Goal: Task Accomplishment & Management: Use online tool/utility

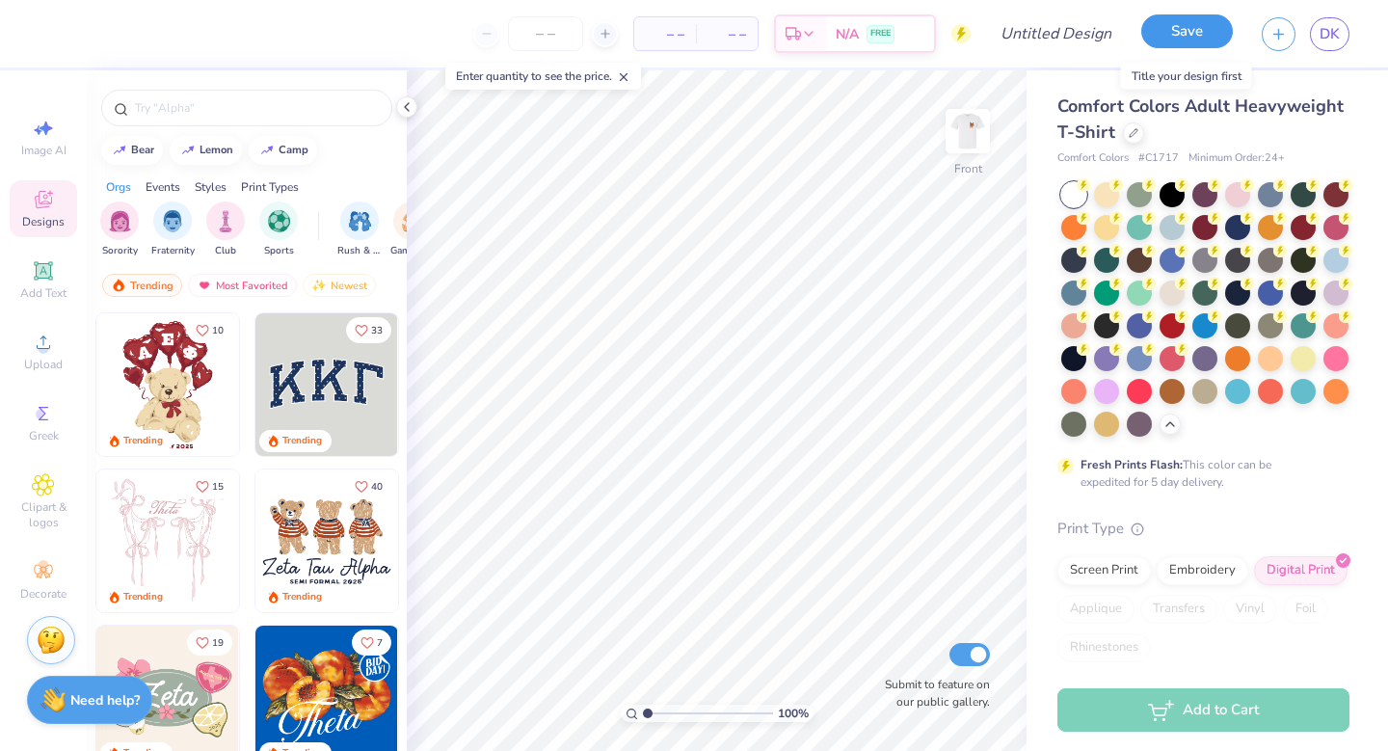
click at [1176, 37] on button "Save" at bounding box center [1187, 31] width 92 height 34
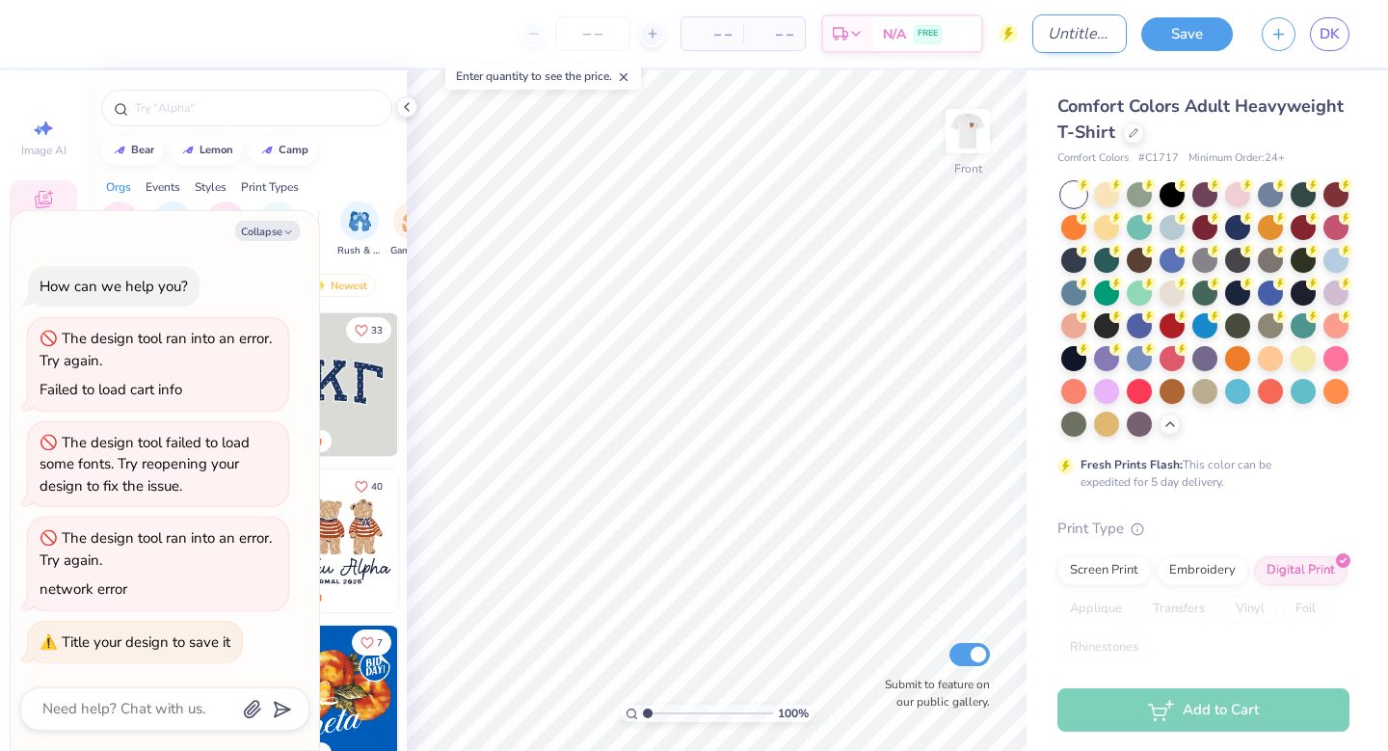
type textarea "x"
click at [1097, 37] on input "Design Title" at bounding box center [1079, 33] width 94 height 39
type input "B"
type textarea "x"
type input "Bi"
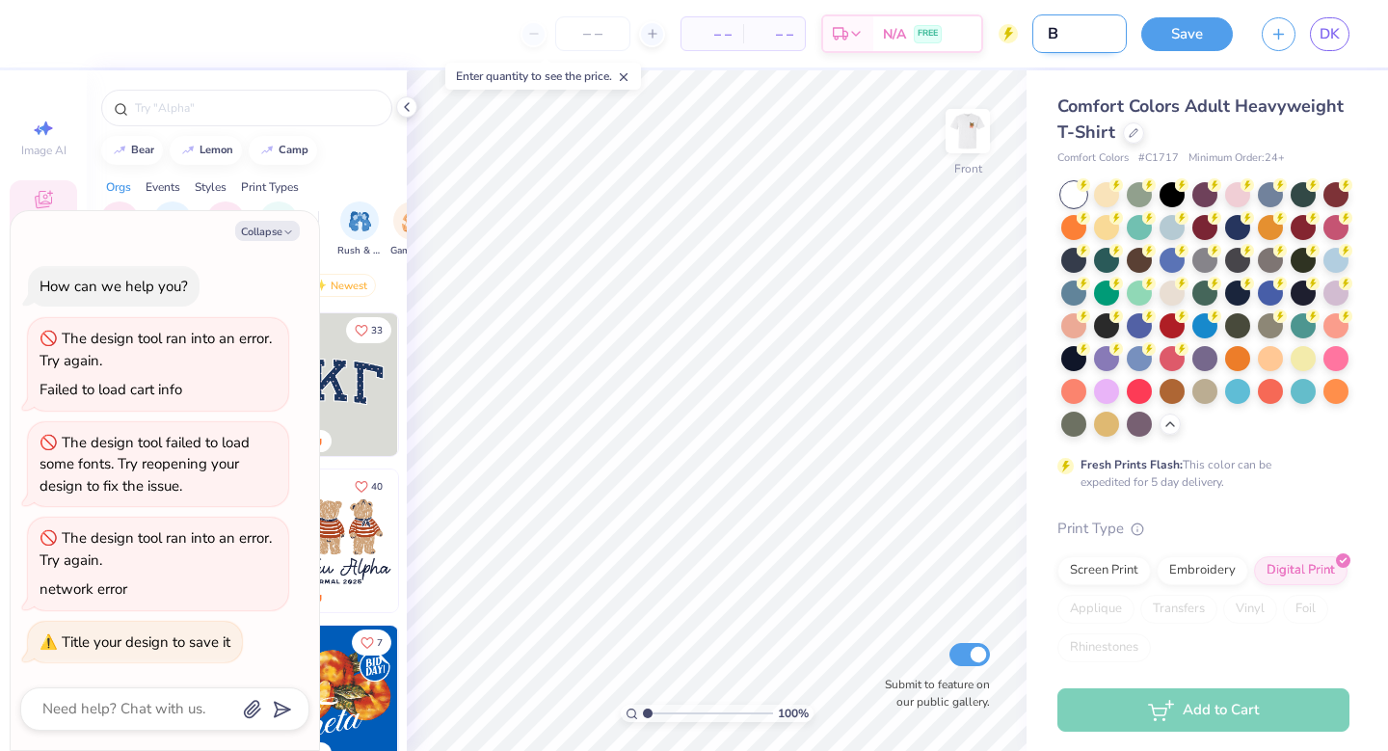
type textarea "x"
type input "B"
type textarea "x"
type input "B"
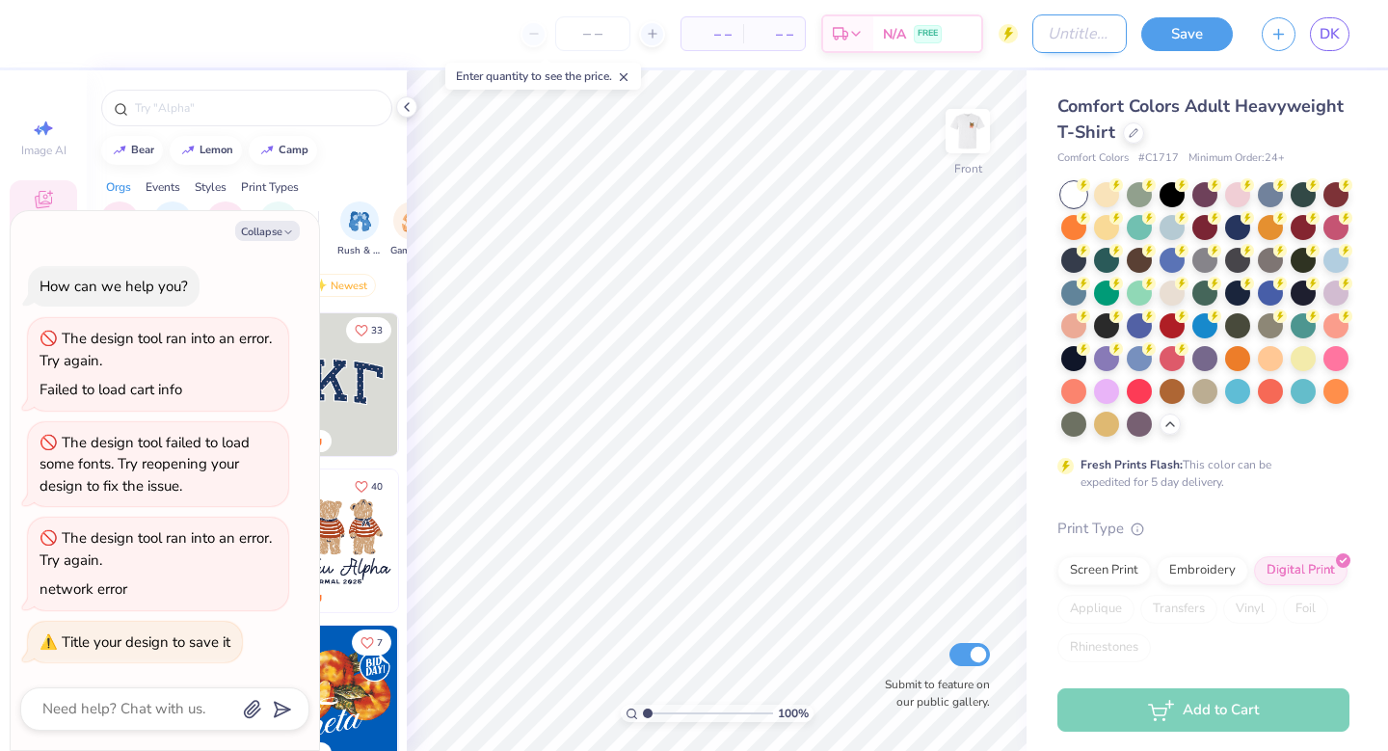
type textarea "x"
type input "Bo"
type textarea "x"
type input "[PERSON_NAME]"
type textarea "x"
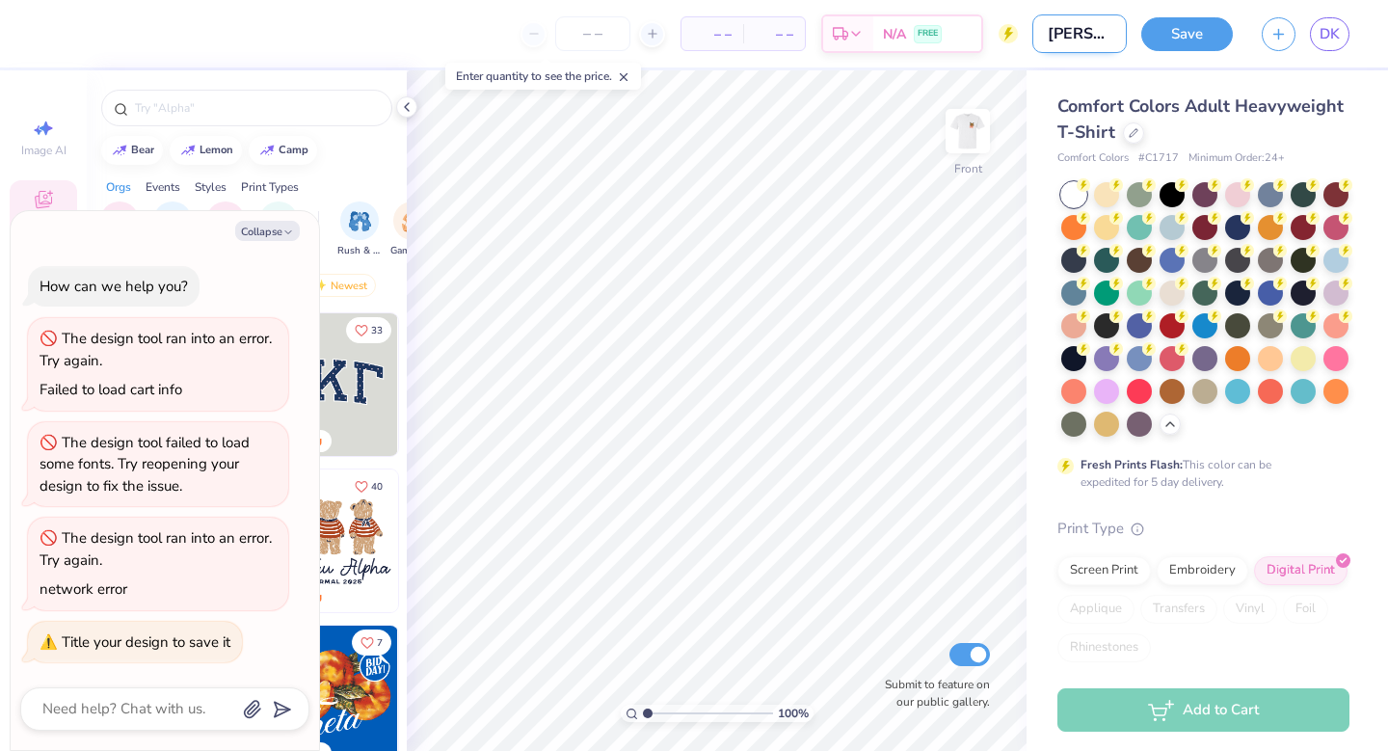
type input "Bobc"
type textarea "x"
type input "Bobca"
type textarea "x"
type input "Bobcat"
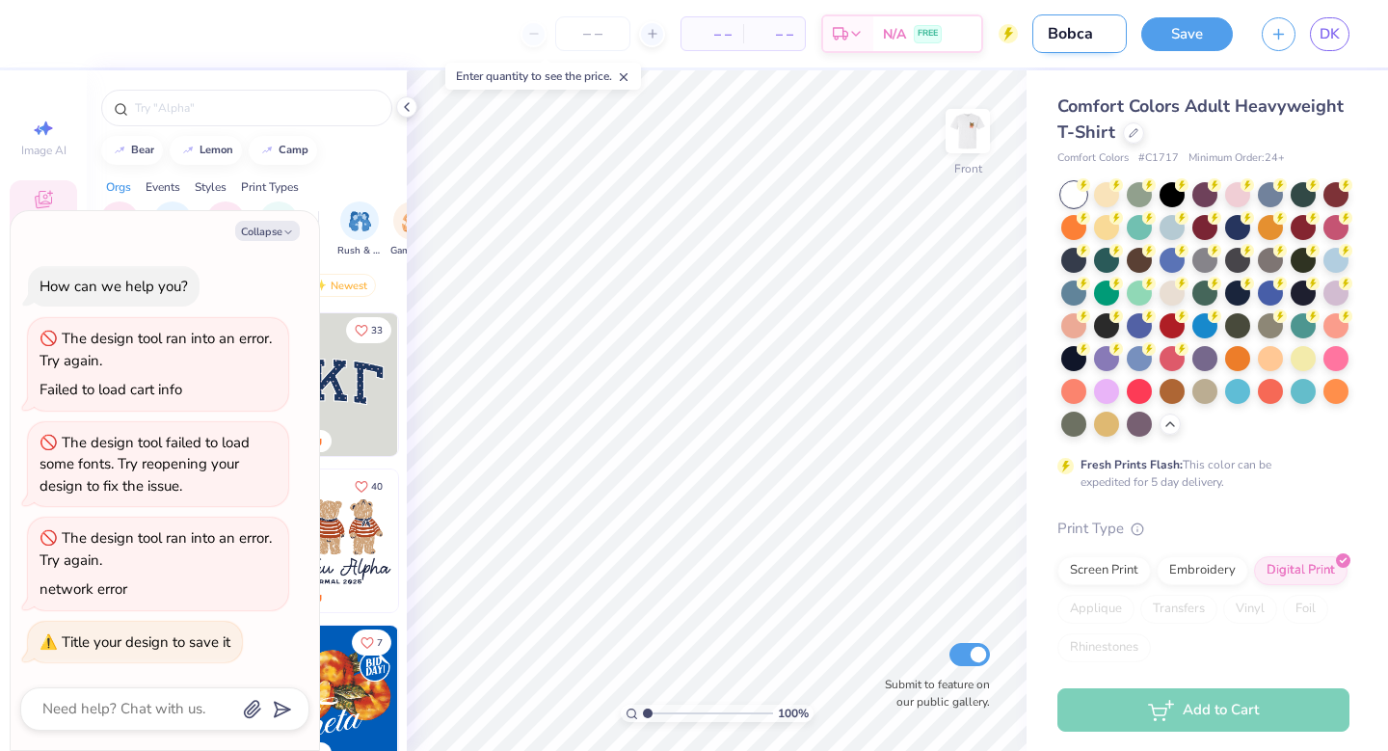
type textarea "x"
type input "Bobcat"
type textarea "x"
type input "Bobcat B"
type textarea "x"
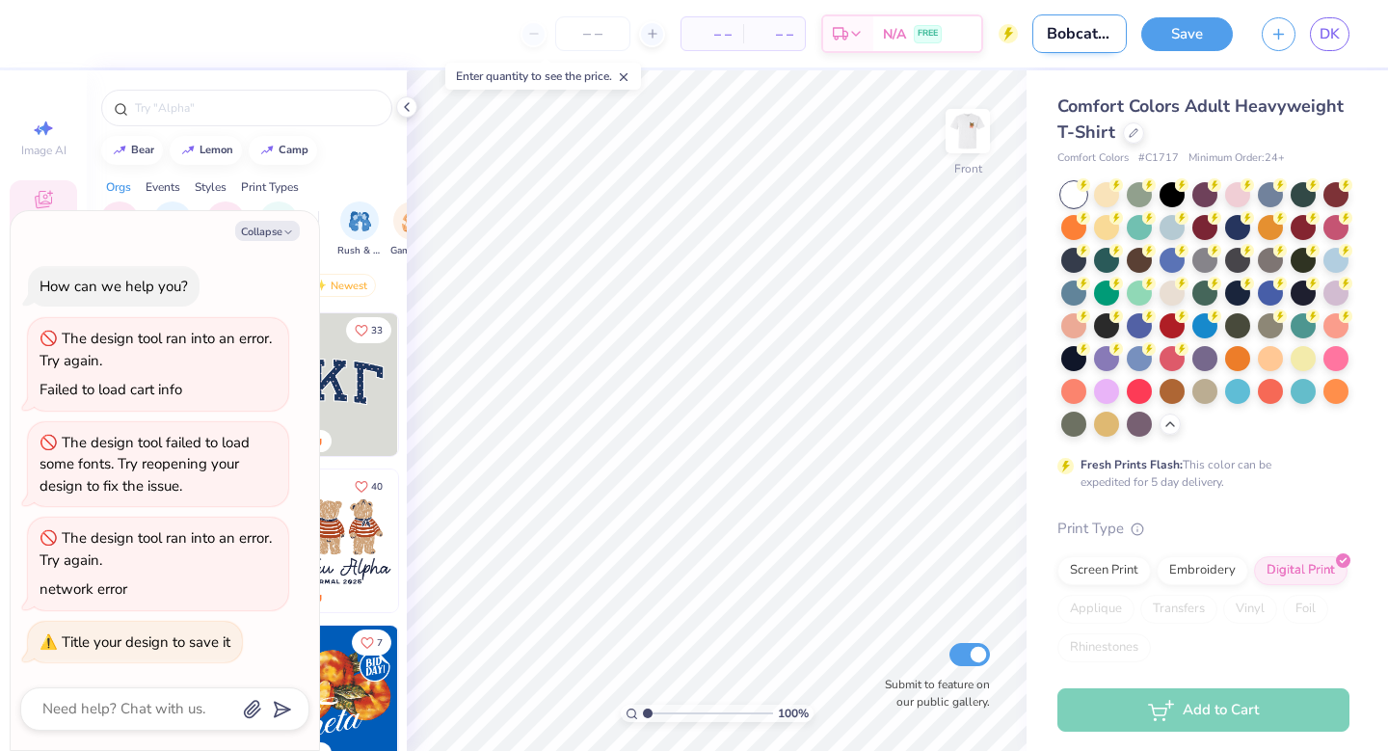
type input "Bobcat Bi"
type textarea "x"
type input "Bobcat Bid"
type textarea "x"
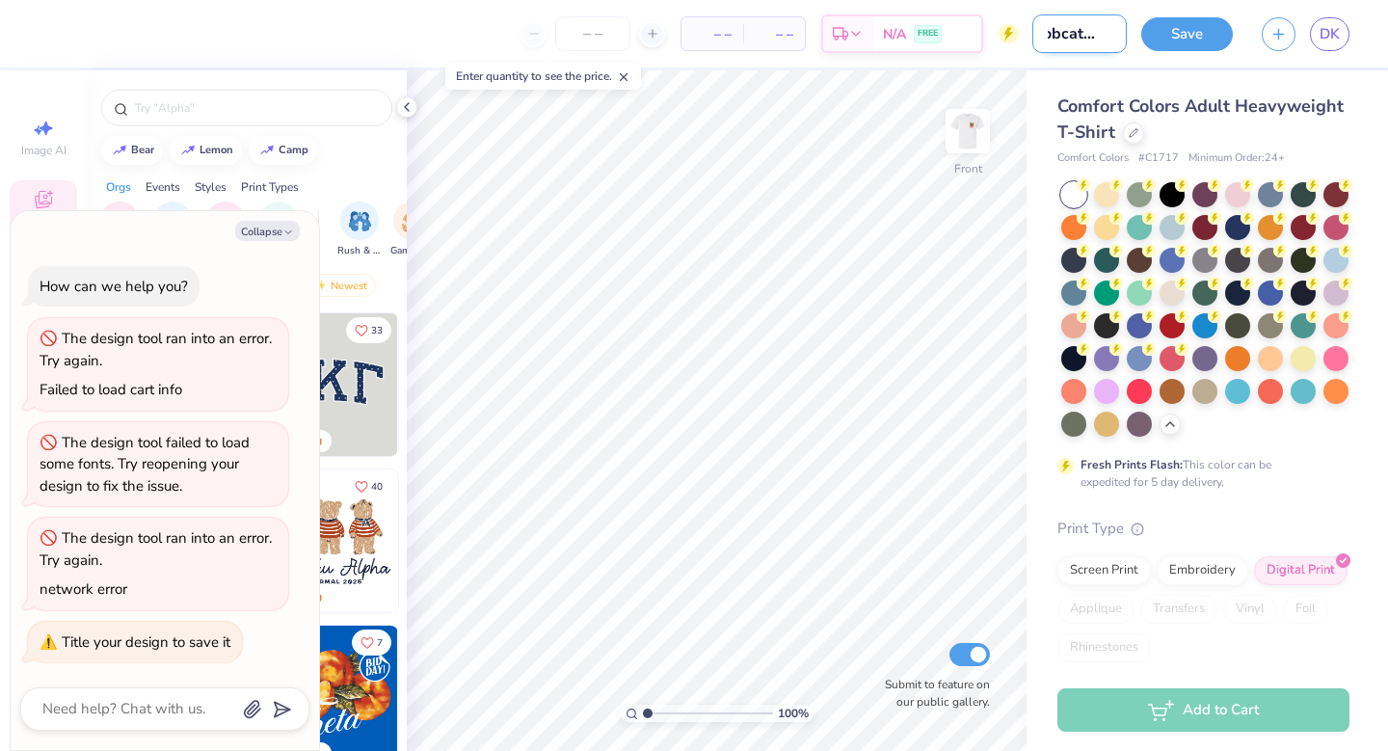
type input "Bobcat Bid"
type textarea "x"
type input "Bobcat Bid D"
type textarea "x"
type input "Bobcat Bid Da"
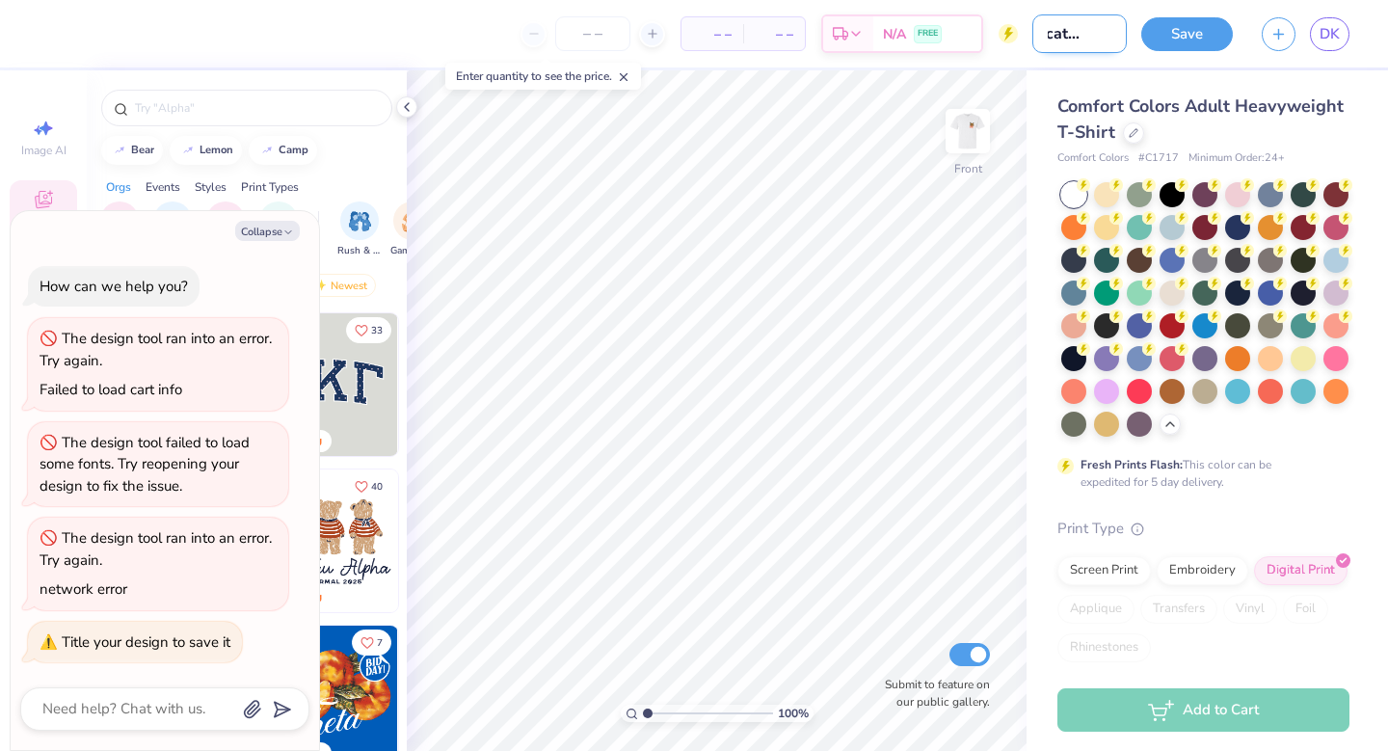
type textarea "x"
type input "Bobcat Bid Day"
type textarea "x"
type input "Bobcat Bid Day"
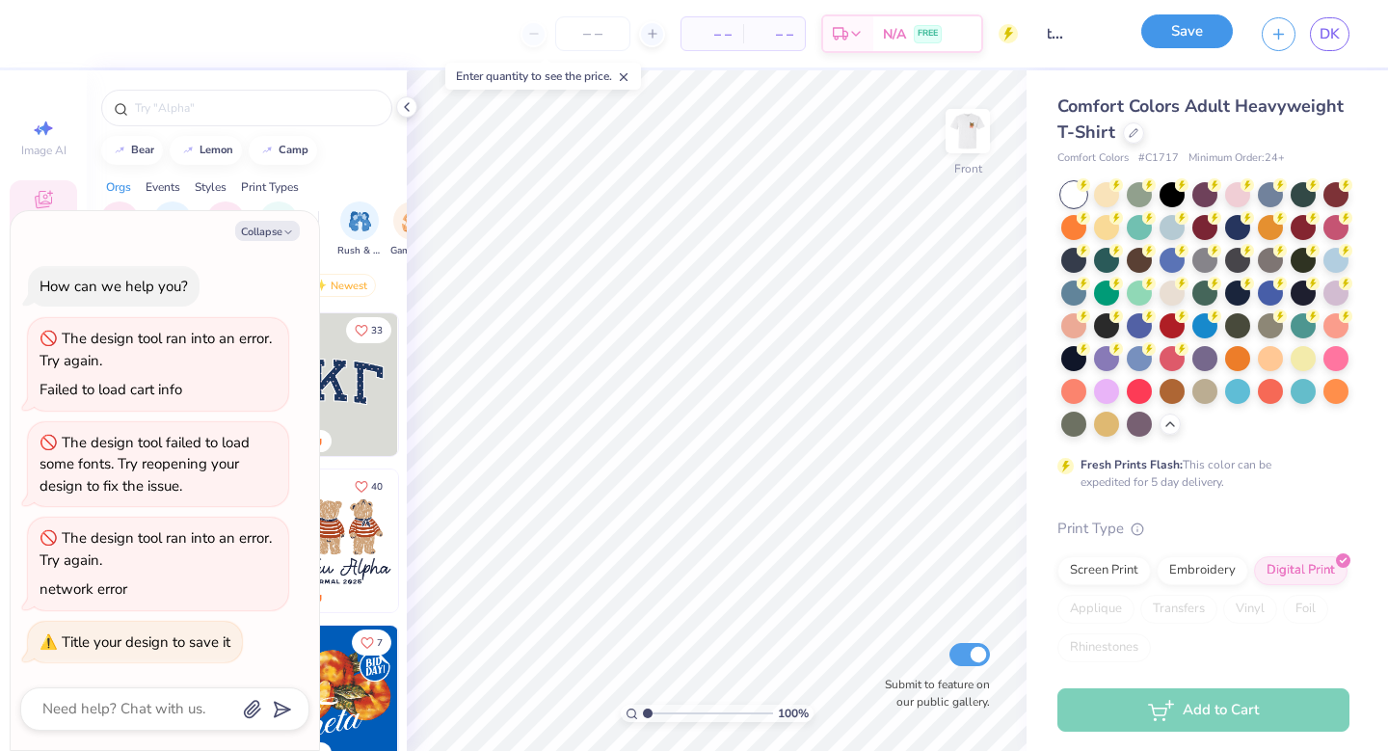
scroll to position [0, 0]
click at [1208, 24] on button "Save" at bounding box center [1187, 31] width 92 height 34
click at [286, 225] on button "Collapse" at bounding box center [267, 231] width 65 height 20
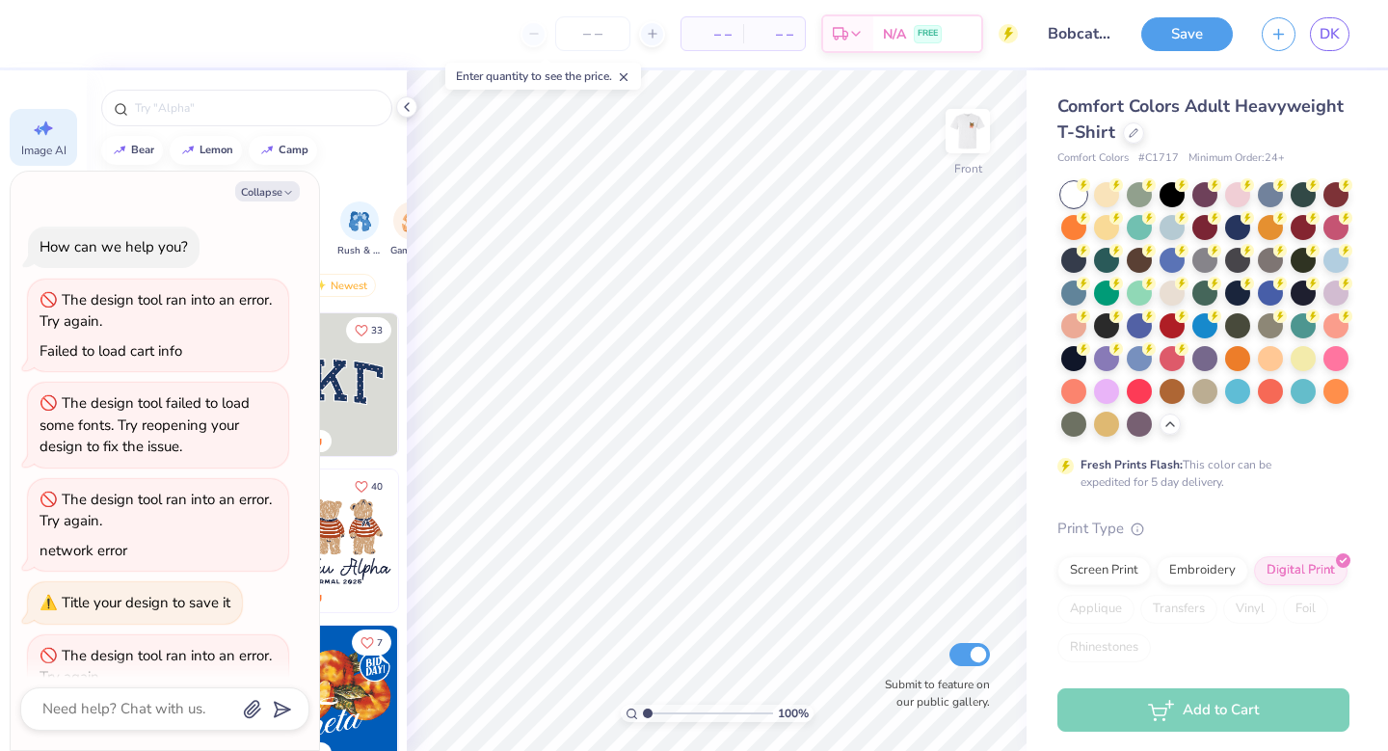
scroll to position [35, 0]
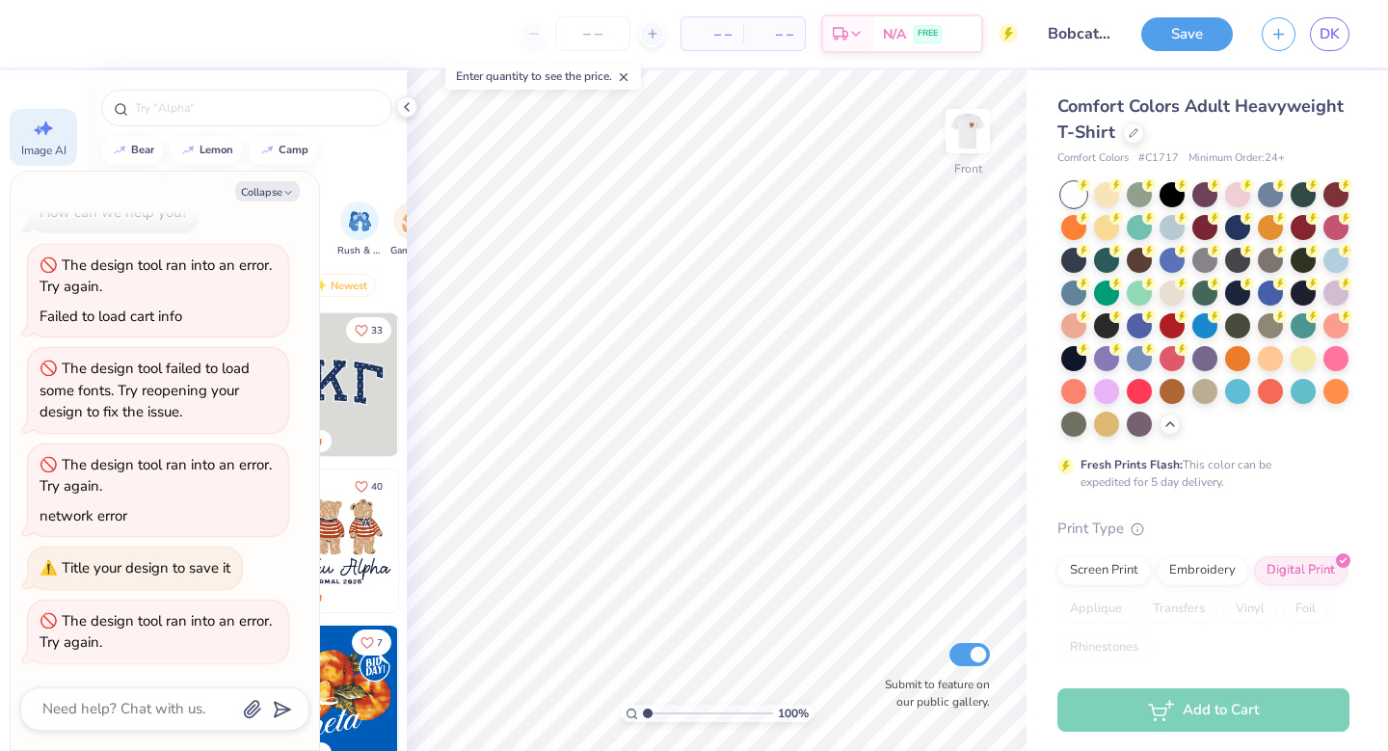
click at [41, 137] on icon at bounding box center [43, 128] width 23 height 23
type textarea "x"
select select "4"
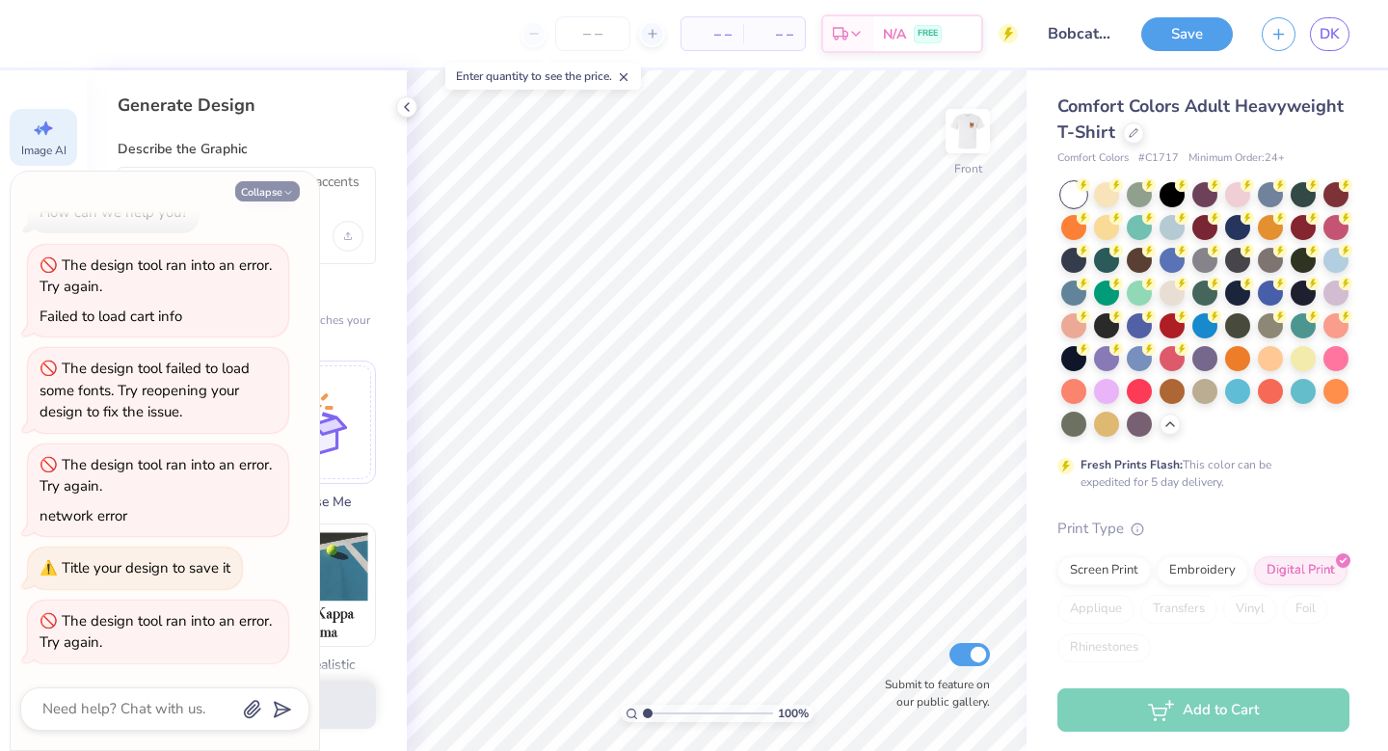
click at [298, 188] on button "Collapse" at bounding box center [267, 191] width 65 height 20
type textarea "x"
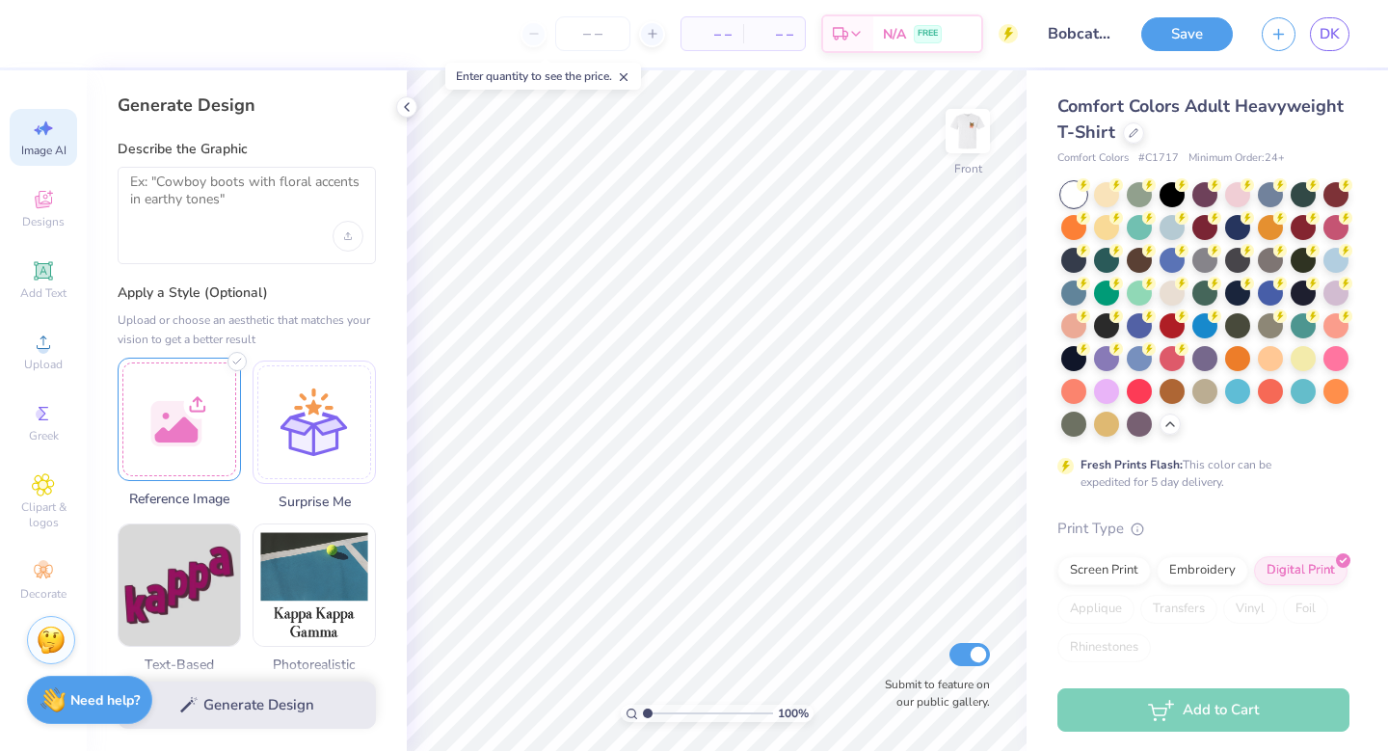
click at [224, 376] on div at bounding box center [179, 419] width 123 height 123
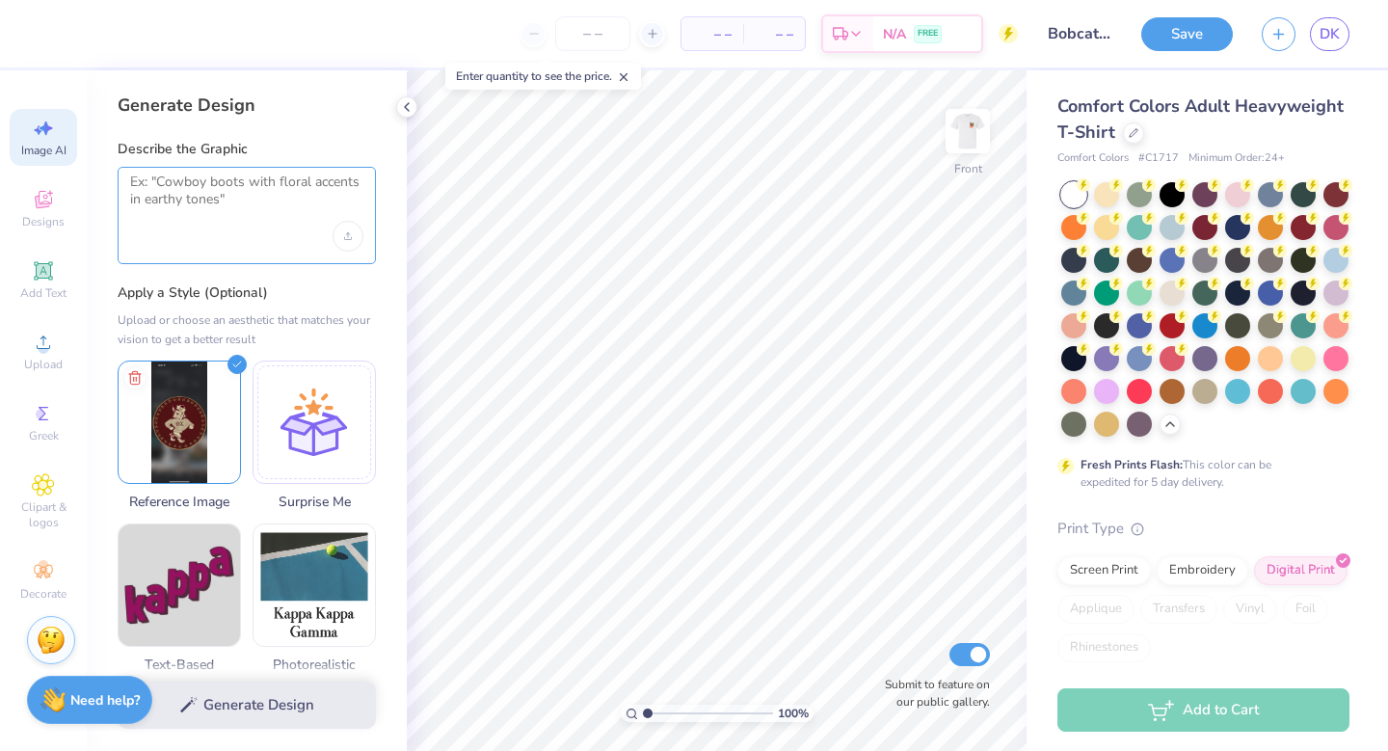
click at [215, 182] on textarea at bounding box center [246, 197] width 233 height 48
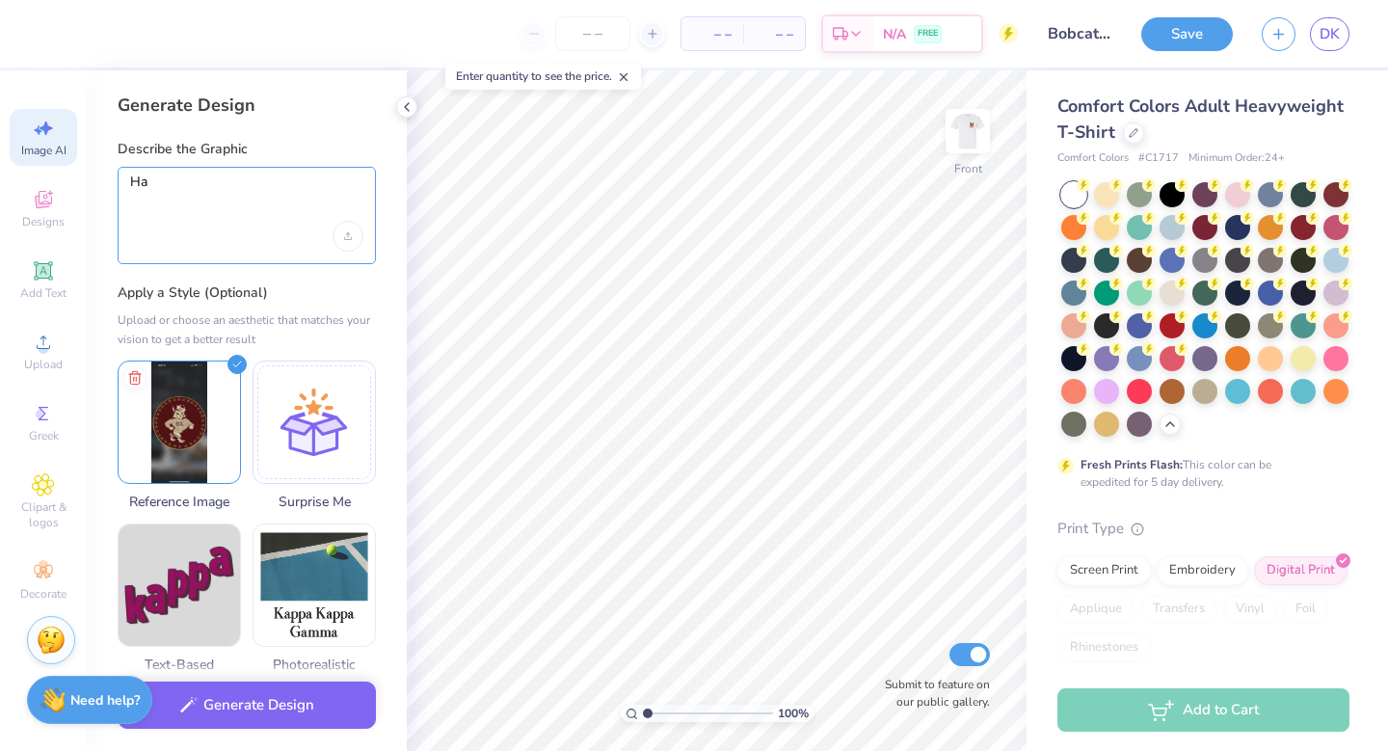
type textarea "H"
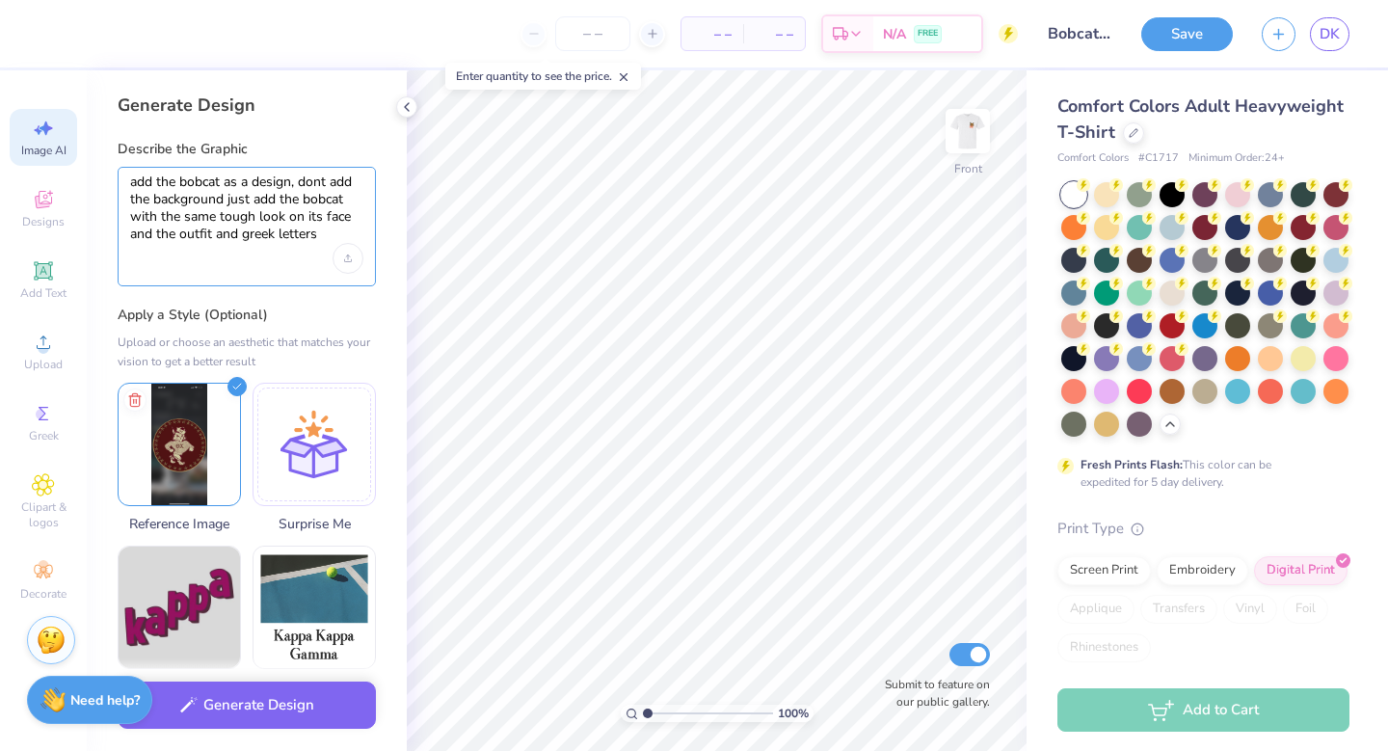
click at [318, 180] on textarea "add the bobcat as a design, dont add the background just add the bobcat with th…" at bounding box center [246, 208] width 233 height 70
type textarea "add the bobcat as a design, don't add the background just add the bobcat with t…"
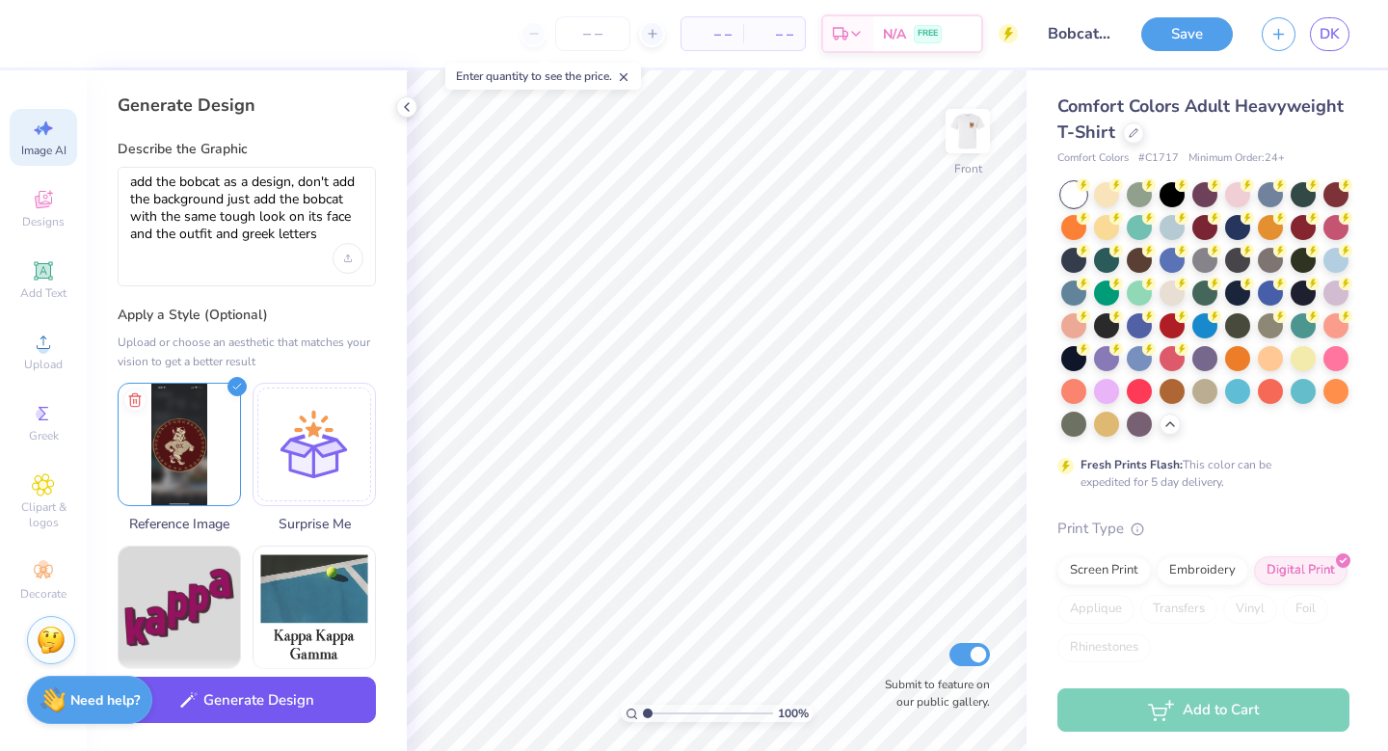
click at [329, 707] on button "Generate Design" at bounding box center [247, 699] width 258 height 47
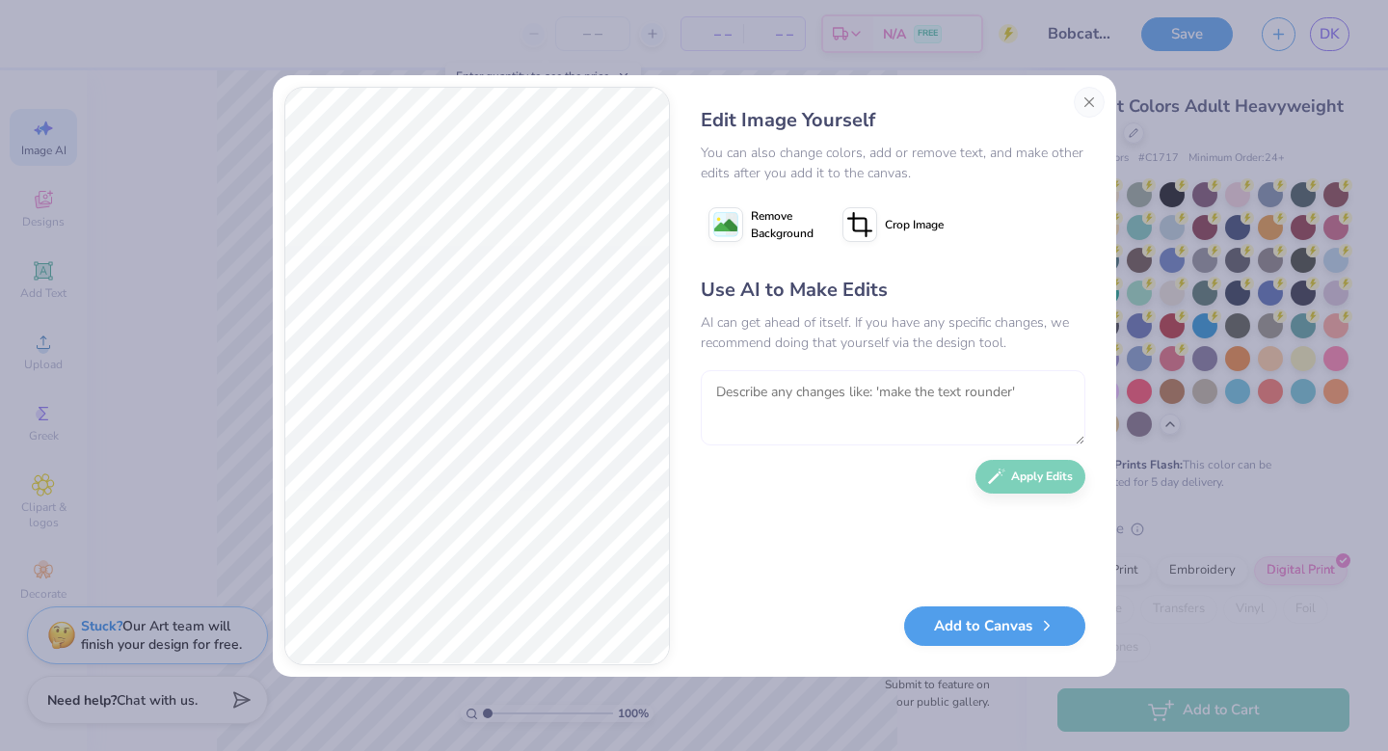
click at [737, 394] on textarea at bounding box center [893, 407] width 384 height 75
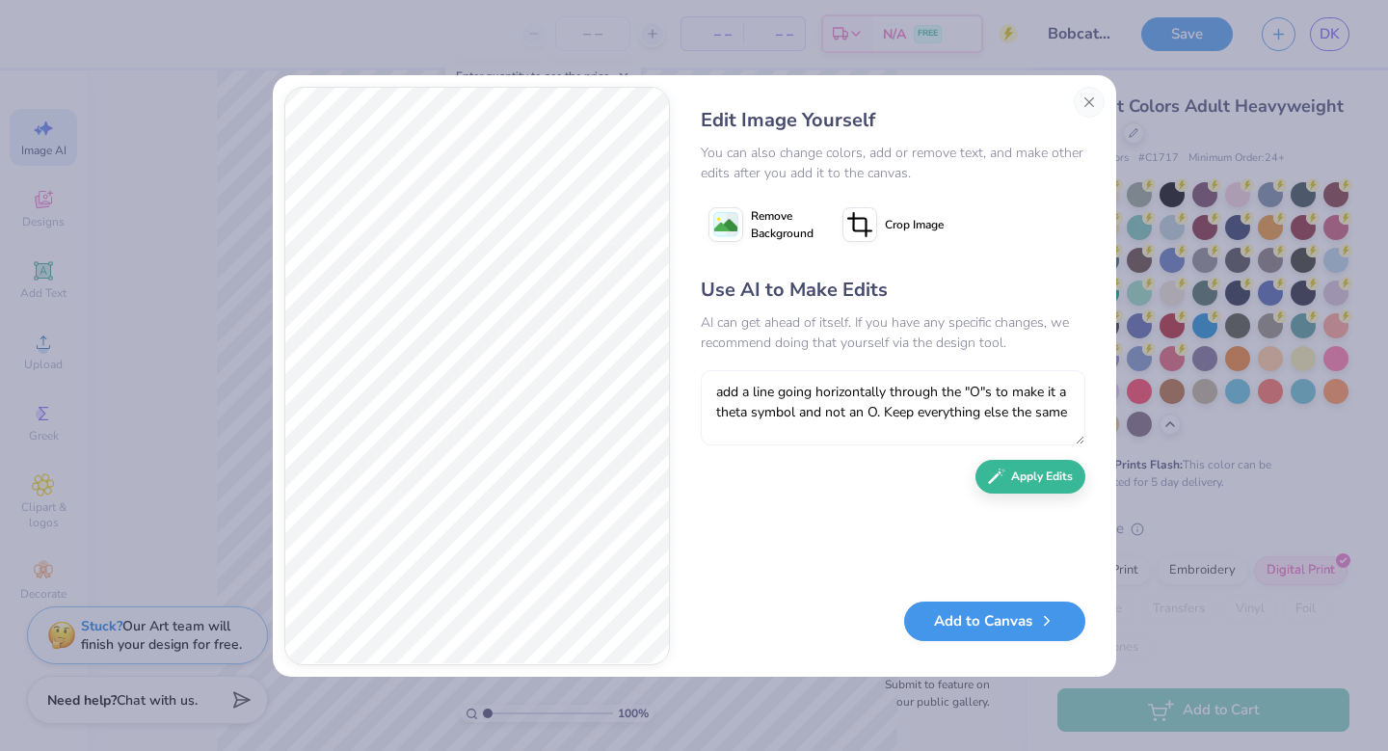
type textarea "add a line going horizontally through the "O"s to make it a theta symbol and no…"
click at [1014, 614] on button "Add to Canvas" at bounding box center [994, 621] width 181 height 40
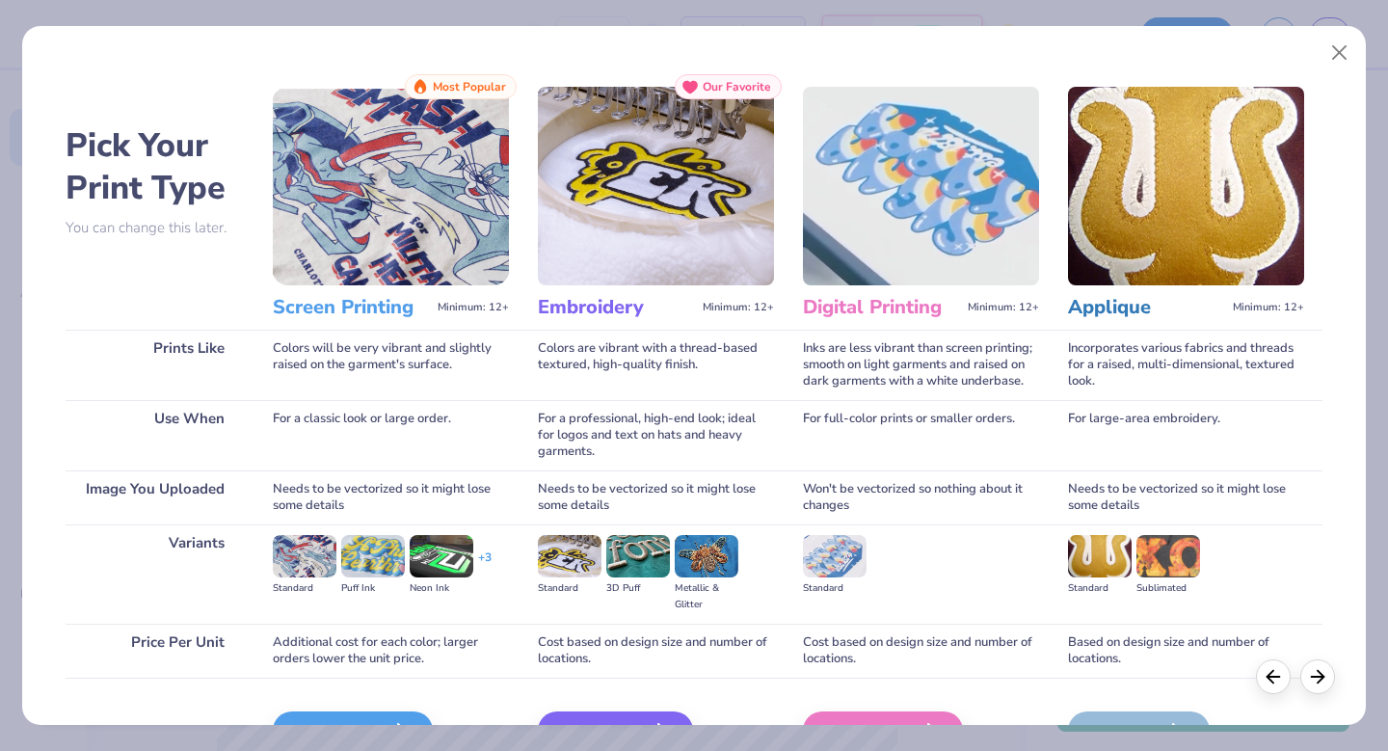
scroll to position [114, 0]
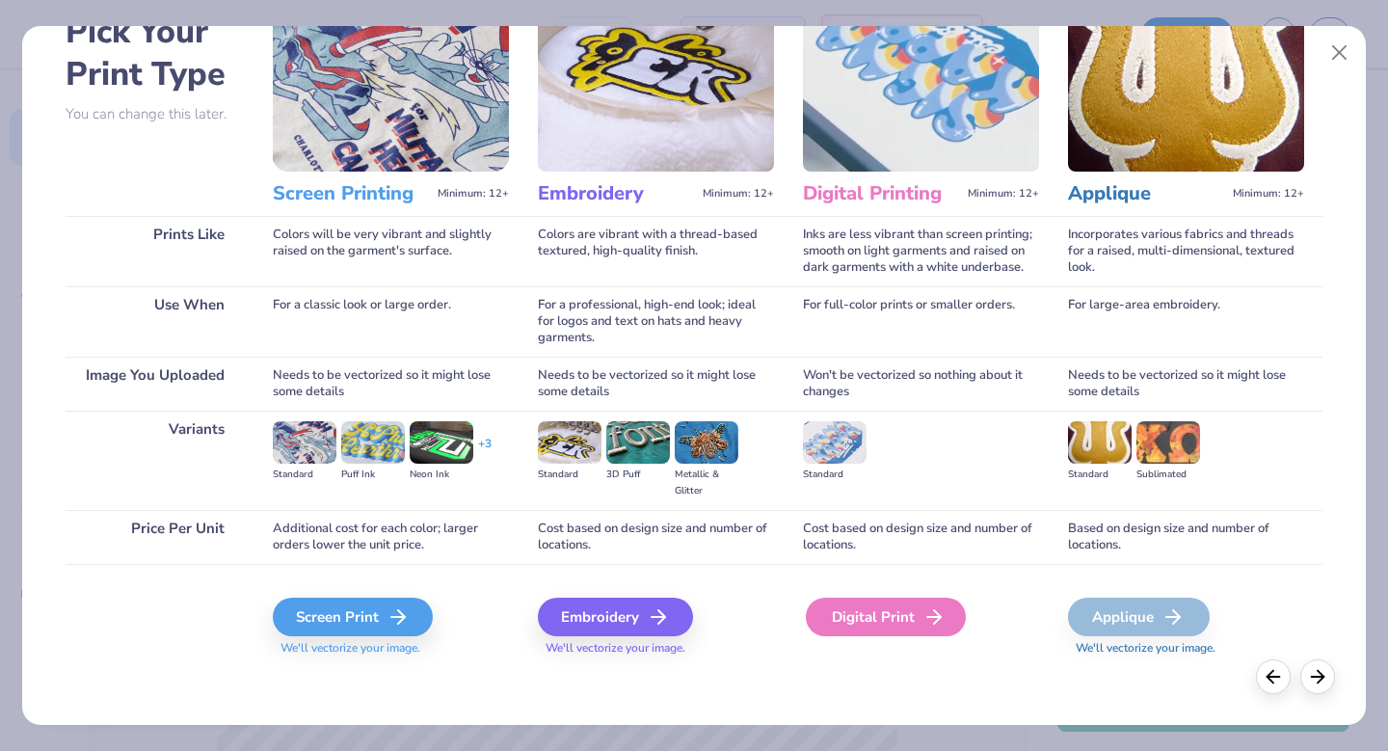
click at [806, 616] on div "Digital Print" at bounding box center [886, 616] width 160 height 39
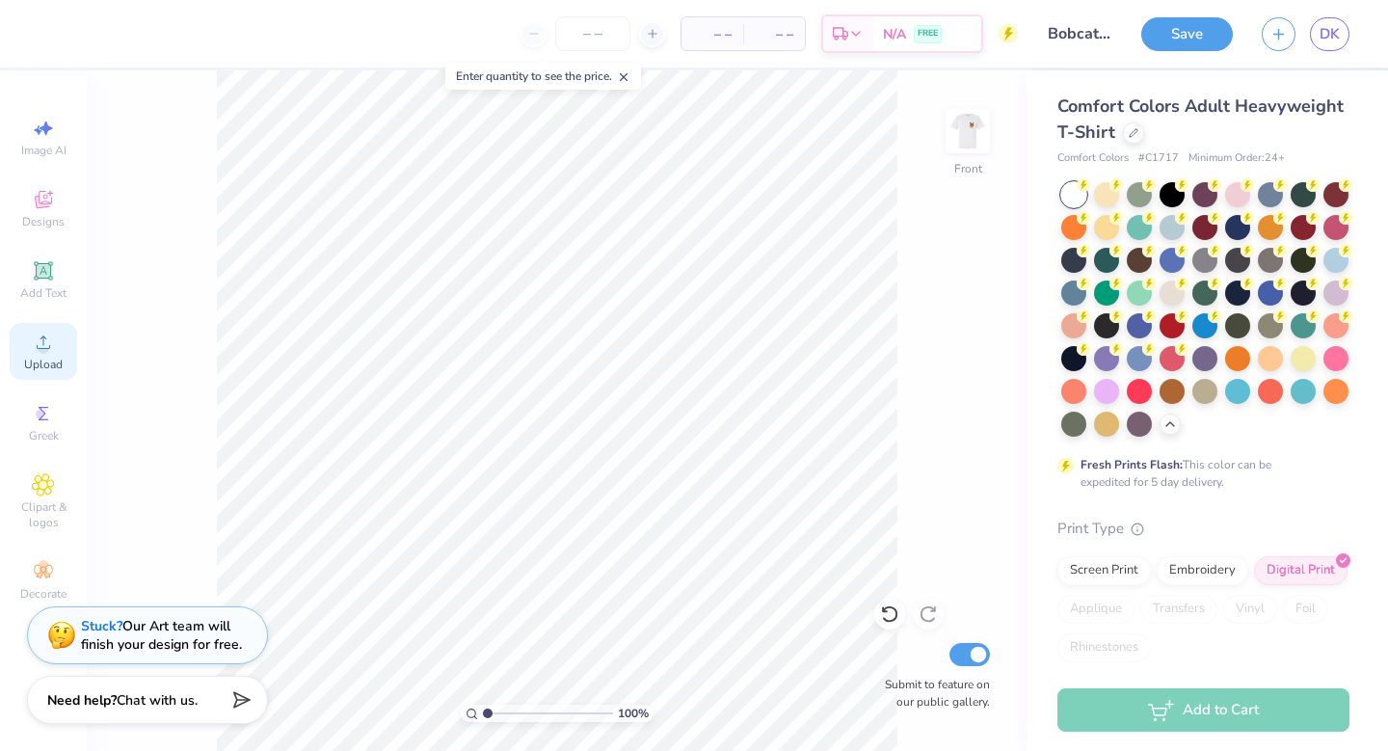
click at [48, 360] on span "Upload" at bounding box center [43, 364] width 39 height 15
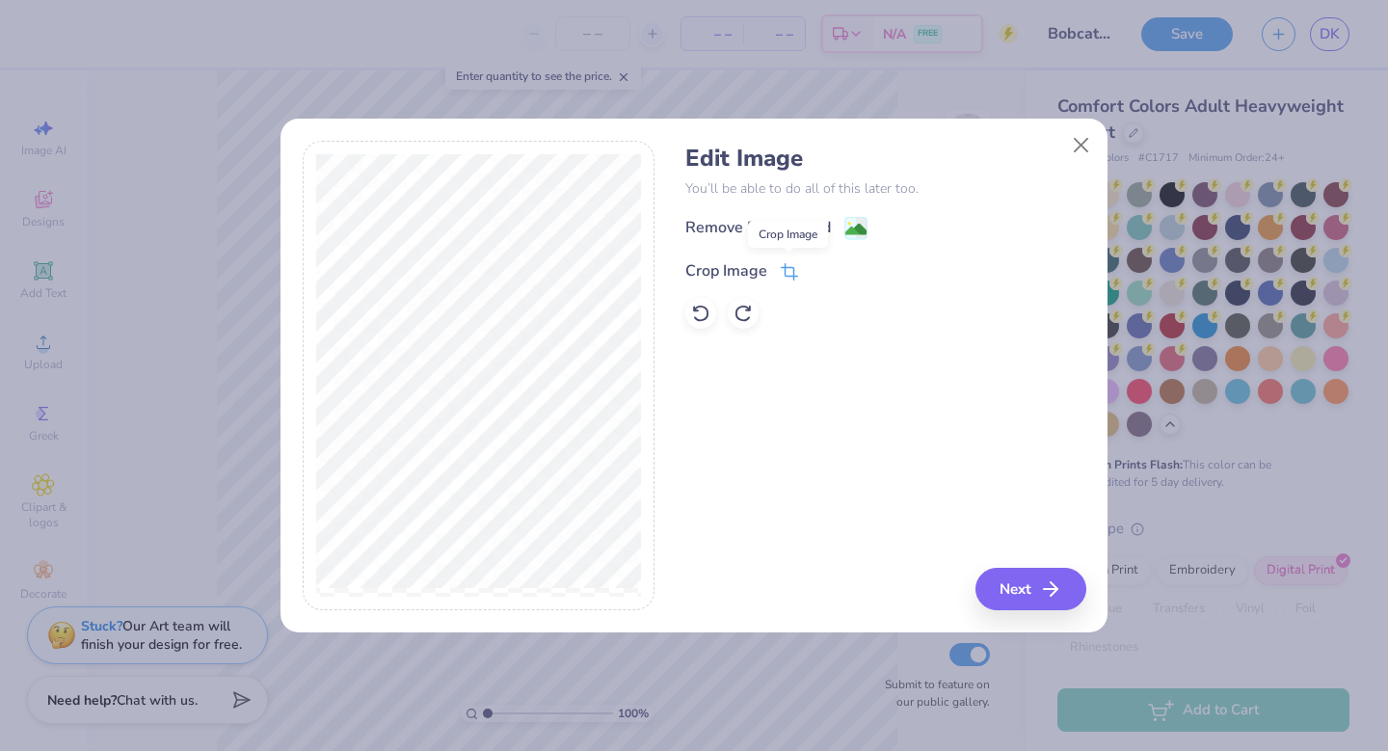
click at [785, 269] on icon at bounding box center [789, 271] width 17 height 17
click at [856, 220] on div "Remove Background Crop Image" at bounding box center [885, 272] width 400 height 113
click at [847, 405] on div "Edit Image You’ll be able to do all of this later too. Remove Background Crop I…" at bounding box center [885, 376] width 400 height 470
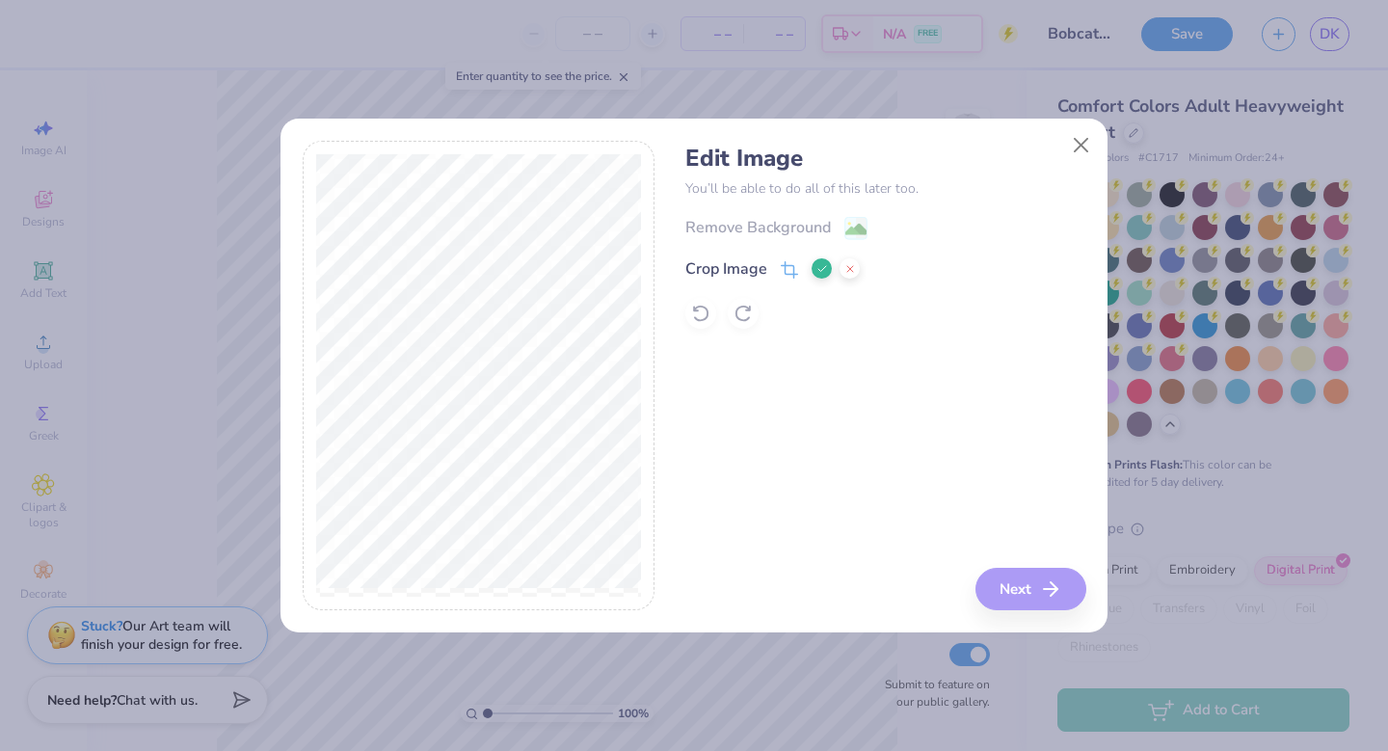
click at [1036, 596] on div "Edit Image You’ll be able to do all of this later too. Remove Background Crop I…" at bounding box center [885, 376] width 400 height 470
click at [821, 266] on icon at bounding box center [822, 269] width 12 height 12
click at [860, 227] on image at bounding box center [855, 231] width 21 height 21
click at [1038, 595] on button "Next" at bounding box center [1033, 589] width 111 height 42
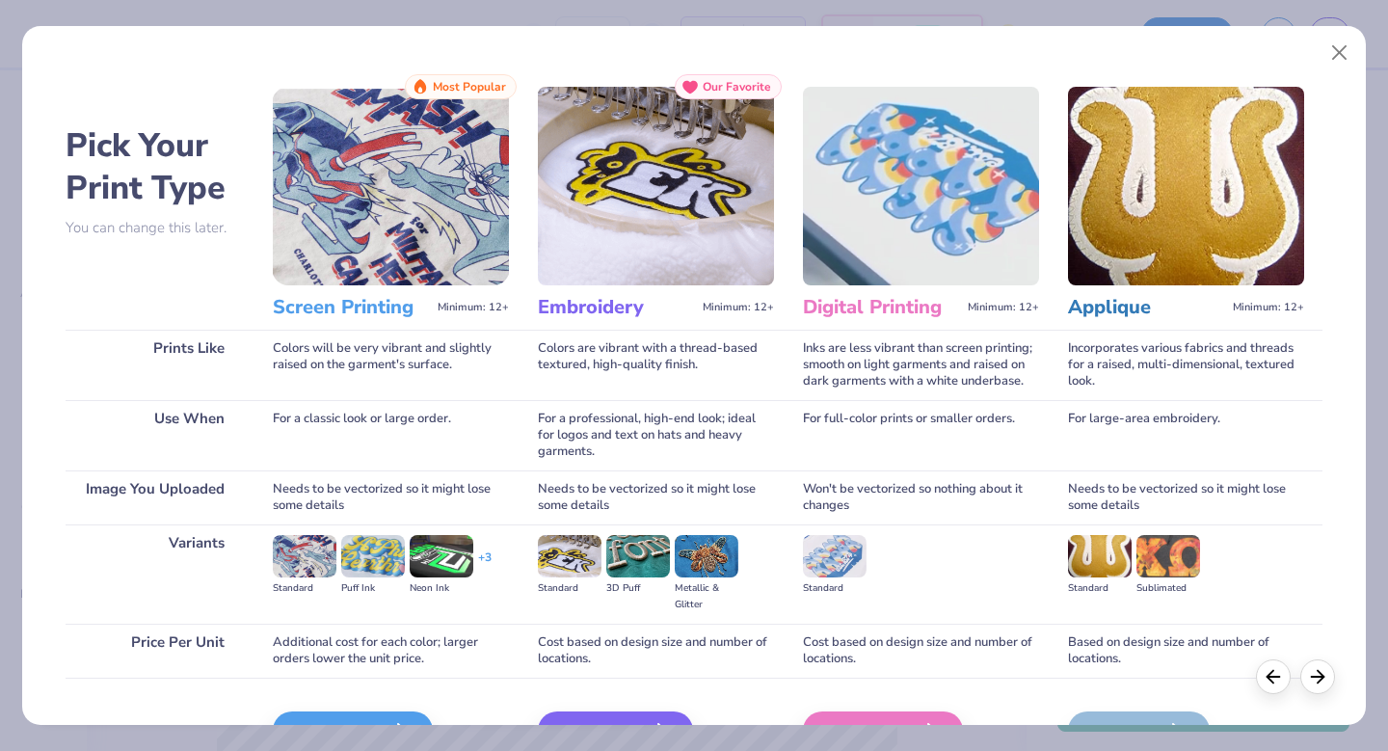
scroll to position [114, 0]
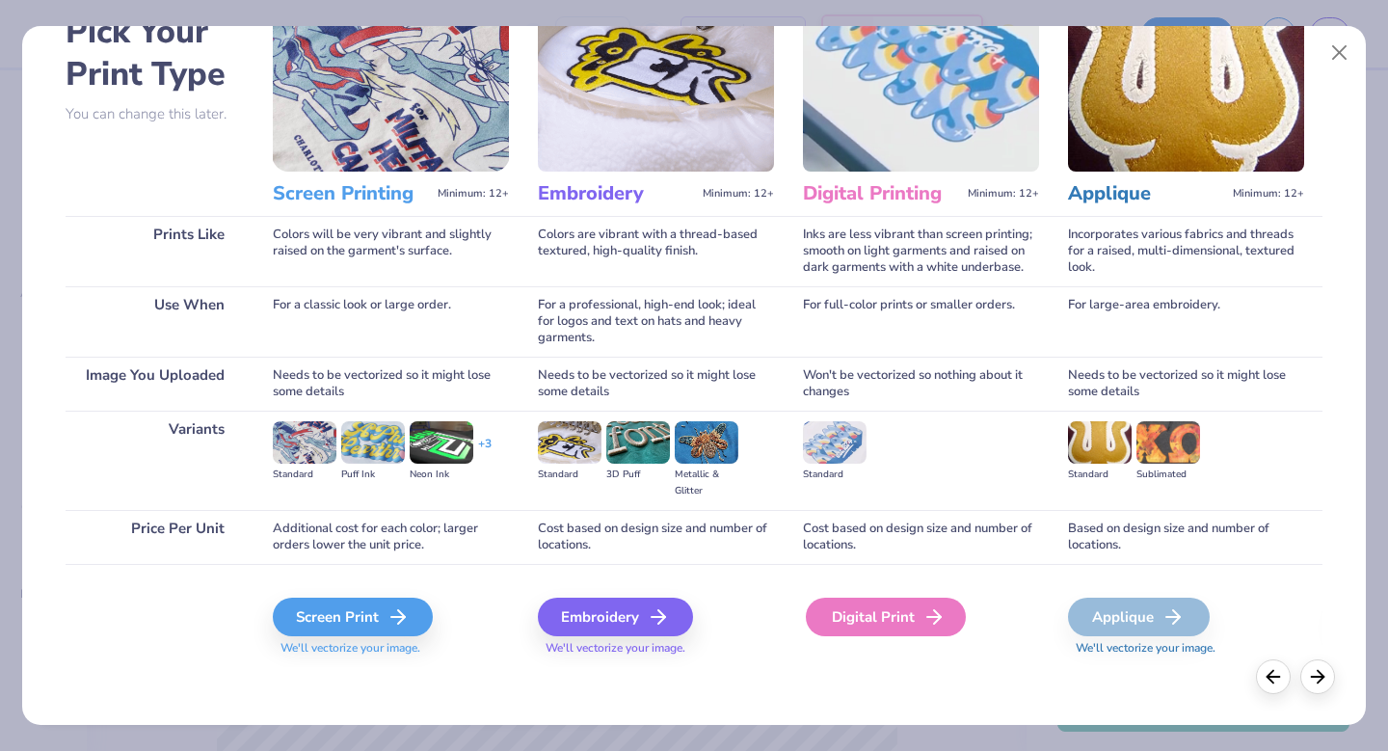
click at [806, 621] on div "Digital Print" at bounding box center [886, 616] width 160 height 39
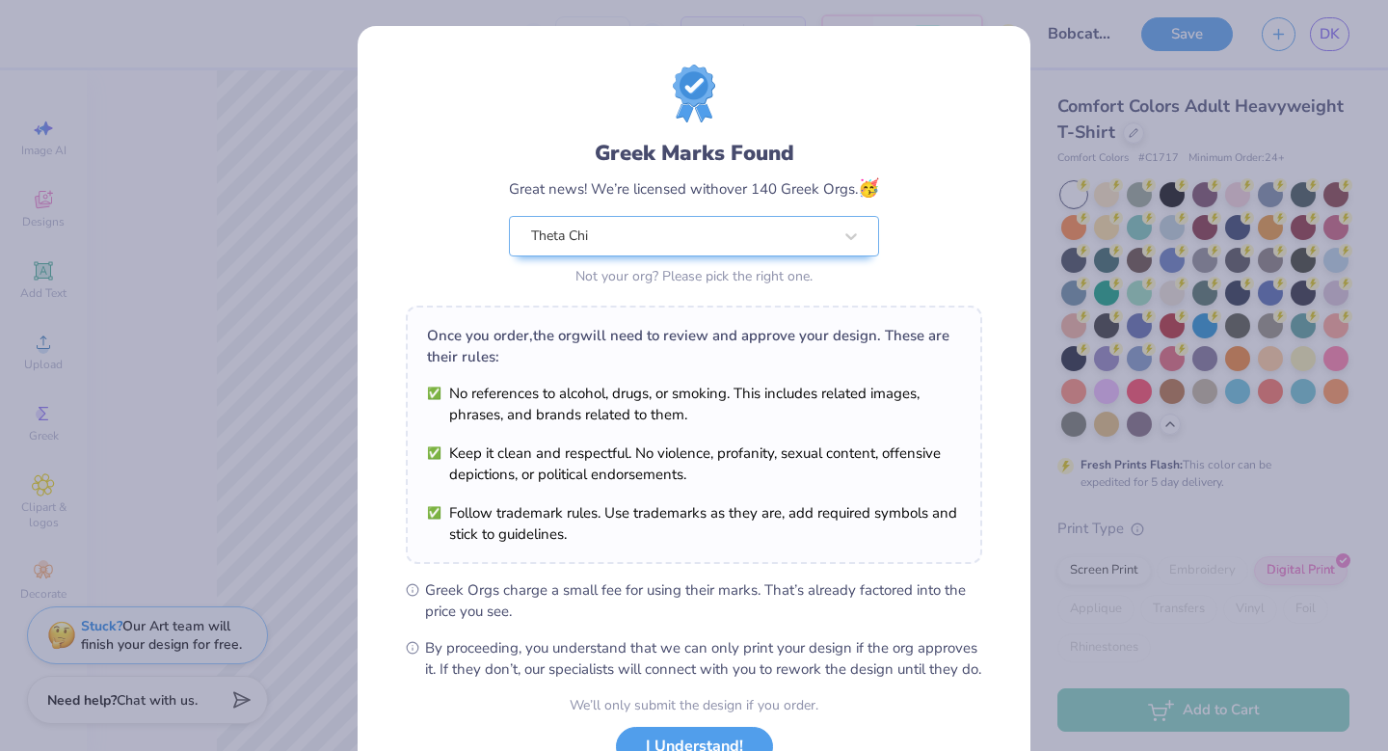
click at [294, 336] on div "Greek Marks Found Great news! We’re licensed with over 140 Greek Orgs. 🥳 Theta …" at bounding box center [694, 375] width 1388 height 751
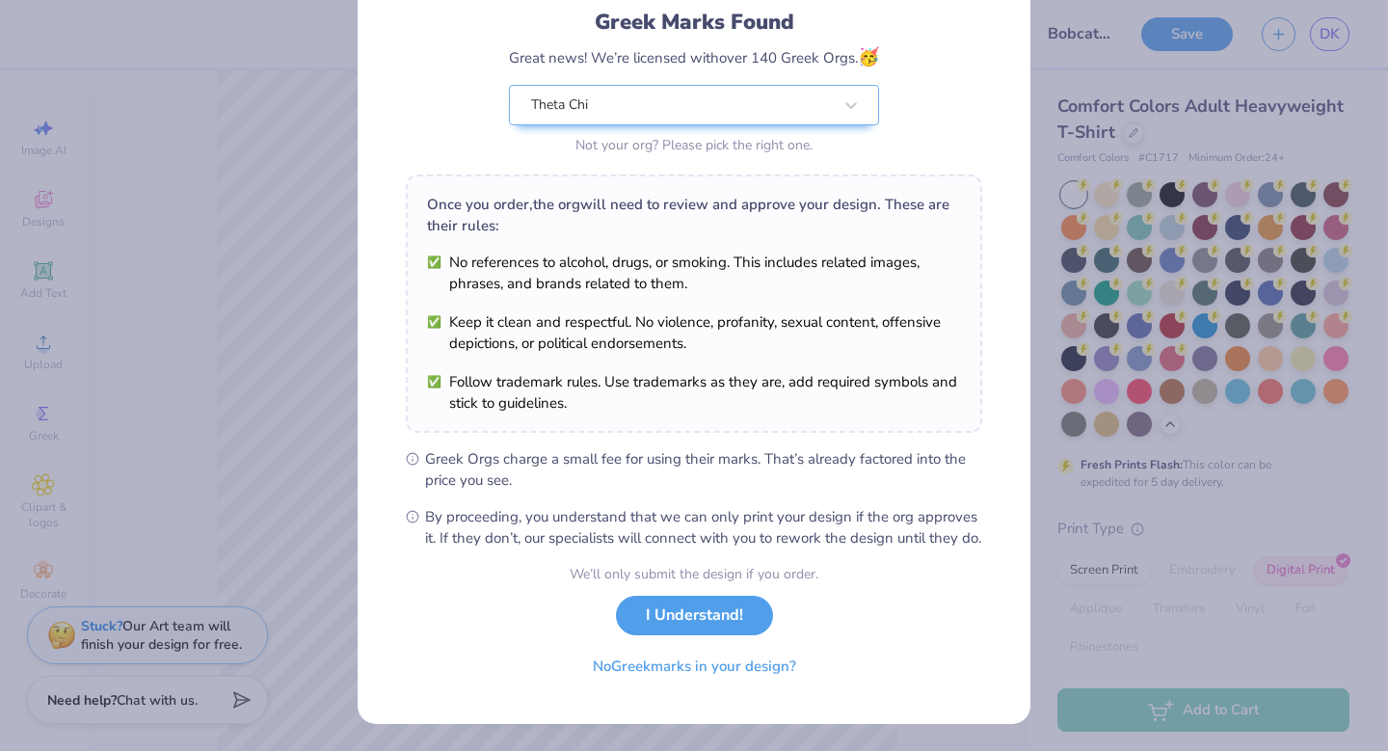
scroll to position [151, 0]
click at [682, 601] on button "I Understand!" at bounding box center [694, 611] width 157 height 40
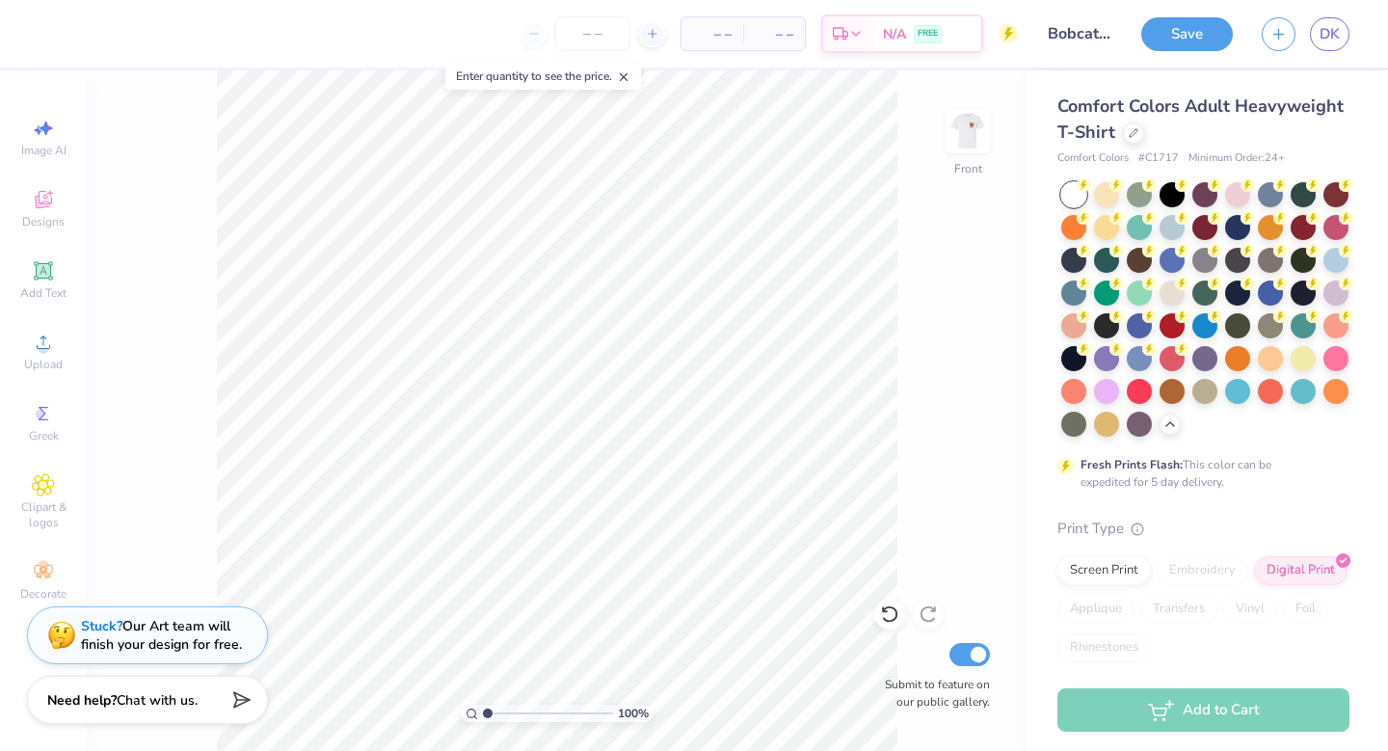
scroll to position [0, 0]
click at [635, 71] on div "Enter quantity to see the price." at bounding box center [543, 76] width 196 height 27
click at [629, 73] on icon at bounding box center [623, 76] width 13 height 13
type input "5.6"
type textarea "x"
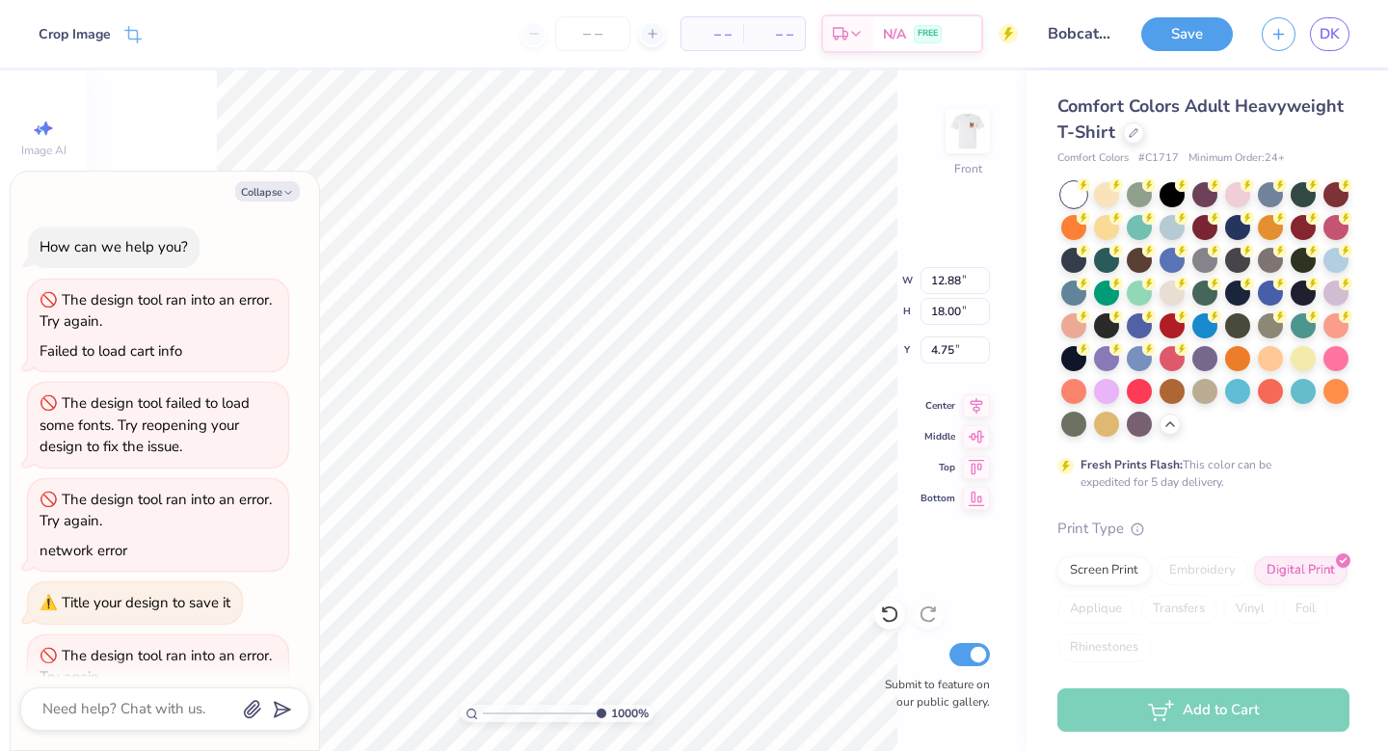
scroll to position [152, 0]
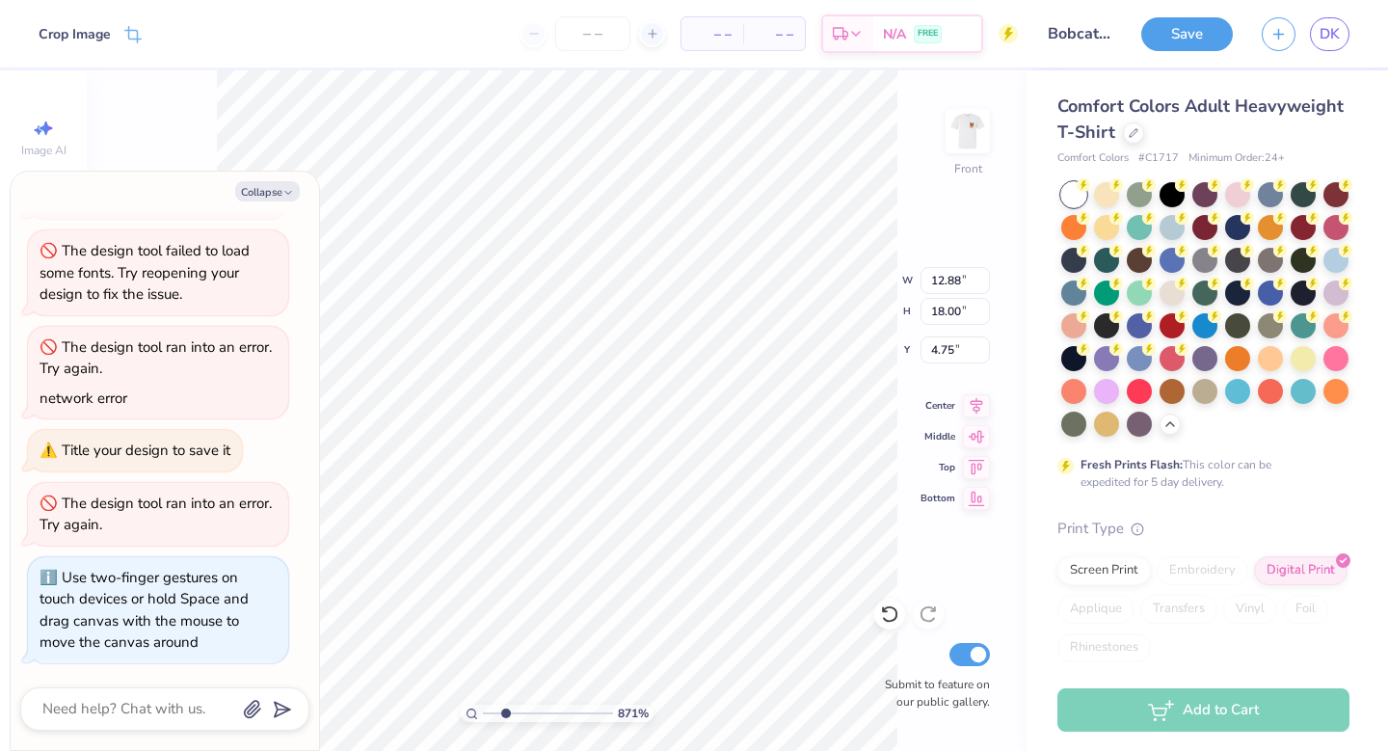
type input "1"
drag, startPoint x: 486, startPoint y: 711, endPoint x: 388, endPoint y: 700, distance: 98.0
click at [483, 704] on input "range" at bounding box center [548, 712] width 130 height 17
click at [71, 688] on div at bounding box center [164, 708] width 289 height 43
click at [103, 706] on textarea at bounding box center [138, 709] width 196 height 26
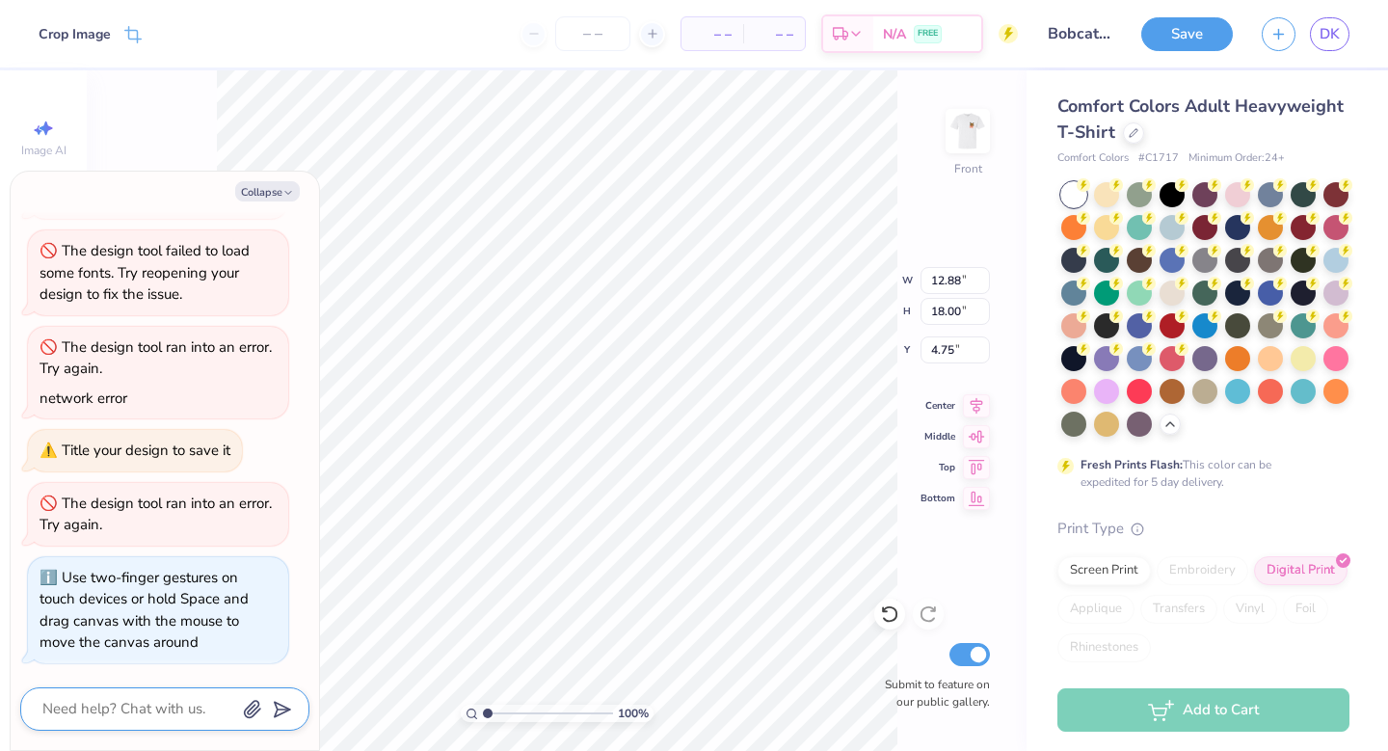
type textarea "x"
type textarea "c"
type textarea "x"
type textarea "ca"
type textarea "x"
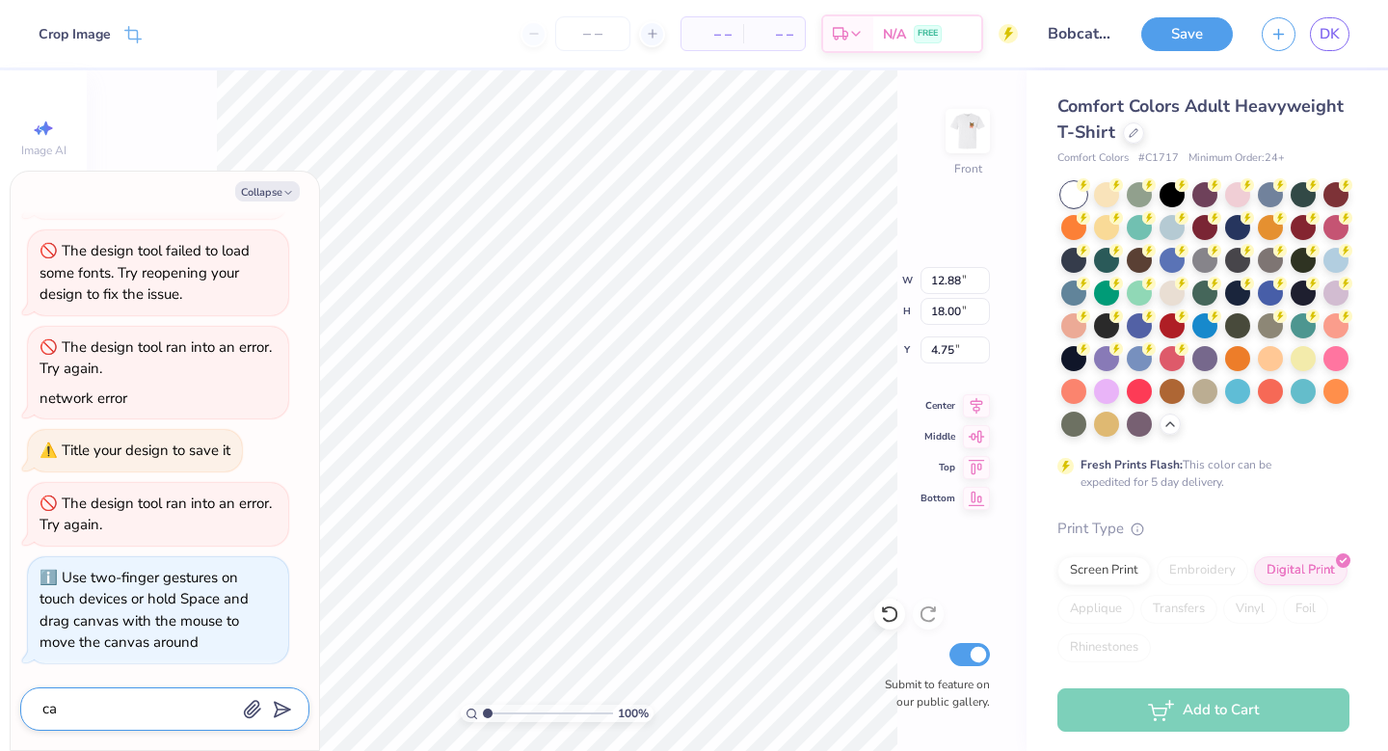
type textarea "can"
type textarea "x"
type textarea "can"
type textarea "x"
type textarea "can y"
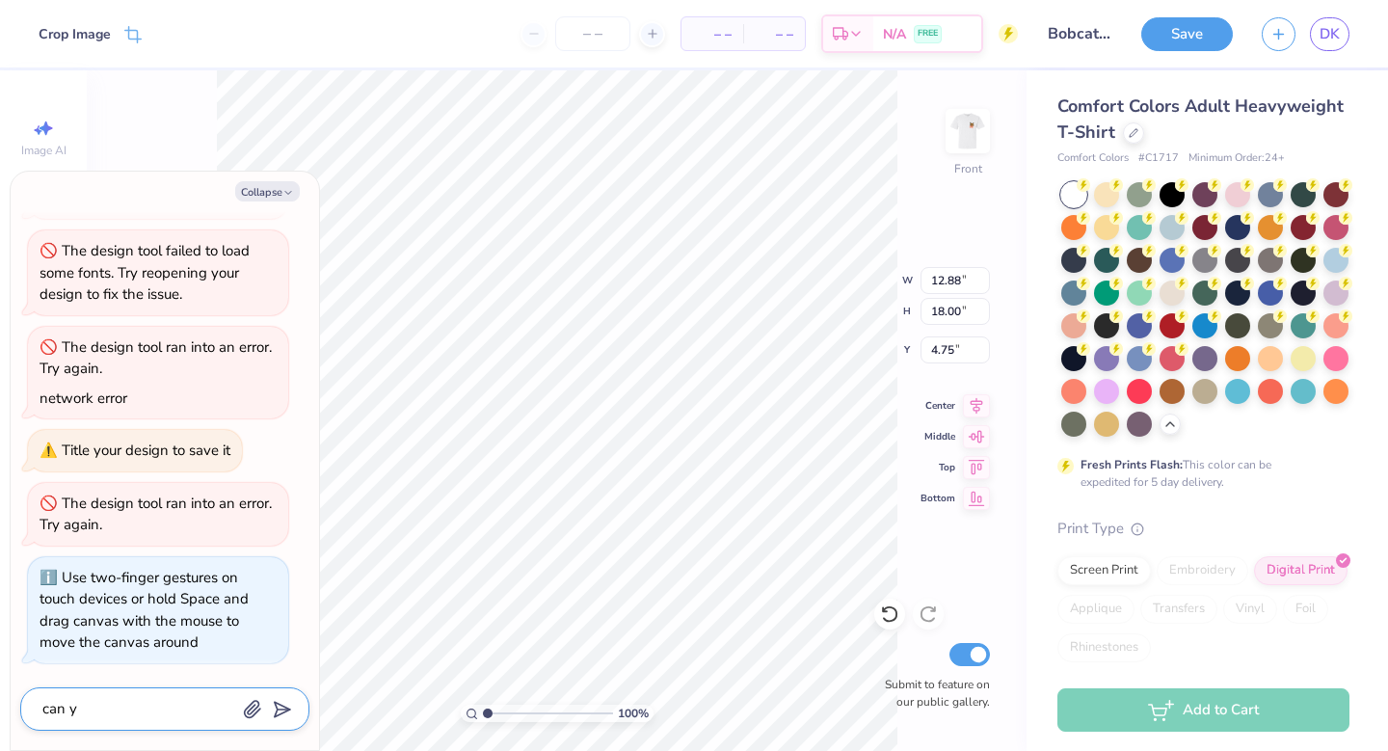
type textarea "x"
type textarea "can yo"
type textarea "x"
type textarea "can you"
type textarea "x"
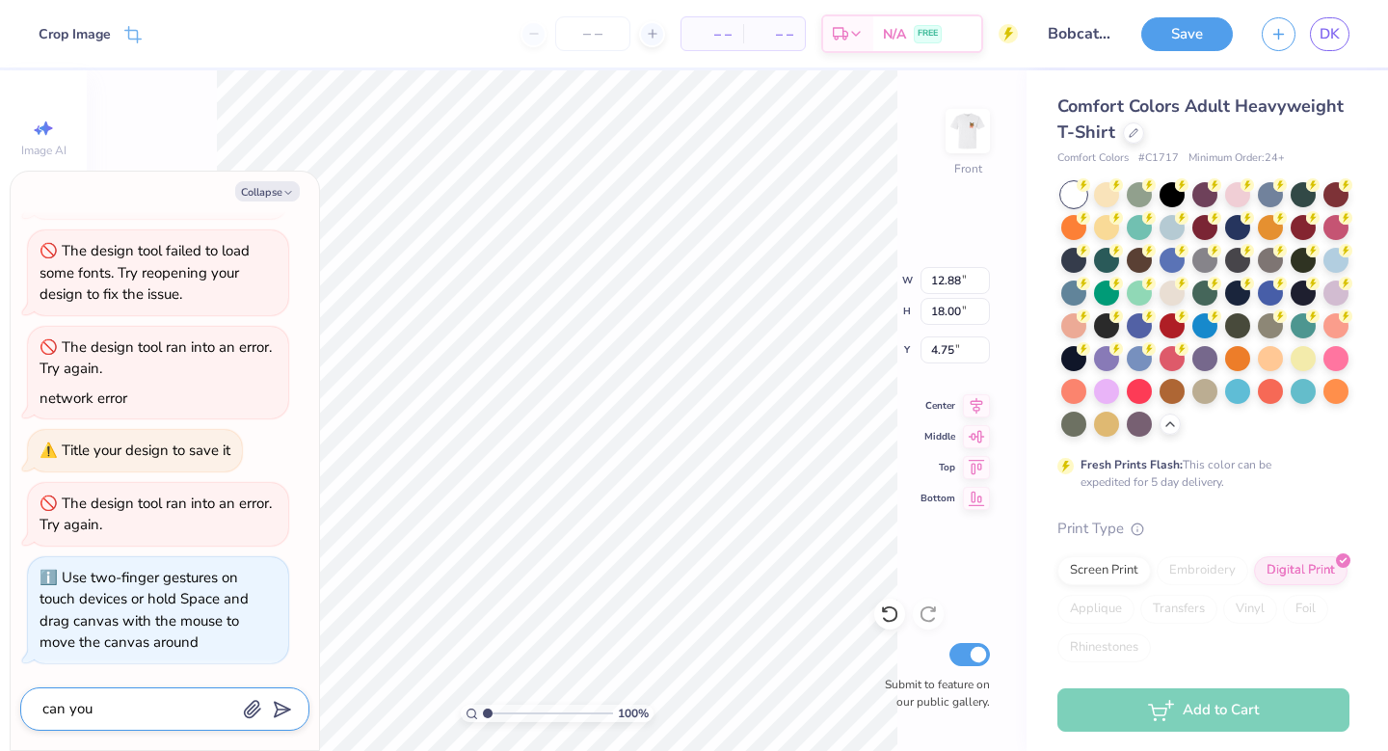
type textarea "can you"
type textarea "x"
type textarea "can you e"
type textarea "x"
type textarea "can you er"
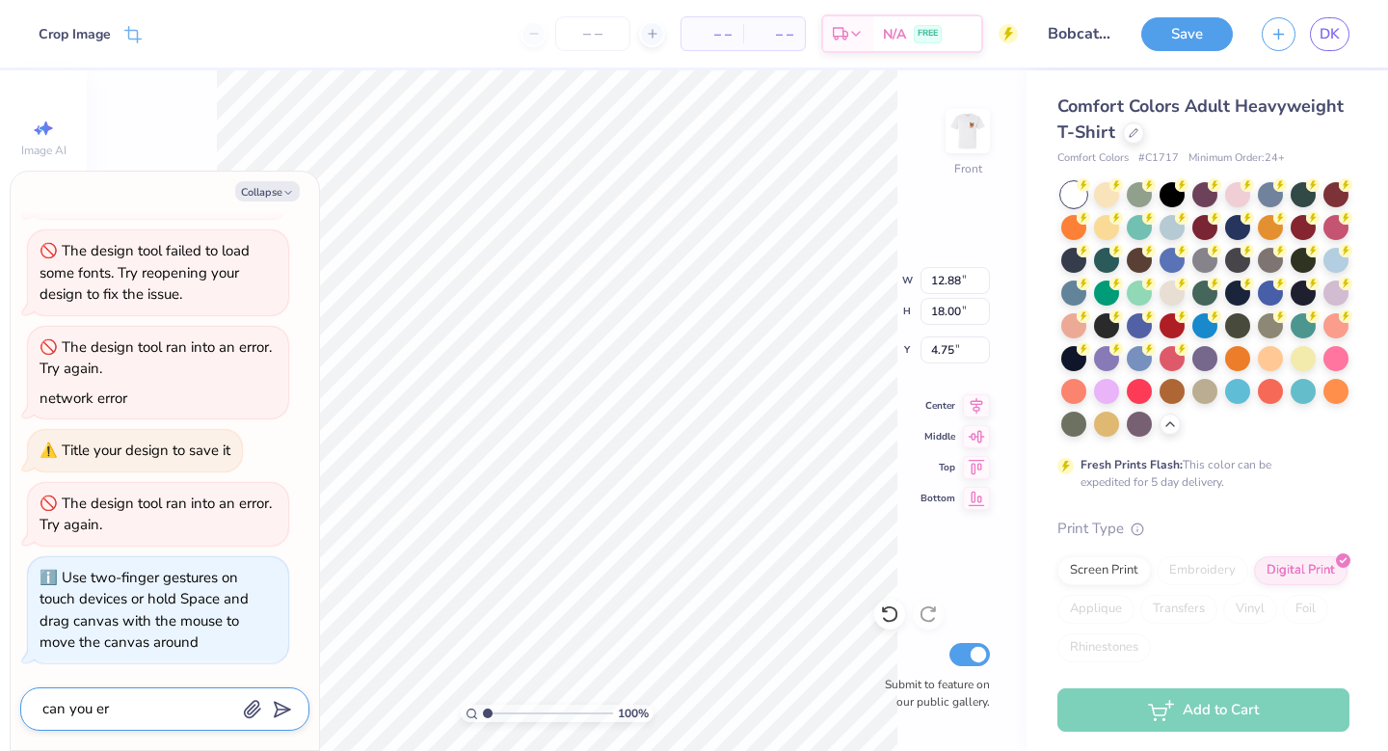
type textarea "x"
type textarea "can you era"
type textarea "x"
type textarea "can you eras"
type textarea "x"
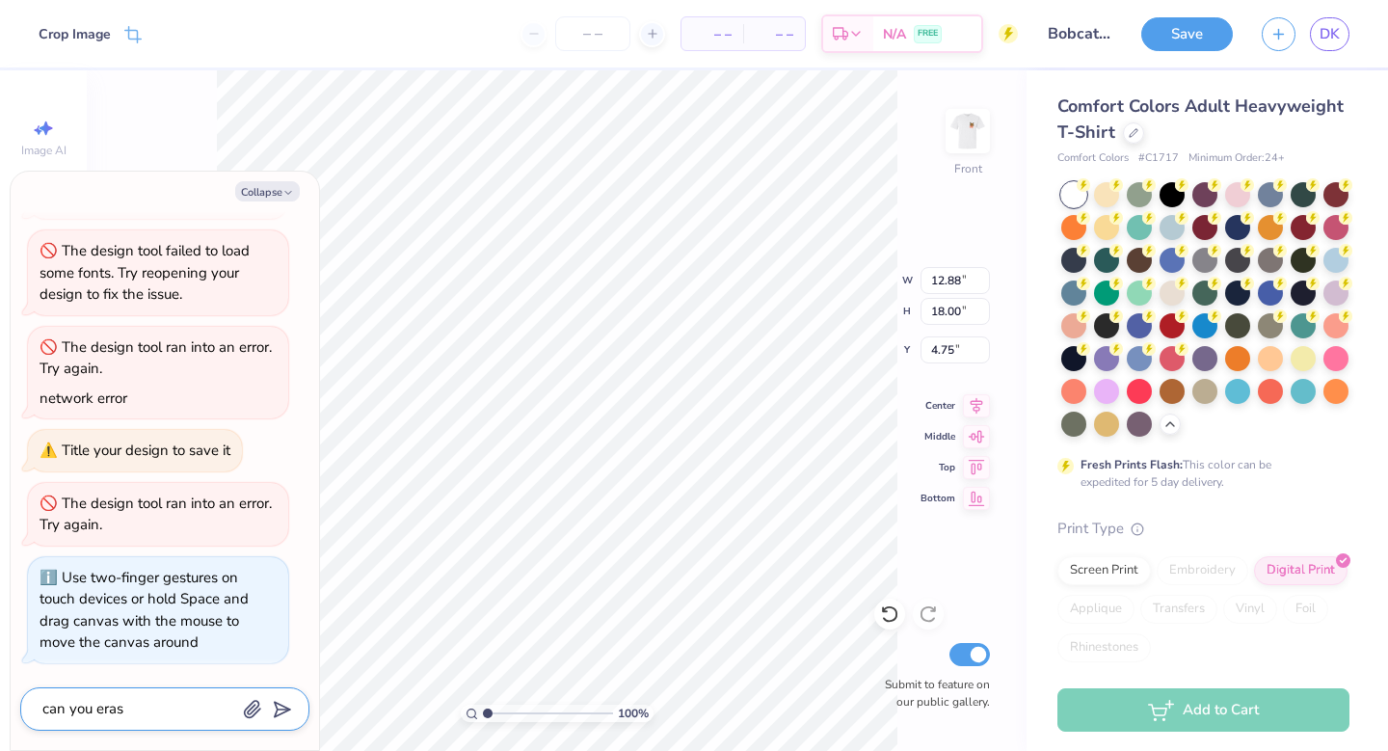
type textarea "can you erase"
type textarea "x"
type textarea "can you eraser"
type textarea "x"
type textarea "can you eraser"
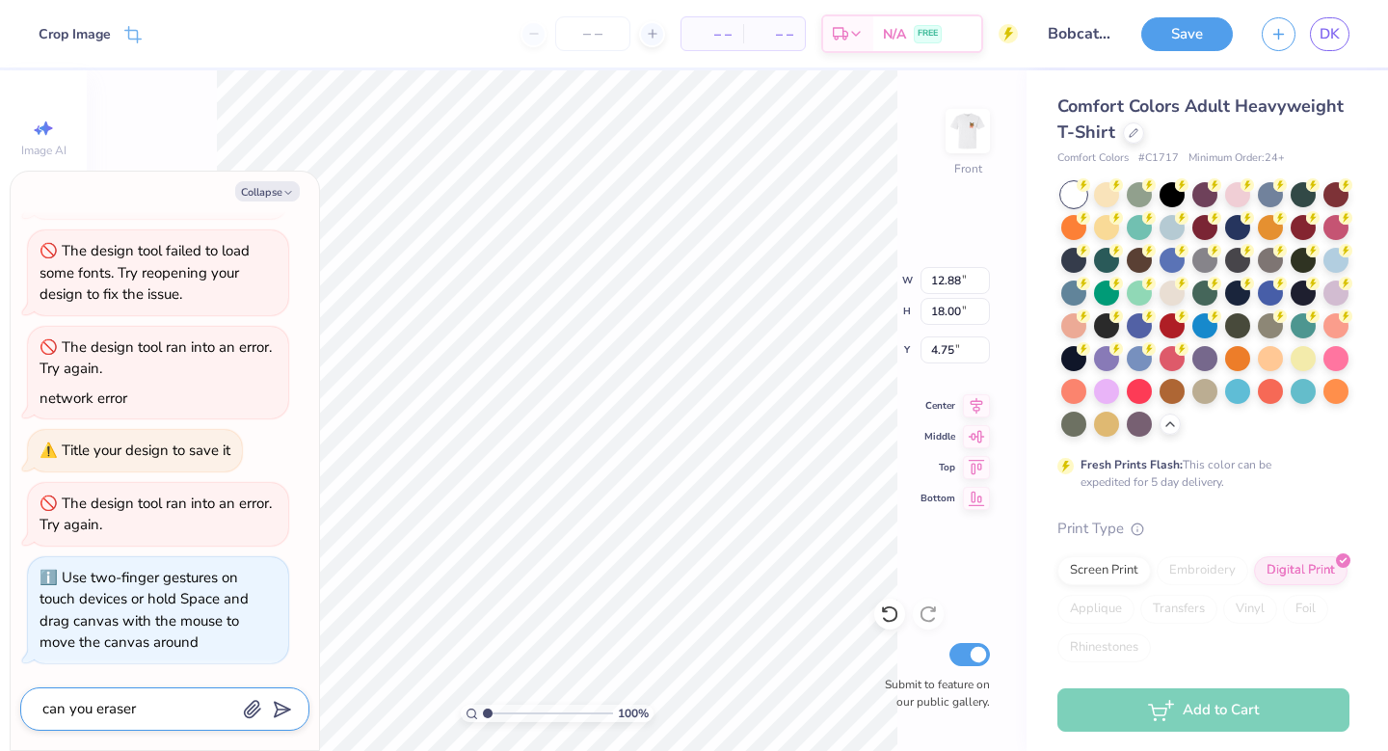
type textarea "x"
type textarea "can you eraser a"
type textarea "x"
type textarea "can you eraser an"
type textarea "x"
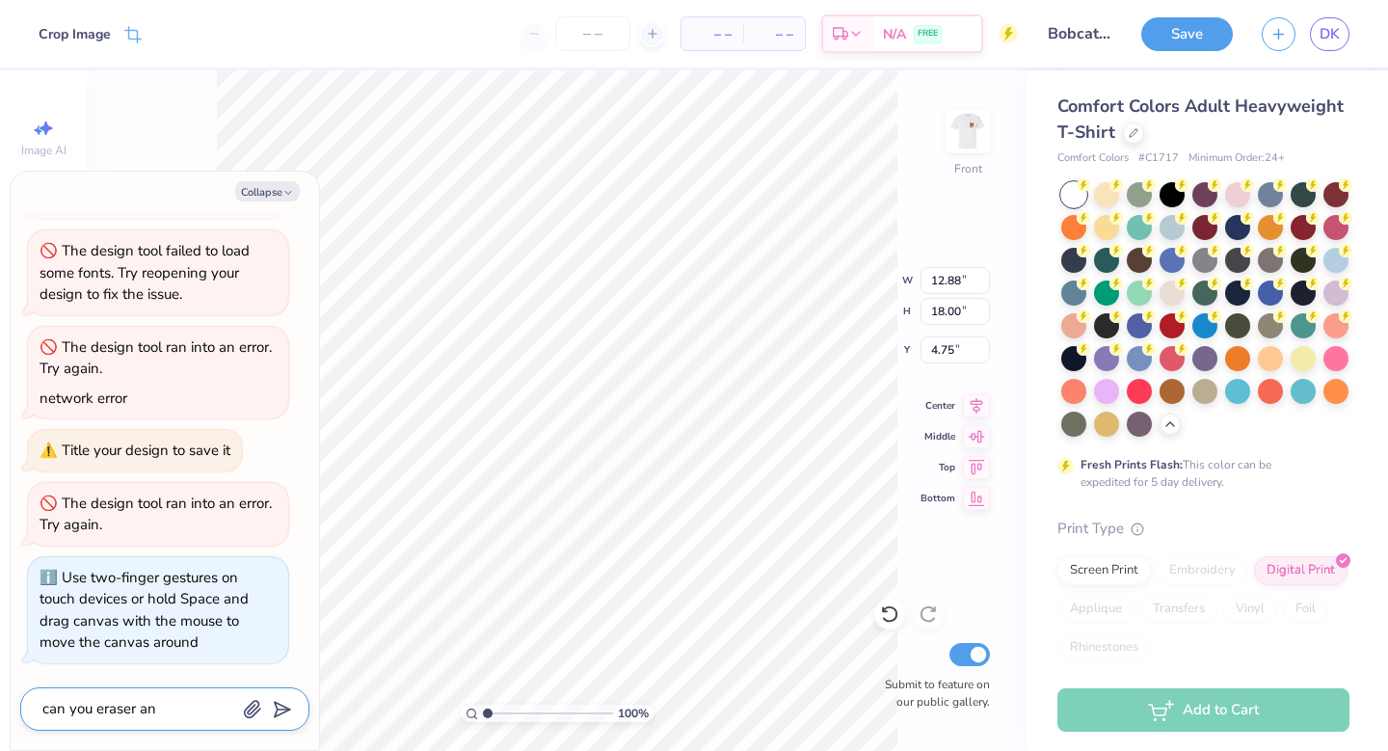
type textarea "can you eraser an"
type textarea "x"
type textarea "can you eraser an"
type textarea "x"
type textarea "can you eraser a"
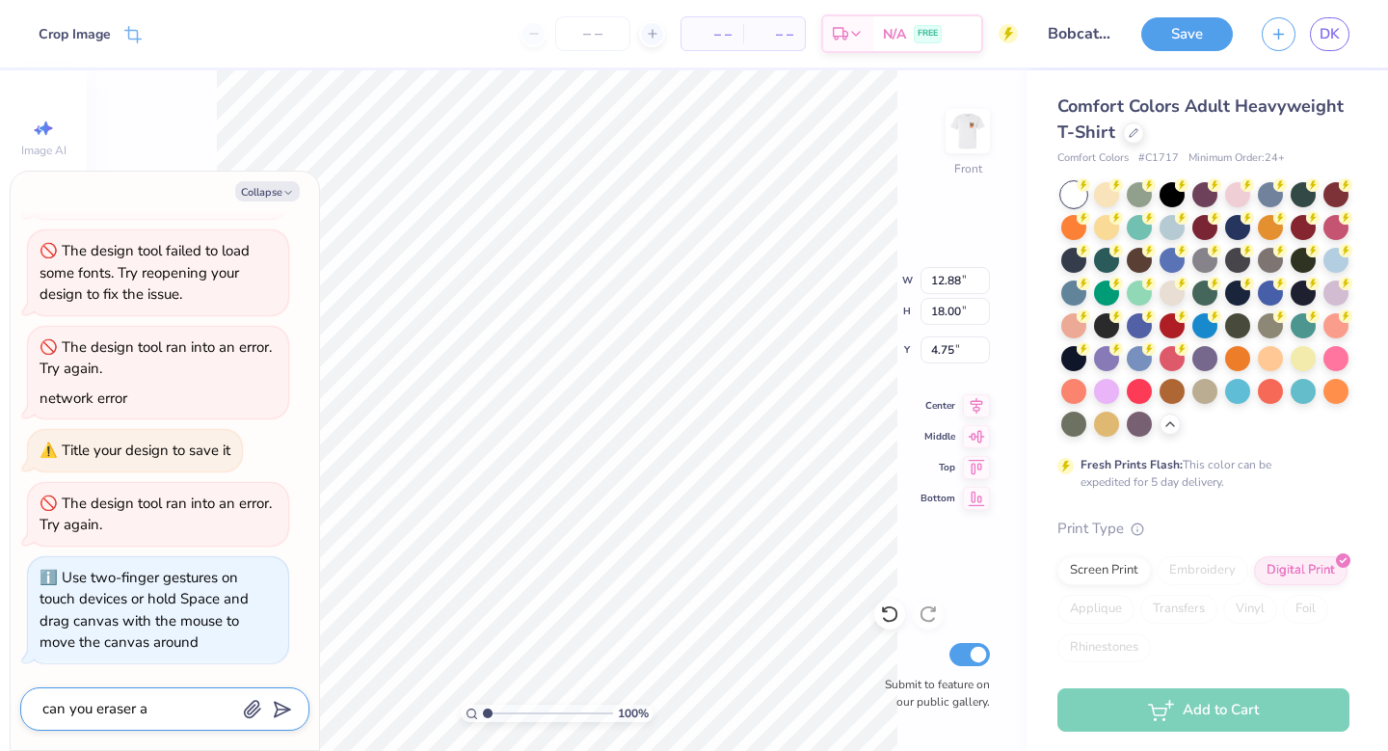
click at [97, 707] on textarea "can you eraser a" at bounding box center [138, 709] width 196 height 26
type textarea "x"
type textarea "can you ueraser a"
type textarea "x"
type textarea "can you useraser a"
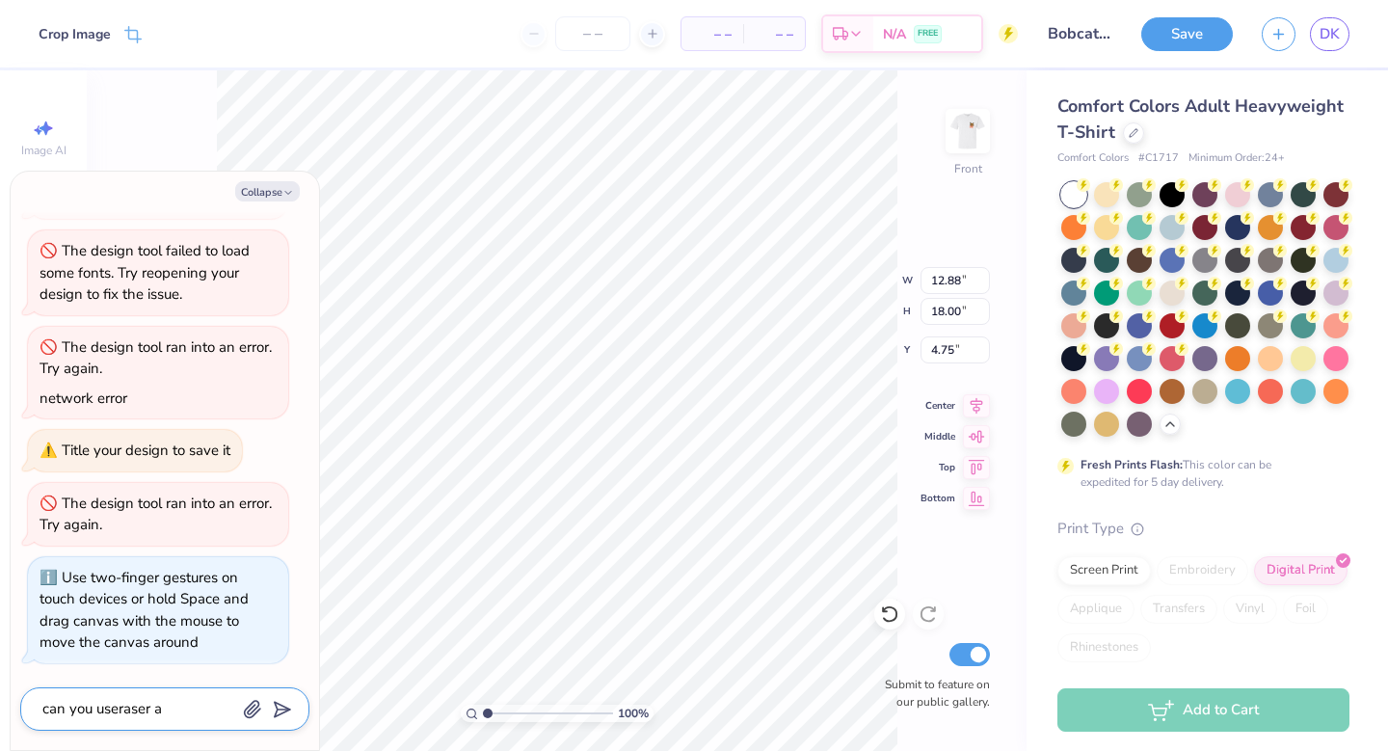
type textarea "x"
type textarea "can you useeraser a"
type textarea "x"
type textarea "can you use eraser a"
type textarea "x"
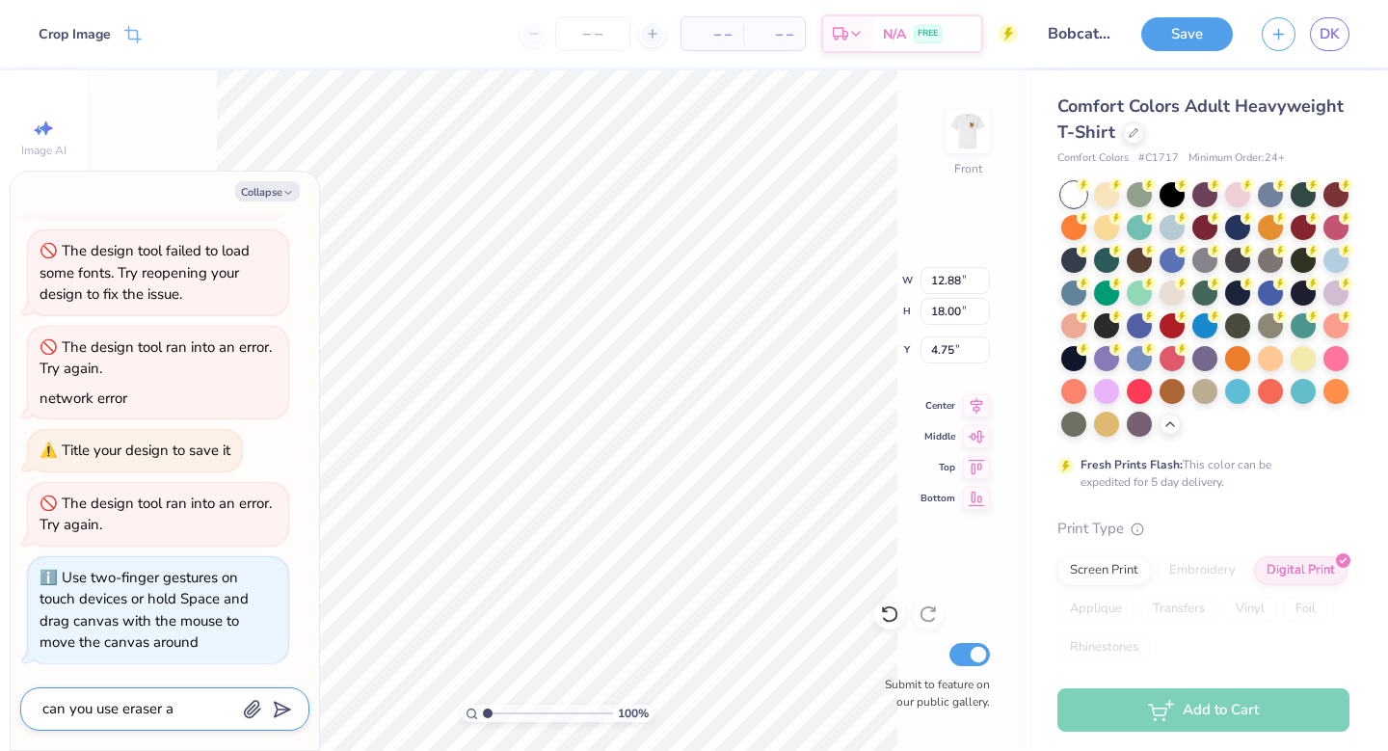
type textarea "can you use aeraser a"
type textarea "x"
type textarea "can you use aneraser a"
type textarea "x"
type textarea "can you use an eraser a"
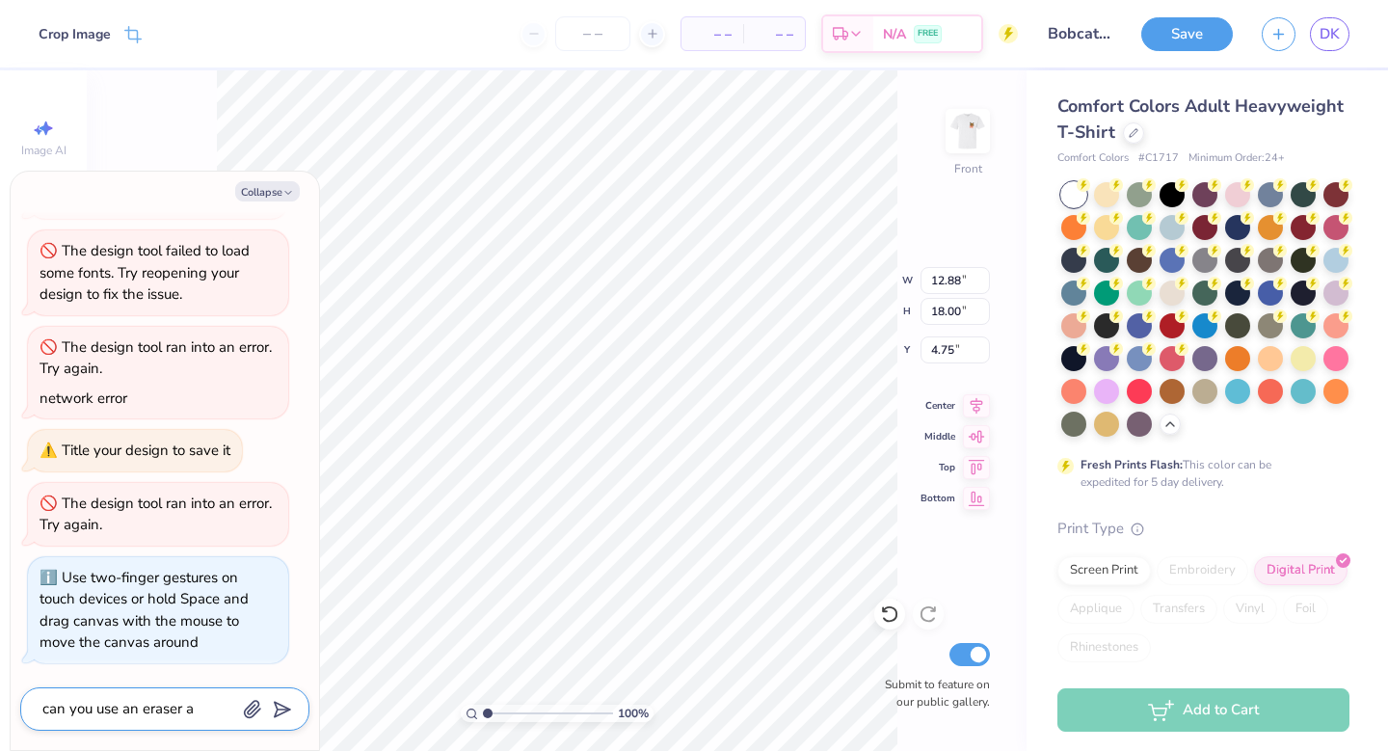
click at [185, 712] on textarea "can you use an eraser a" at bounding box center [138, 709] width 196 height 26
type textarea "x"
type textarea "can you use an eraser ta"
type textarea "x"
type textarea "can you use an eraser toa"
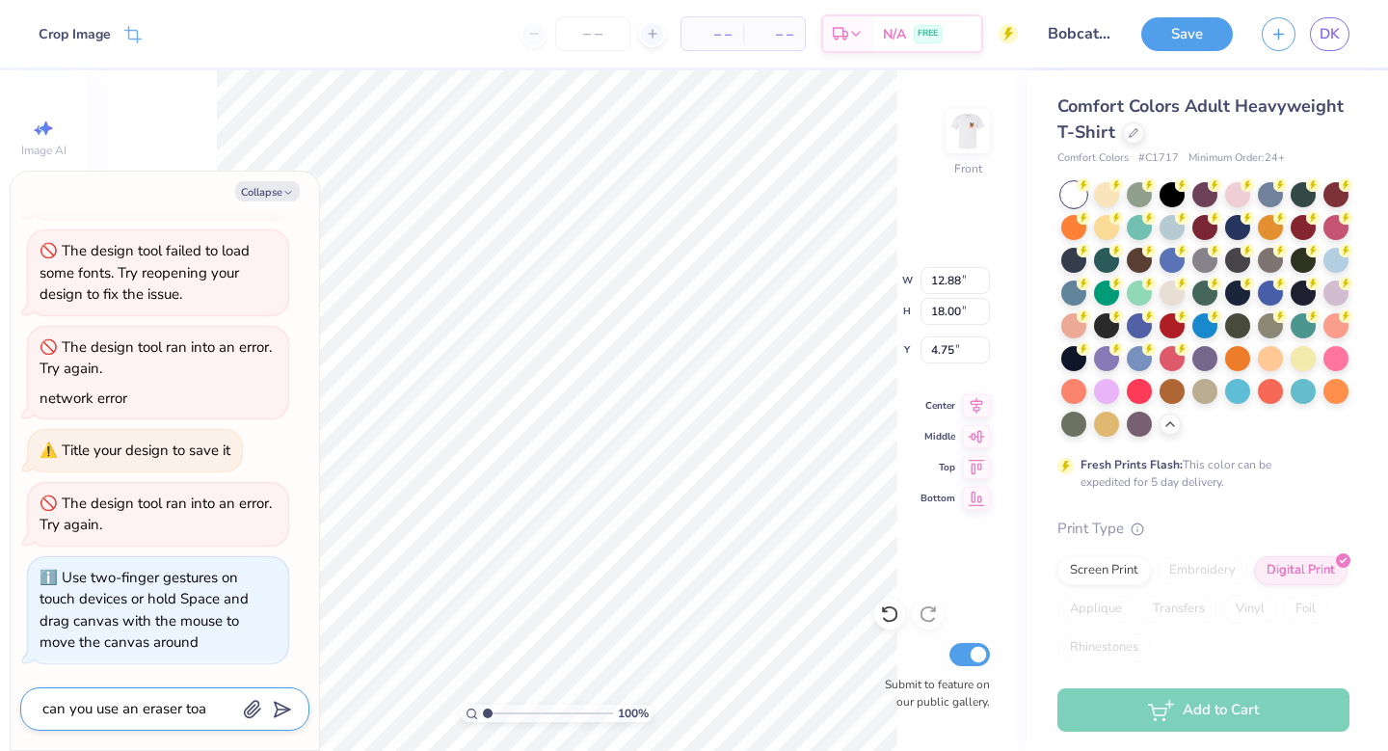
type textarea "x"
type textarea "can you use an eraser tooa"
type textarea "x"
type textarea "can you use an eraser toola"
type textarea "x"
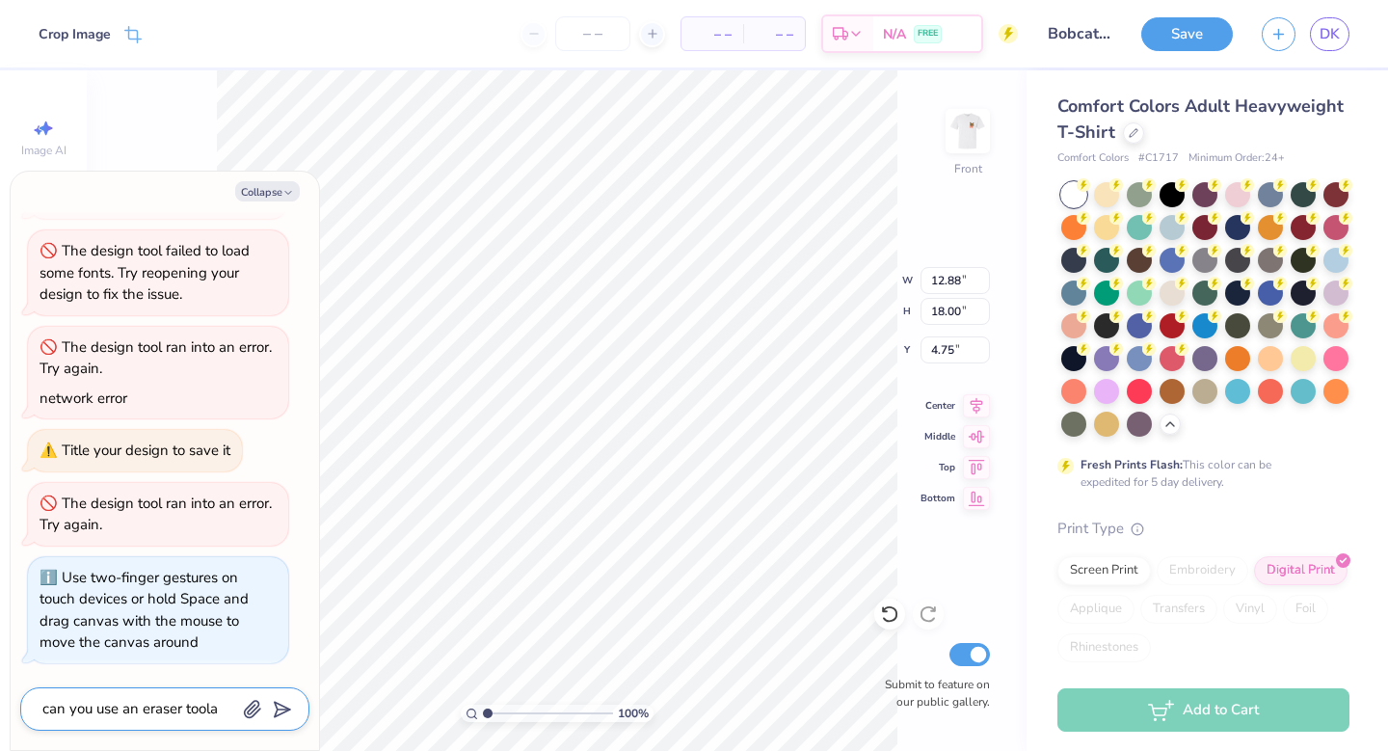
type textarea "can you use an eraser tool a"
click at [227, 704] on textarea "can you use an eraser tool a" at bounding box center [138, 709] width 196 height 26
type textarea "x"
type textarea "can you use an eraser tool a"
type textarea "x"
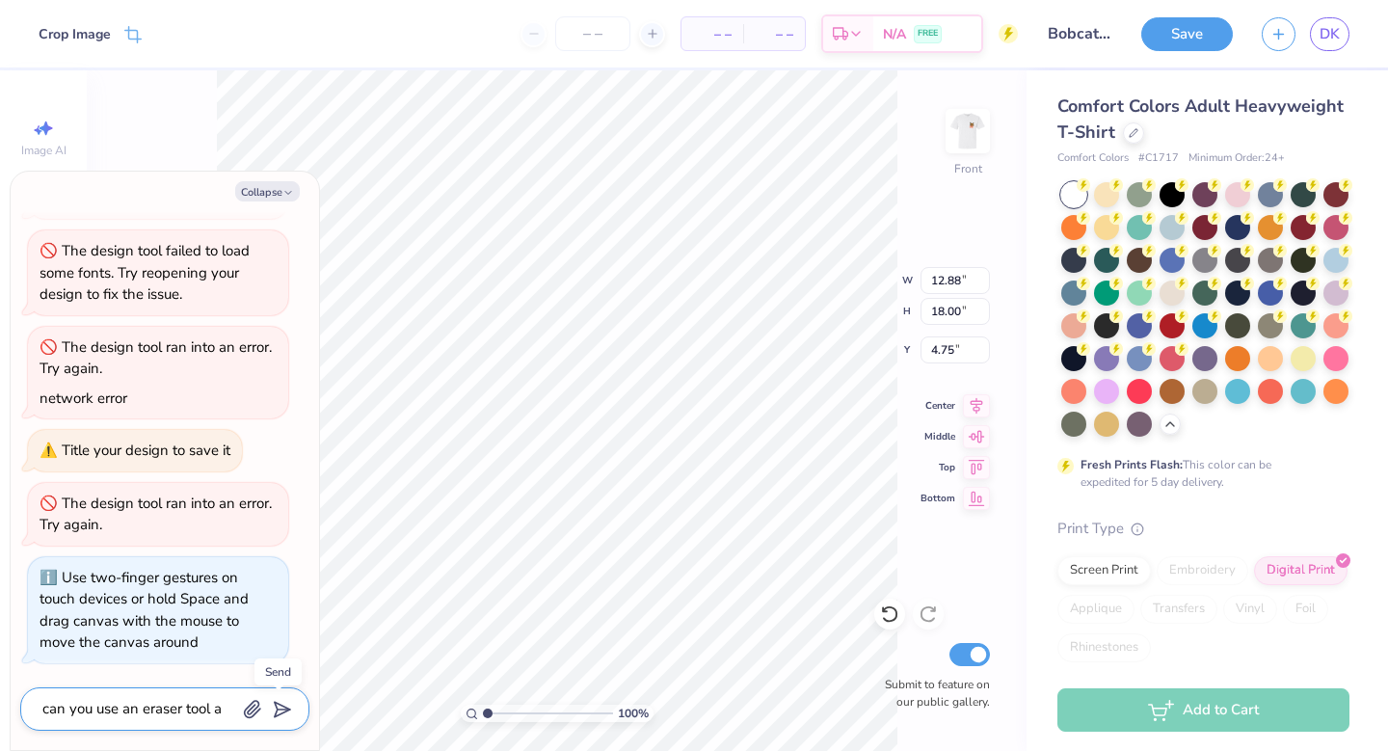
type textarea "can you use an eraser tool a"
type textarea "x"
type textarea "can you use an eraser tool"
type textarea "x"
type textarea "can you use an eraser tool t"
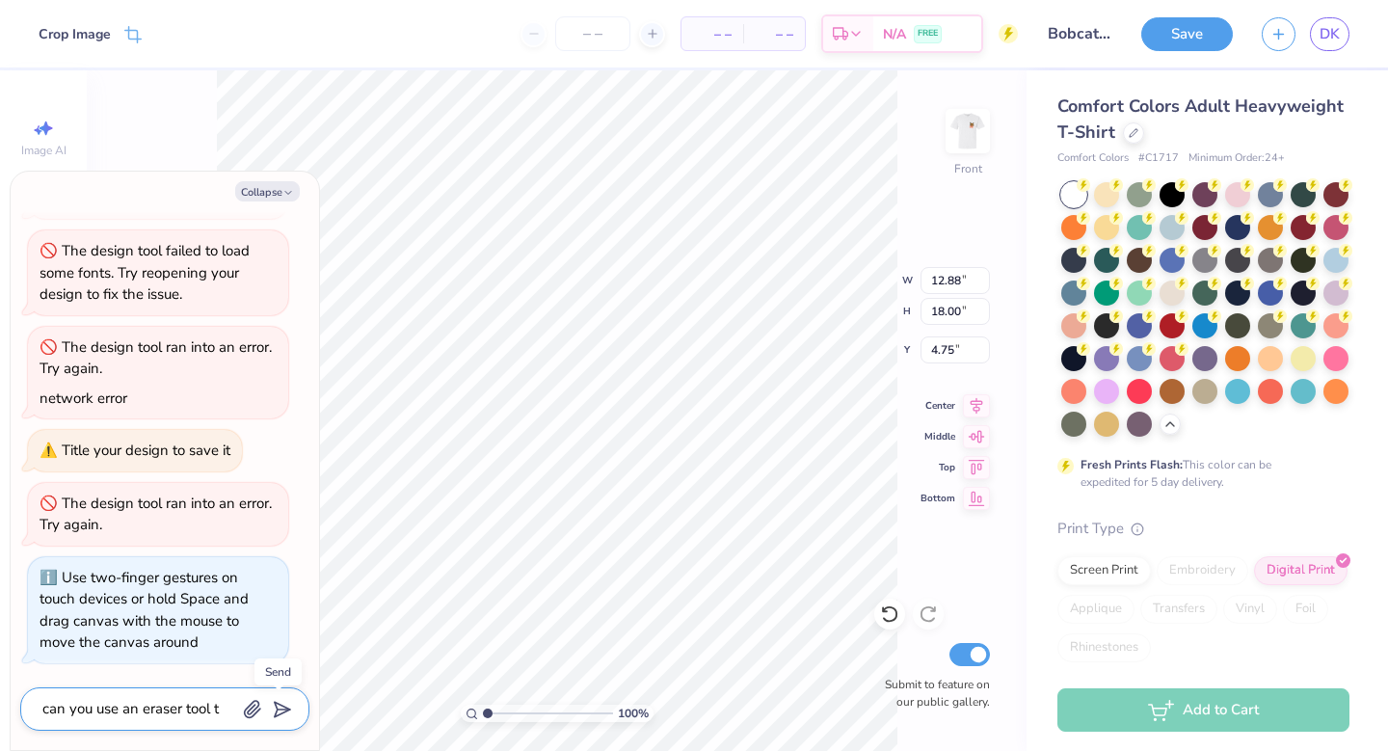
type textarea "x"
type textarea "can you use an eraser tool to"
type textarea "x"
type textarea "can you use an eraser tool to"
type textarea "x"
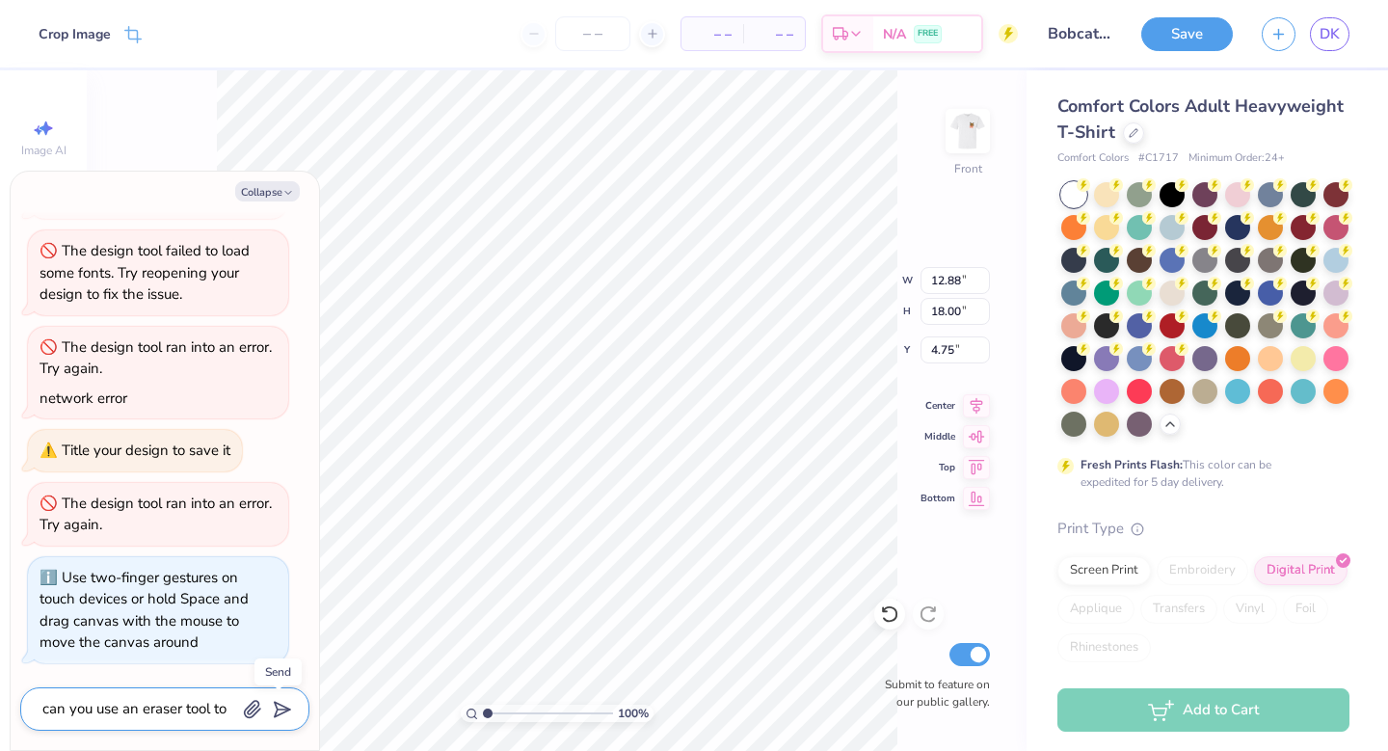
type textarea "can you use an eraser tool to g"
type textarea "x"
type textarea "can you use an eraser tool to ge"
type textarea "x"
type textarea "can you use an eraser tool to get"
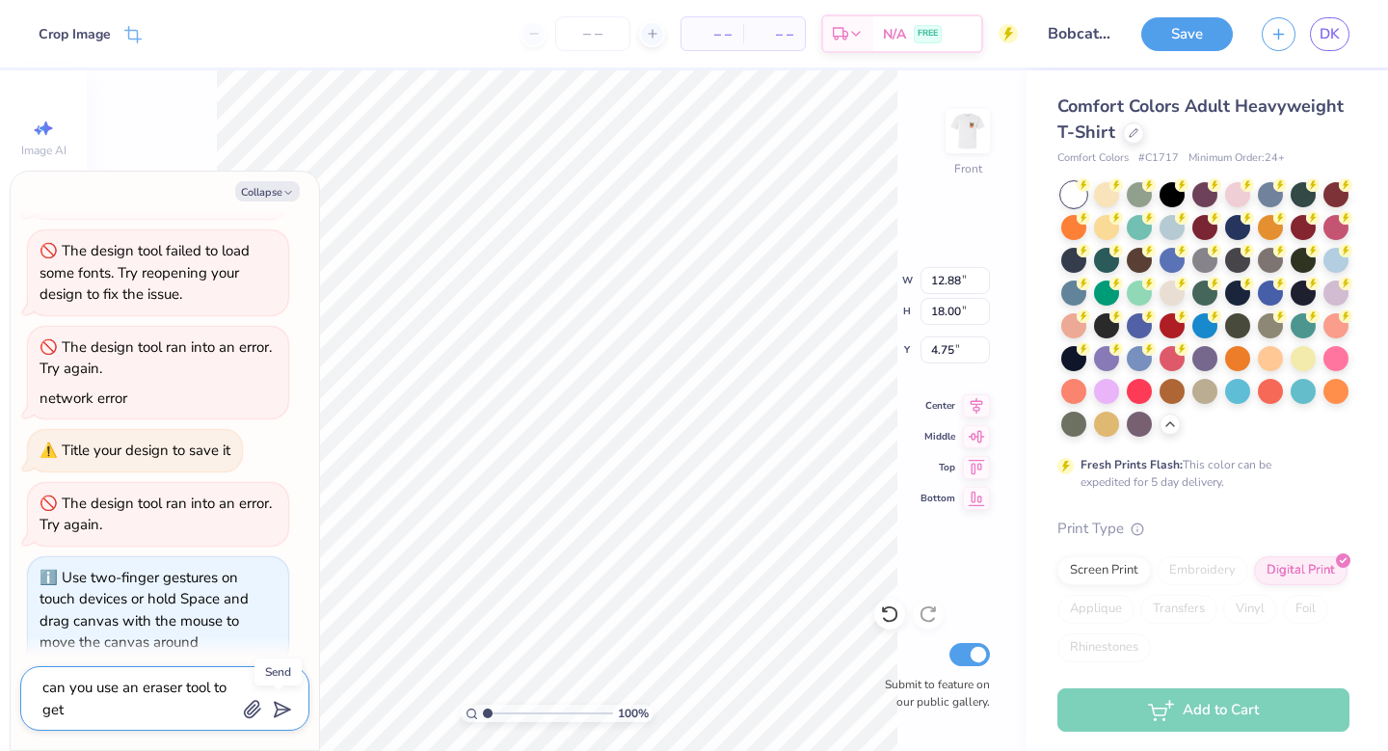
type textarea "x"
type textarea "can you use an eraser tool to get"
type textarea "x"
type textarea "can you use an eraser tool to get p"
type textarea "x"
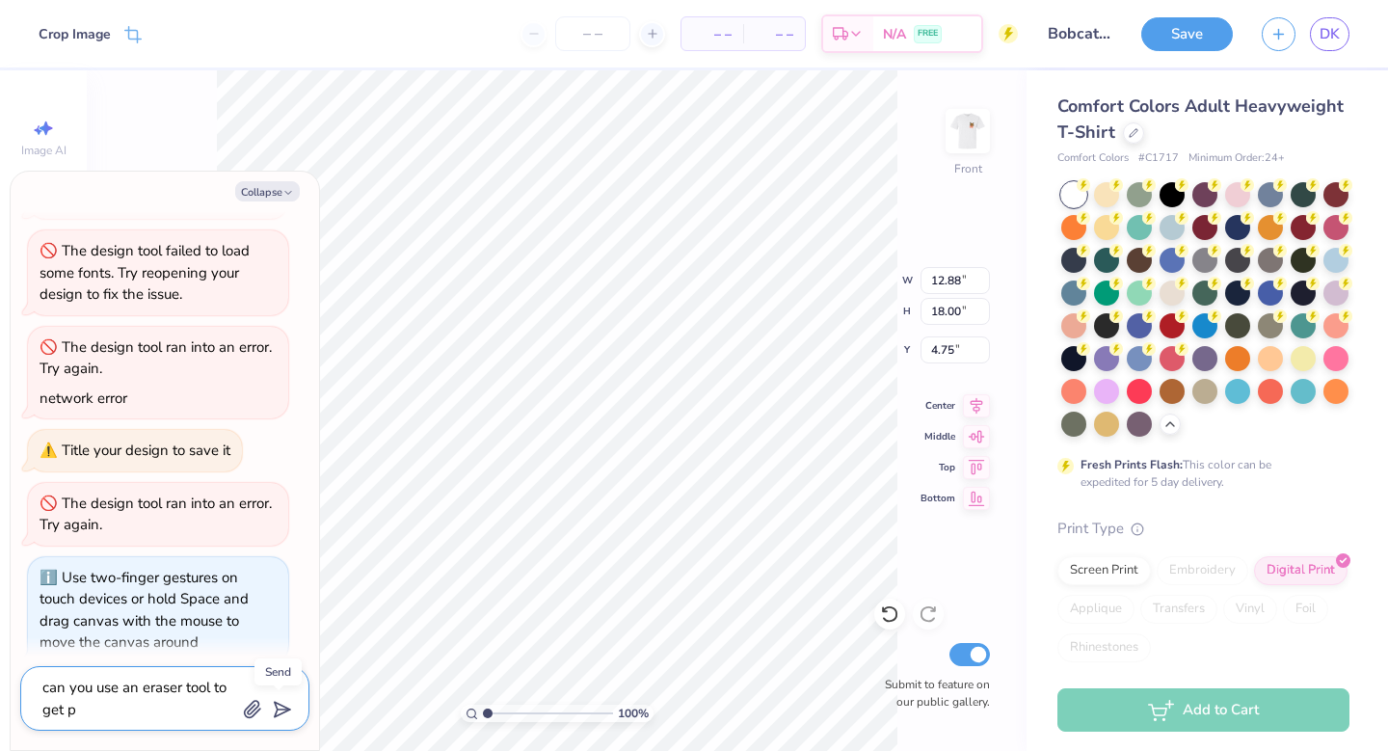
type textarea "can you use an eraser tool to get pa"
type textarea "x"
type textarea "can you use an eraser tool to get par"
type textarea "x"
type textarea "can you use an eraser tool to get part"
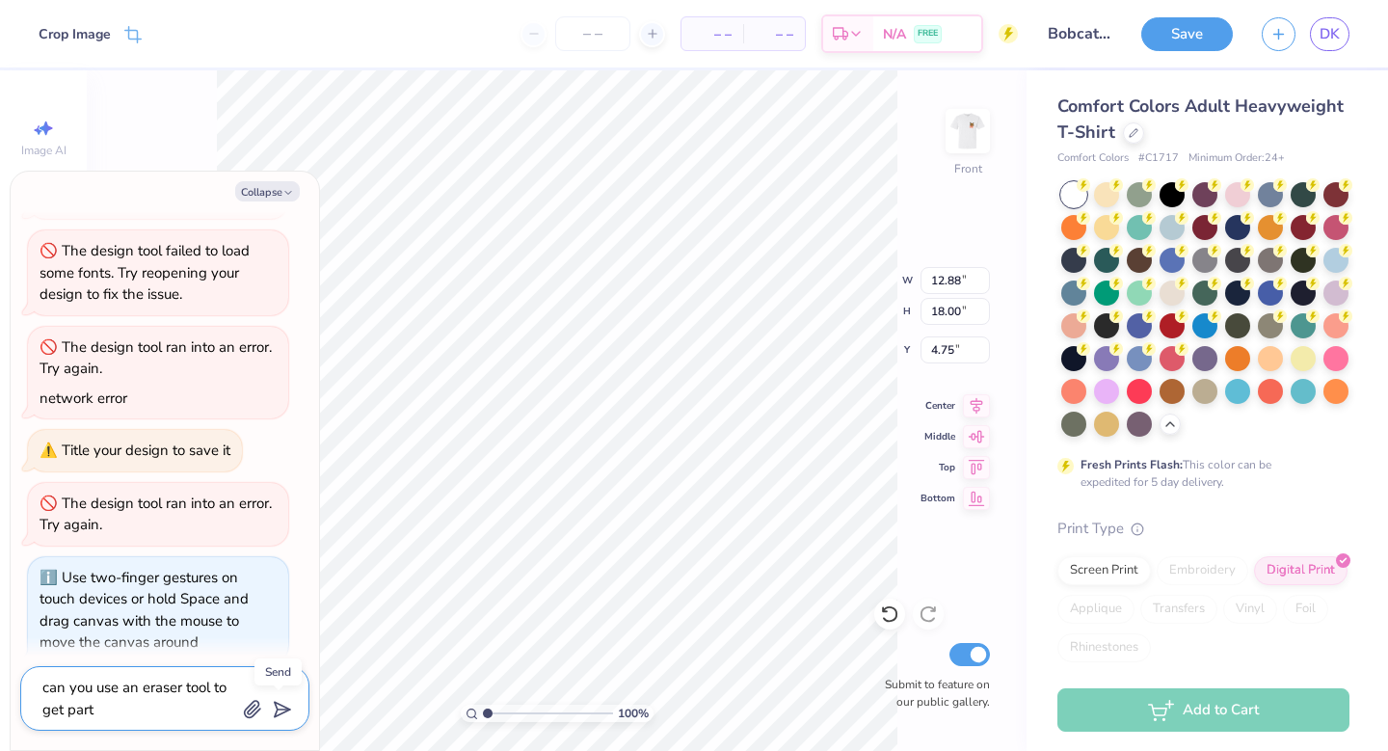
type textarea "x"
type textarea "can you use an eraser tool to get part o"
type textarea "x"
type textarea "can you use an eraser tool to get part of"
type textarea "x"
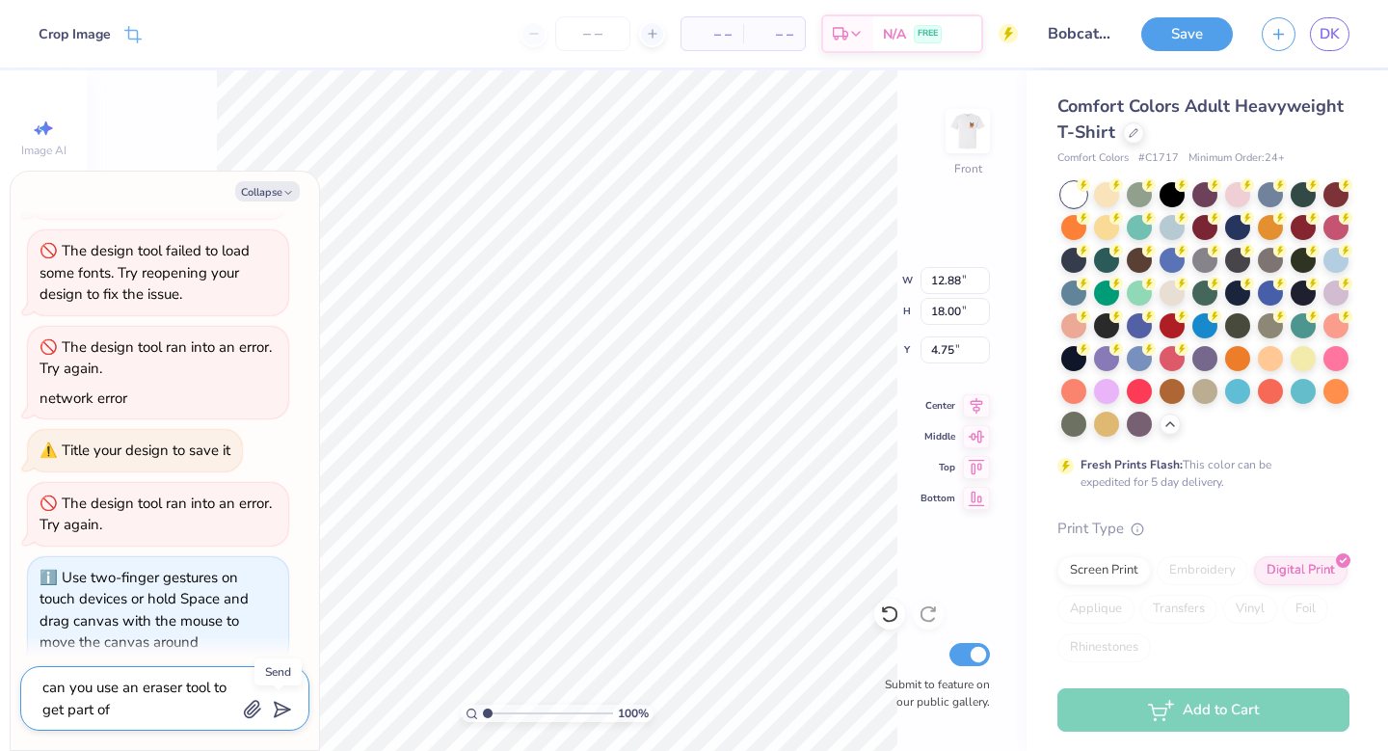
type textarea "can you use an eraser tool to get part of"
type textarea "x"
type textarea "can you use an eraser tool to get part of a"
type textarea "x"
type textarea "can you use an eraser tool to get part of an"
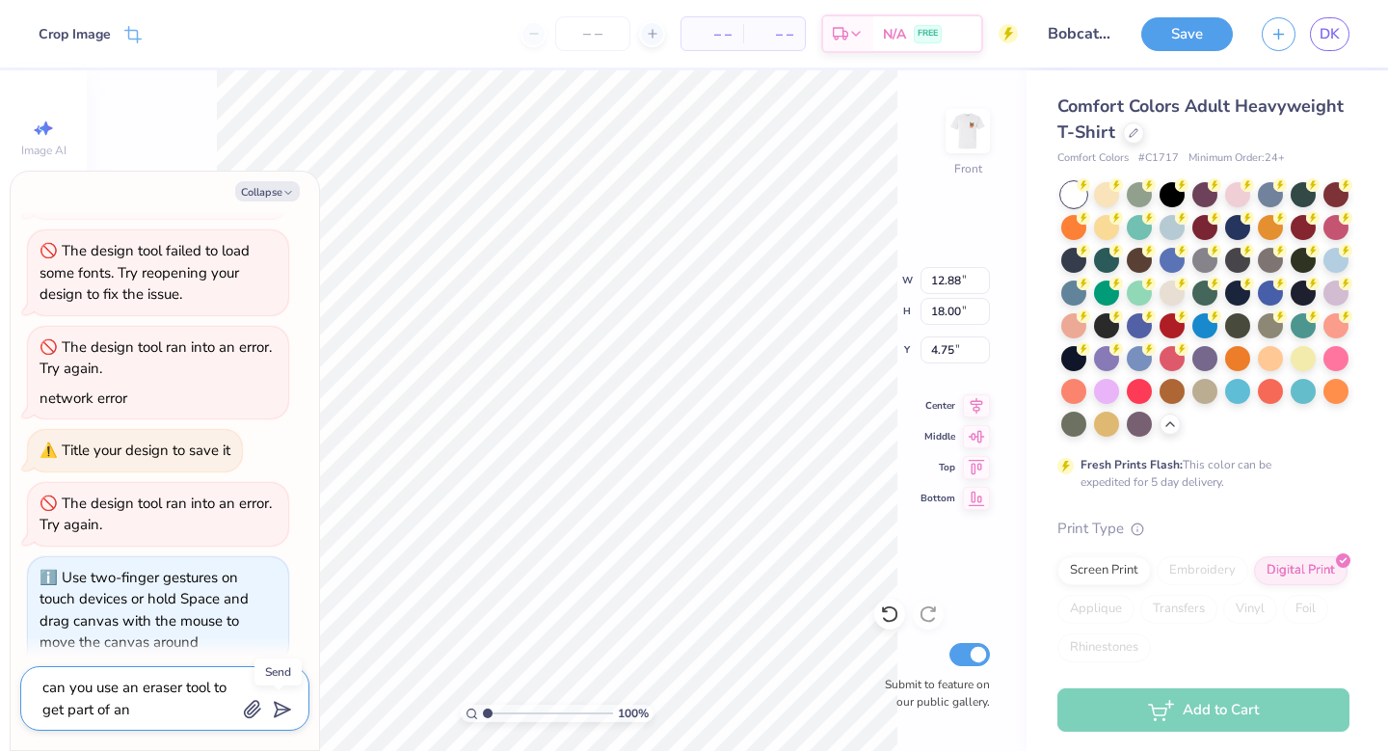
type textarea "x"
type textarea "can you use an eraser tool to get part of an"
type textarea "x"
type textarea "can you use an eraser tool to get part of an i"
type textarea "x"
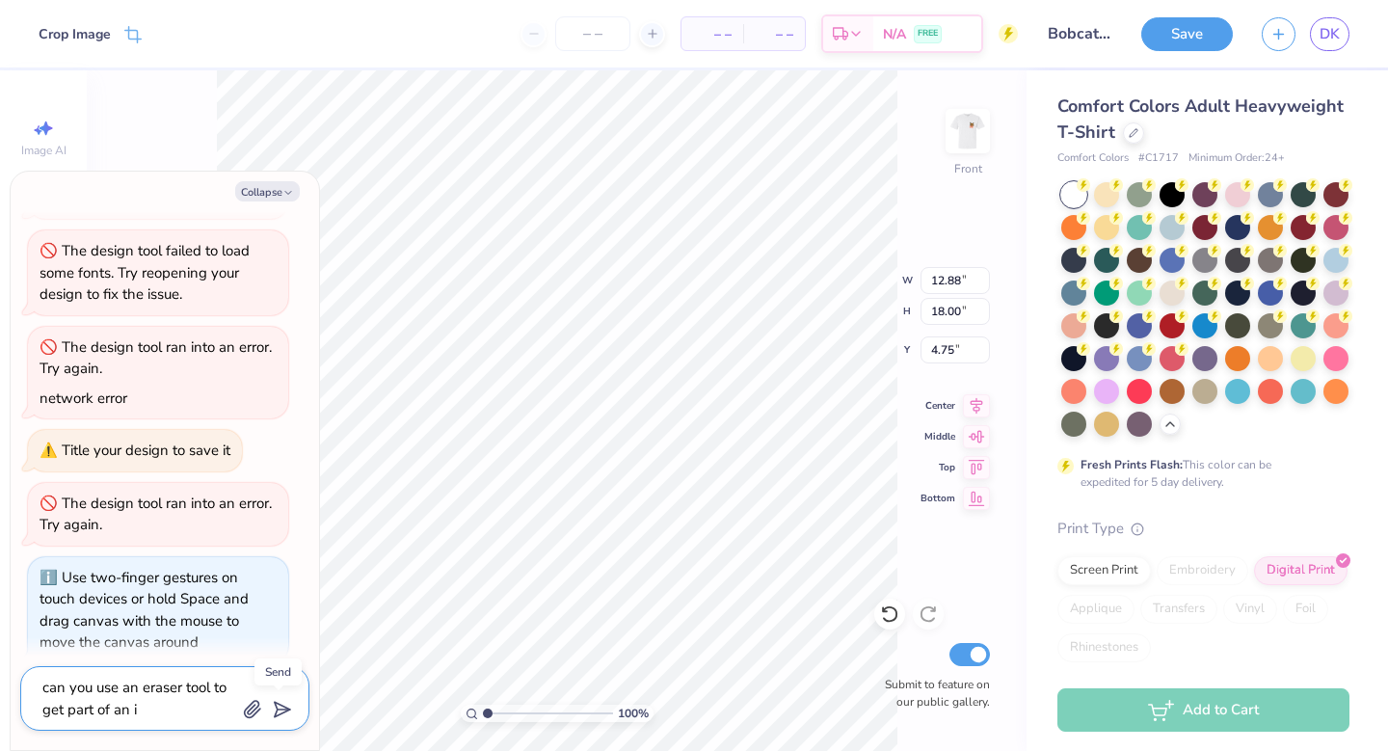
type textarea "can you use an eraser tool to get part of an im"
type textarea "x"
type textarea "can you use an eraser tool to get part of an ima"
type textarea "x"
type textarea "can you use an eraser tool to get part of an imag"
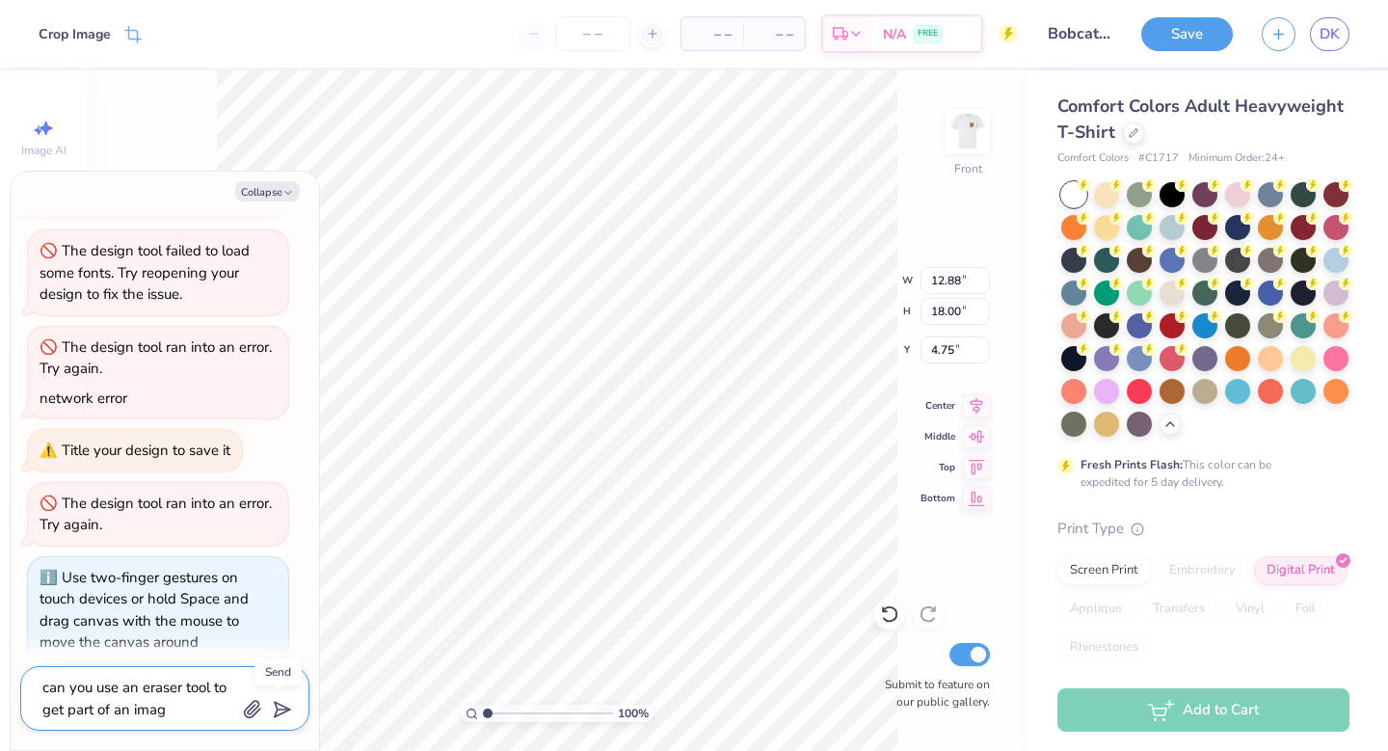
type textarea "x"
type textarea "can you use an eraser tool to get part of an image"
type textarea "x"
type textarea "can you use an eraser tool to get part of an image"
type textarea "x"
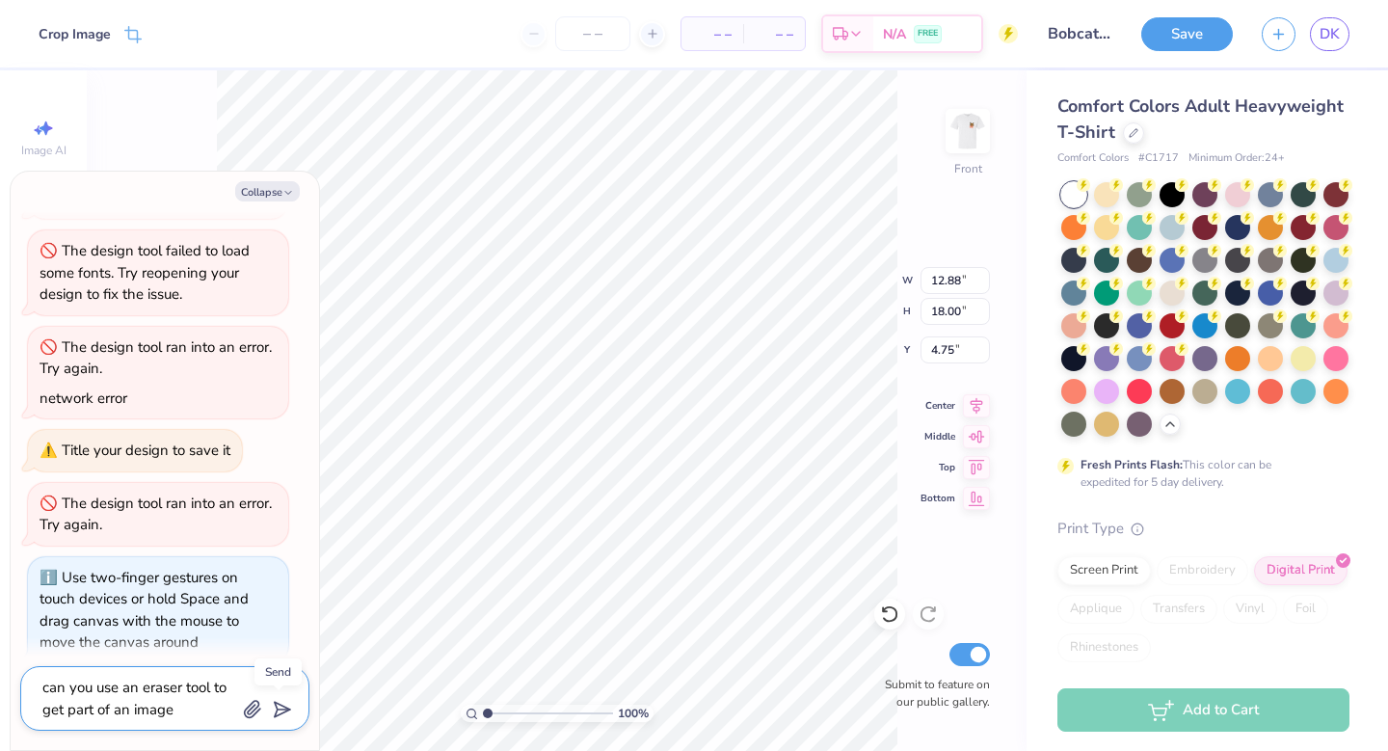
type textarea "can you use an eraser tool to get part of an image r"
type textarea "x"
type textarea "can you use an eraser tool to get part of an image re"
type textarea "x"
type textarea "can you use an eraser tool to get part of an image rem"
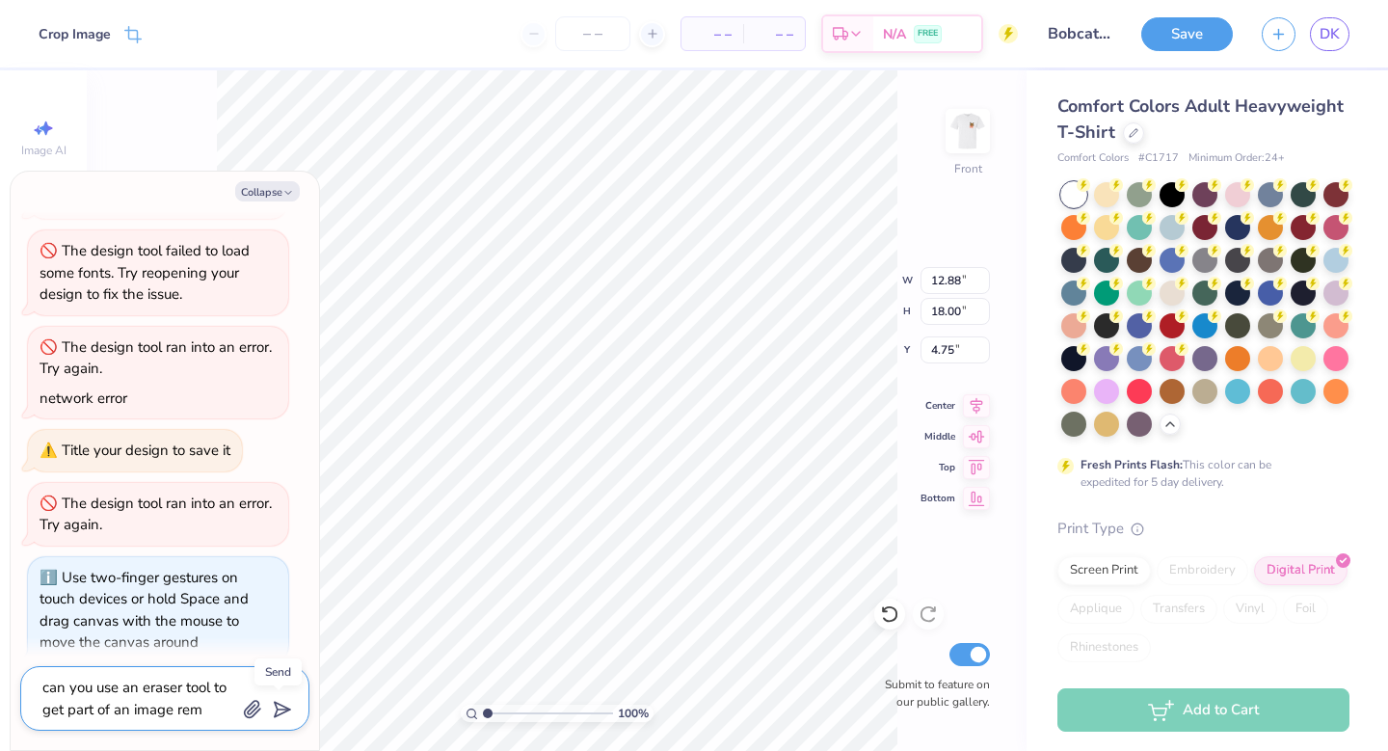
type textarea "x"
type textarea "can you use an eraser tool to get part of an image remo"
type textarea "x"
type textarea "can you use an eraser tool to get part of an image remob"
type textarea "x"
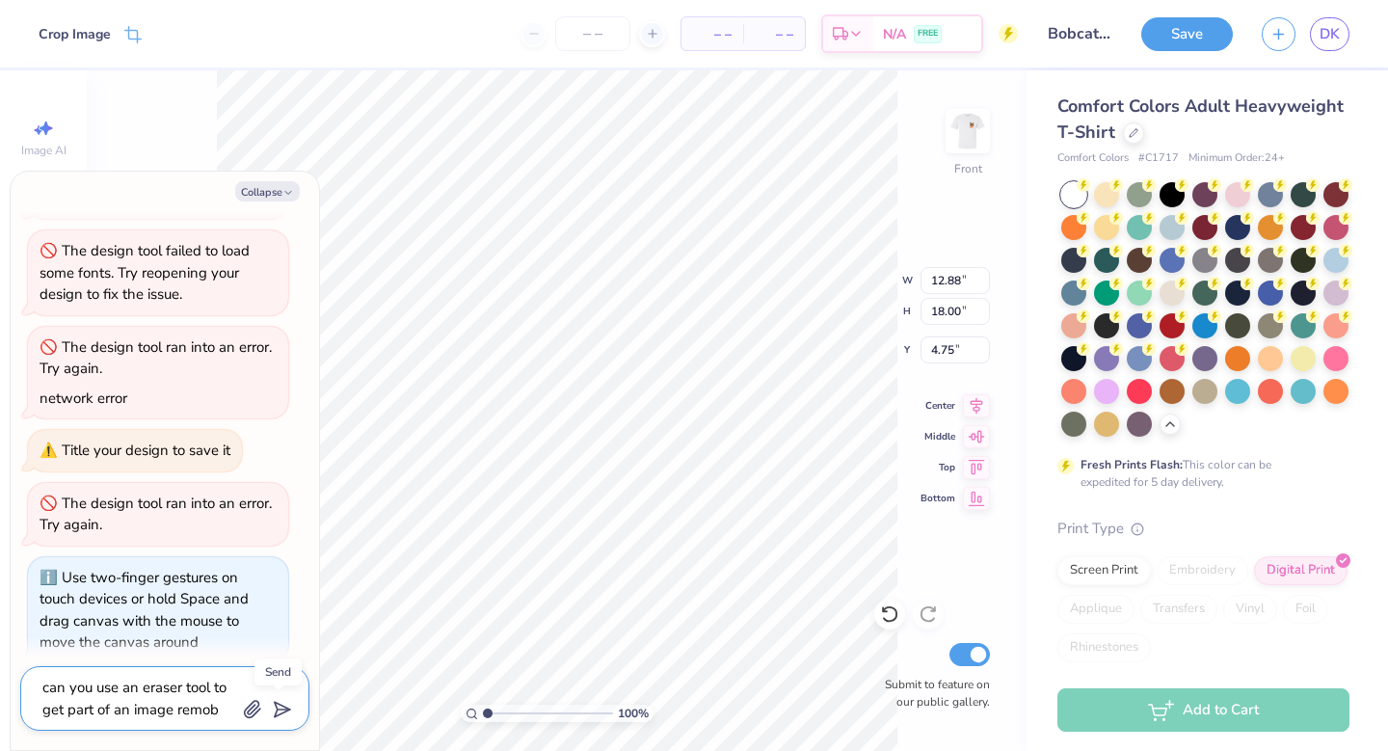
type textarea "can you use an eraser tool to get part of an image remo"
type textarea "x"
type textarea "can you use an eraser tool to get part of an image remov"
type textarea "x"
type textarea "can you use an eraser tool to get part of an image removw"
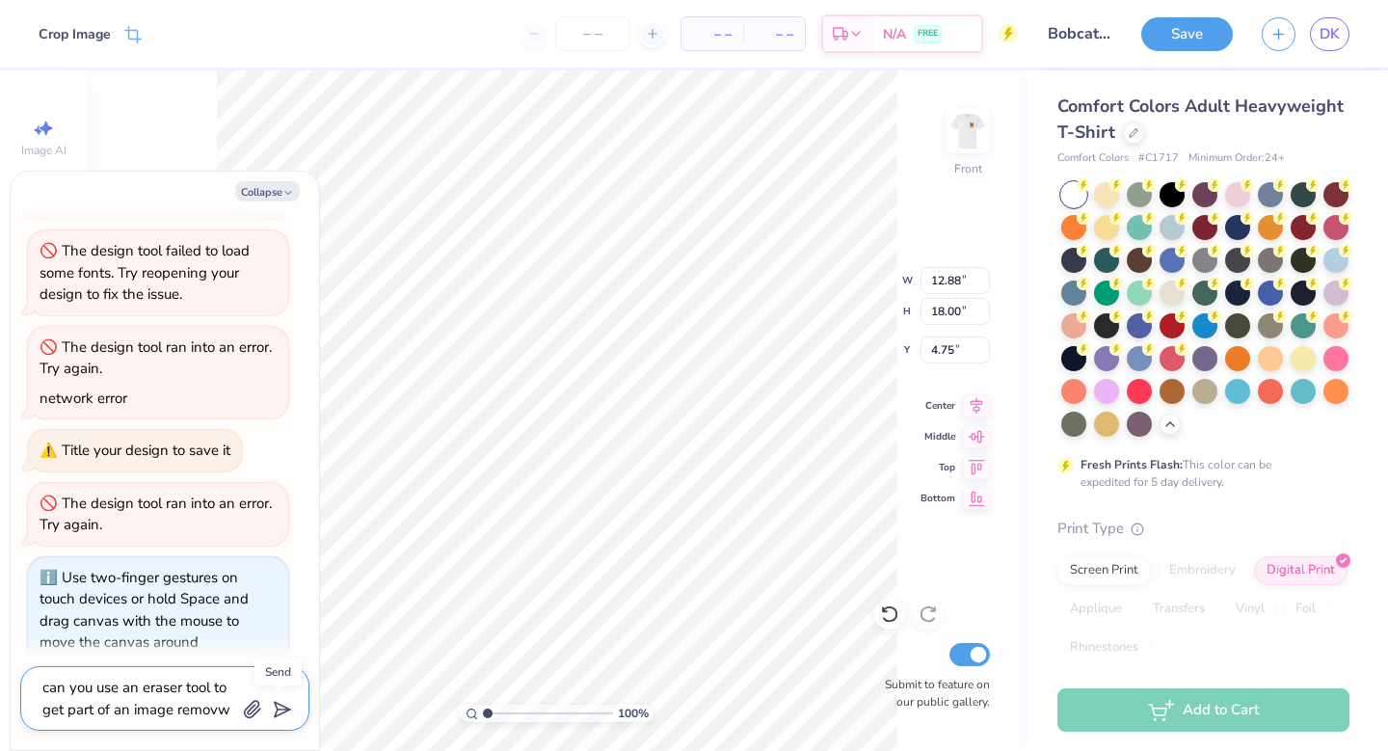
type textarea "x"
type textarea "can you use an eraser tool to get part of an image remov"
type textarea "x"
type textarea "can you use an eraser tool to get part of an image remove"
type textarea "x"
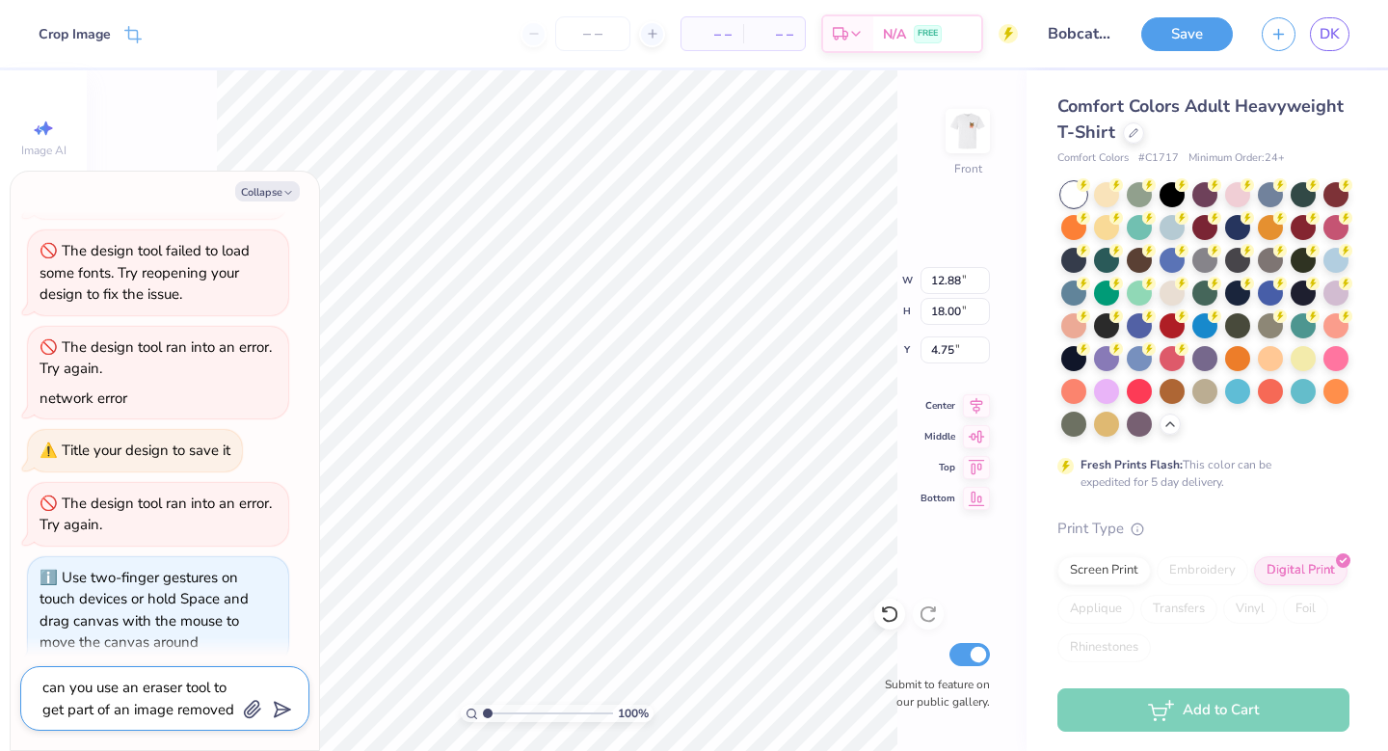
type textarea "can you use an eraser tool to get part of an image removed"
click at [283, 702] on icon "submit" at bounding box center [278, 709] width 27 height 27
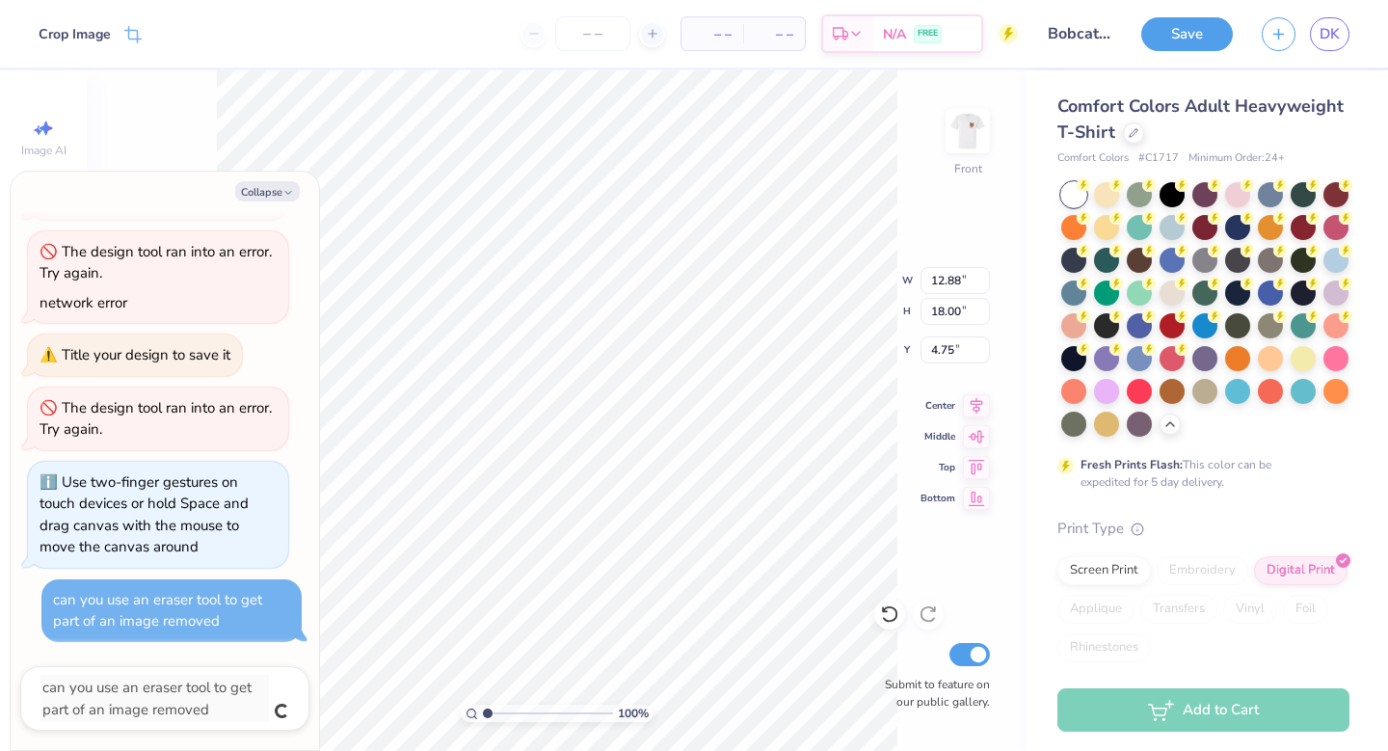
type textarea "x"
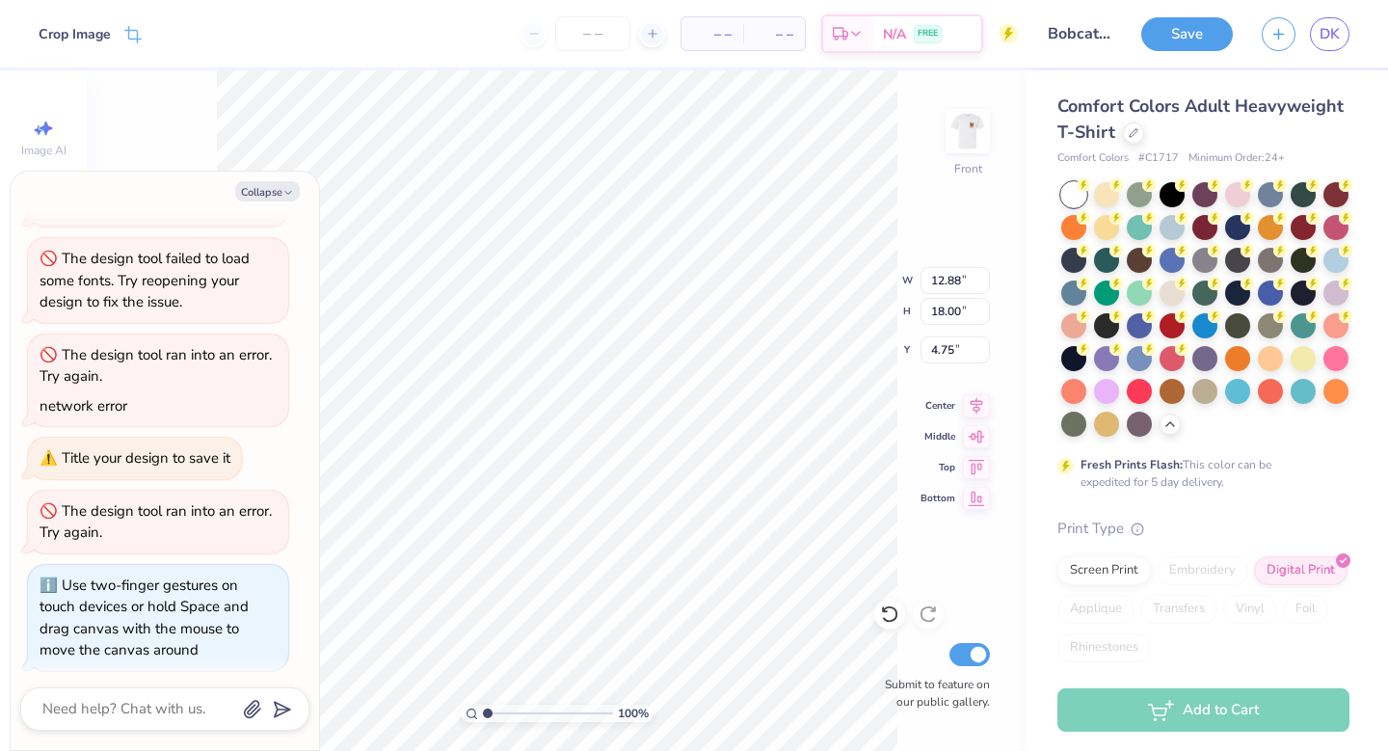
scroll to position [226, 0]
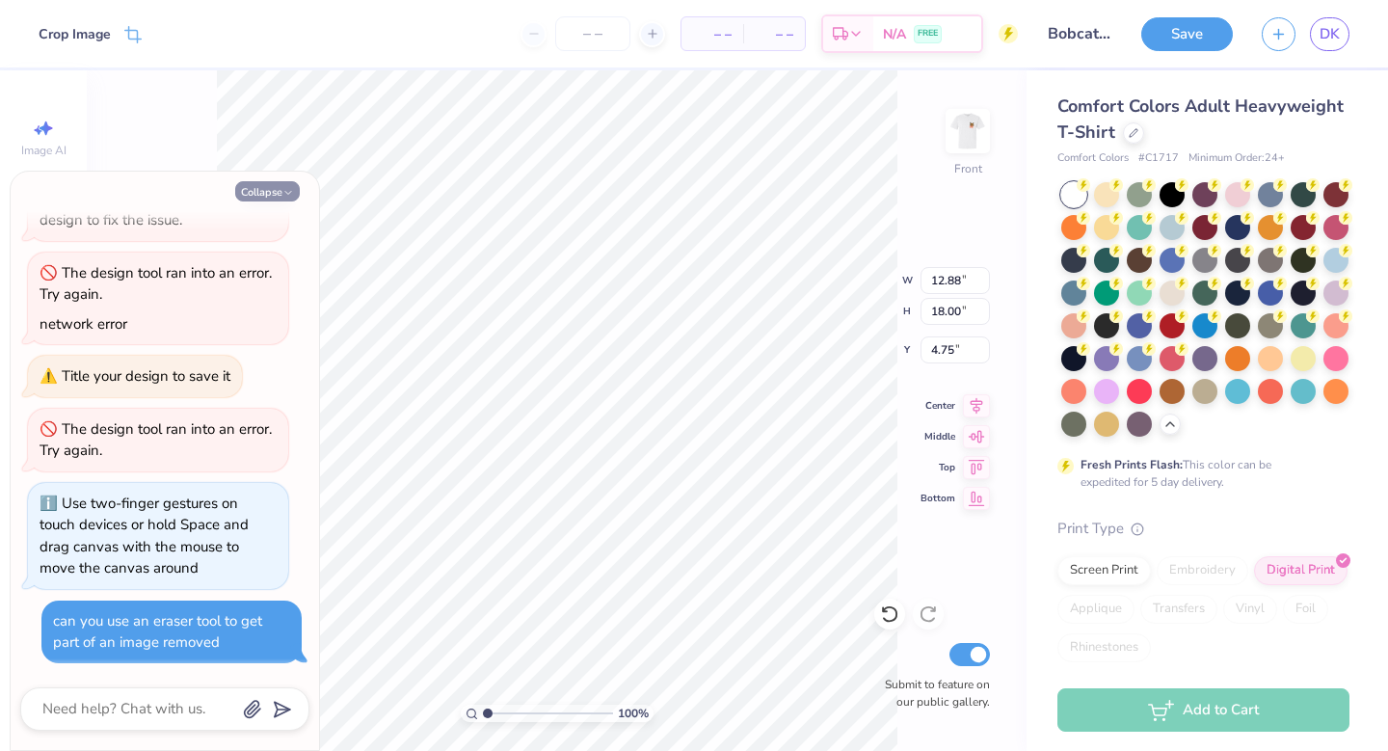
click at [269, 192] on button "Collapse" at bounding box center [267, 191] width 65 height 20
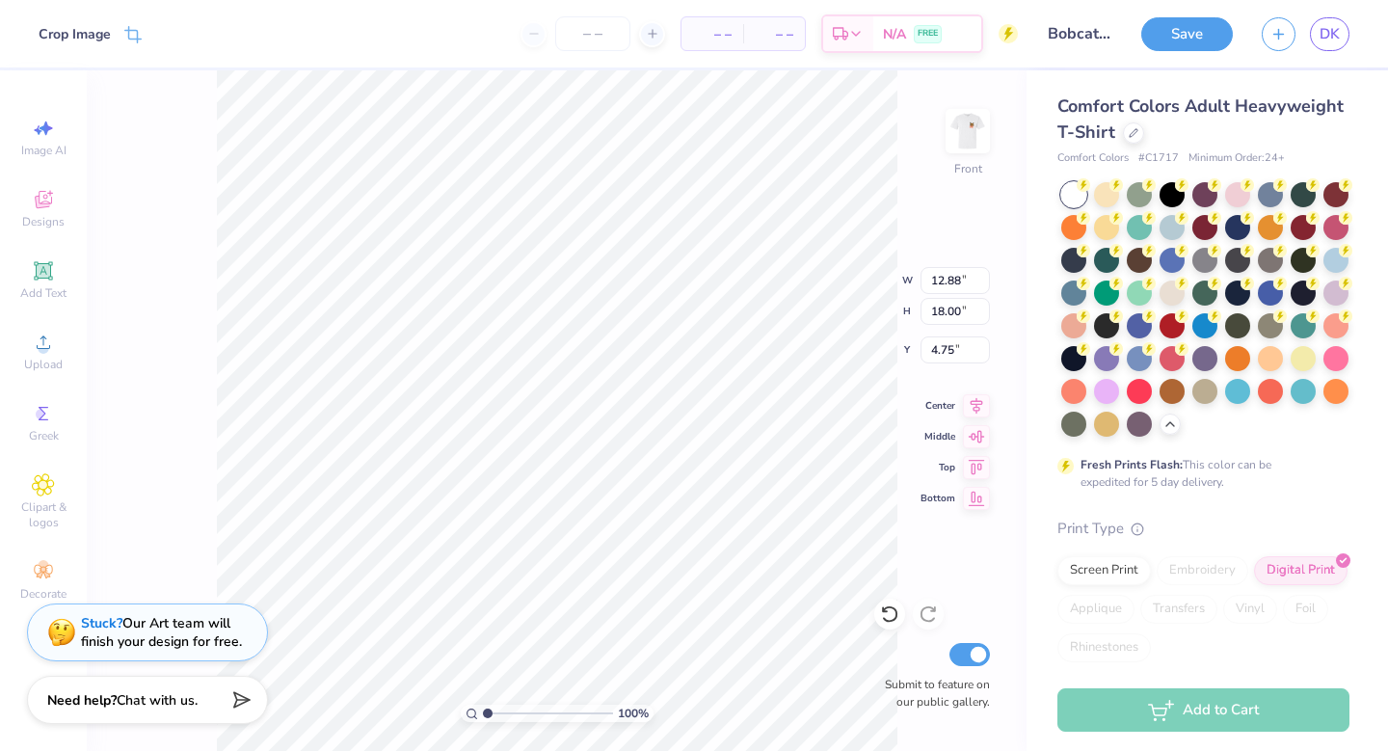
click at [230, 629] on div "Stuck? Our Art team will finish your design for free." at bounding box center [161, 632] width 161 height 37
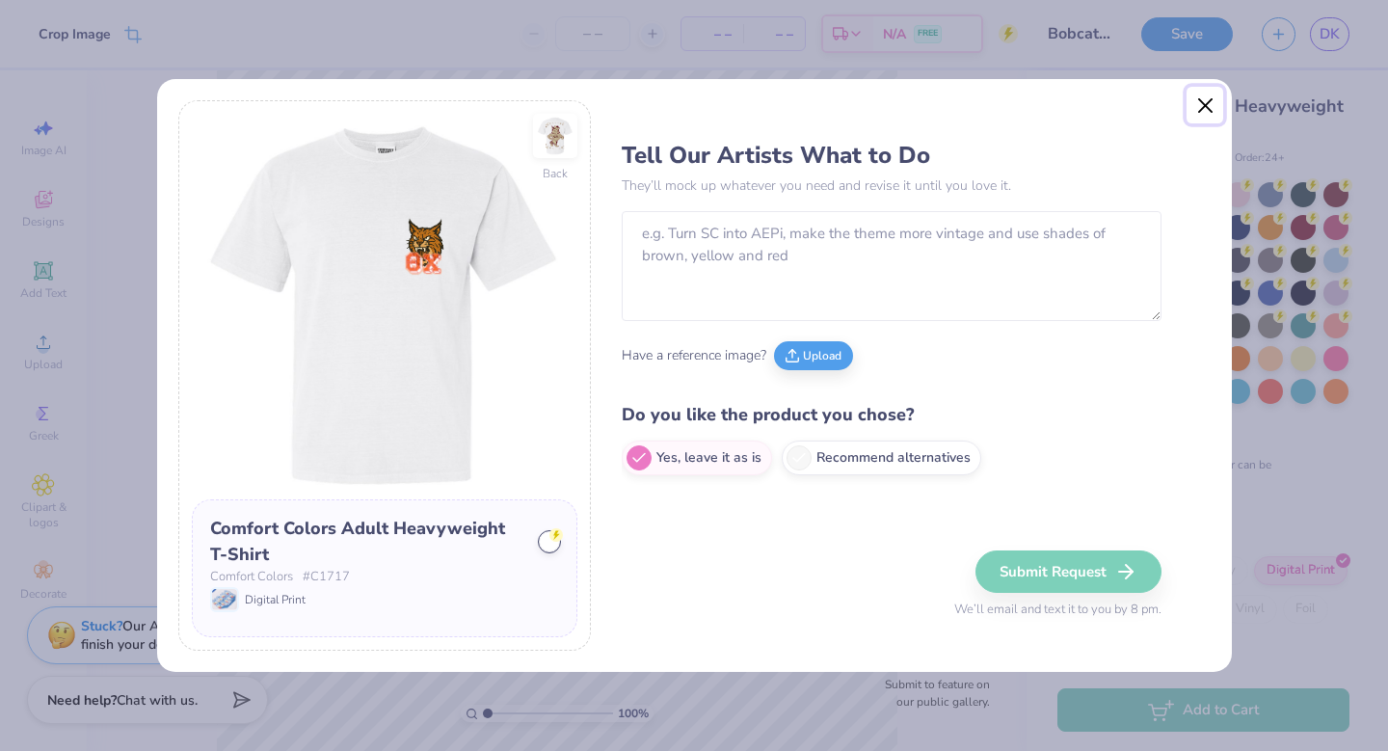
click at [1208, 107] on button "Close" at bounding box center [1204, 105] width 37 height 37
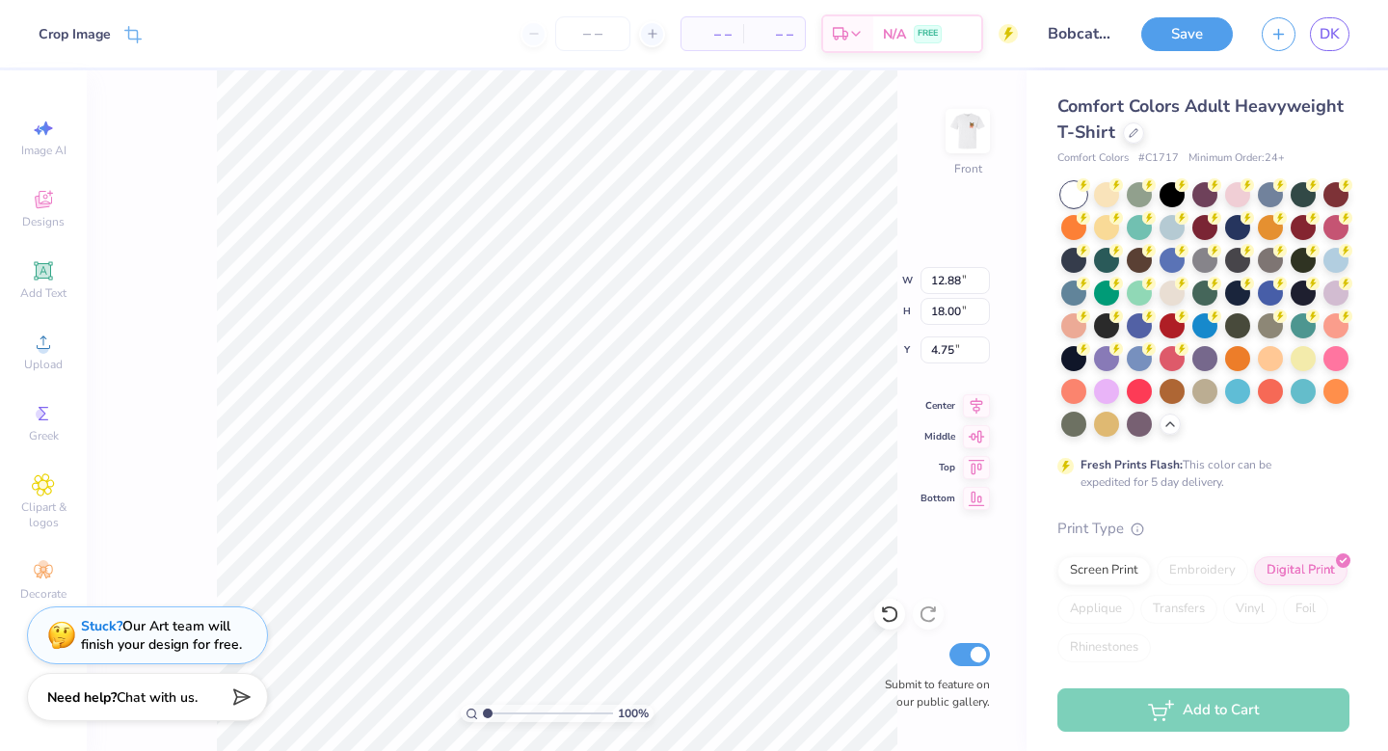
click at [177, 687] on div "Need help? Chat with us." at bounding box center [147, 697] width 241 height 48
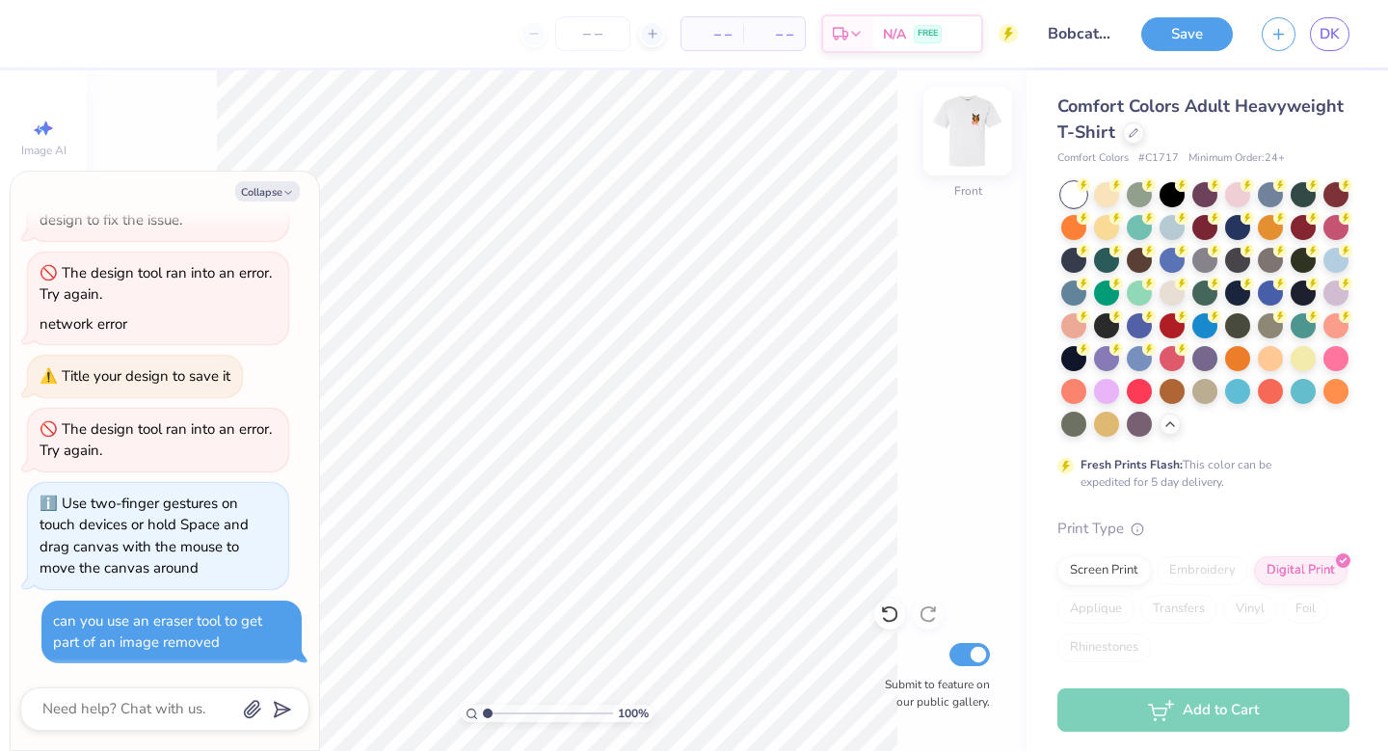
click at [979, 125] on img at bounding box center [967, 131] width 77 height 77
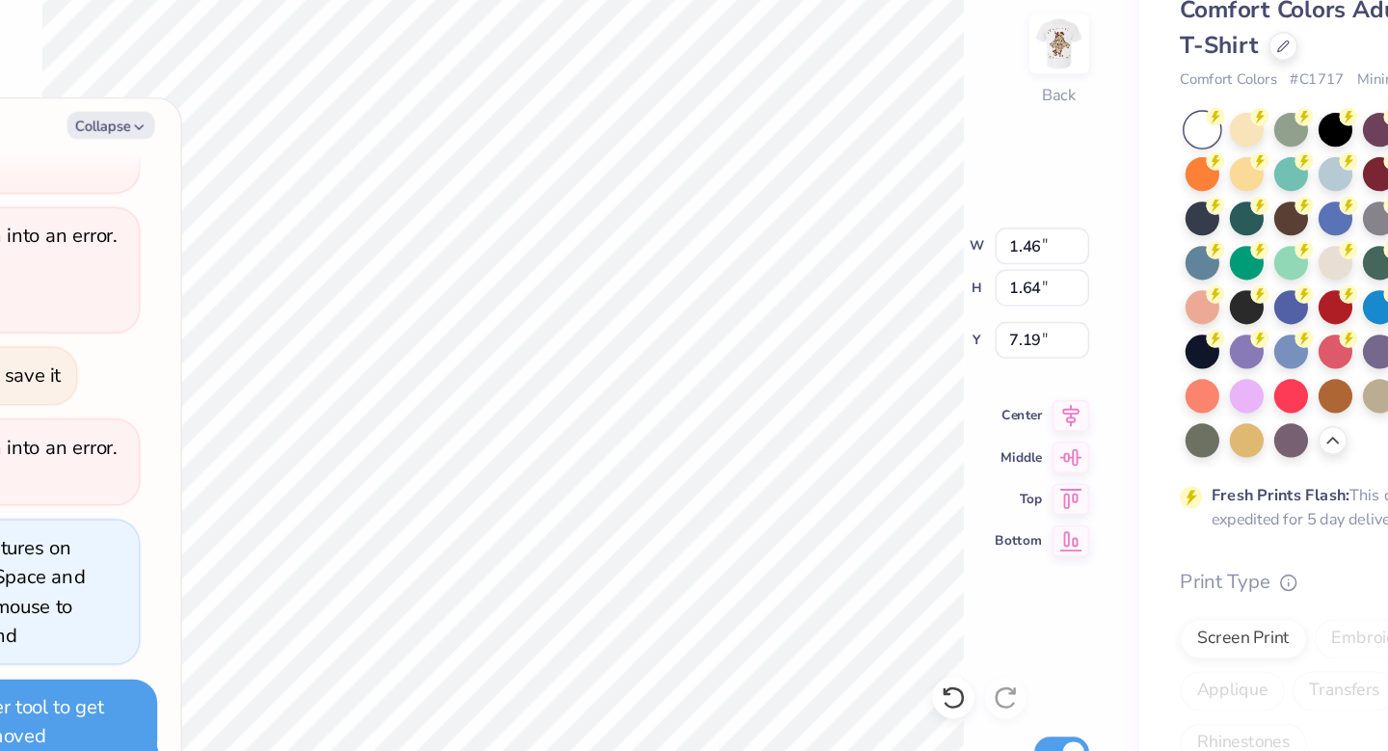
type textarea "x"
type input "1.53"
type input "1.72"
type input "7.10"
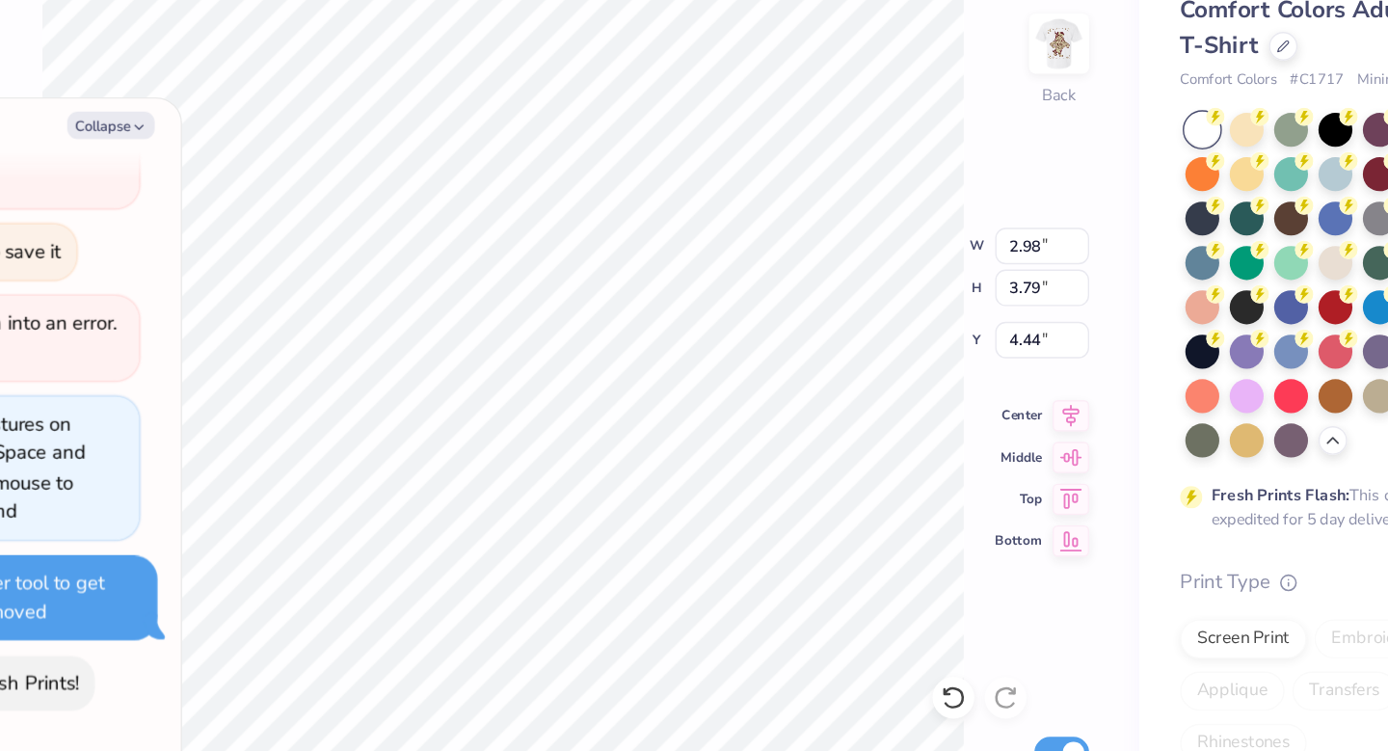
click at [310, 568] on div "Collapse How can we help you? The design tool ran into an error. Try again. Fai…" at bounding box center [165, 461] width 308 height 578
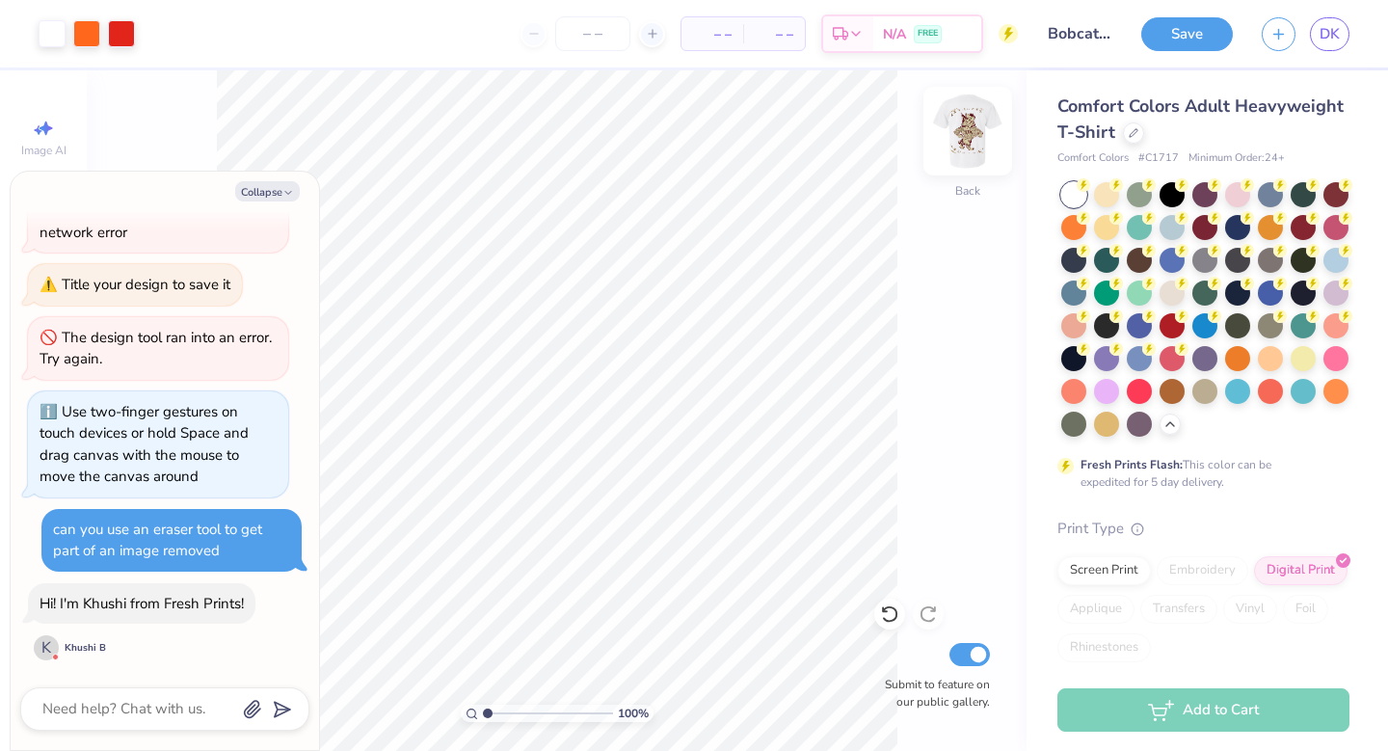
click at [959, 135] on img at bounding box center [967, 131] width 77 height 77
click at [274, 183] on button "Collapse" at bounding box center [267, 191] width 65 height 20
type textarea "x"
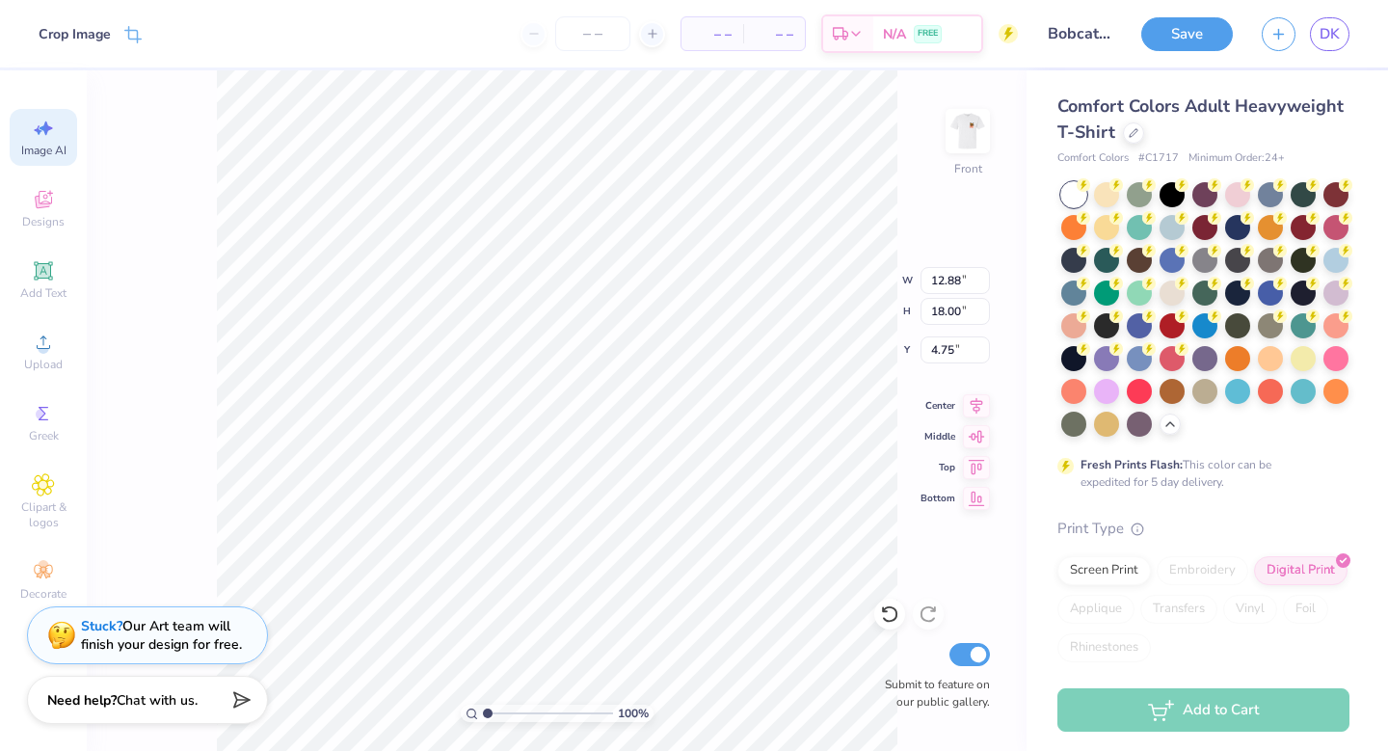
click at [38, 135] on icon at bounding box center [43, 128] width 23 height 23
select select "4"
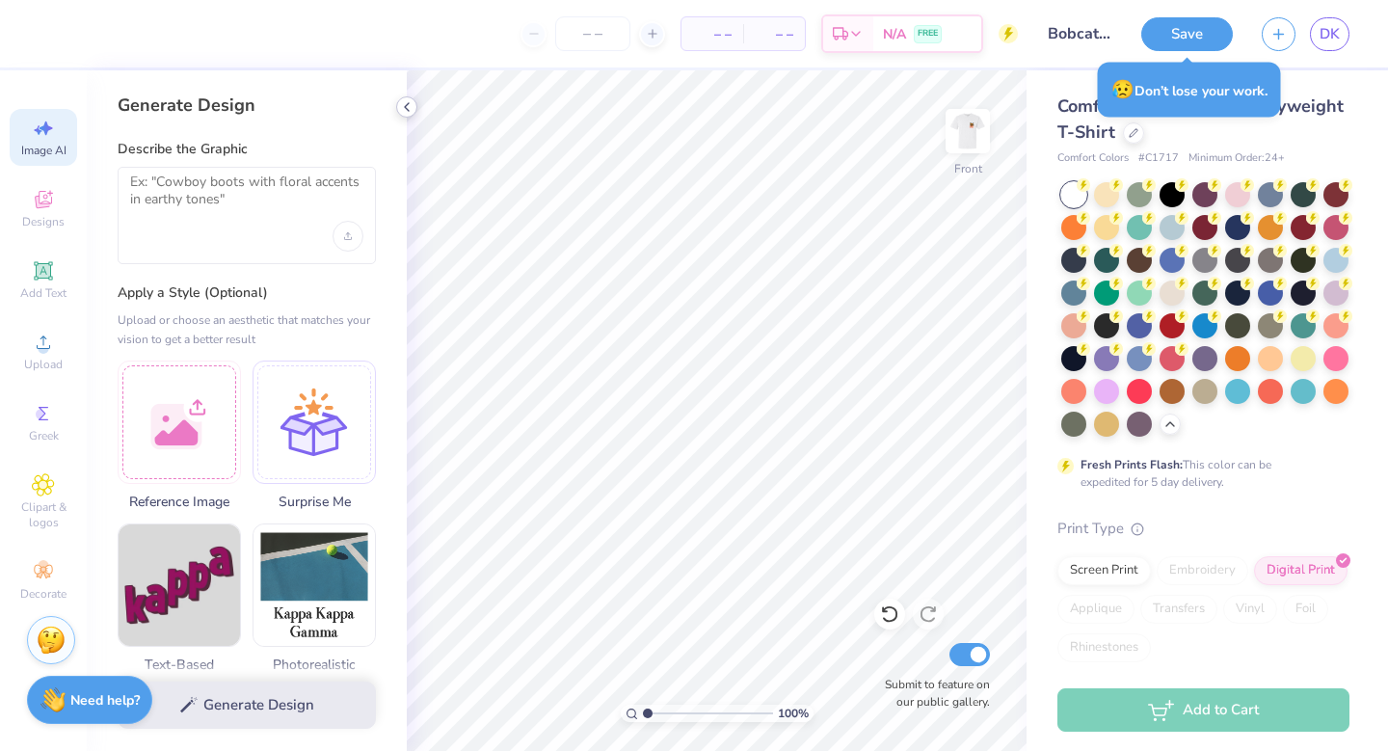
click at [411, 102] on icon at bounding box center [406, 106] width 15 height 15
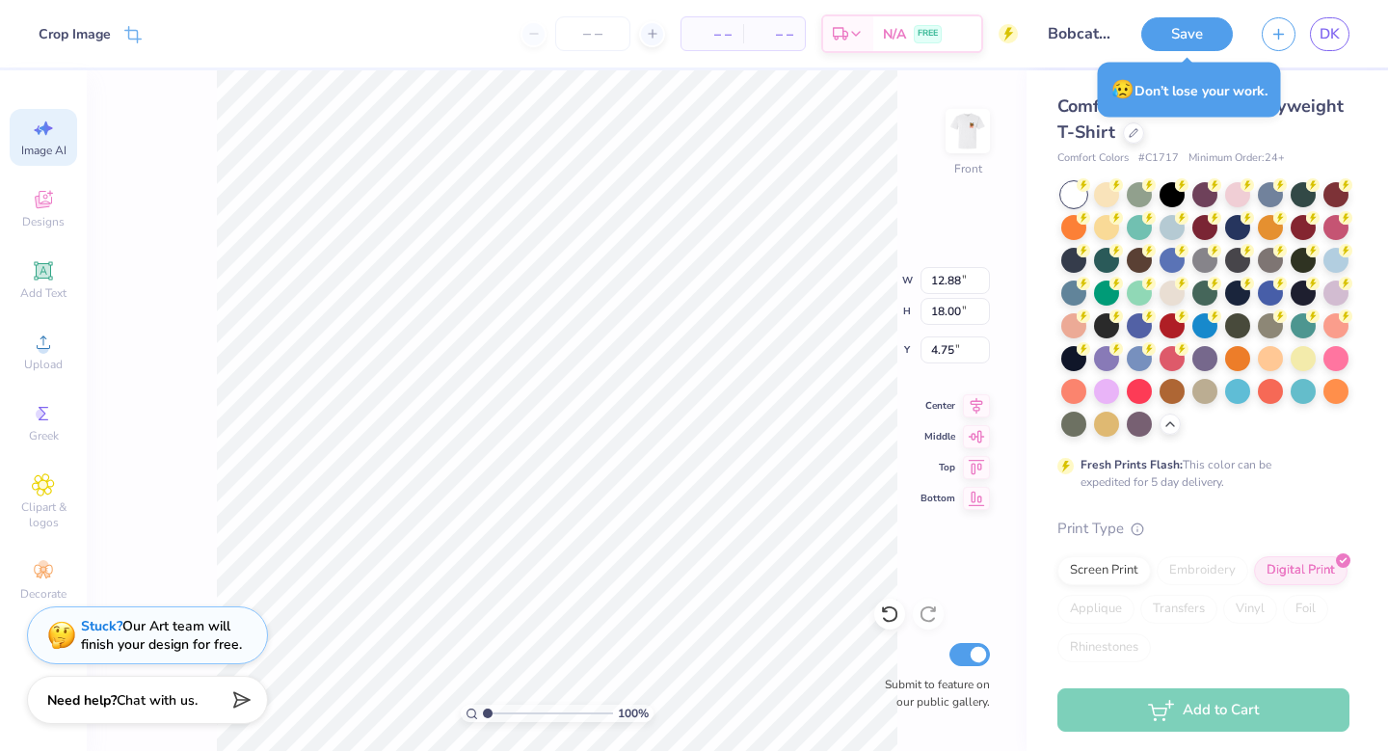
type input "11.74"
type input "16.41"
type input "6.34"
type input "12.88"
type input "18.00"
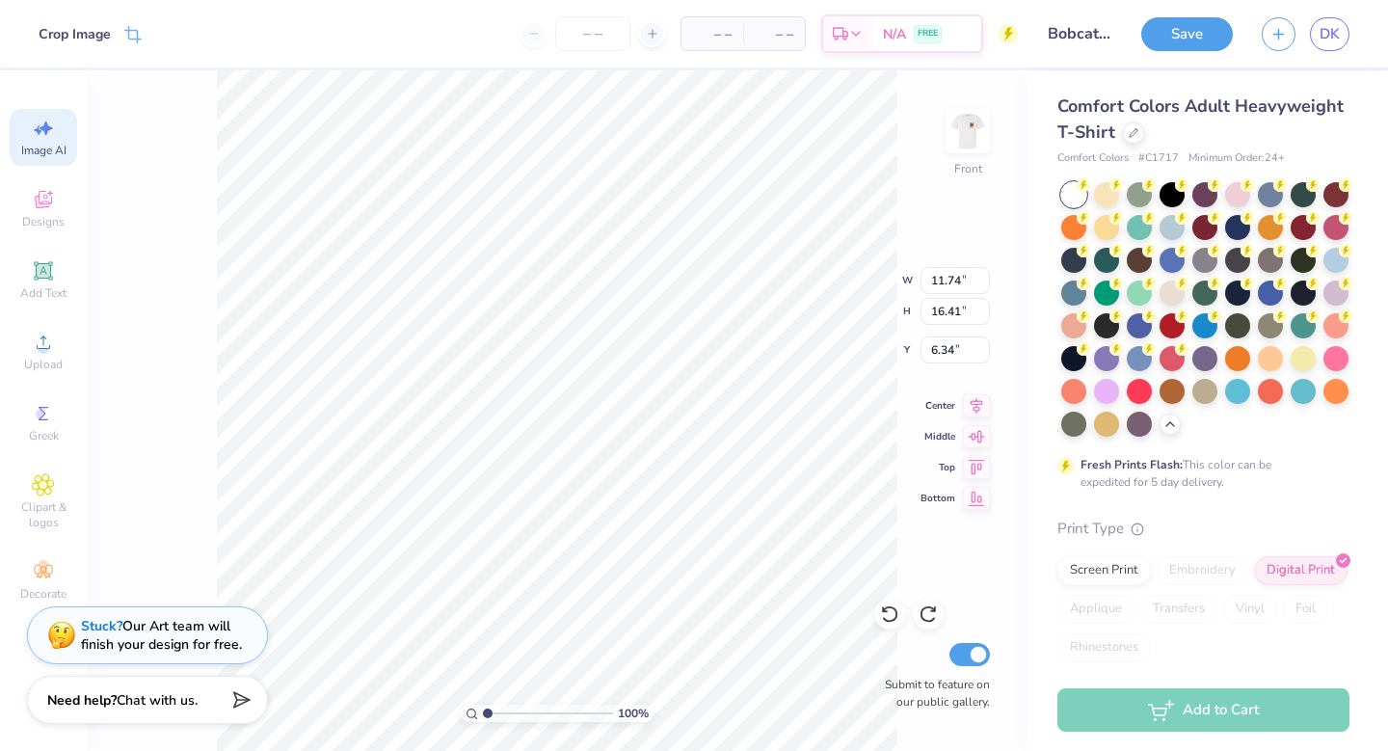
type input "4.75"
click at [43, 278] on icon at bounding box center [43, 270] width 18 height 18
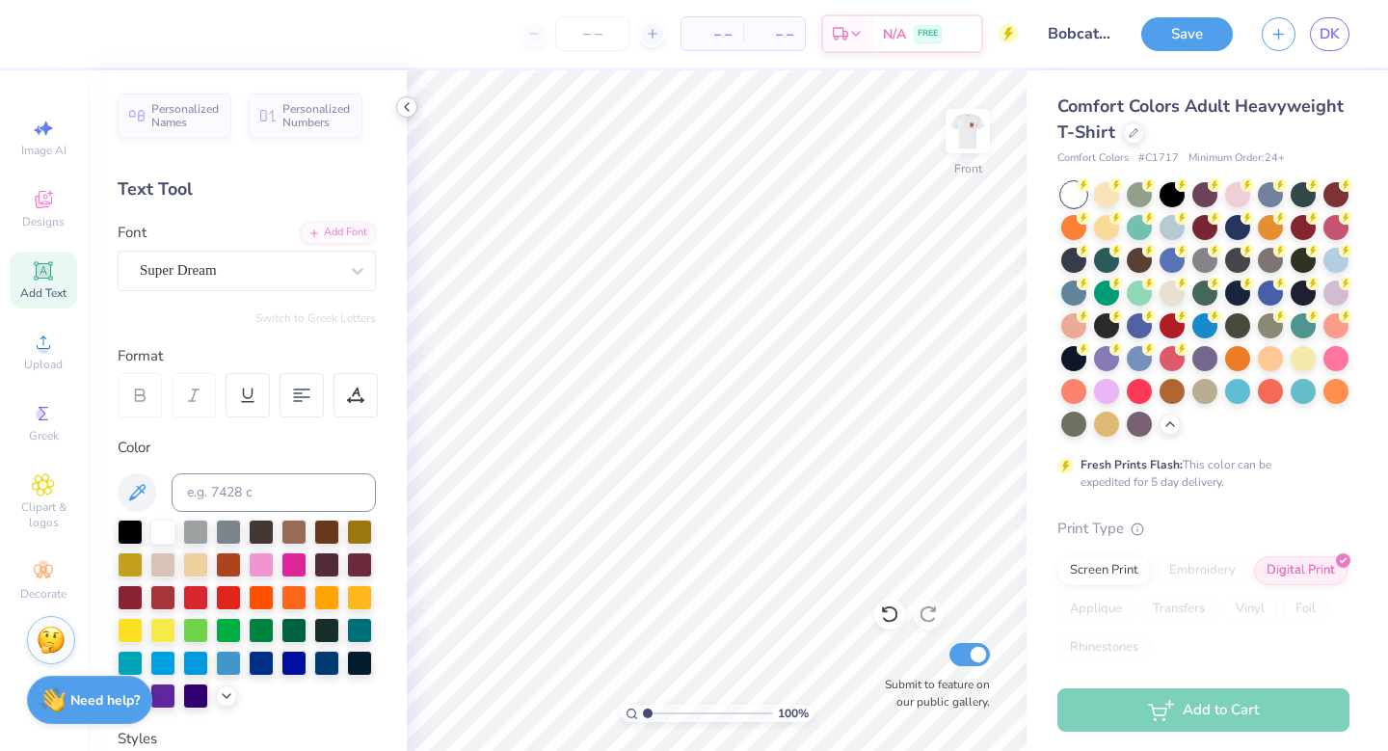
click at [405, 106] on polyline at bounding box center [407, 107] width 4 height 8
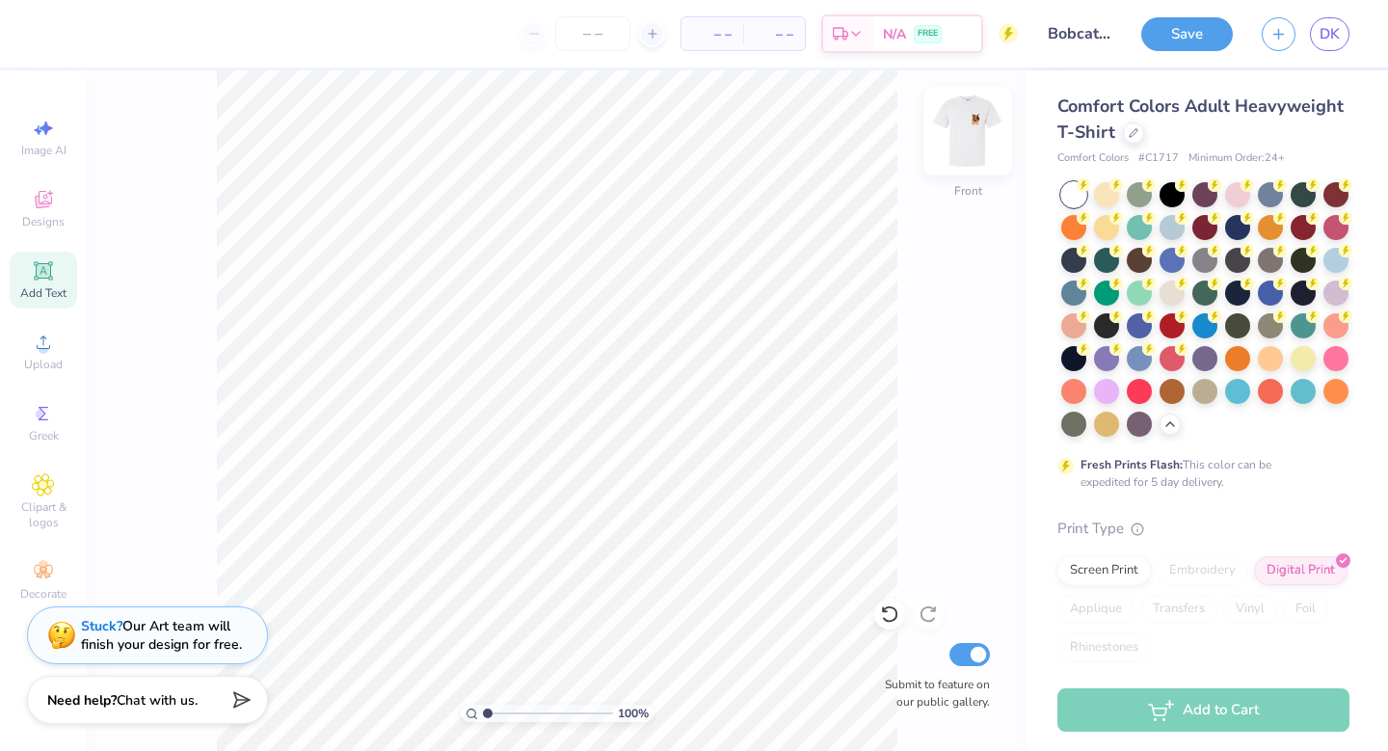
click at [985, 120] on img at bounding box center [967, 131] width 77 height 77
click at [46, 175] on div "Image AI Designs Add Text Upload Greek Clipart & logos Decorate" at bounding box center [43, 359] width 67 height 500
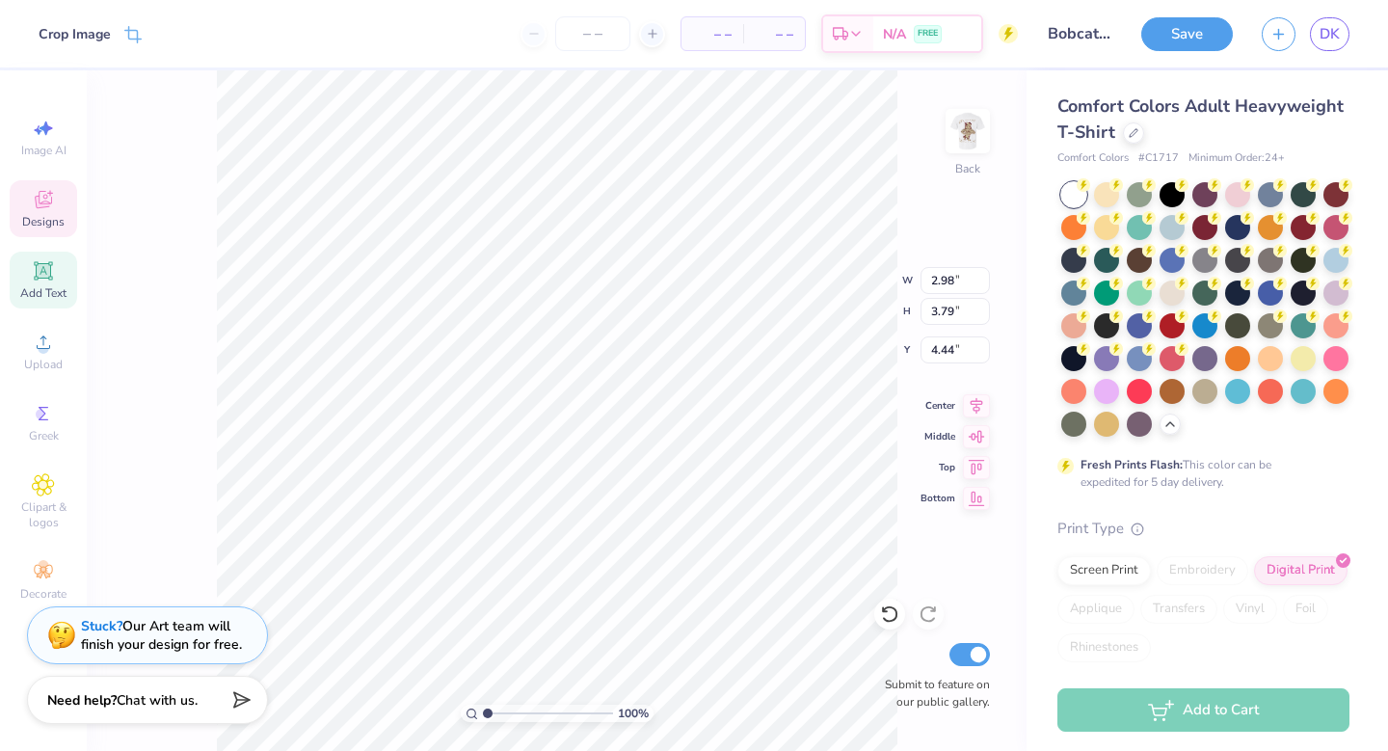
click at [43, 210] on icon at bounding box center [43, 199] width 23 height 23
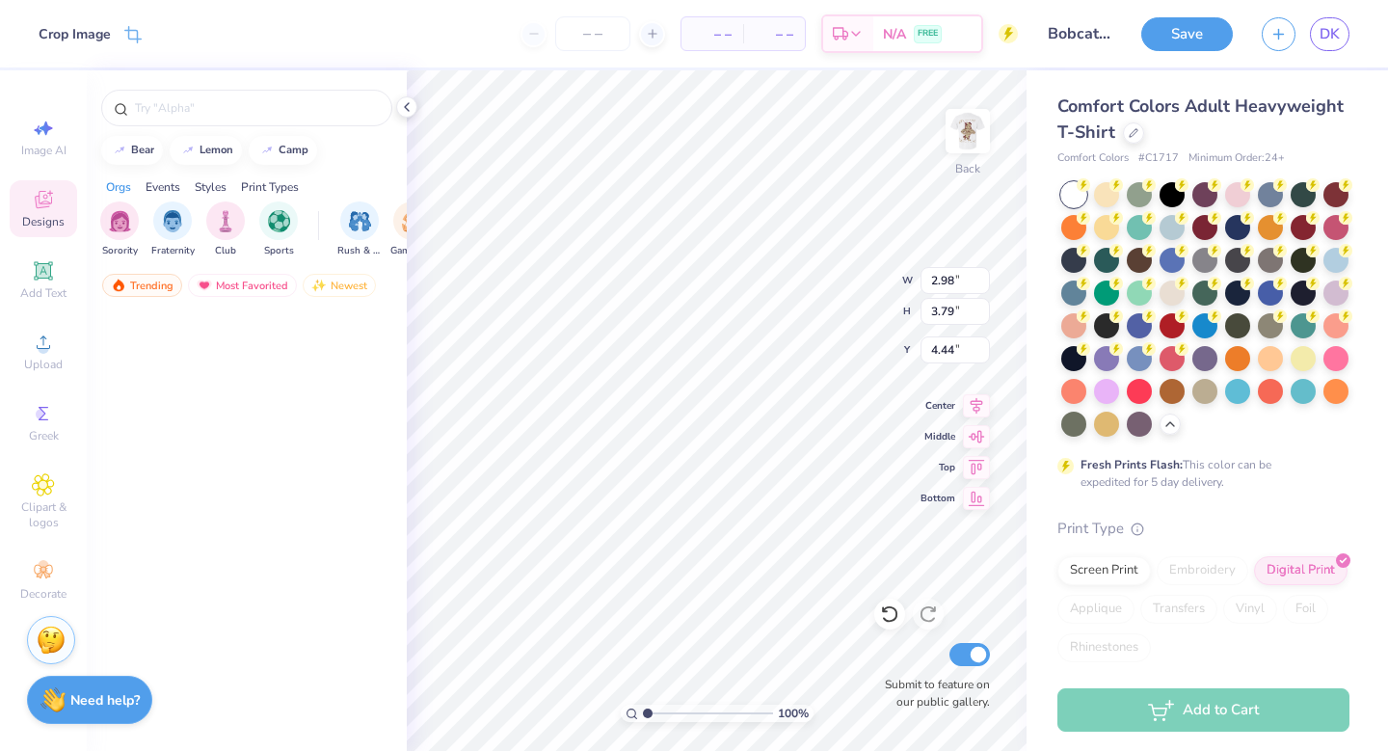
scroll to position [0, 0]
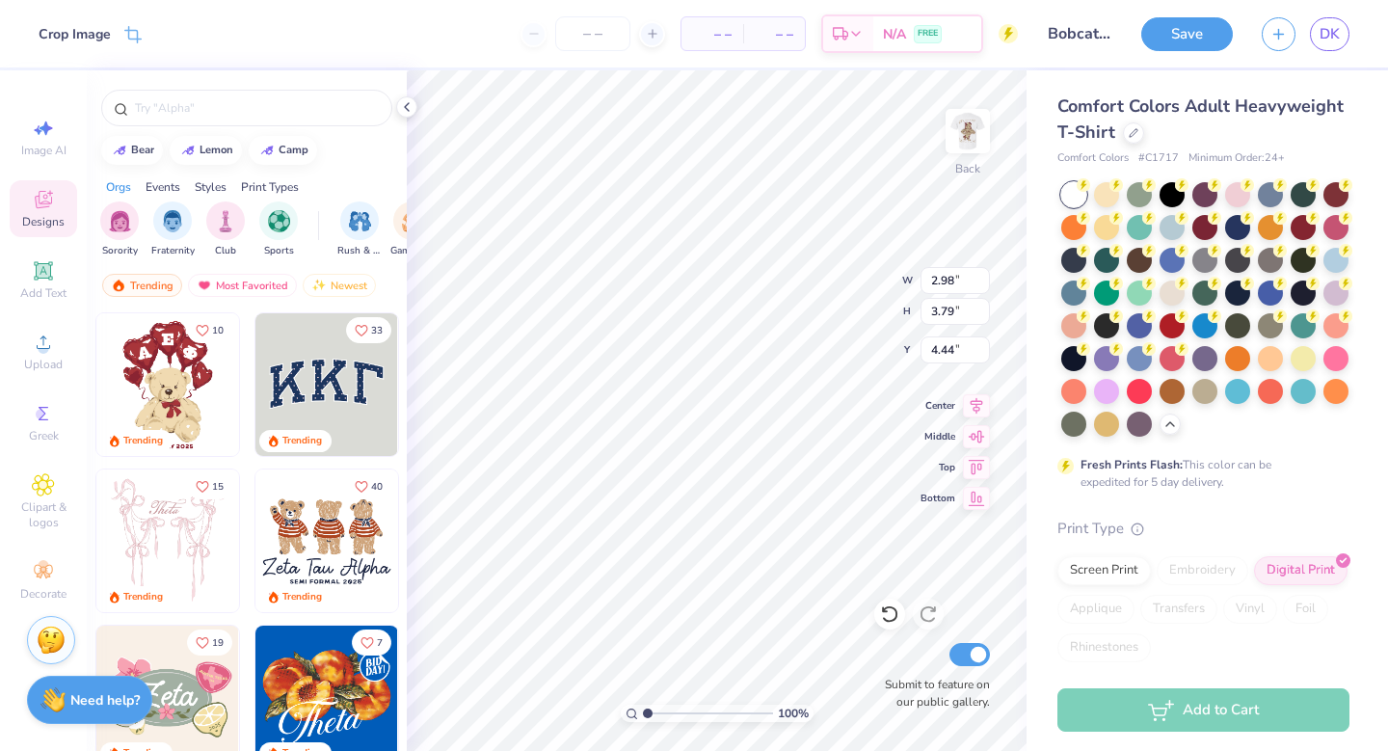
click at [402, 110] on icon at bounding box center [406, 106] width 15 height 15
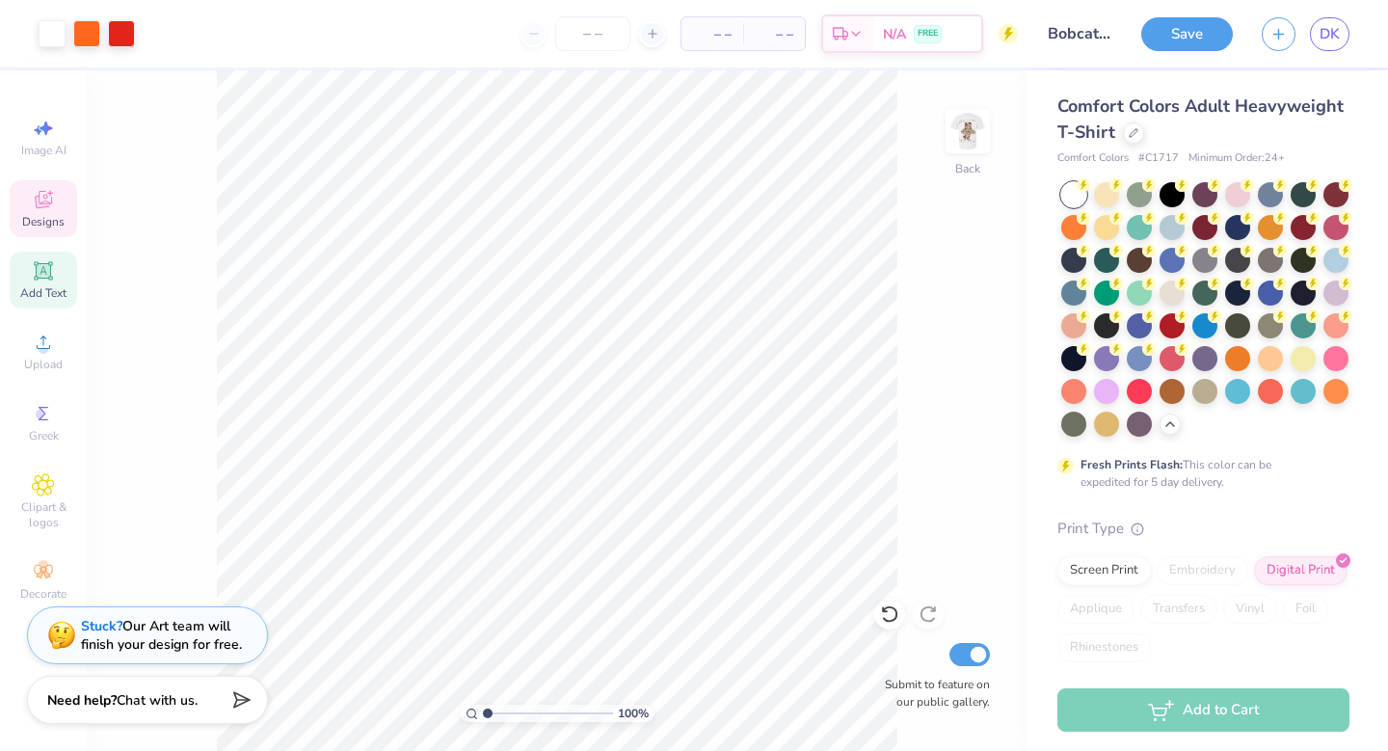
click at [42, 266] on icon at bounding box center [43, 270] width 18 height 18
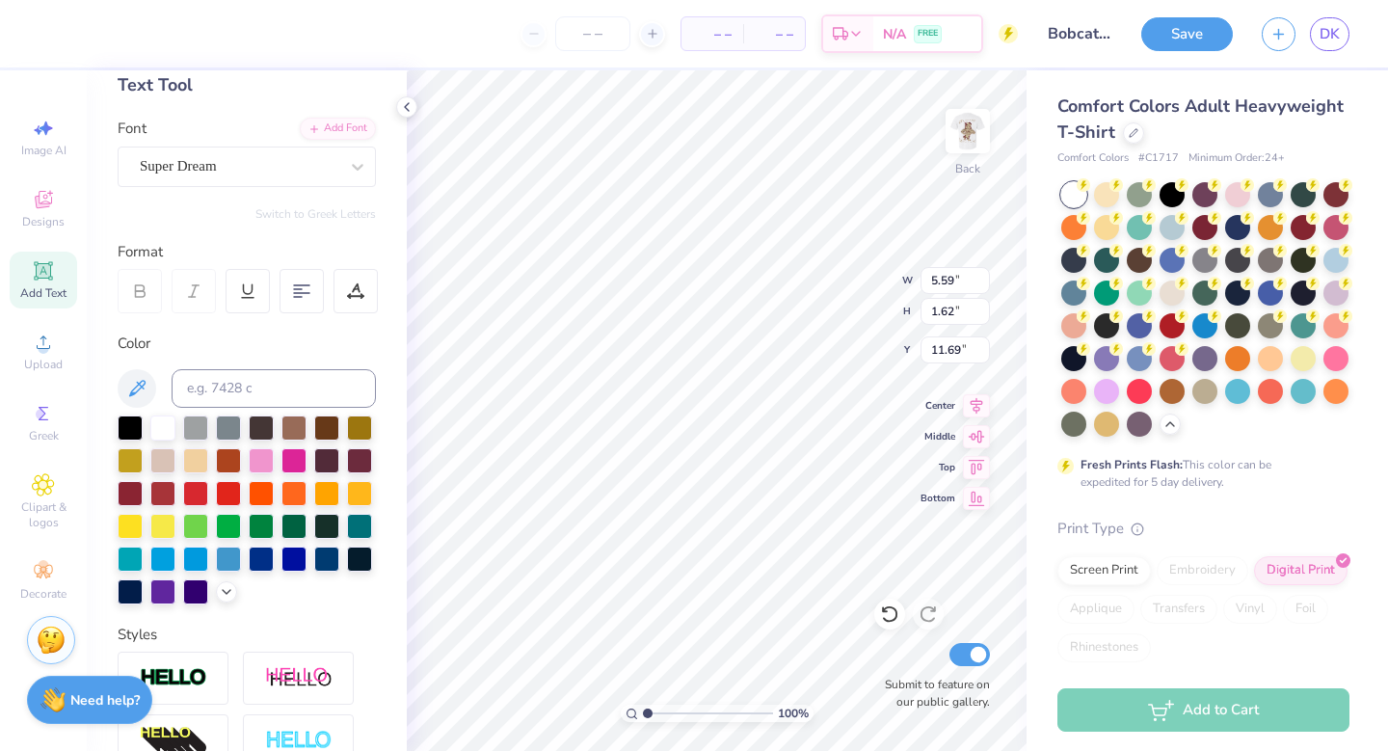
scroll to position [156, 0]
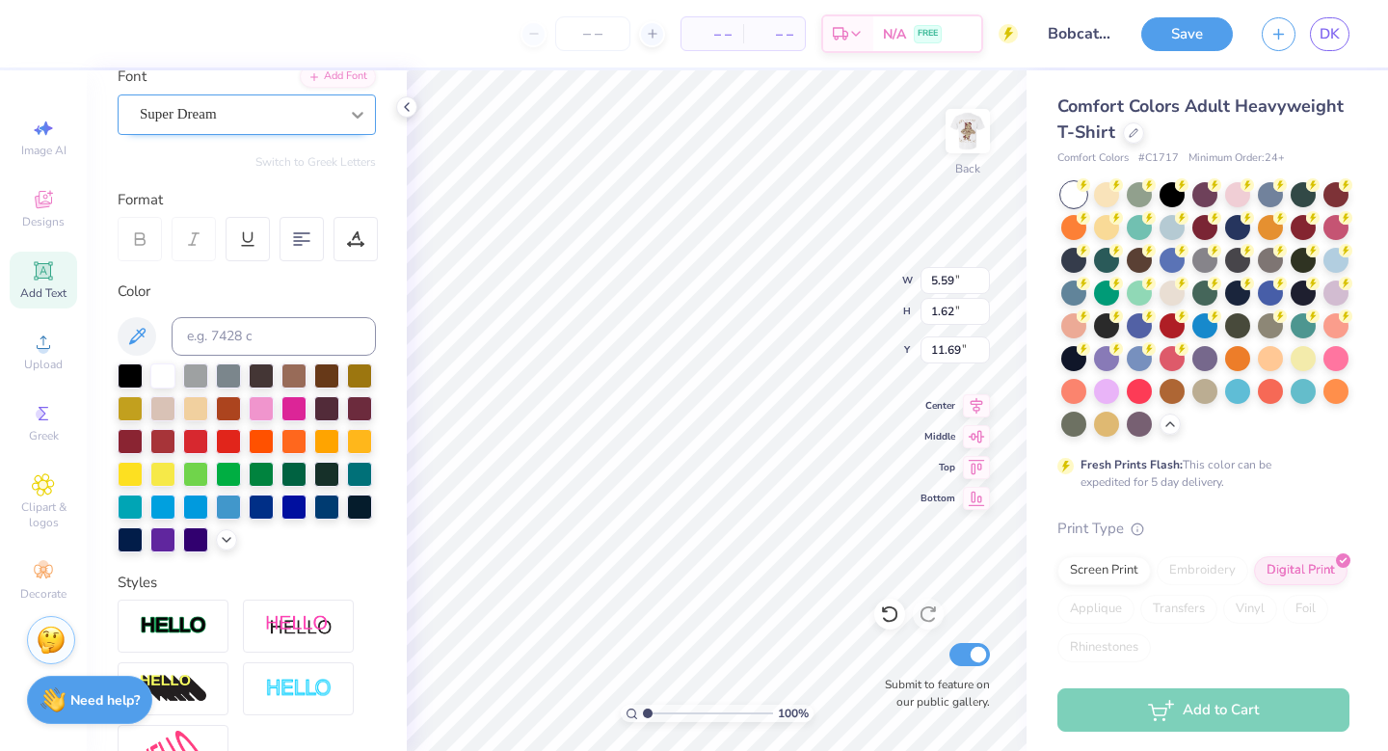
click at [354, 106] on icon at bounding box center [357, 114] width 19 height 19
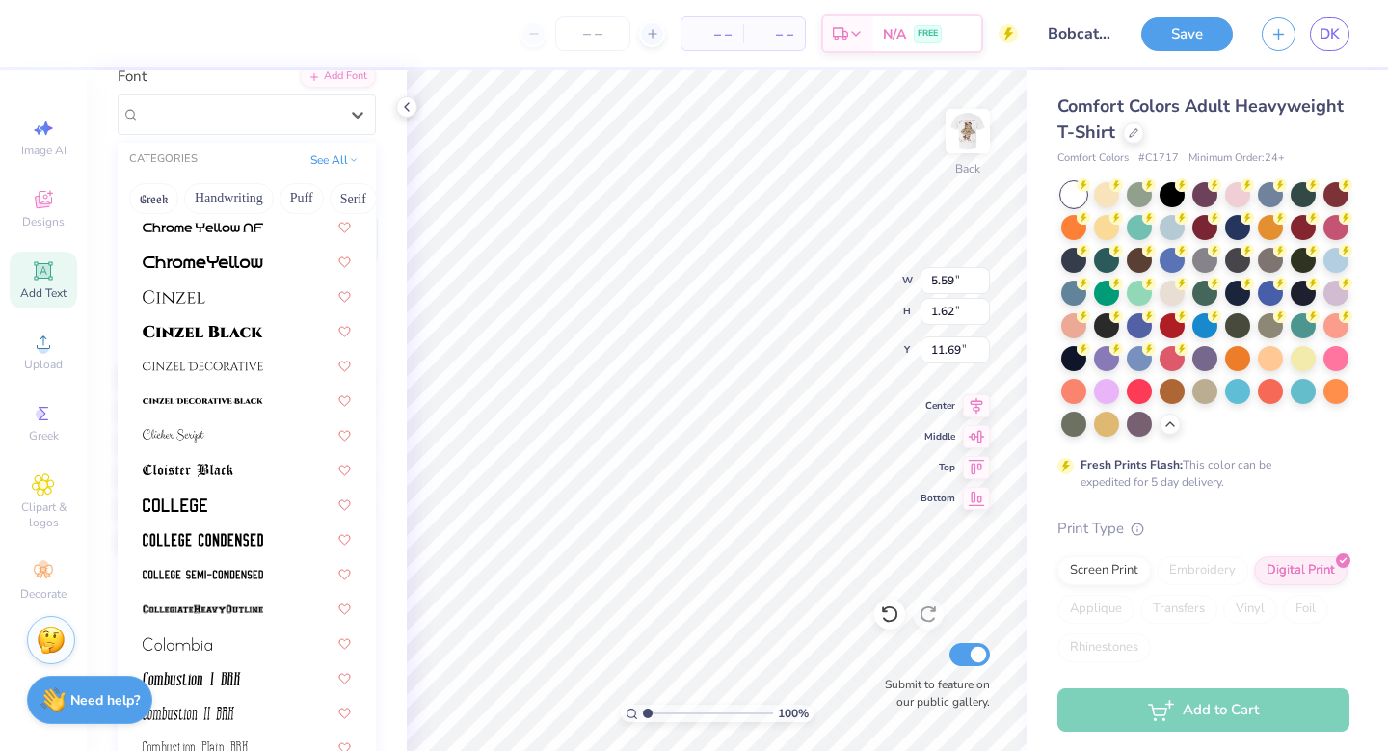
scroll to position [2262, 0]
click at [257, 496] on div at bounding box center [247, 502] width 208 height 20
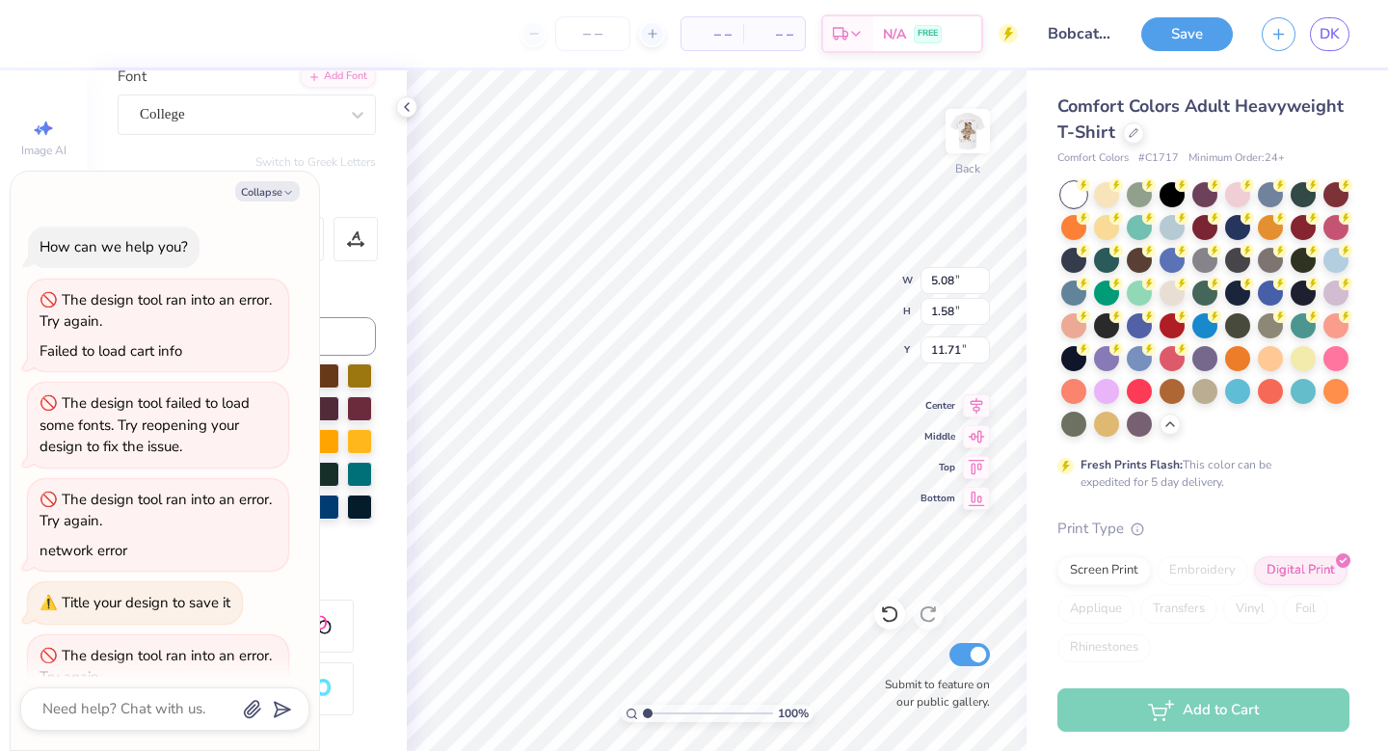
scroll to position [431, 0]
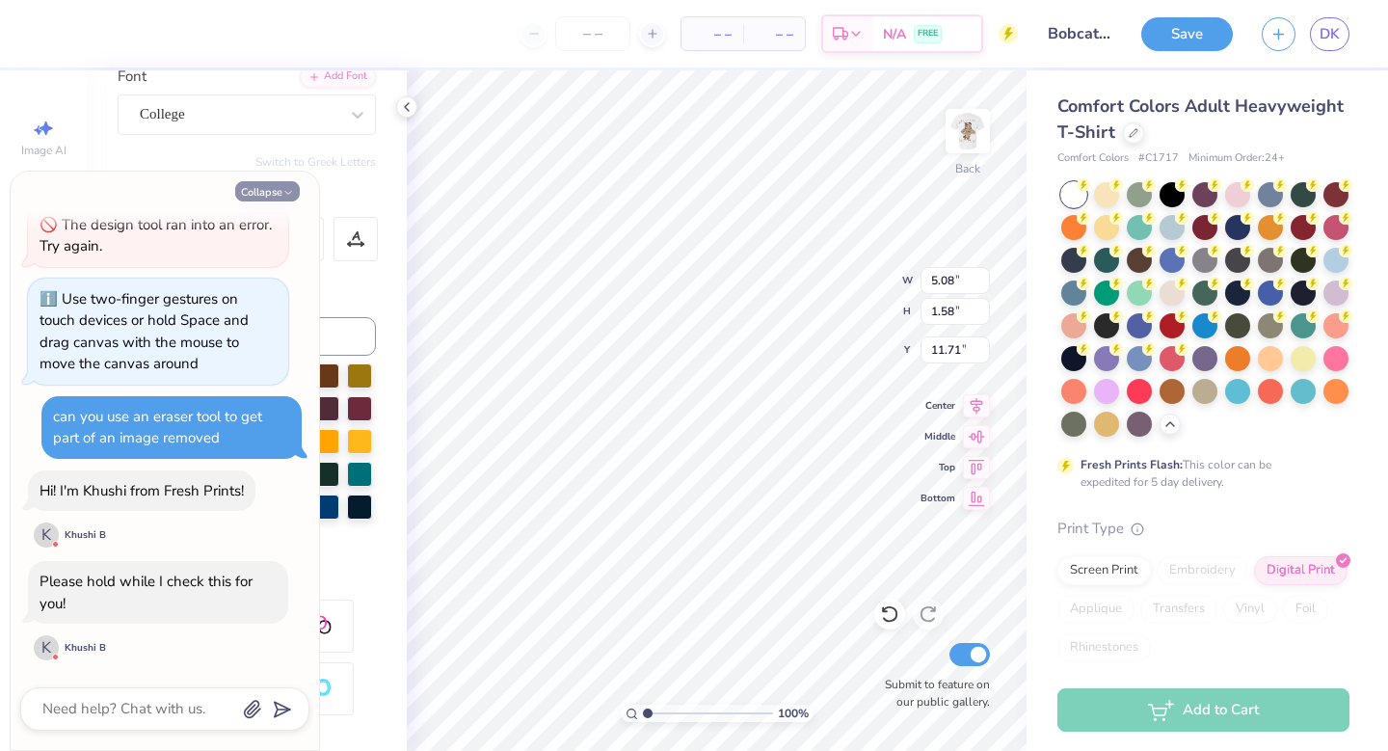
click at [283, 187] on icon "button" at bounding box center [288, 193] width 12 height 12
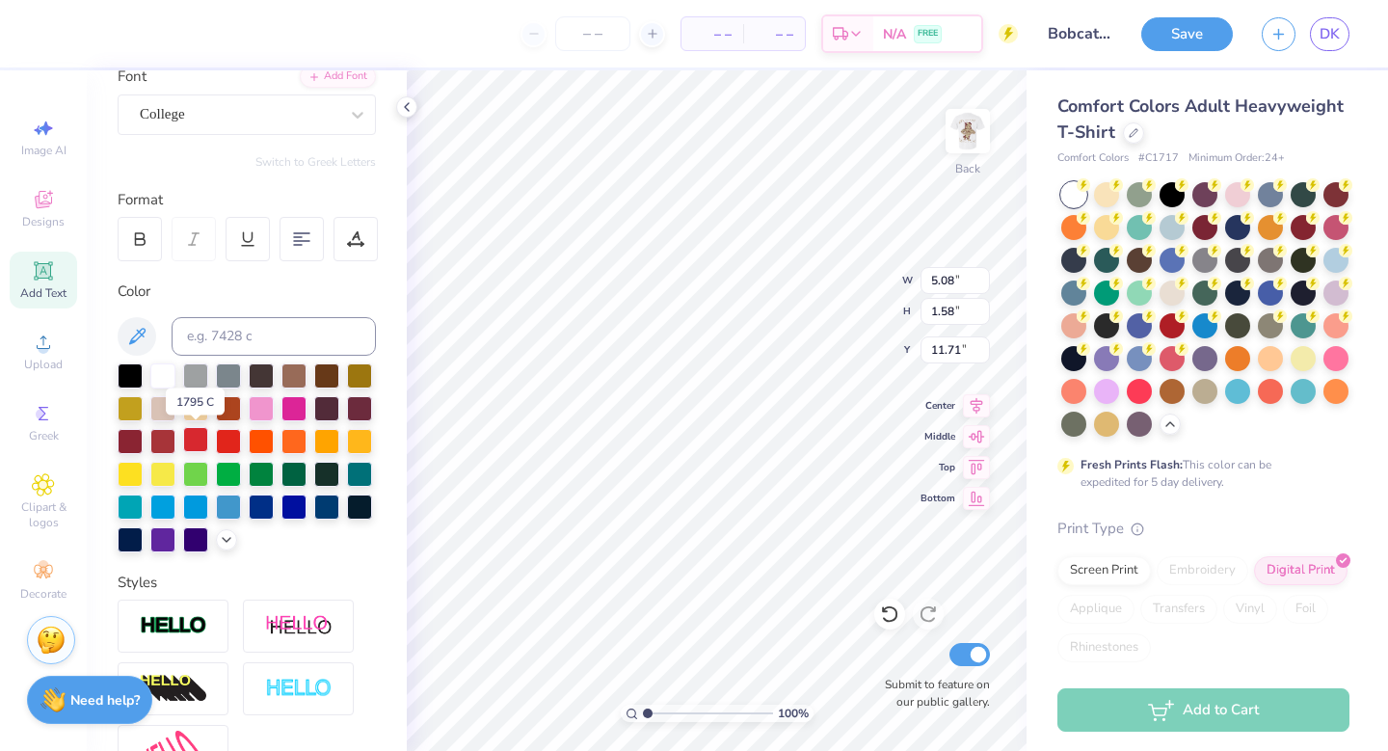
click at [199, 431] on div at bounding box center [195, 439] width 25 height 25
click at [264, 331] on input at bounding box center [274, 336] width 204 height 39
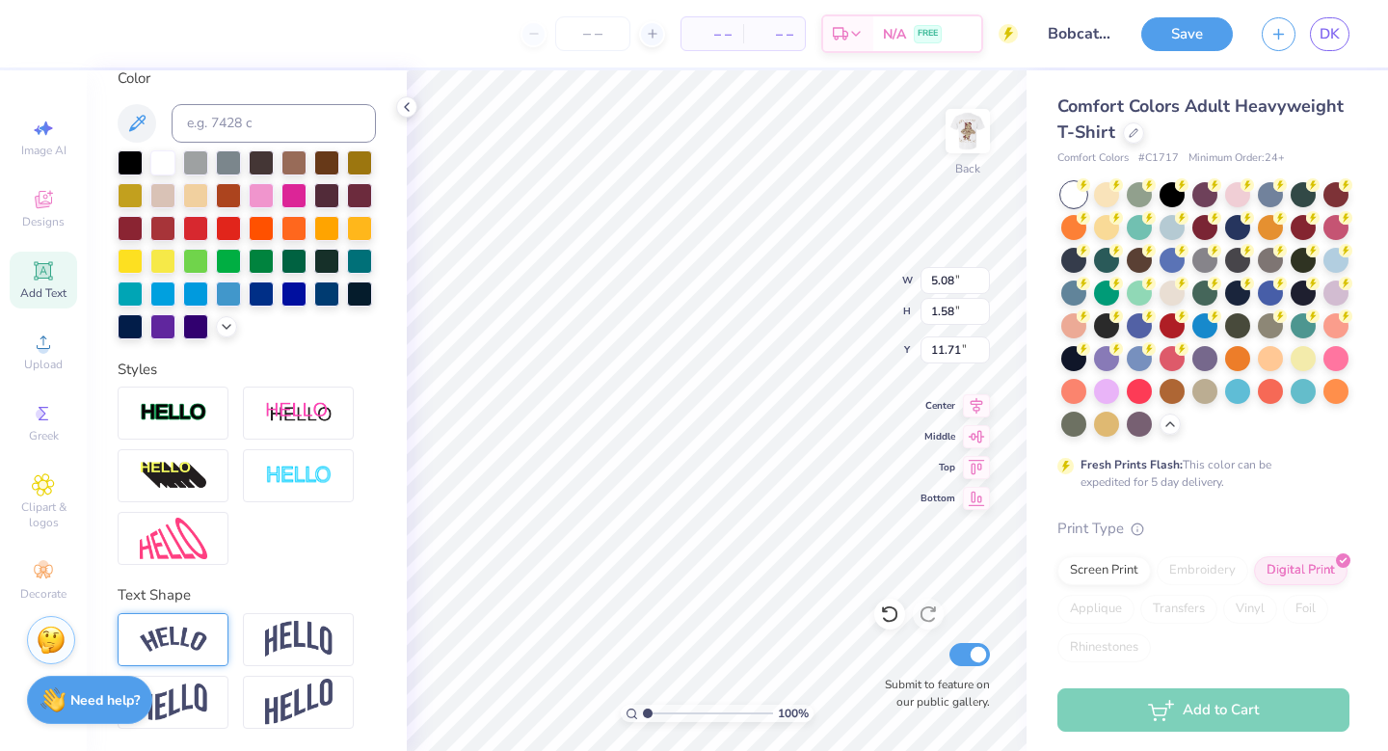
click at [208, 641] on div at bounding box center [173, 639] width 111 height 53
click at [958, 137] on div "100 % Back W 7.31 7.31 " H 2.15 2.15 " Y 11.43 11.43 " Center Middle Top Bottom…" at bounding box center [717, 410] width 620 height 680
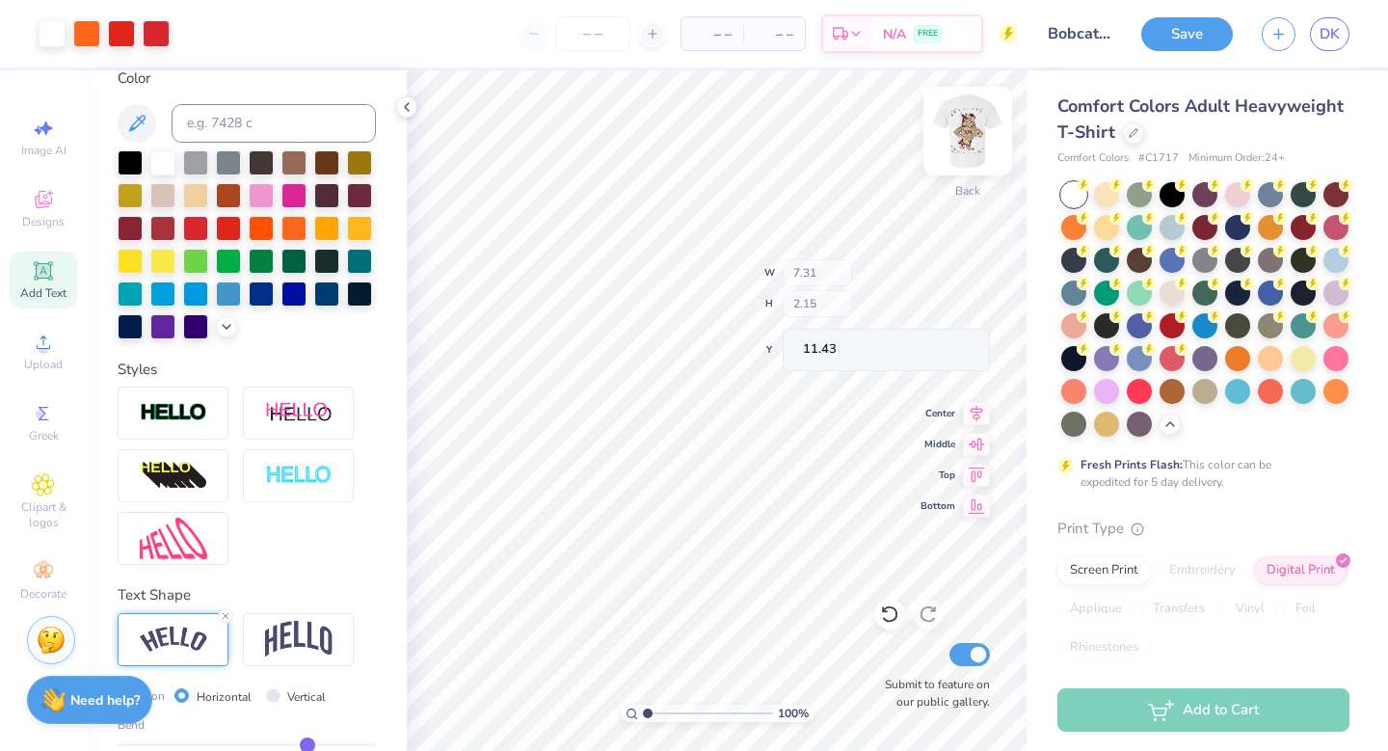
click at [958, 137] on img at bounding box center [967, 131] width 77 height 77
click at [955, 132] on img at bounding box center [967, 131] width 77 height 77
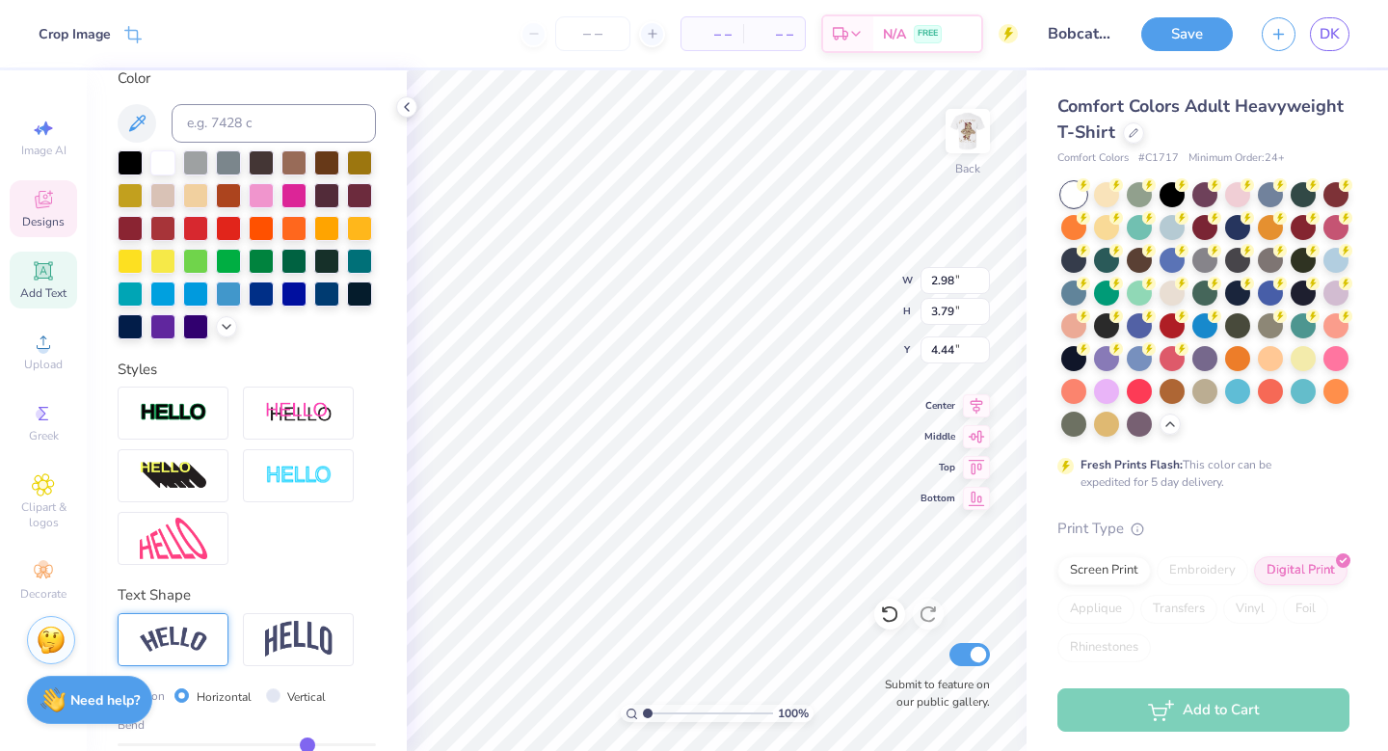
click at [45, 197] on icon at bounding box center [43, 199] width 23 height 23
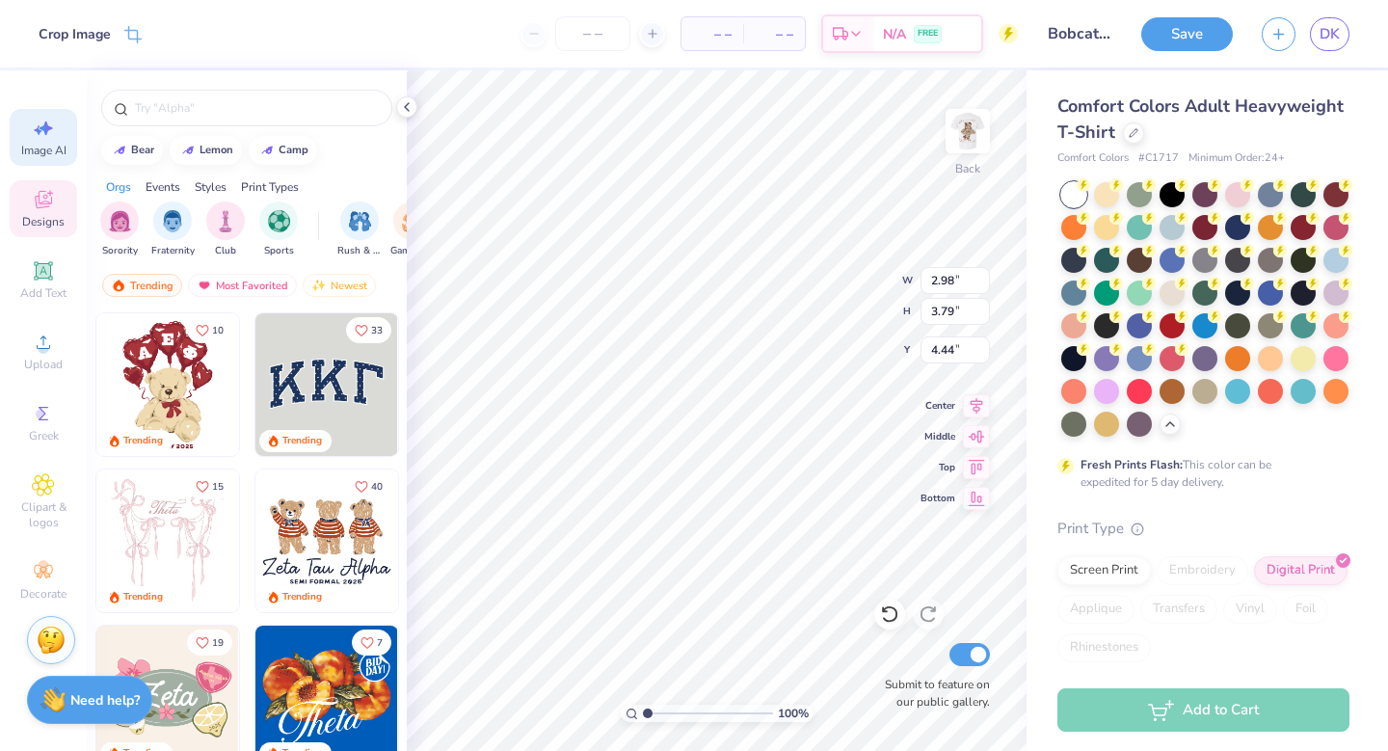
click at [41, 146] on span "Image AI" at bounding box center [43, 150] width 45 height 15
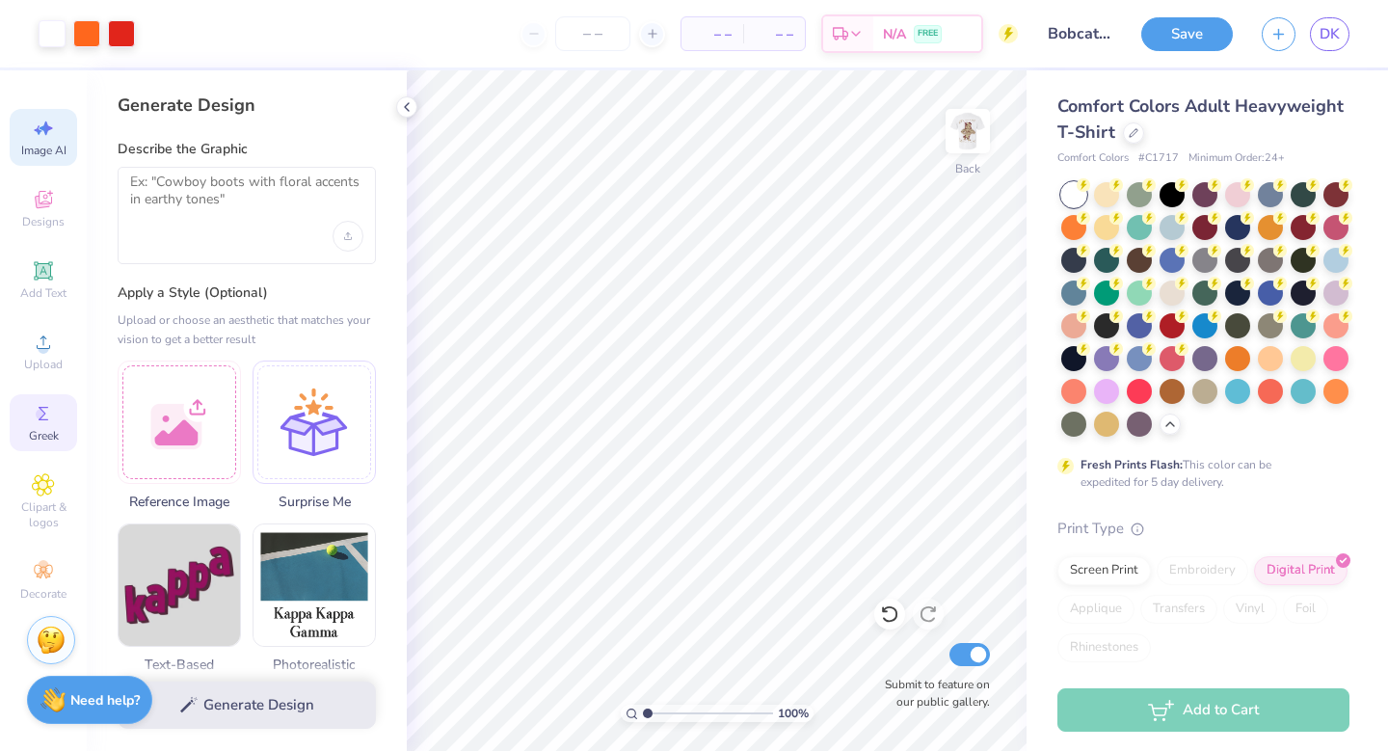
click at [50, 407] on icon at bounding box center [43, 413] width 23 height 23
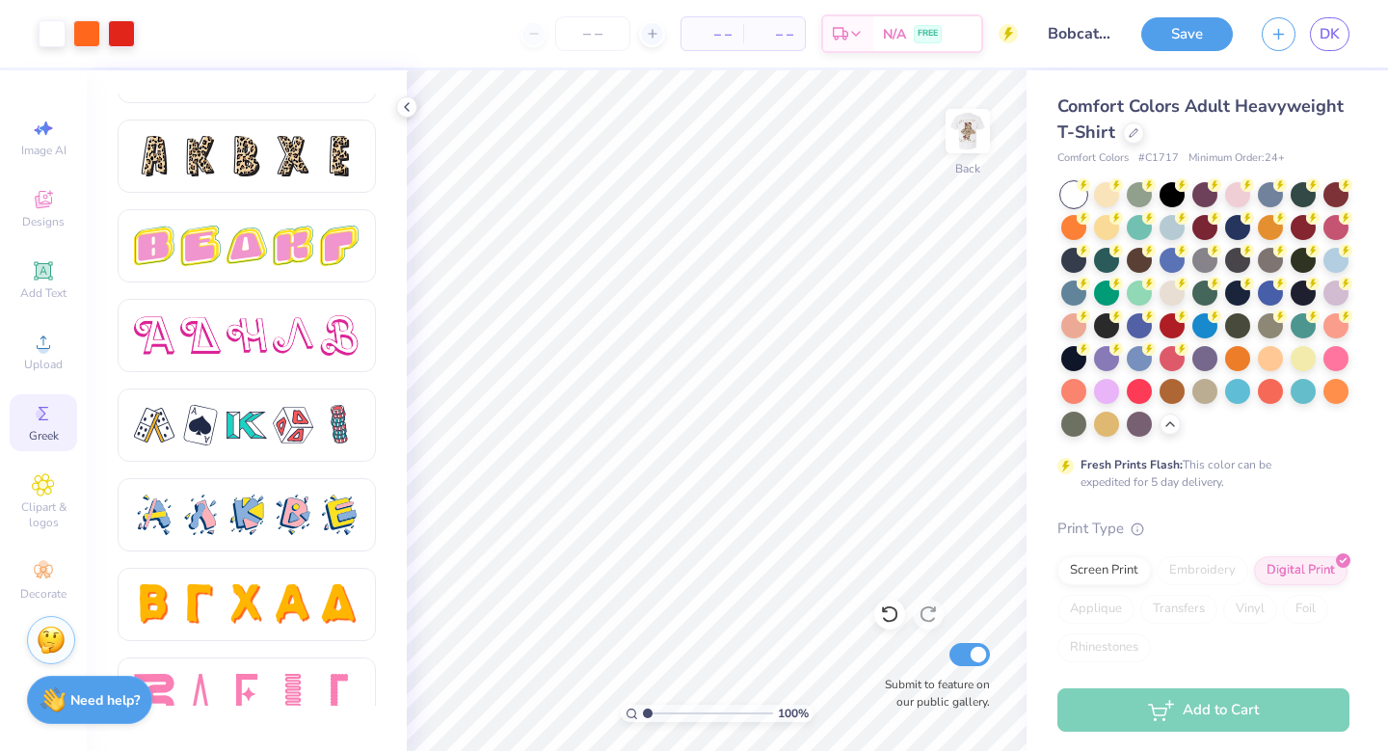
scroll to position [3241, 0]
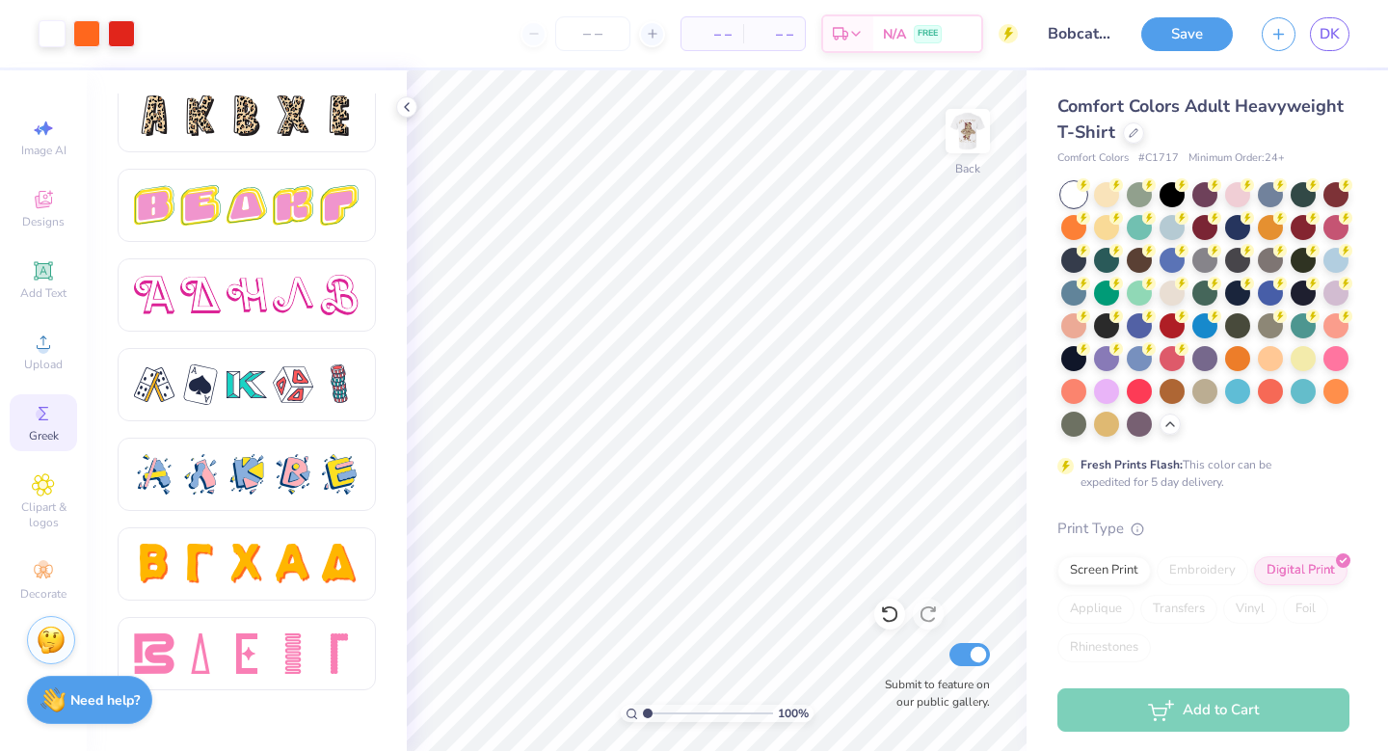
click at [52, 415] on icon at bounding box center [43, 413] width 23 height 23
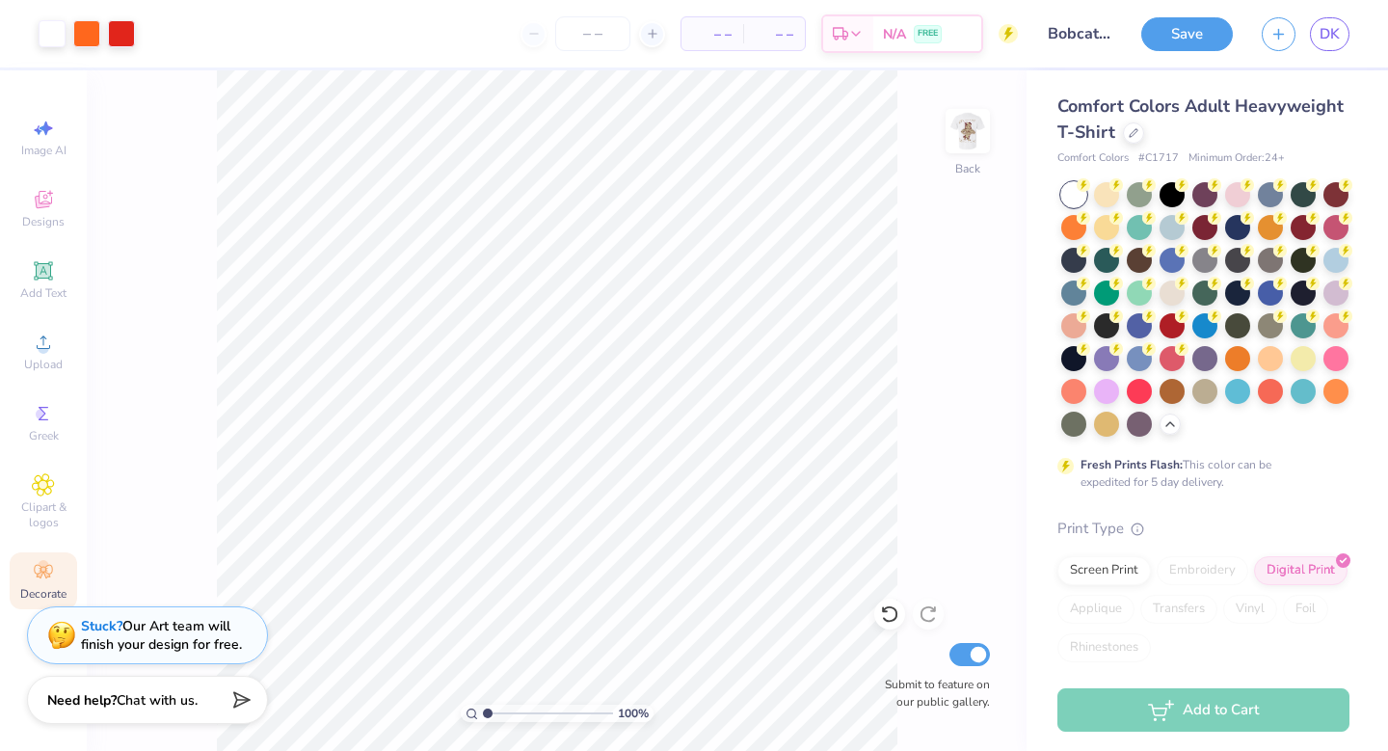
click at [49, 568] on icon at bounding box center [43, 571] width 23 height 23
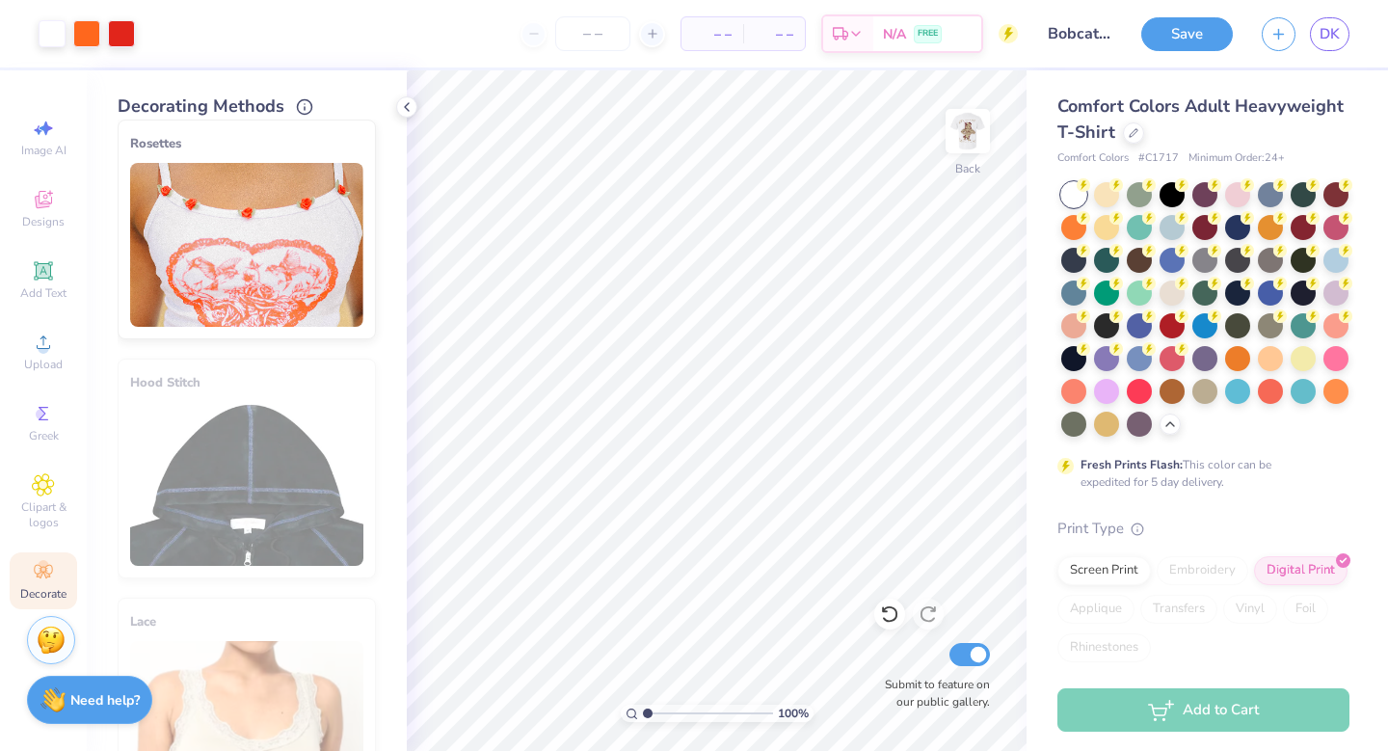
scroll to position [1057, 0]
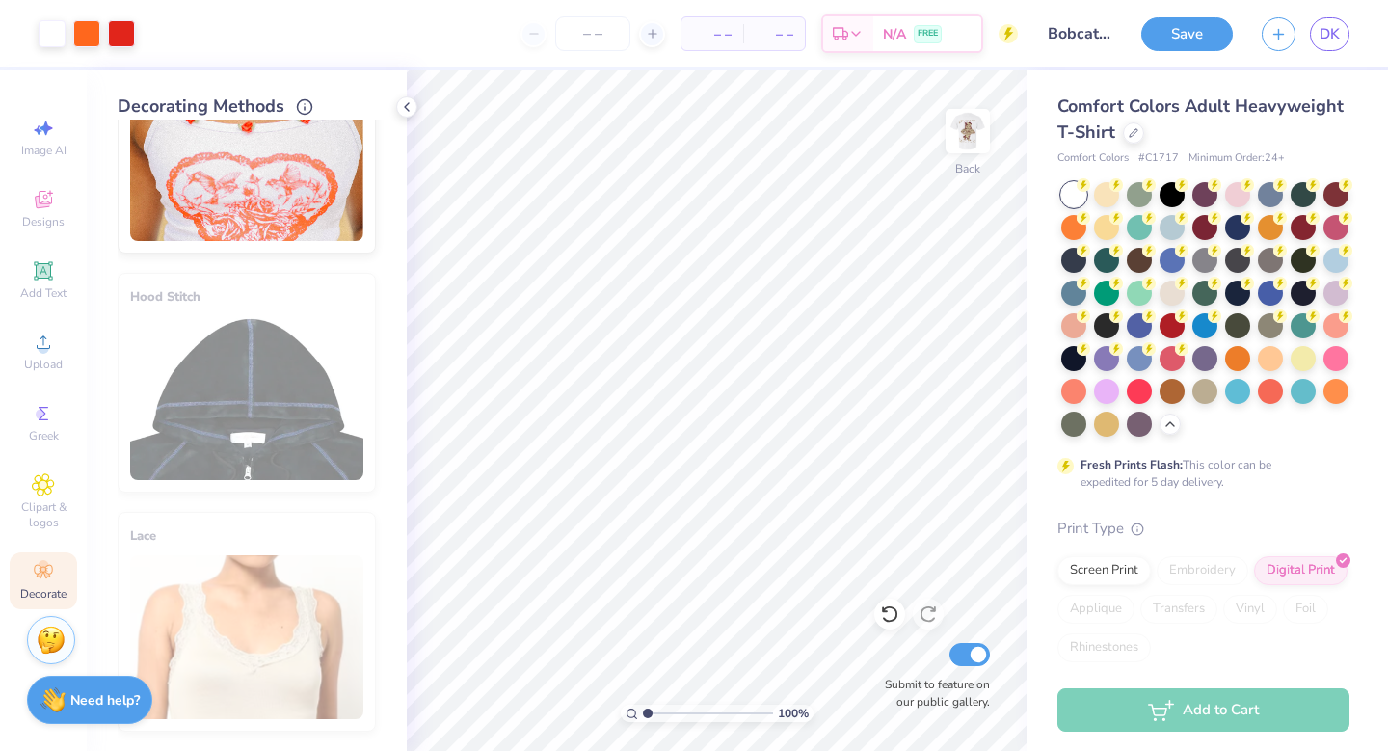
click at [38, 562] on icon at bounding box center [43, 571] width 23 height 23
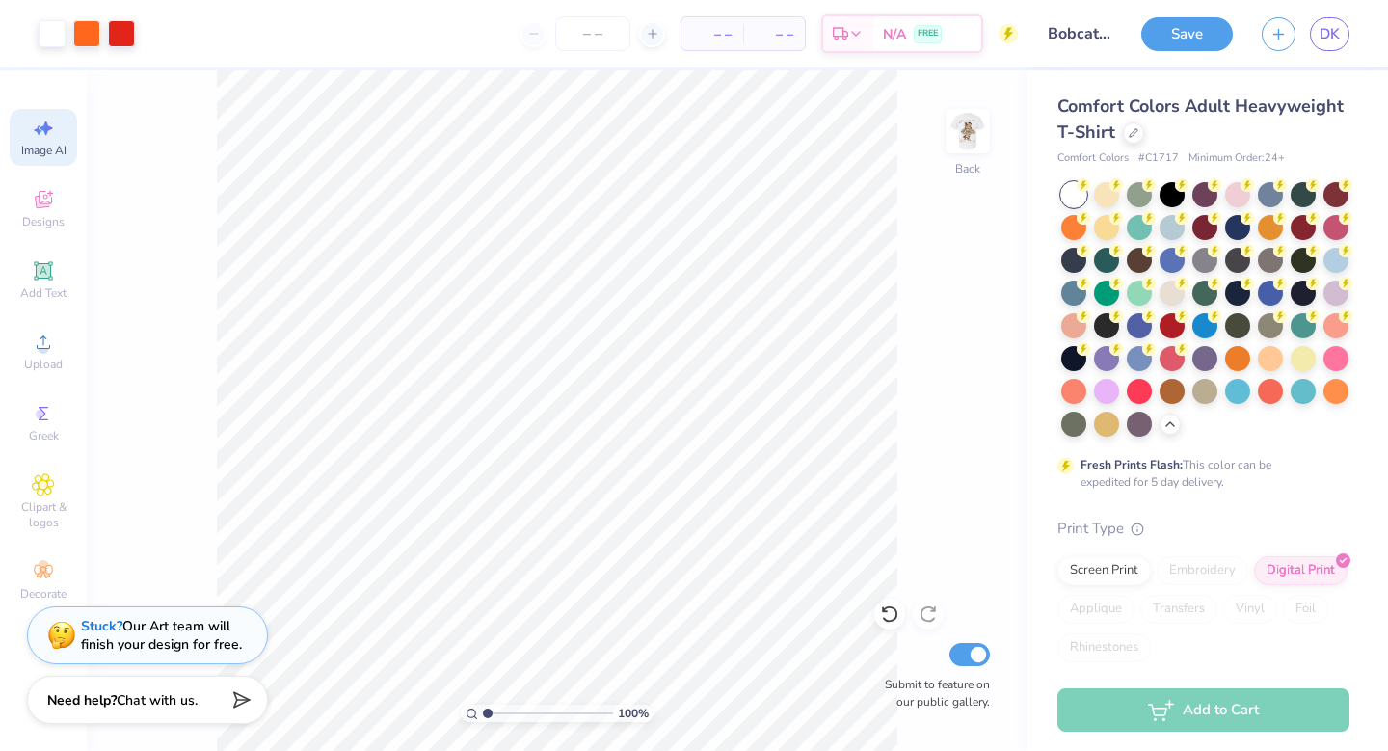
click at [55, 121] on div "Image AI" at bounding box center [43, 137] width 67 height 57
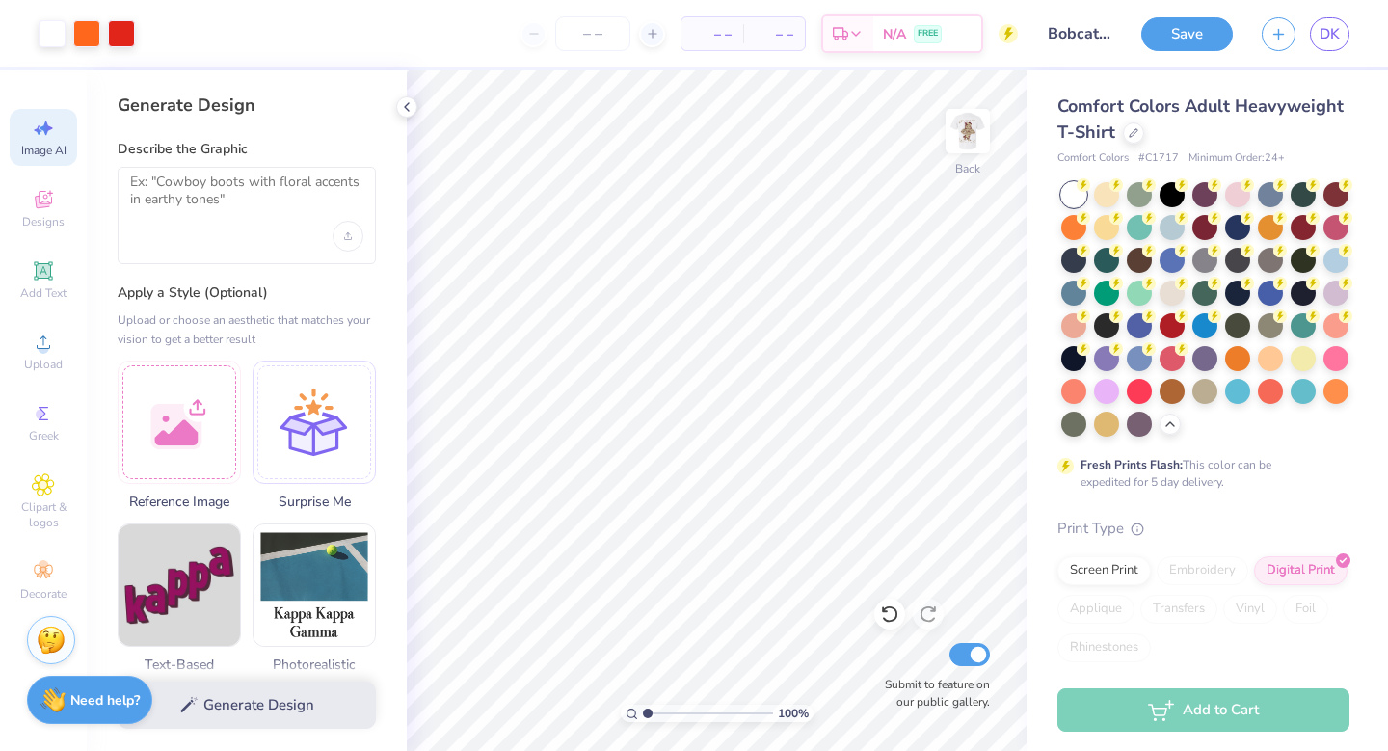
click at [214, 404] on div at bounding box center [179, 419] width 123 height 123
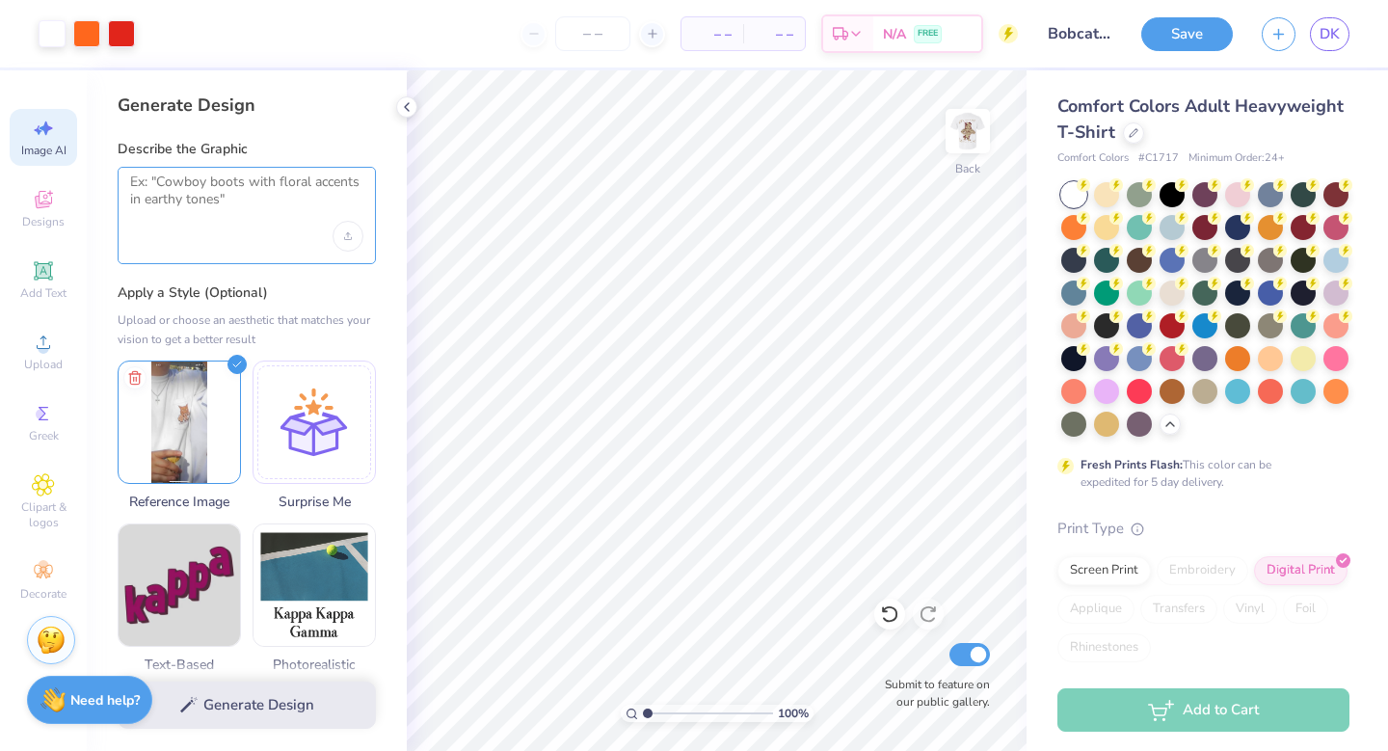
click at [233, 207] on textarea at bounding box center [246, 197] width 233 height 48
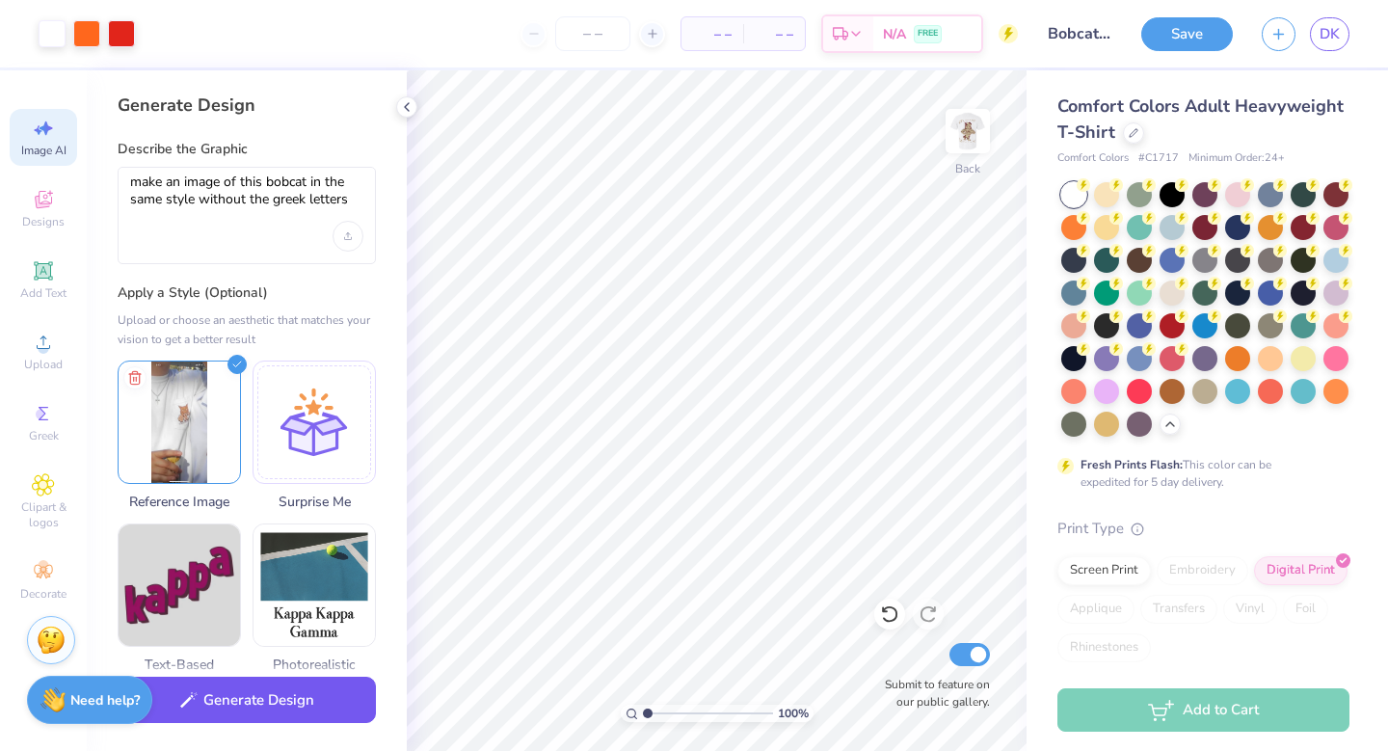
click at [302, 709] on button "Generate Design" at bounding box center [247, 699] width 258 height 47
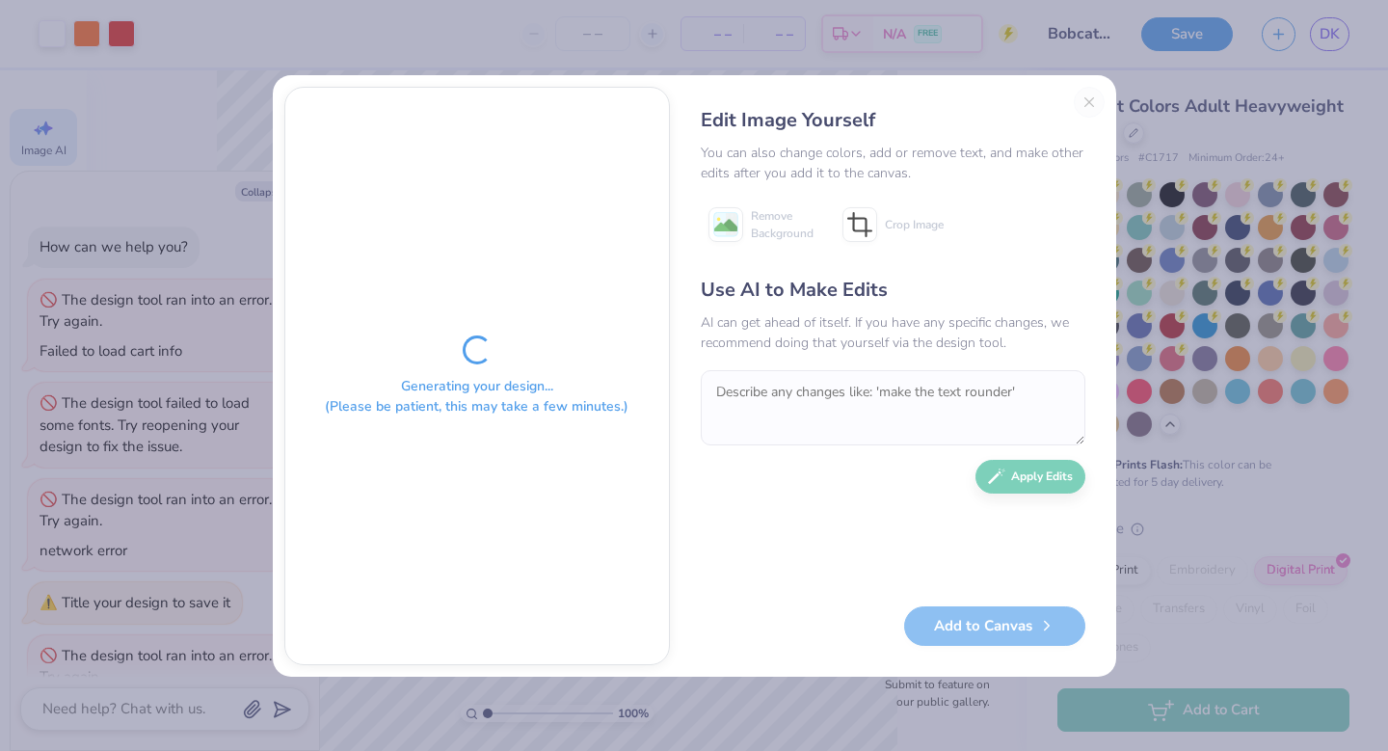
scroll to position [695, 0]
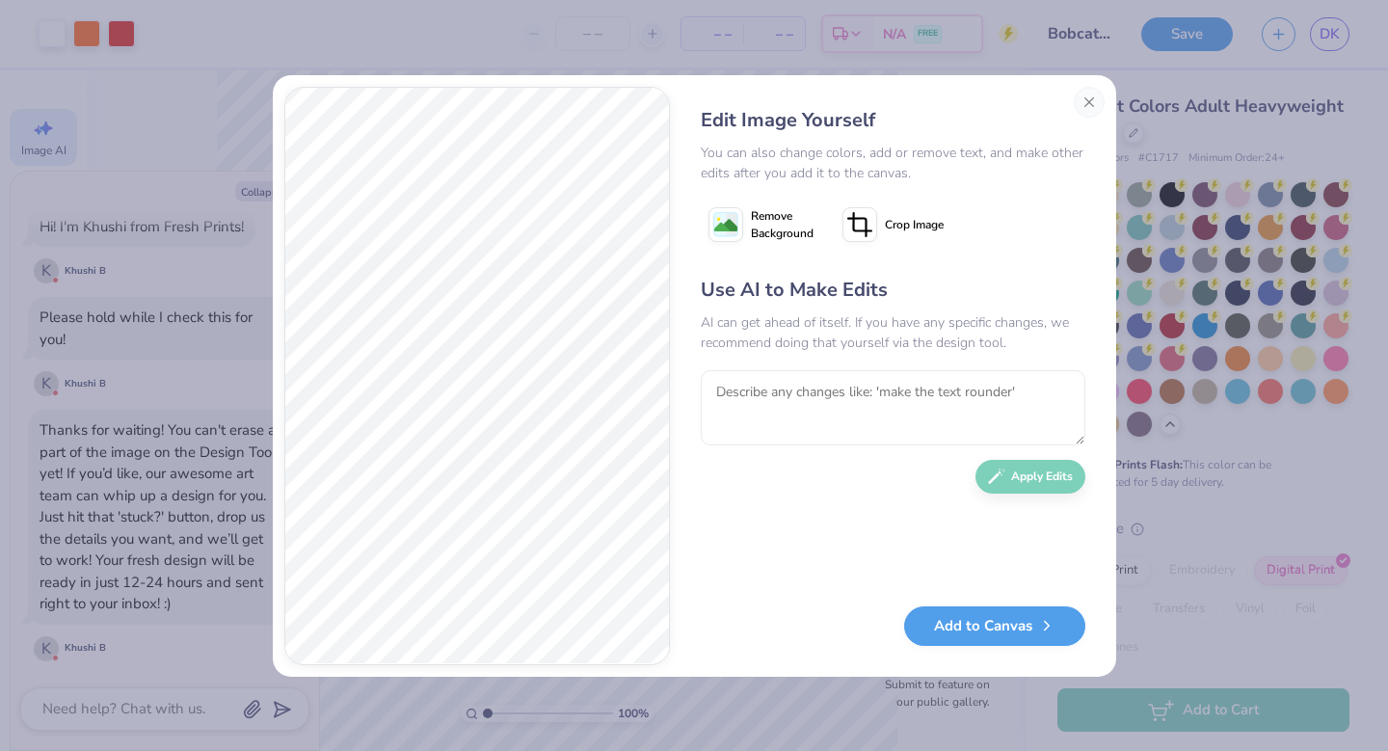
click at [635, 132] on div "Edit Image Yourself You can also change colors, add or remove text, and make ot…" at bounding box center [694, 375] width 843 height 601
click at [807, 404] on textarea at bounding box center [893, 407] width 384 height 75
click at [1064, 389] on textarea "make the design look more realistic and make him slightly angry with his mouth …" at bounding box center [893, 407] width 384 height 75
click at [1047, 483] on button "Apply Edits" at bounding box center [1030, 472] width 110 height 34
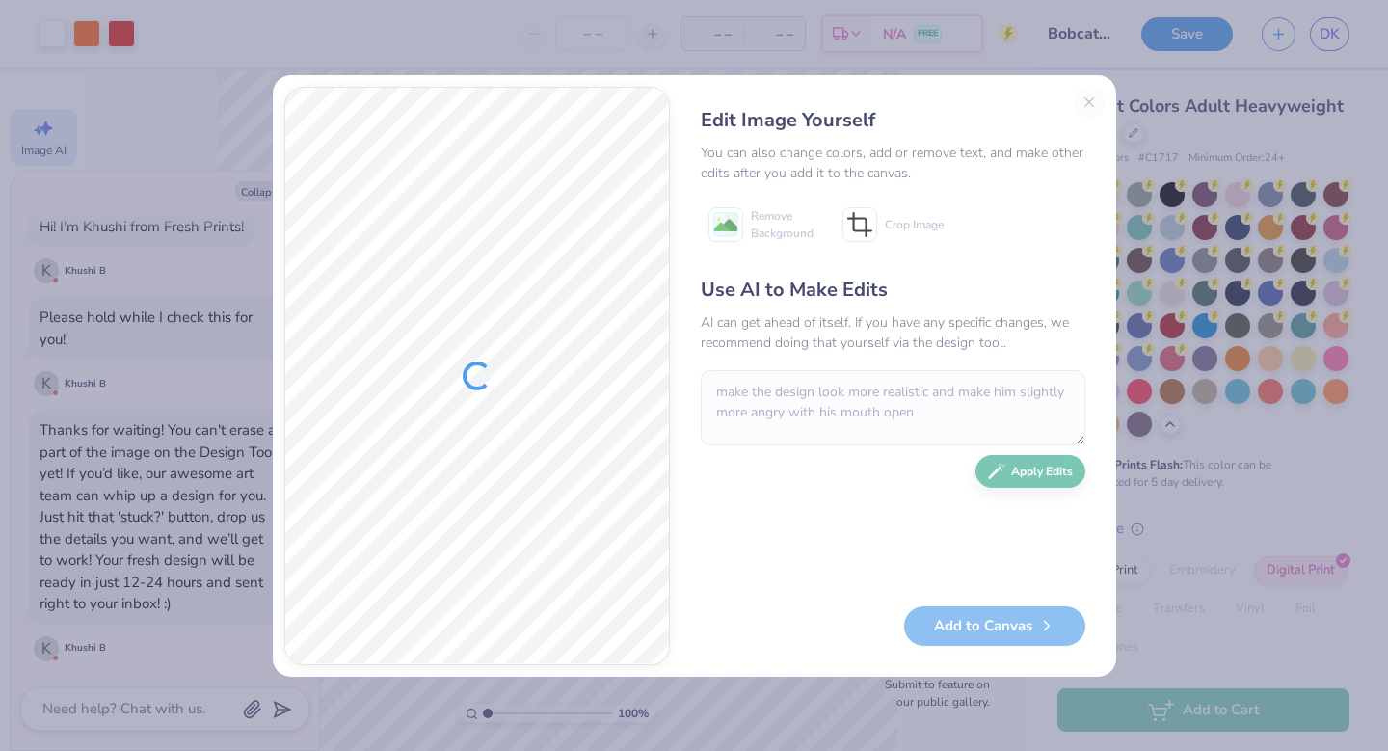
scroll to position [786, 0]
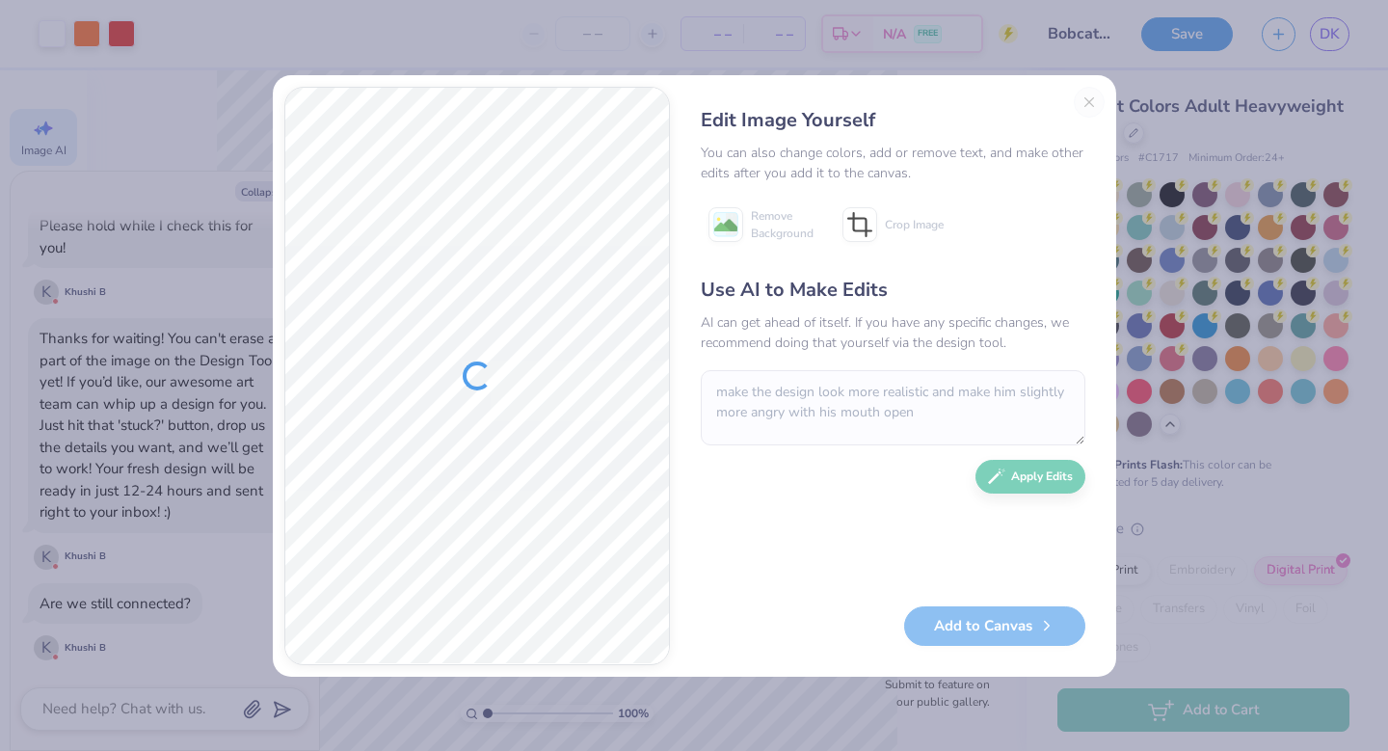
drag, startPoint x: 313, startPoint y: 98, endPoint x: 375, endPoint y: 213, distance: 130.2
click at [375, 213] on div at bounding box center [477, 376] width 384 height 576
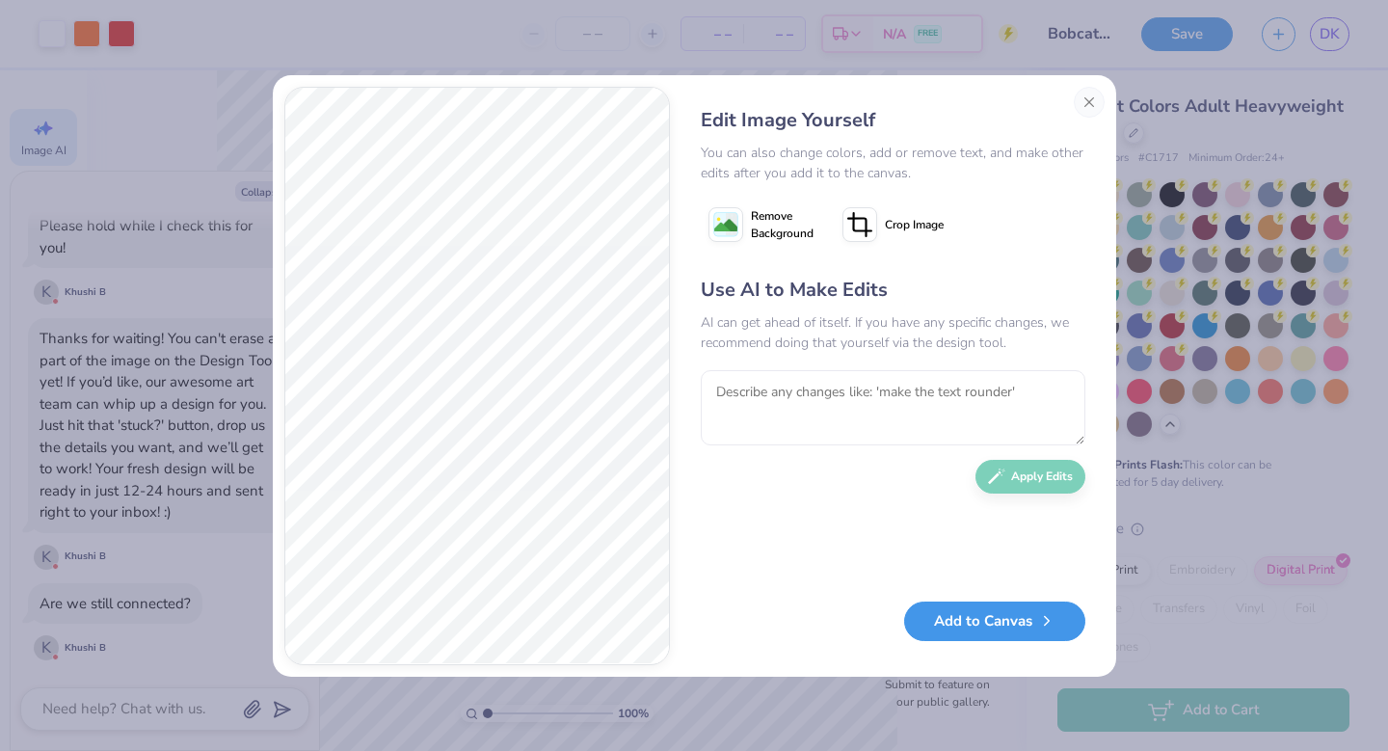
click at [1007, 627] on button "Add to Canvas" at bounding box center [994, 621] width 181 height 40
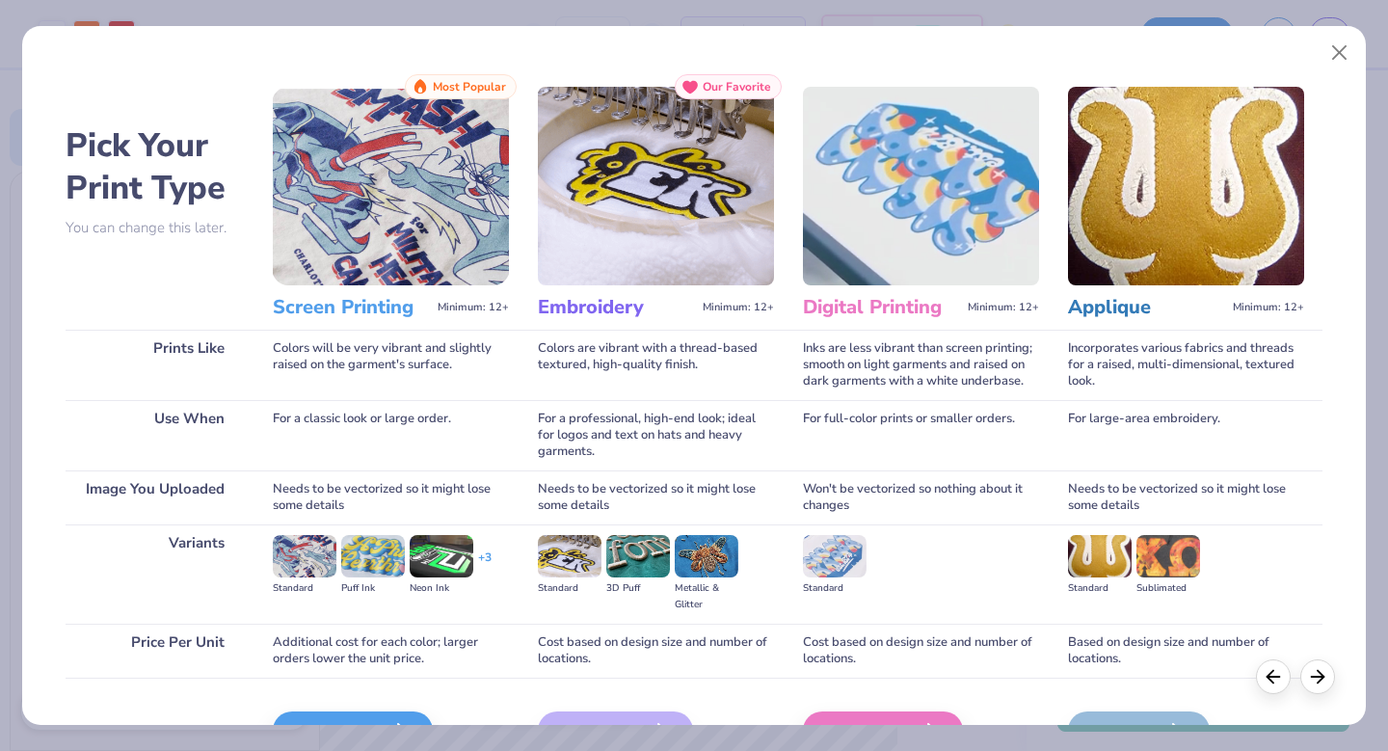
scroll to position [114, 0]
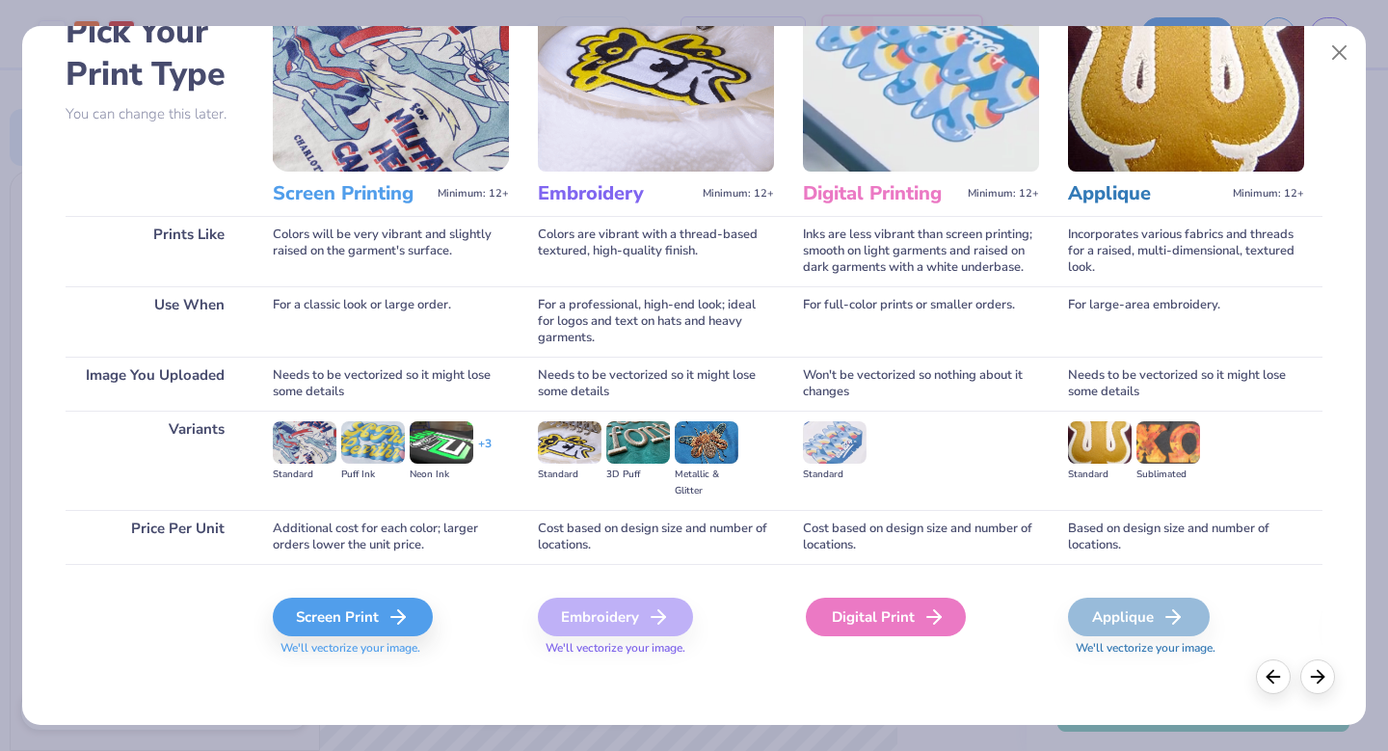
click at [806, 607] on div "Digital Print" at bounding box center [886, 616] width 160 height 39
click at [806, 620] on div "Digital Print" at bounding box center [886, 616] width 160 height 39
click at [806, 614] on div "Digital Print" at bounding box center [886, 616] width 160 height 39
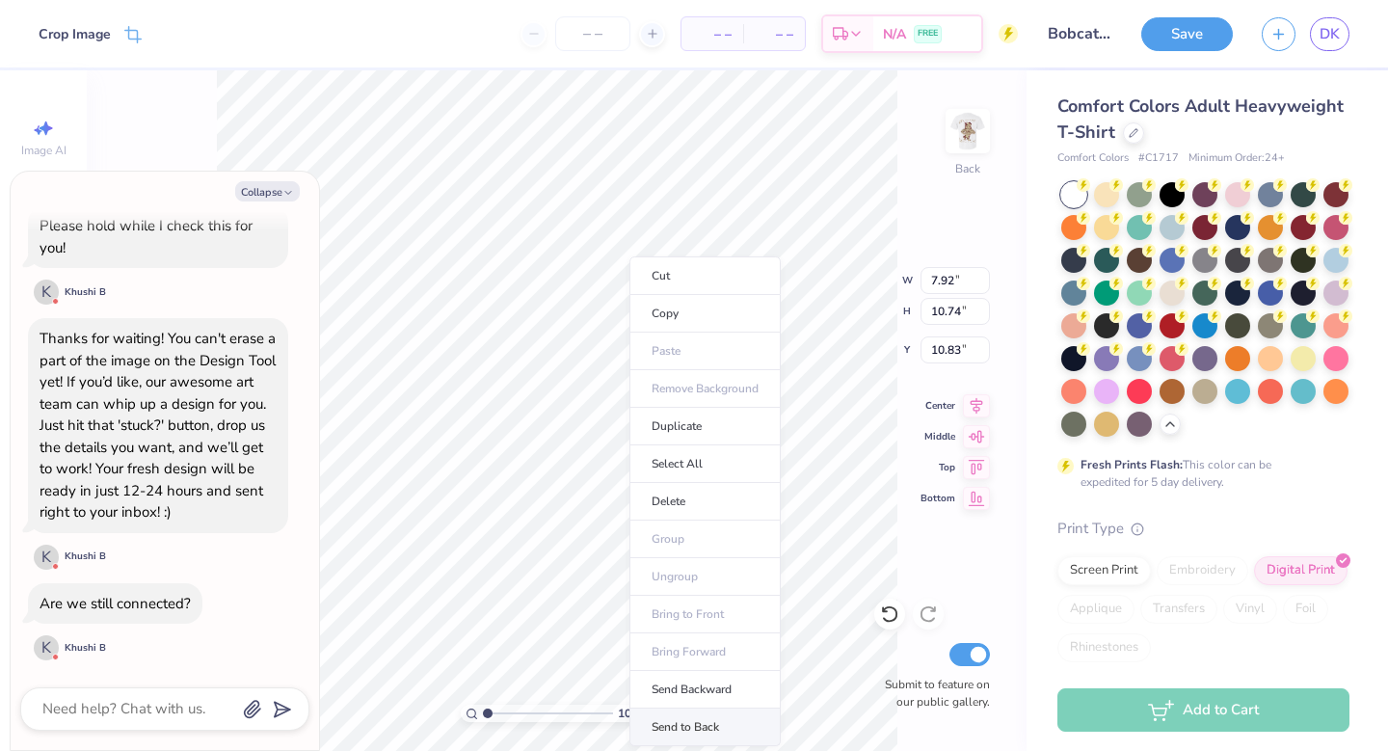
click at [710, 727] on li "Send to Back" at bounding box center [704, 727] width 151 height 38
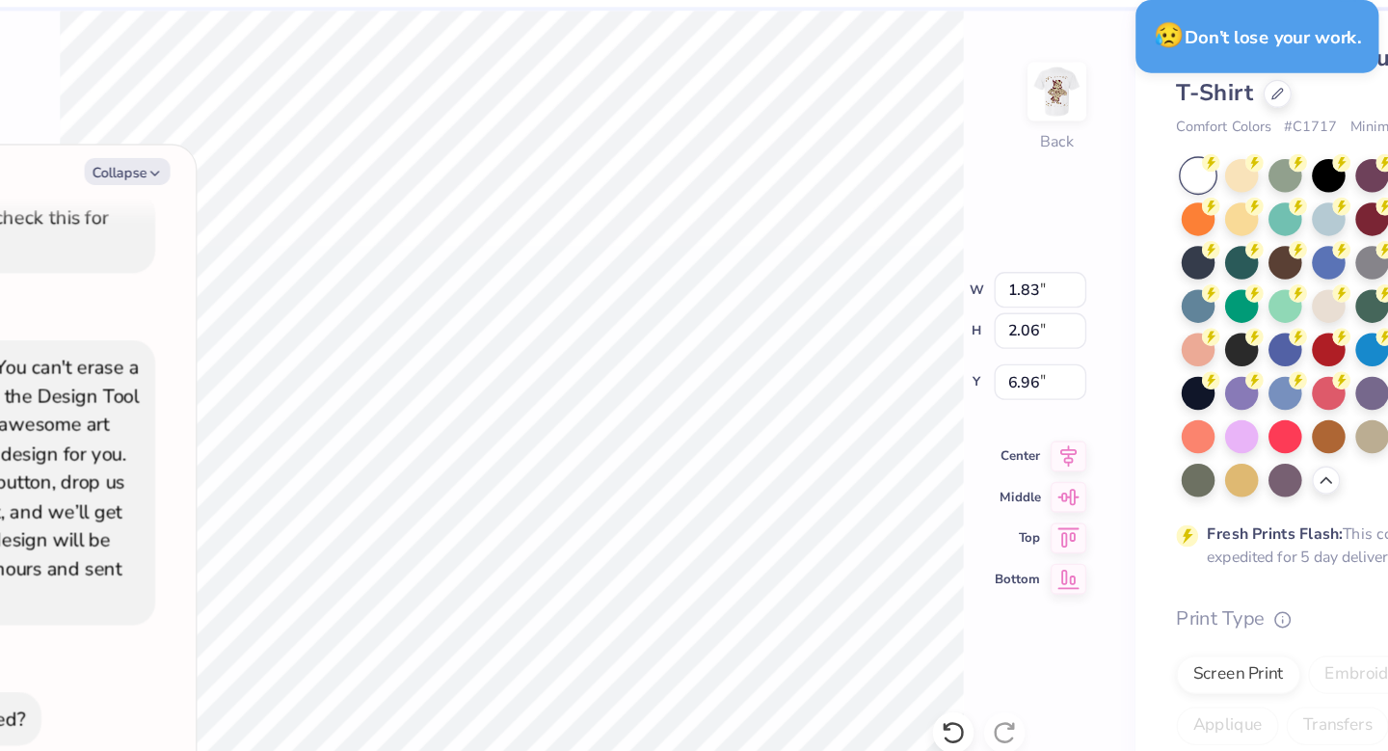
click at [299, 539] on div "How can we help you? The design tool ran into an error. Try again. Failed to lo…" at bounding box center [164, 51] width 289 height 1253
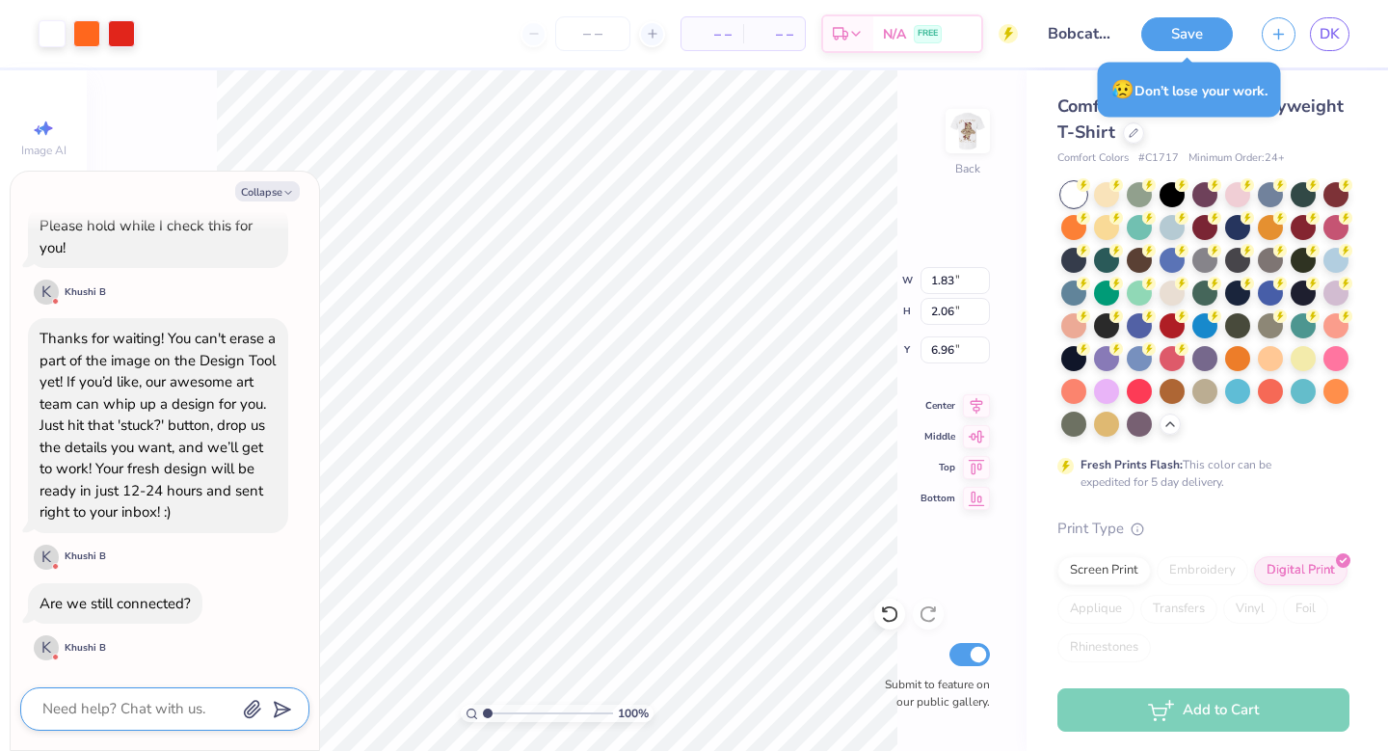
click at [164, 710] on textarea at bounding box center [138, 709] width 196 height 26
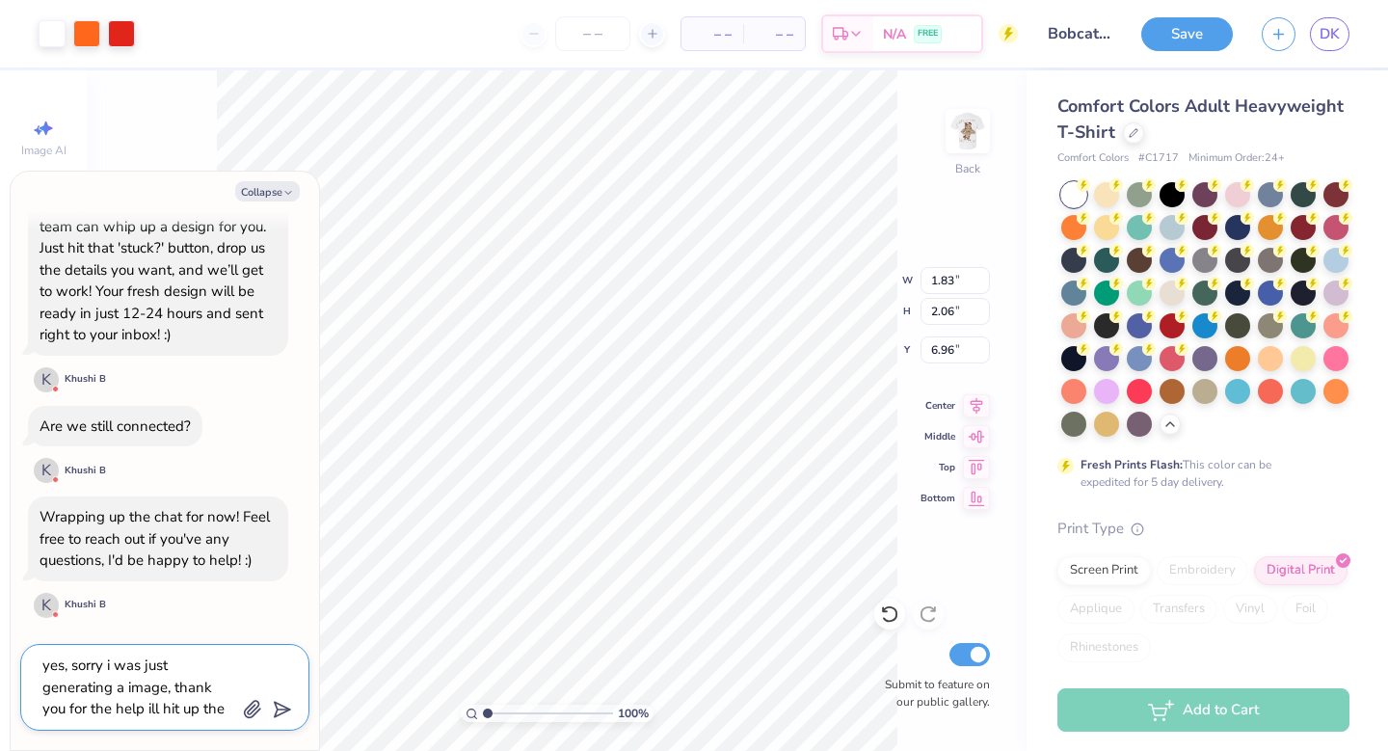
scroll to position [17, 0]
click at [282, 705] on polygon "submit" at bounding box center [278, 710] width 23 height 23
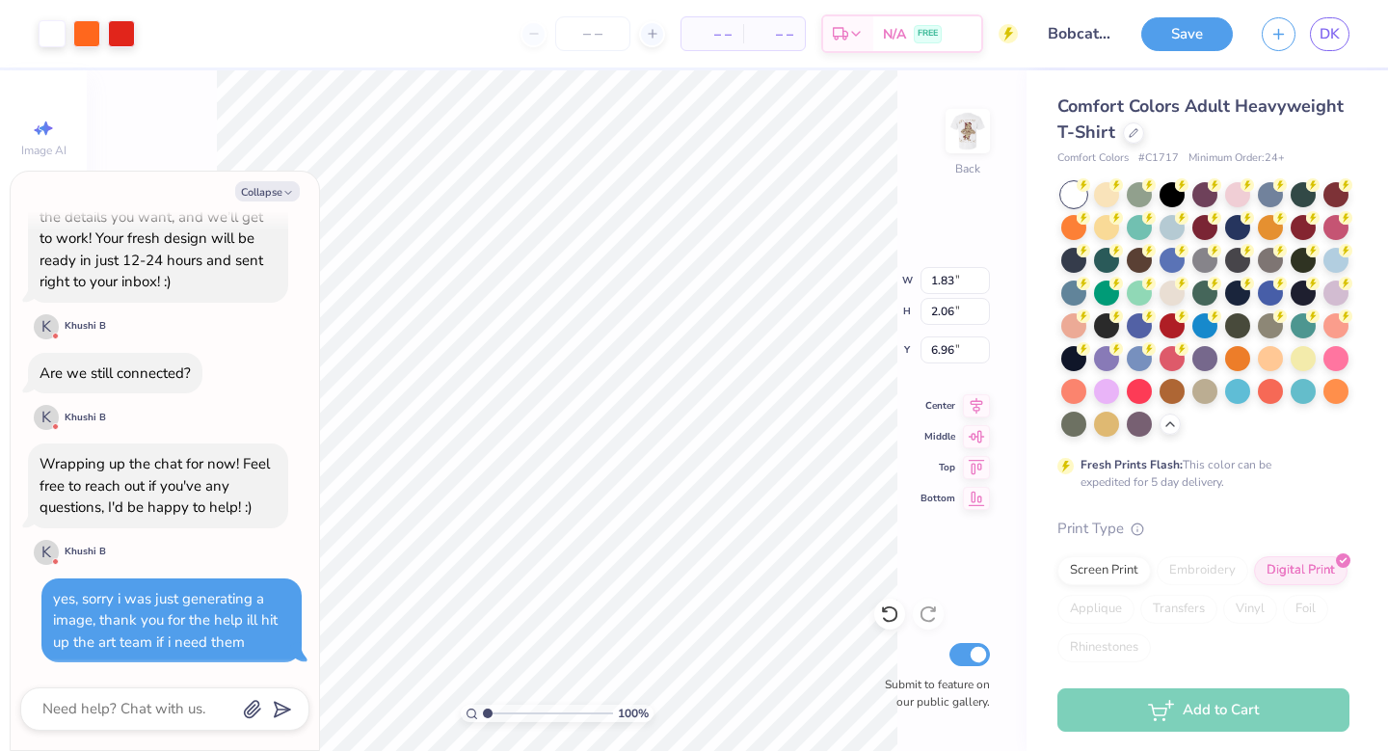
scroll to position [1017, 0]
click at [259, 191] on button "Collapse" at bounding box center [267, 191] width 65 height 20
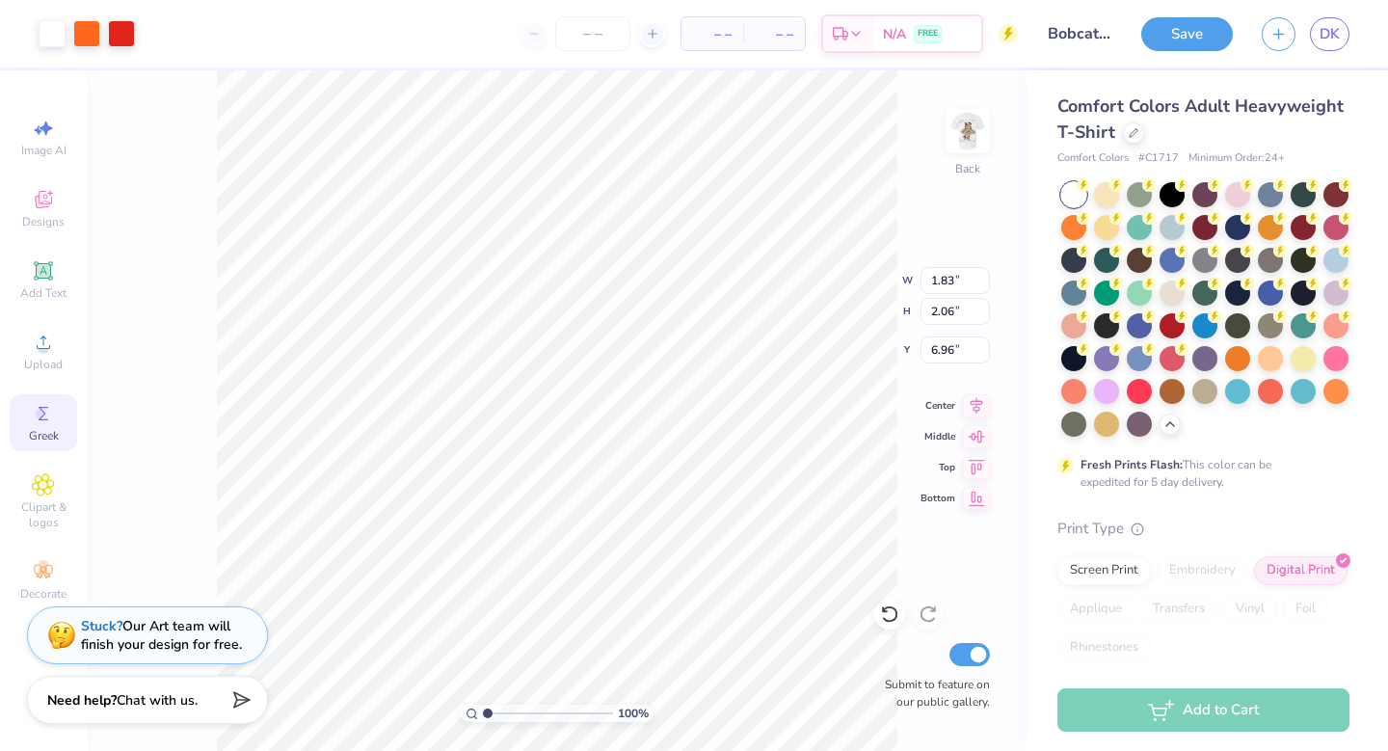
click at [50, 418] on icon at bounding box center [43, 413] width 23 height 23
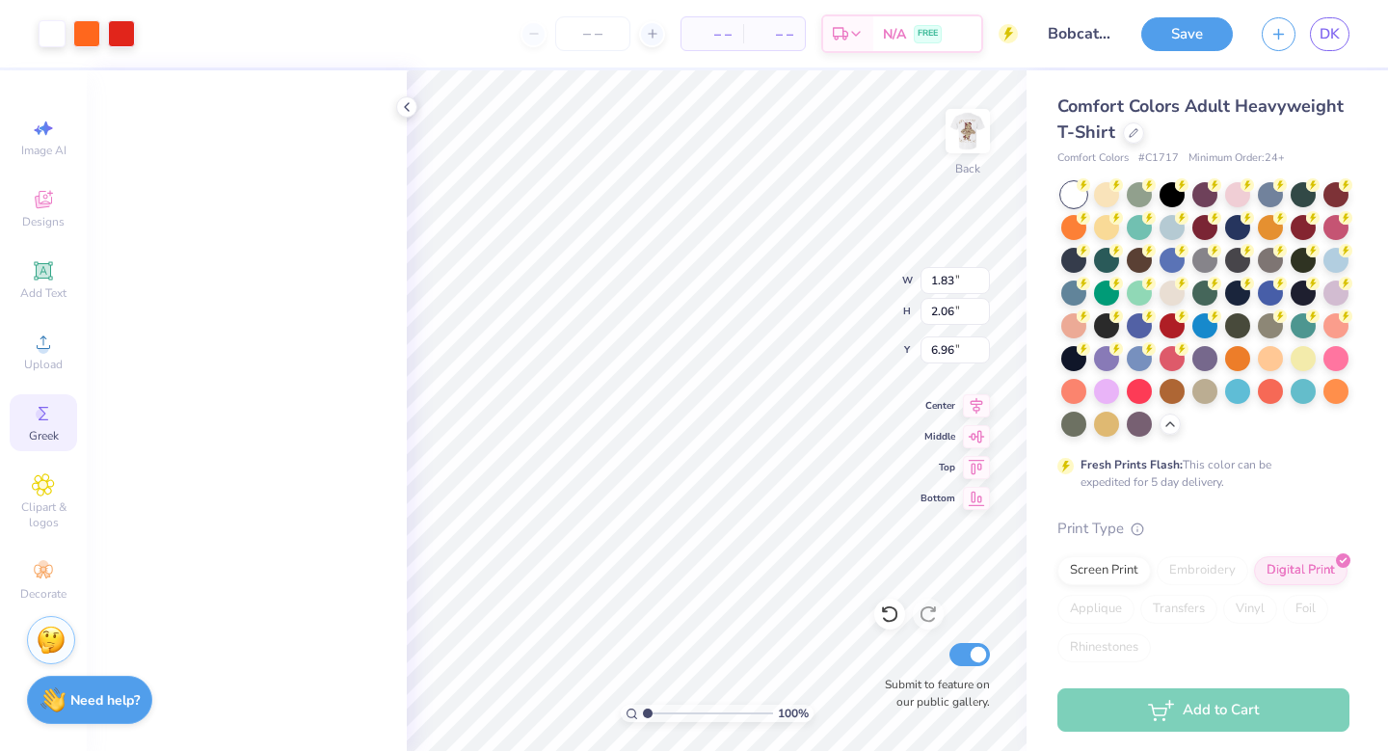
scroll to position [0, 0]
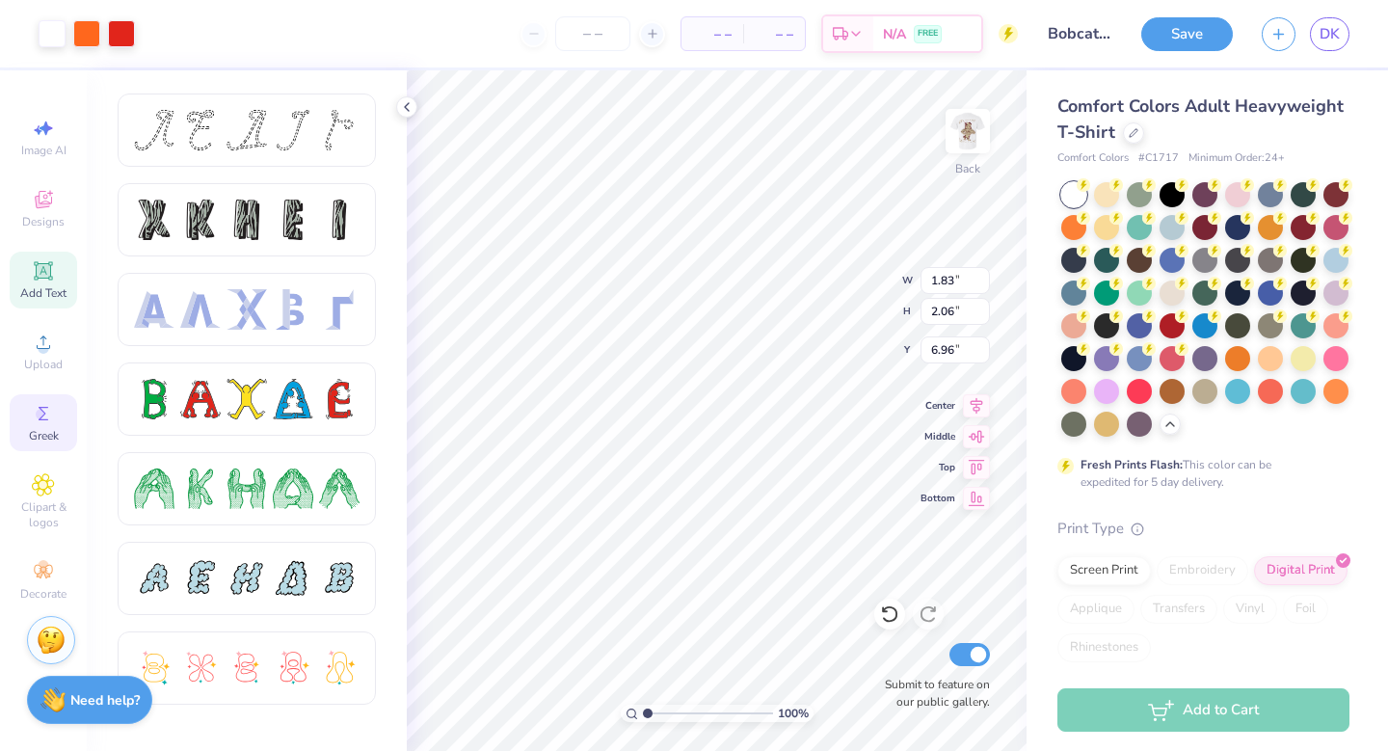
click at [40, 269] on icon at bounding box center [43, 270] width 14 height 14
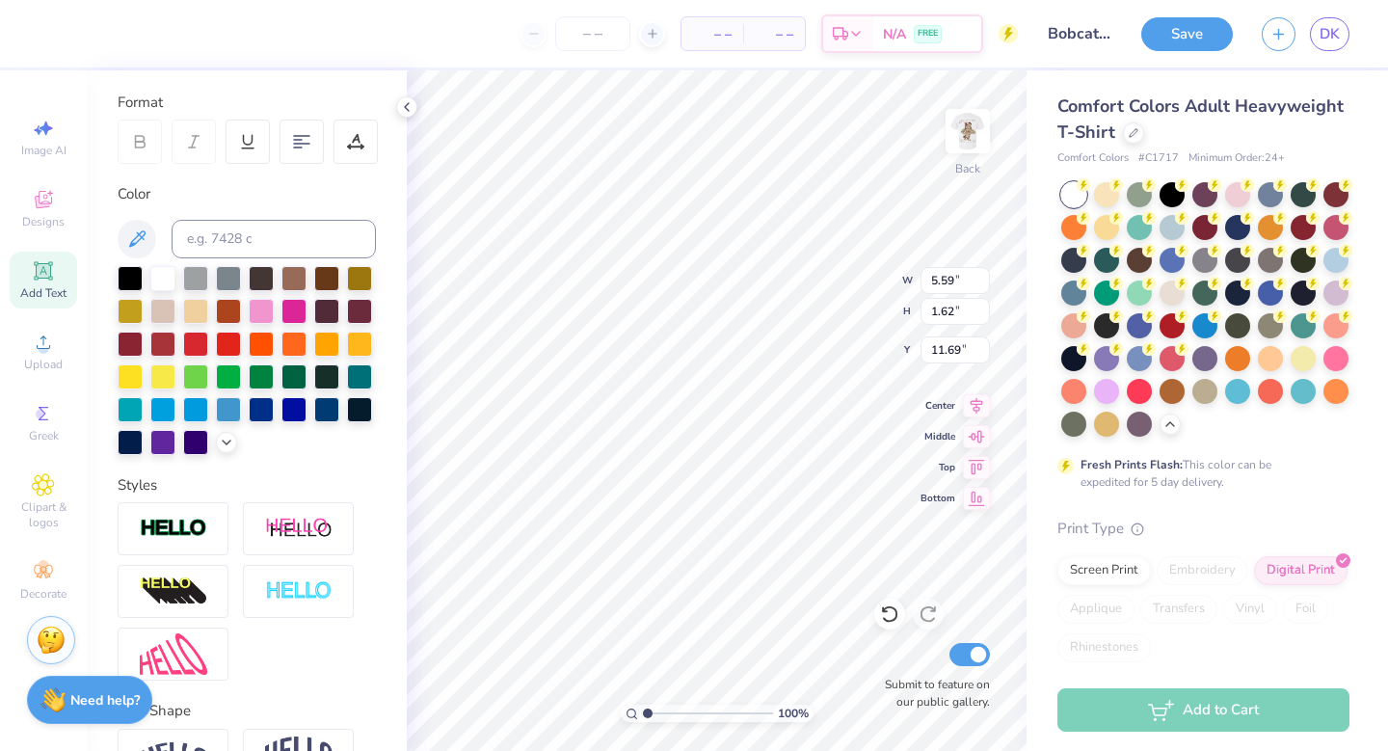
scroll to position [369, 0]
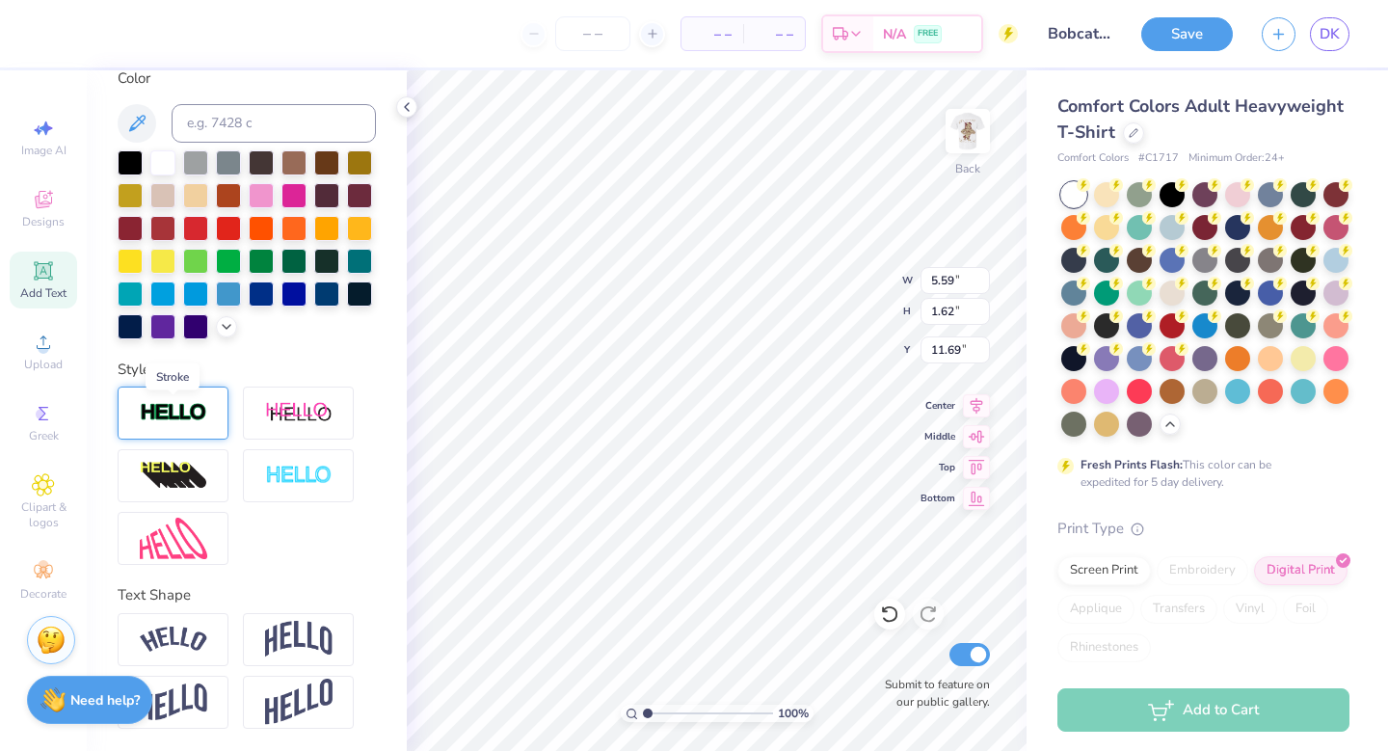
click at [205, 409] on img at bounding box center [173, 413] width 67 height 22
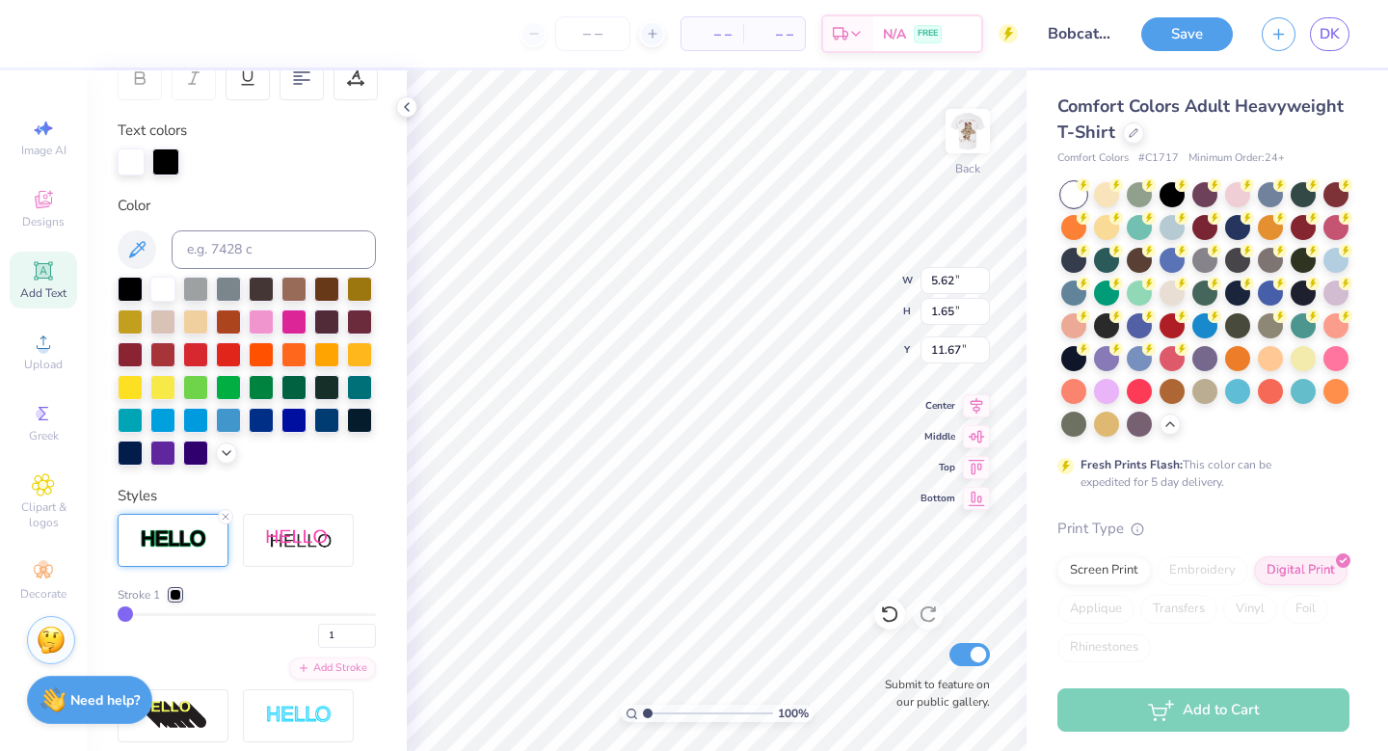
scroll to position [315, 0]
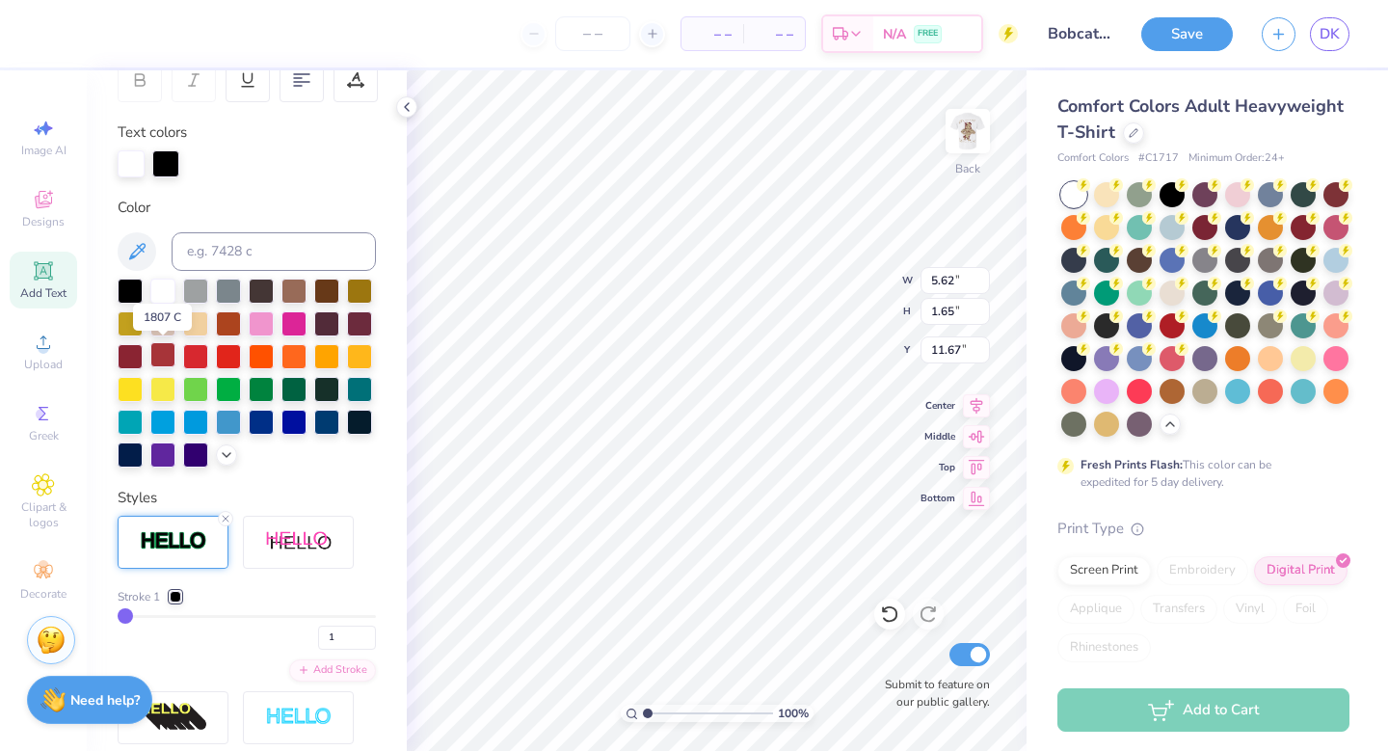
click at [157, 351] on div at bounding box center [162, 354] width 25 height 25
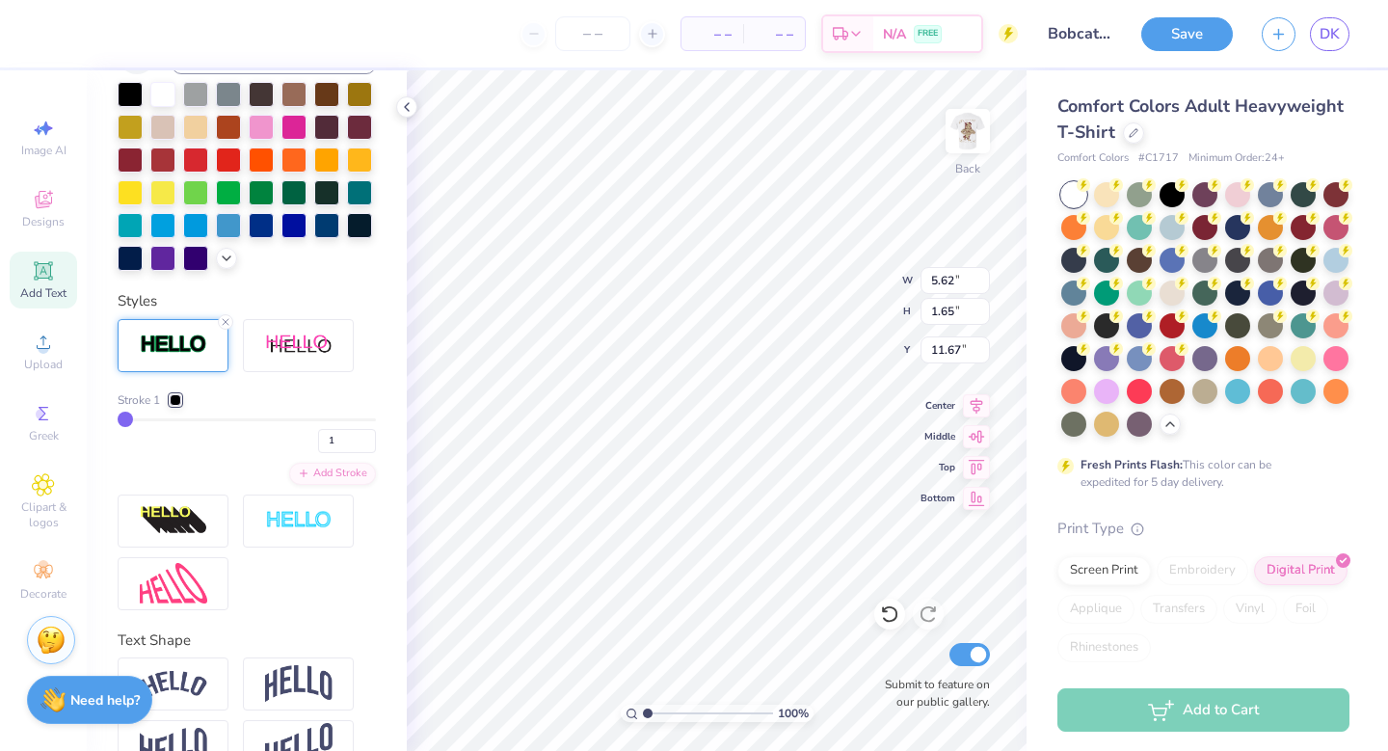
scroll to position [510, 0]
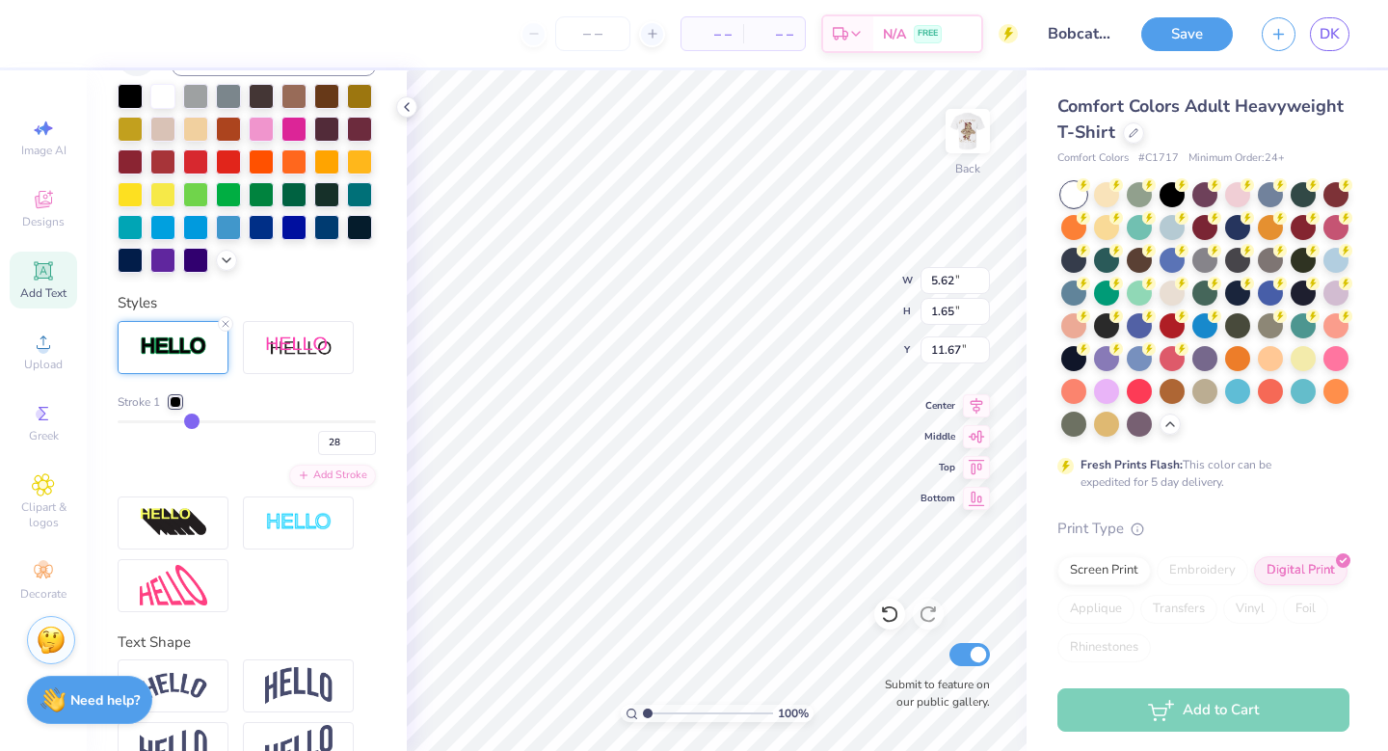
drag, startPoint x: 125, startPoint y: 421, endPoint x: 190, endPoint y: 413, distance: 65.0
click at [190, 420] on input "range" at bounding box center [247, 421] width 258 height 3
drag, startPoint x: 188, startPoint y: 421, endPoint x: 140, endPoint y: 425, distance: 48.3
click at [140, 423] on input "range" at bounding box center [247, 421] width 258 height 3
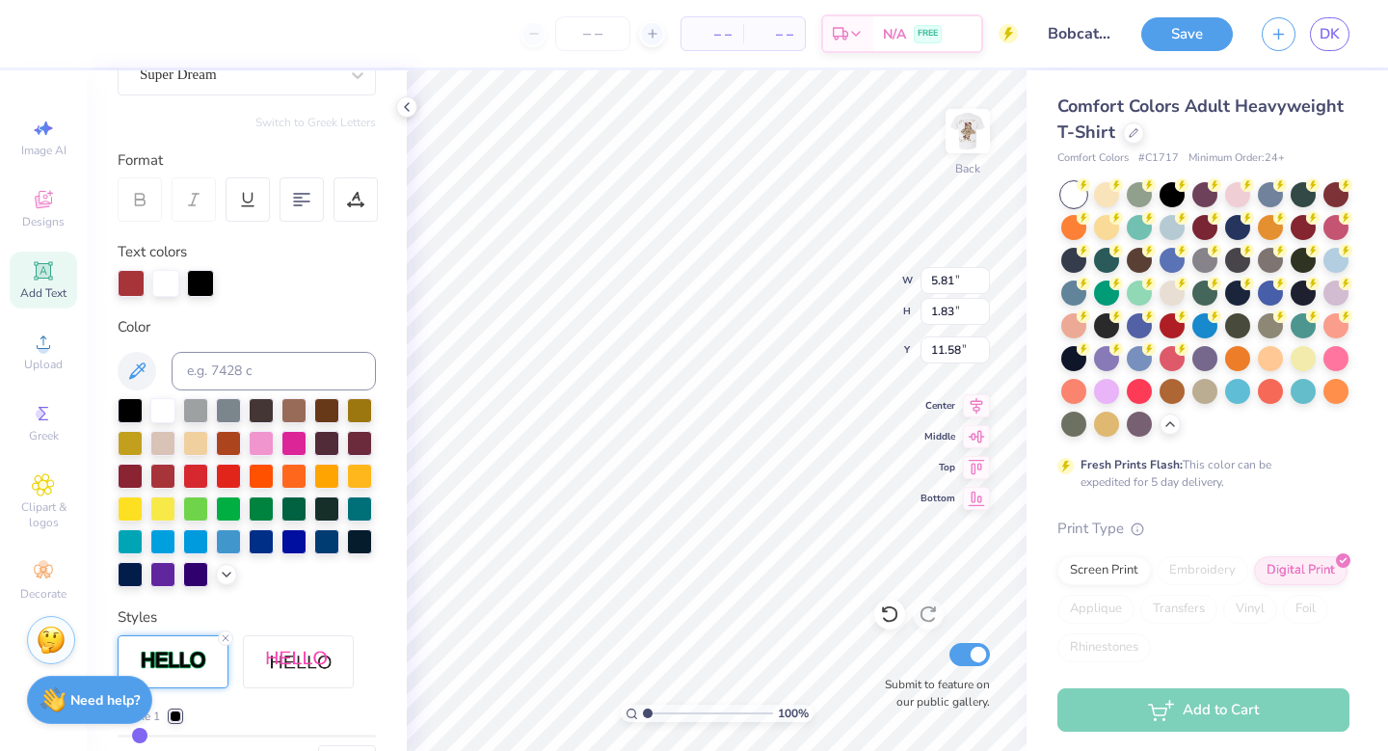
scroll to position [167, 0]
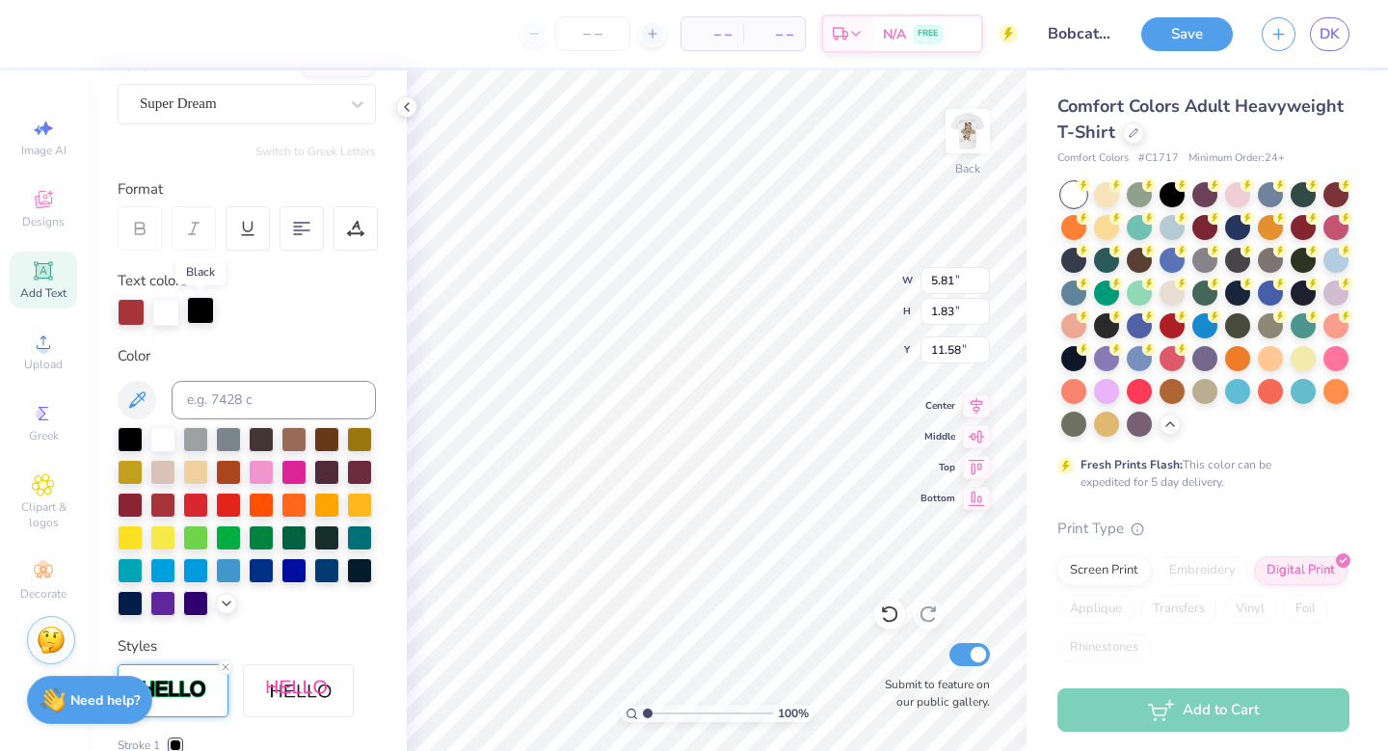
click at [200, 302] on div at bounding box center [200, 310] width 27 height 27
click at [200, 302] on div at bounding box center [200, 312] width 27 height 27
click at [196, 320] on div at bounding box center [200, 310] width 27 height 27
click at [136, 316] on div at bounding box center [131, 310] width 27 height 27
click at [166, 305] on div at bounding box center [165, 310] width 27 height 27
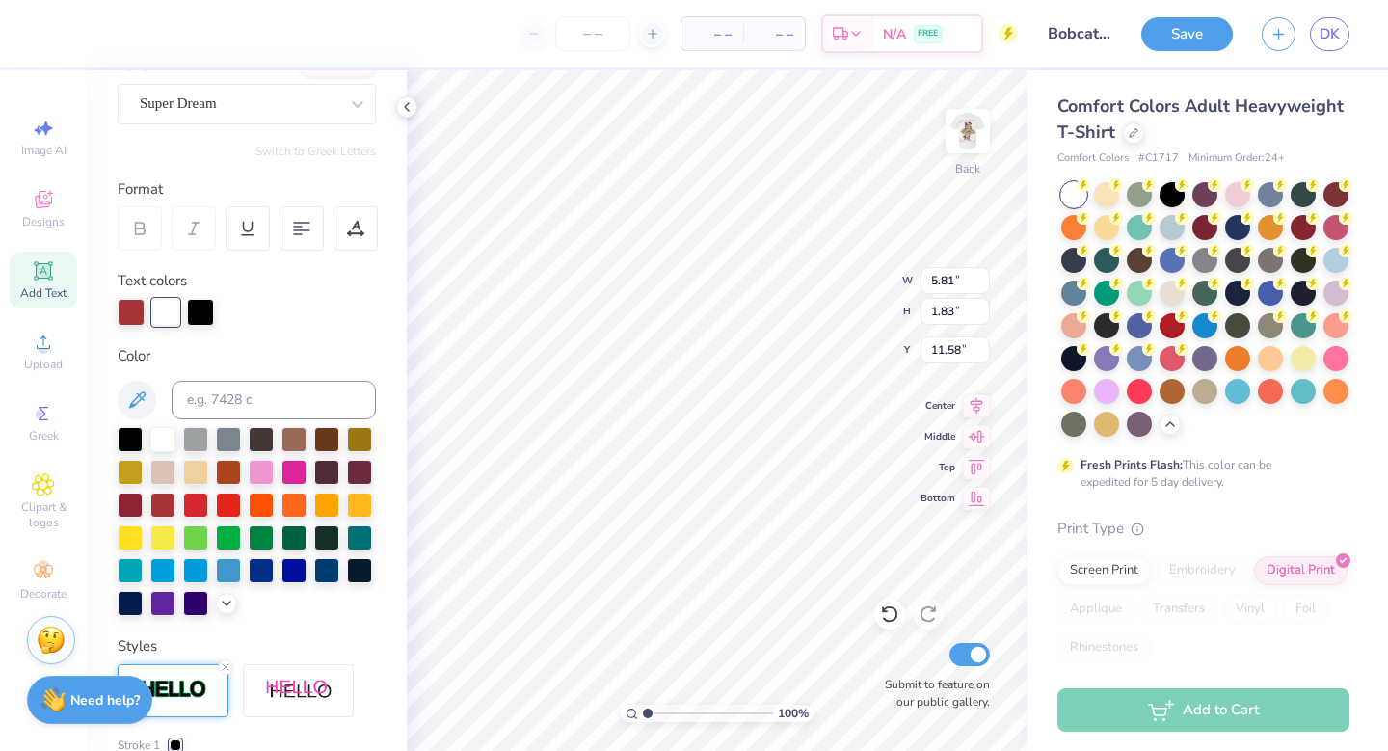
click at [148, 305] on div at bounding box center [247, 312] width 258 height 27
click at [130, 305] on div at bounding box center [131, 310] width 27 height 27
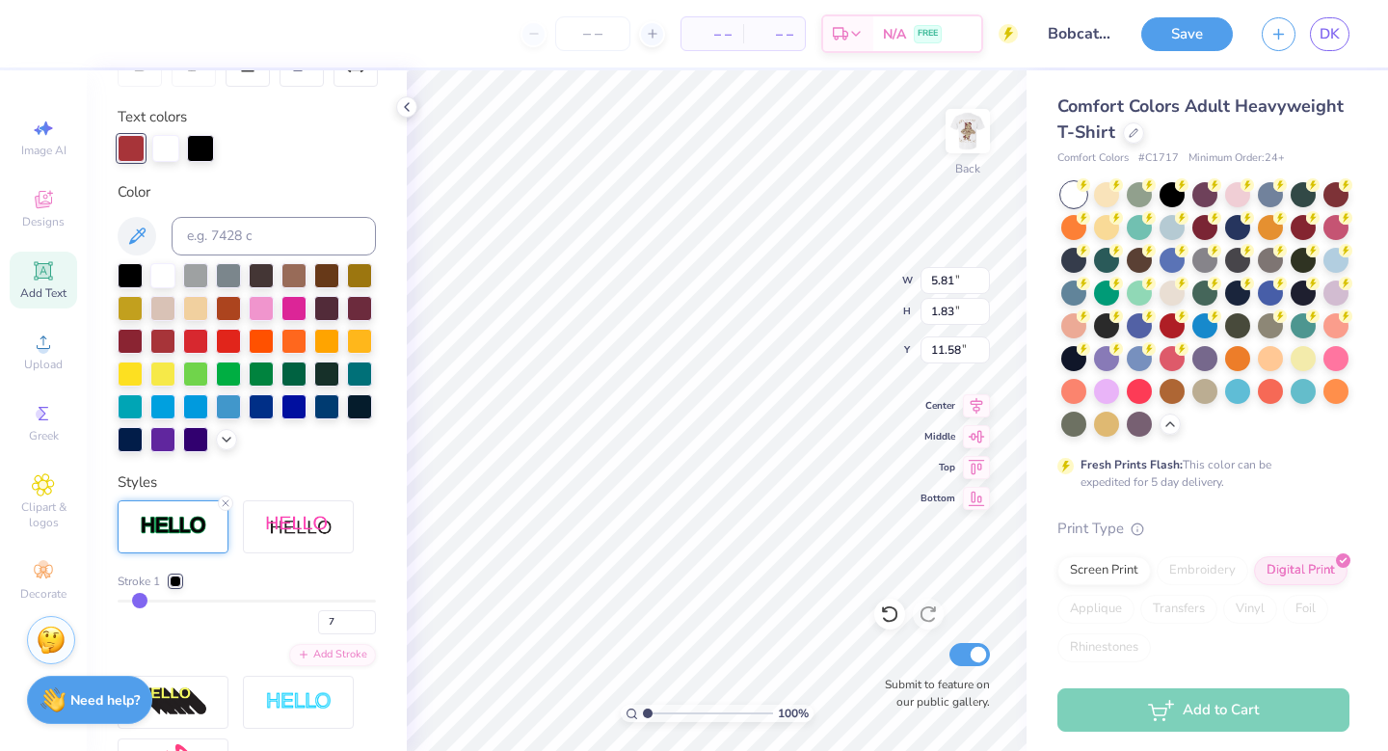
scroll to position [334, 0]
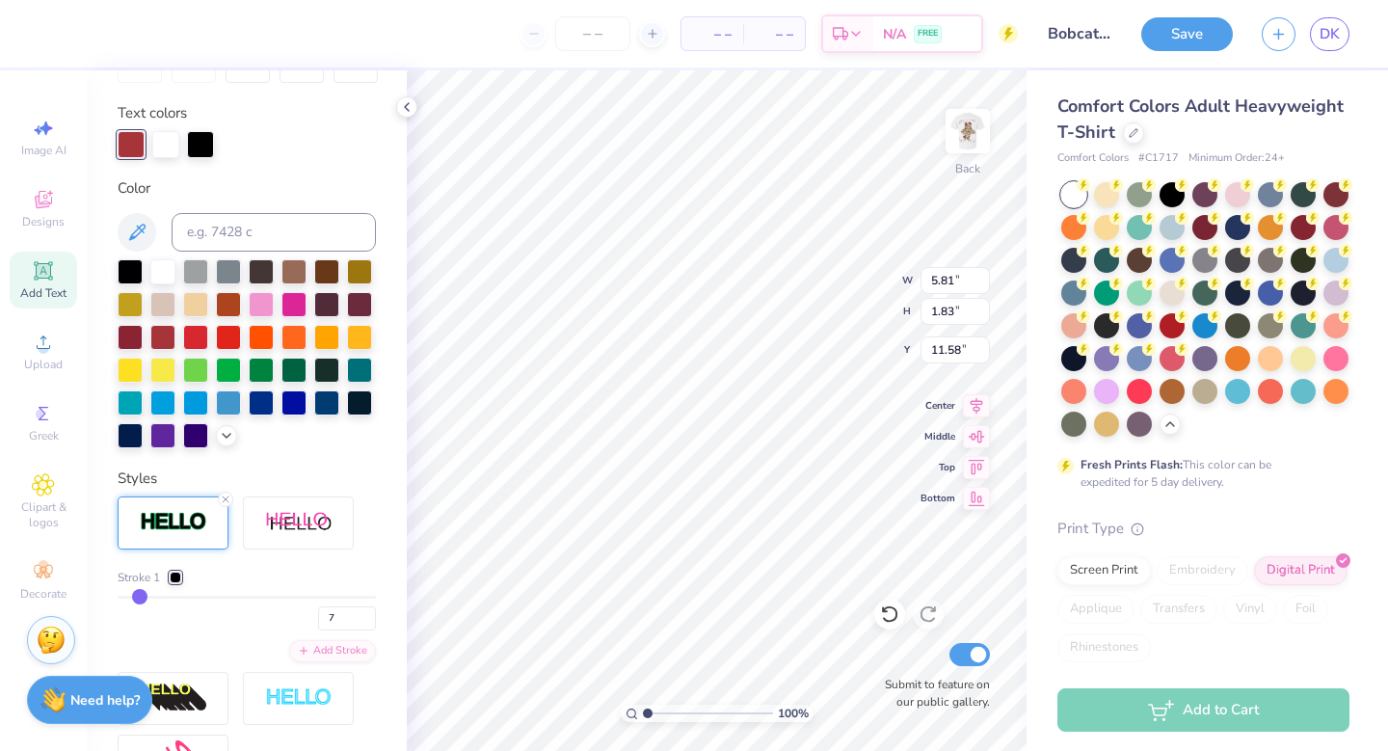
click at [181, 573] on div at bounding box center [176, 577] width 12 height 12
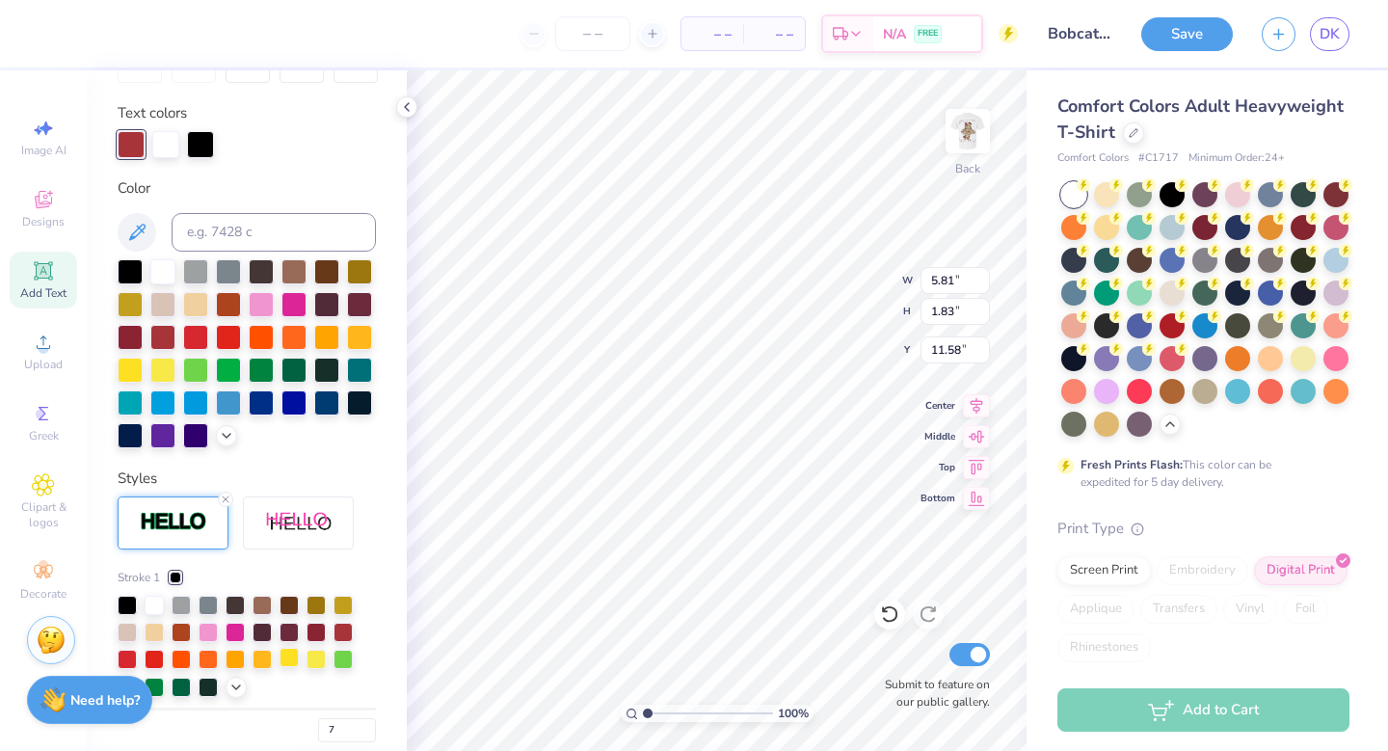
click at [289, 653] on div at bounding box center [288, 657] width 19 height 19
click at [263, 656] on div at bounding box center [261, 657] width 19 height 19
click at [287, 660] on div at bounding box center [288, 657] width 19 height 19
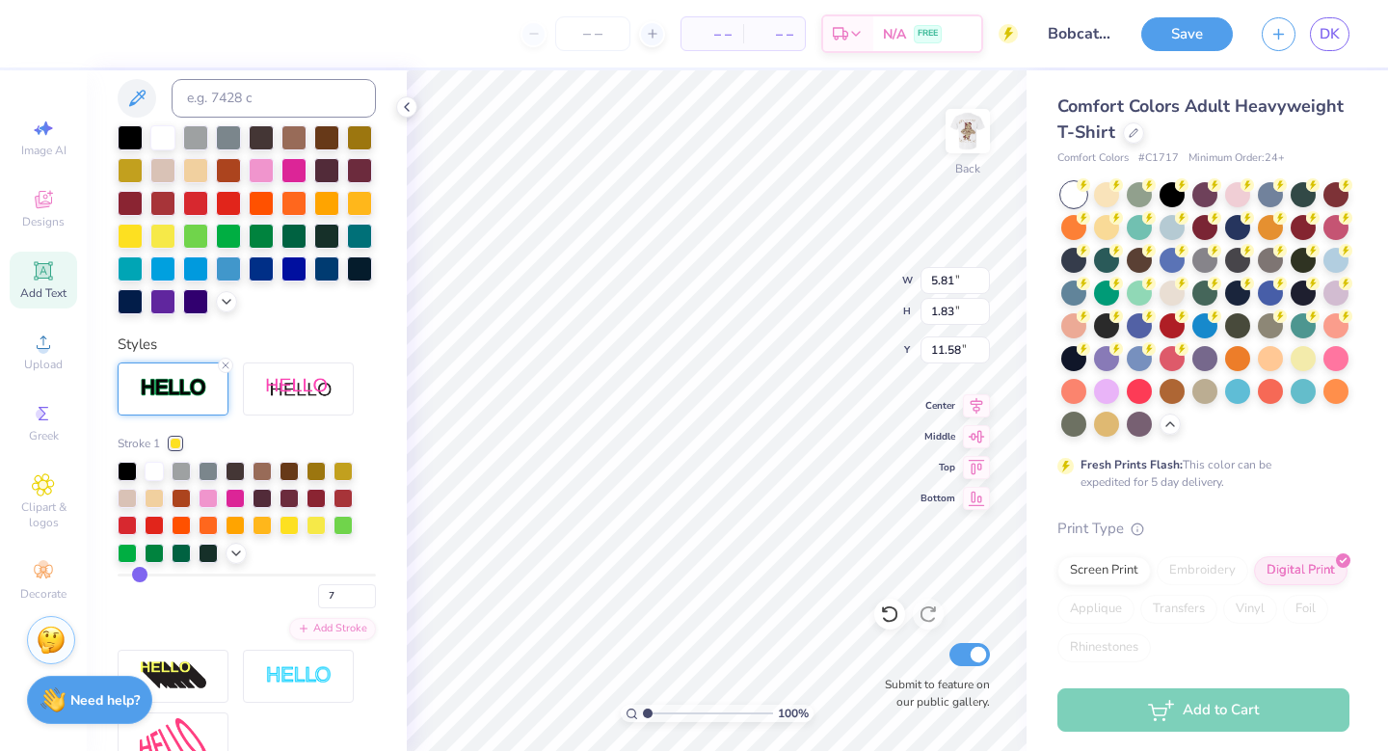
scroll to position [494, 0]
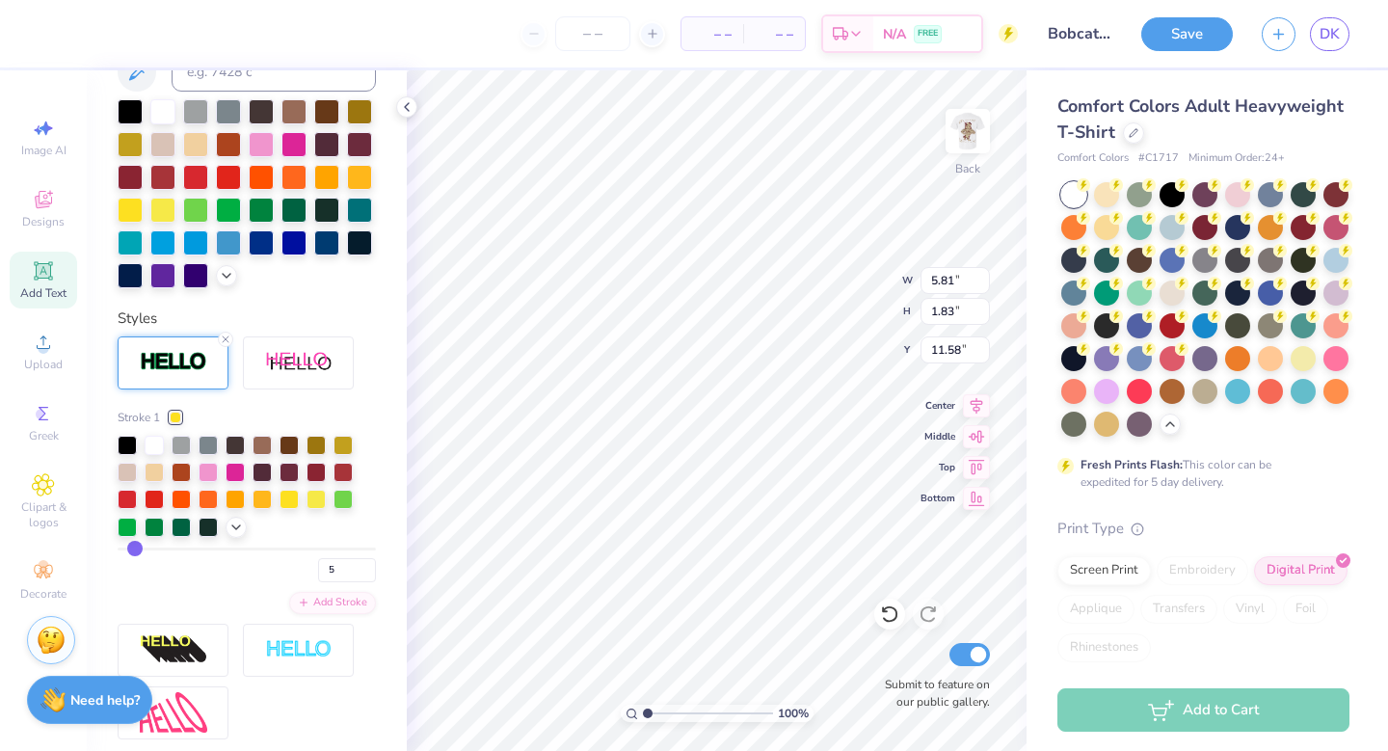
drag, startPoint x: 144, startPoint y: 546, endPoint x: 134, endPoint y: 545, distance: 9.7
click at [134, 547] on input "range" at bounding box center [247, 548] width 258 height 3
click at [127, 550] on input "range" at bounding box center [247, 548] width 258 height 3
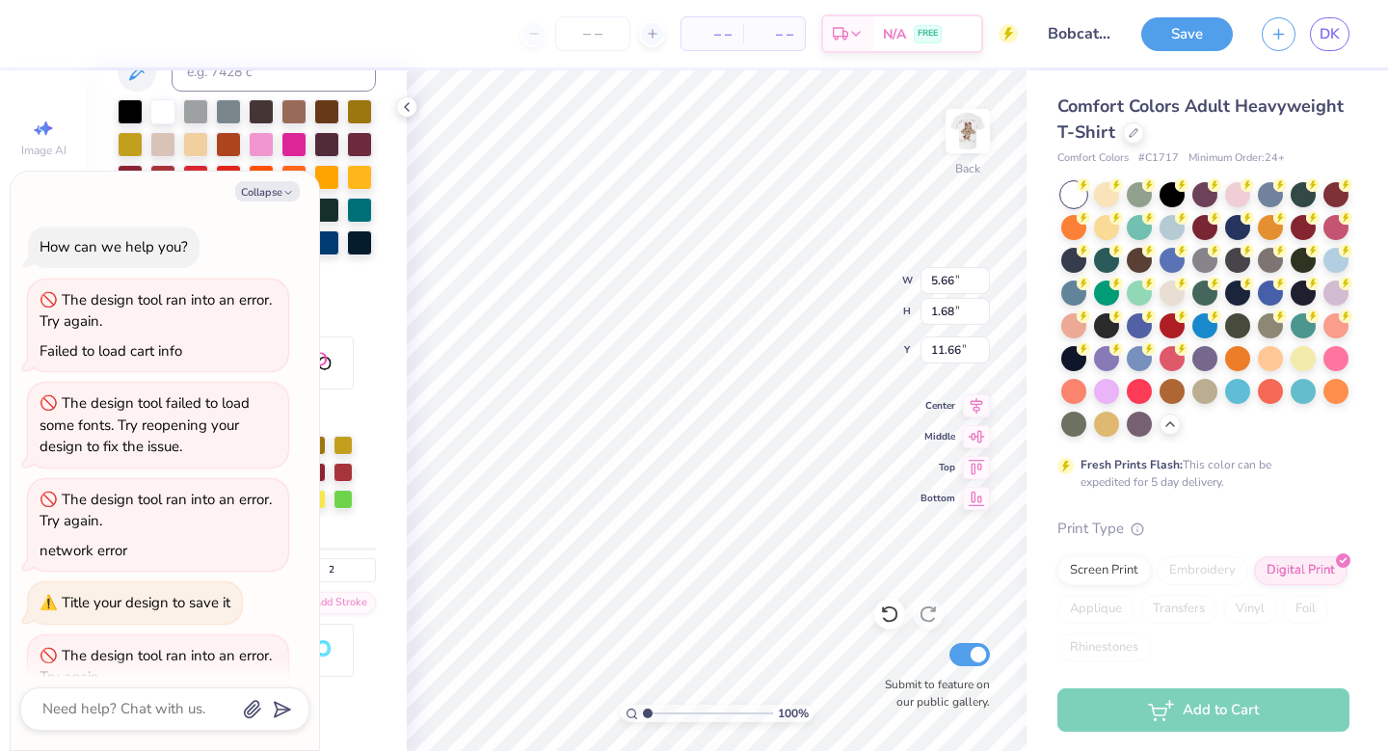
scroll to position [1216, 0]
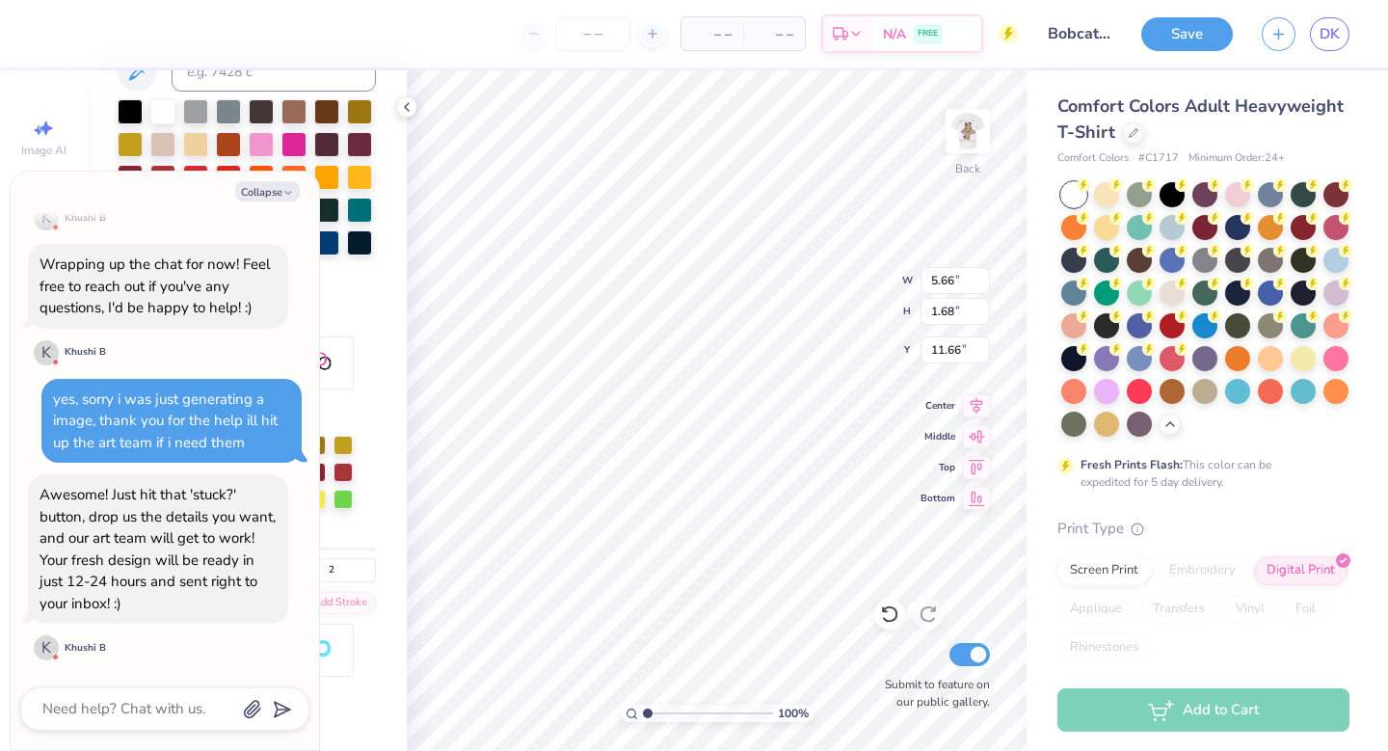
paste textarea "X"
click at [282, 186] on button "Collapse" at bounding box center [267, 191] width 65 height 20
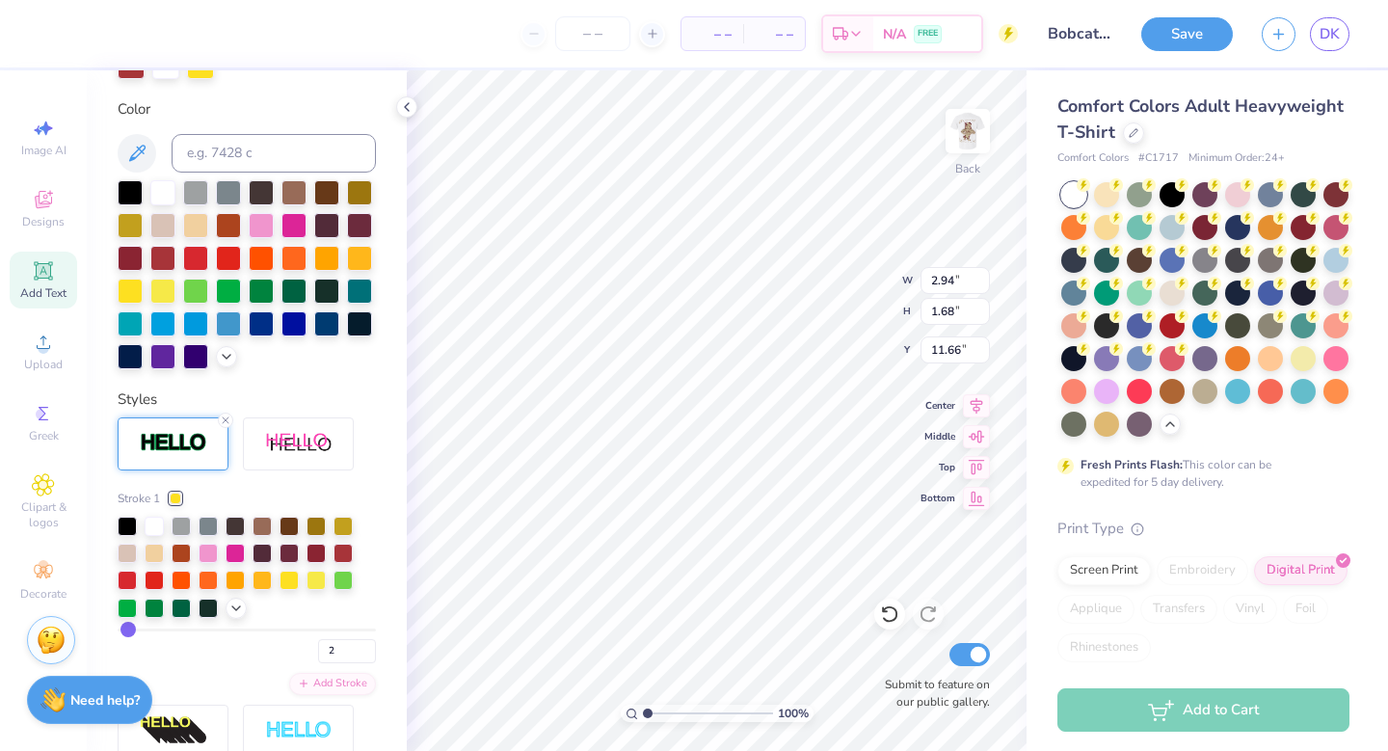
scroll to position [404, 0]
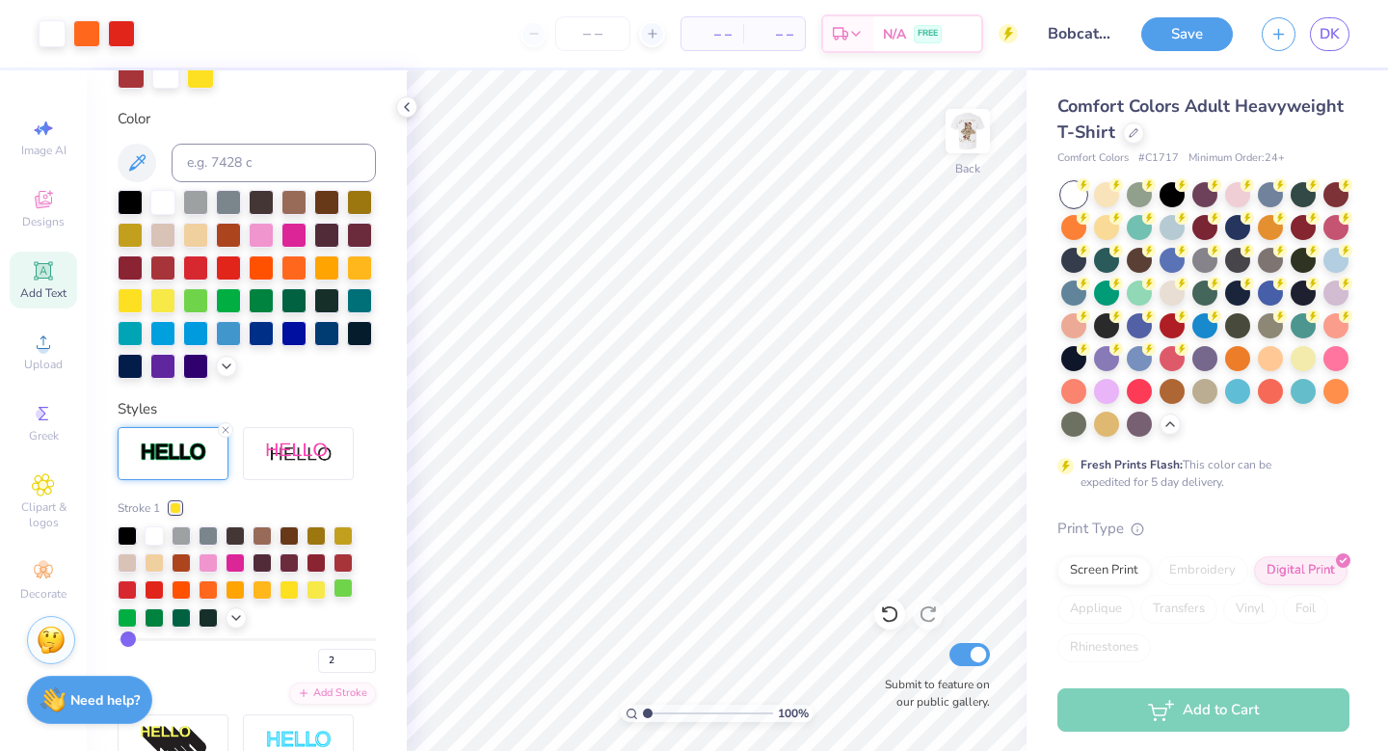
click at [353, 582] on div at bounding box center [342, 587] width 19 height 19
click at [226, 427] on line at bounding box center [226, 430] width 6 height 6
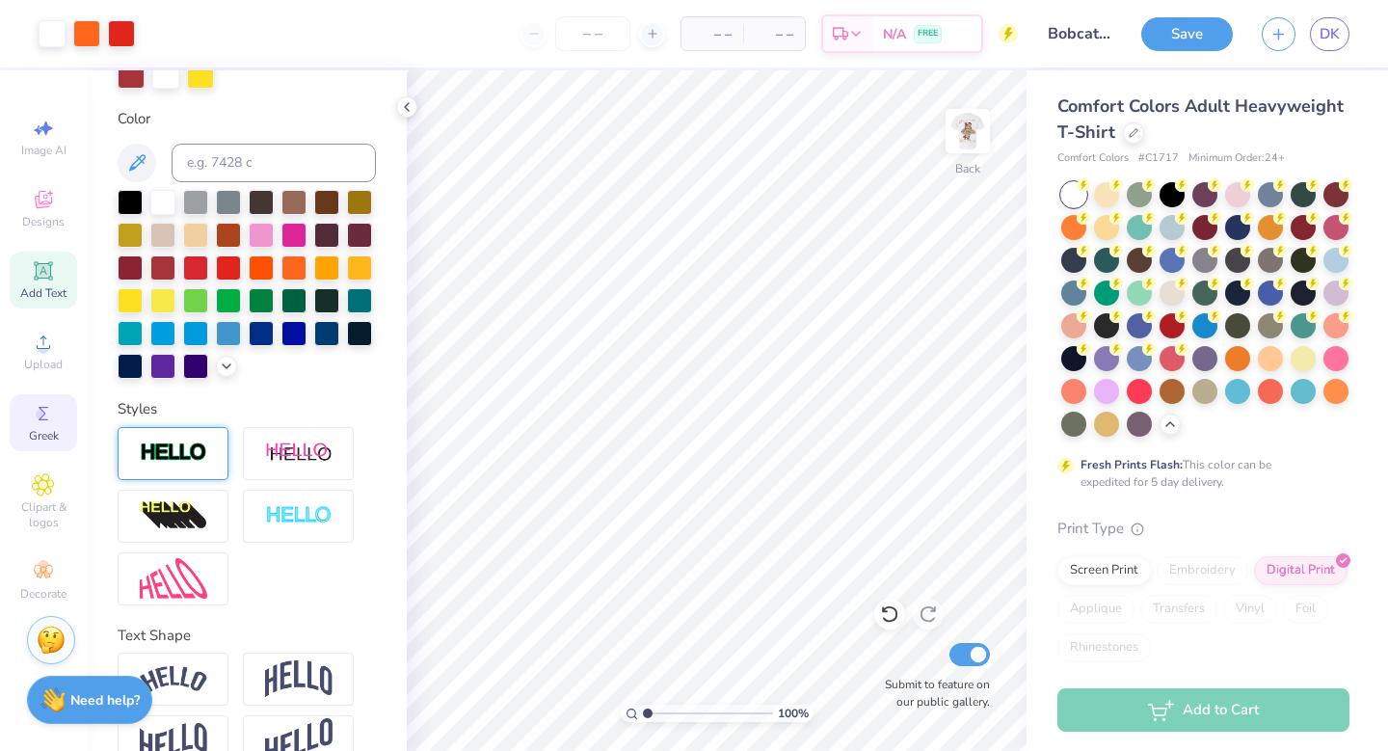
click at [50, 428] on span "Greek" at bounding box center [44, 435] width 30 height 15
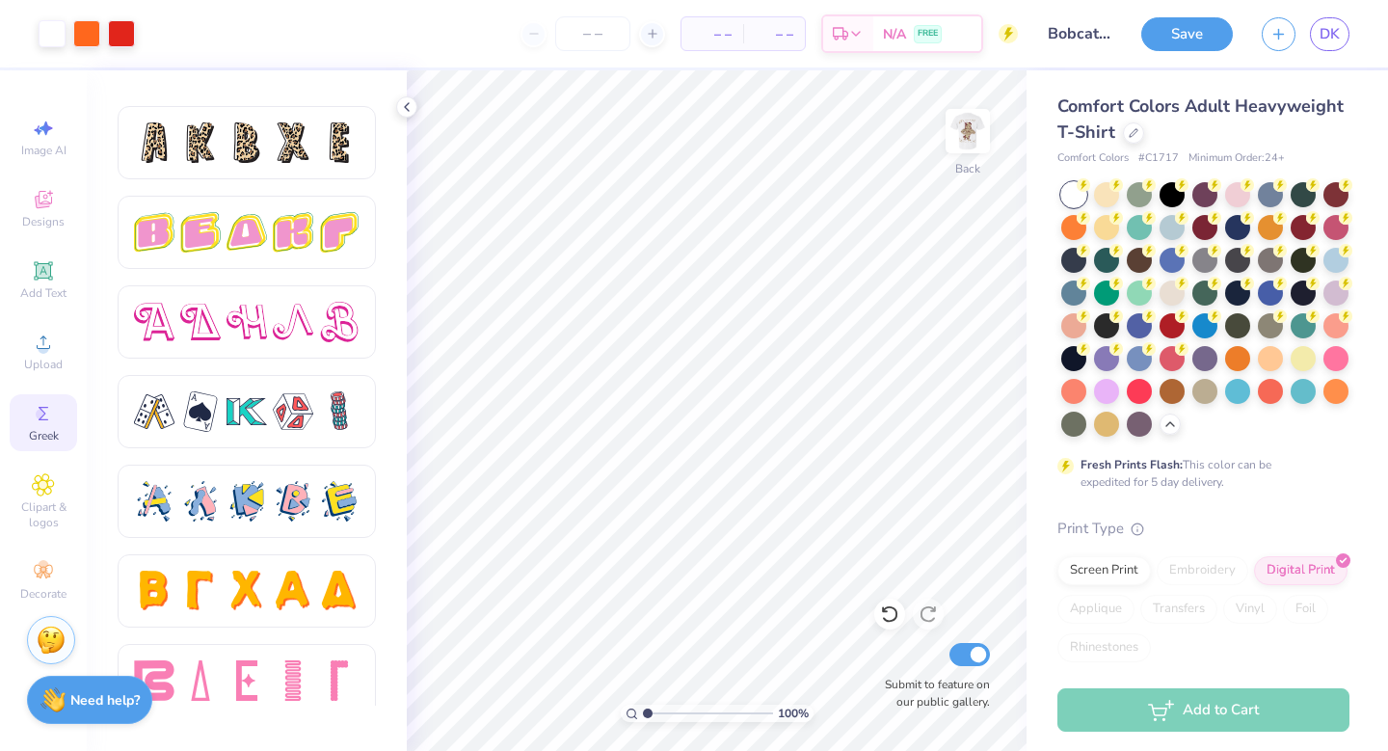
scroll to position [3216, 0]
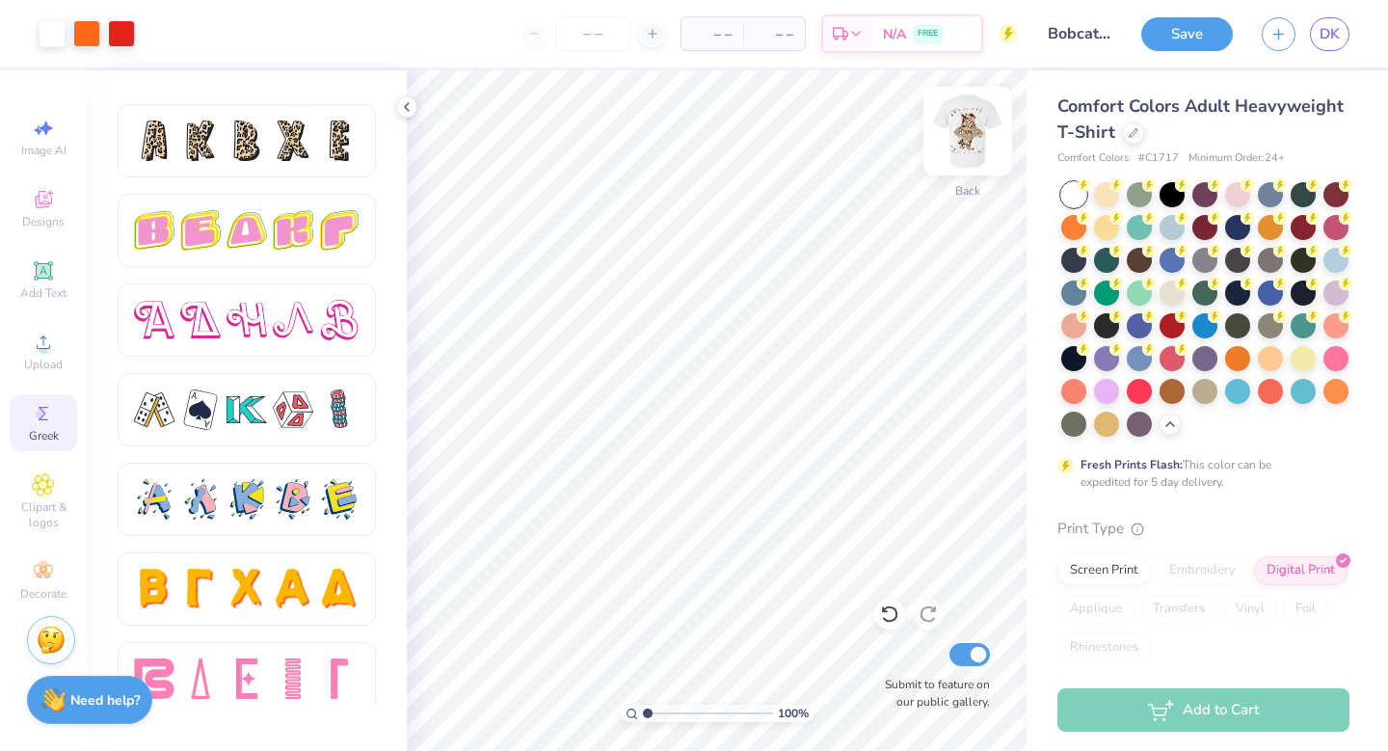
click at [957, 119] on img at bounding box center [967, 131] width 77 height 77
click at [49, 178] on div "Image AI Designs Add Text Upload Greek Clipart & logos Decorate" at bounding box center [43, 359] width 67 height 500
click at [50, 192] on icon at bounding box center [50, 193] width 6 height 6
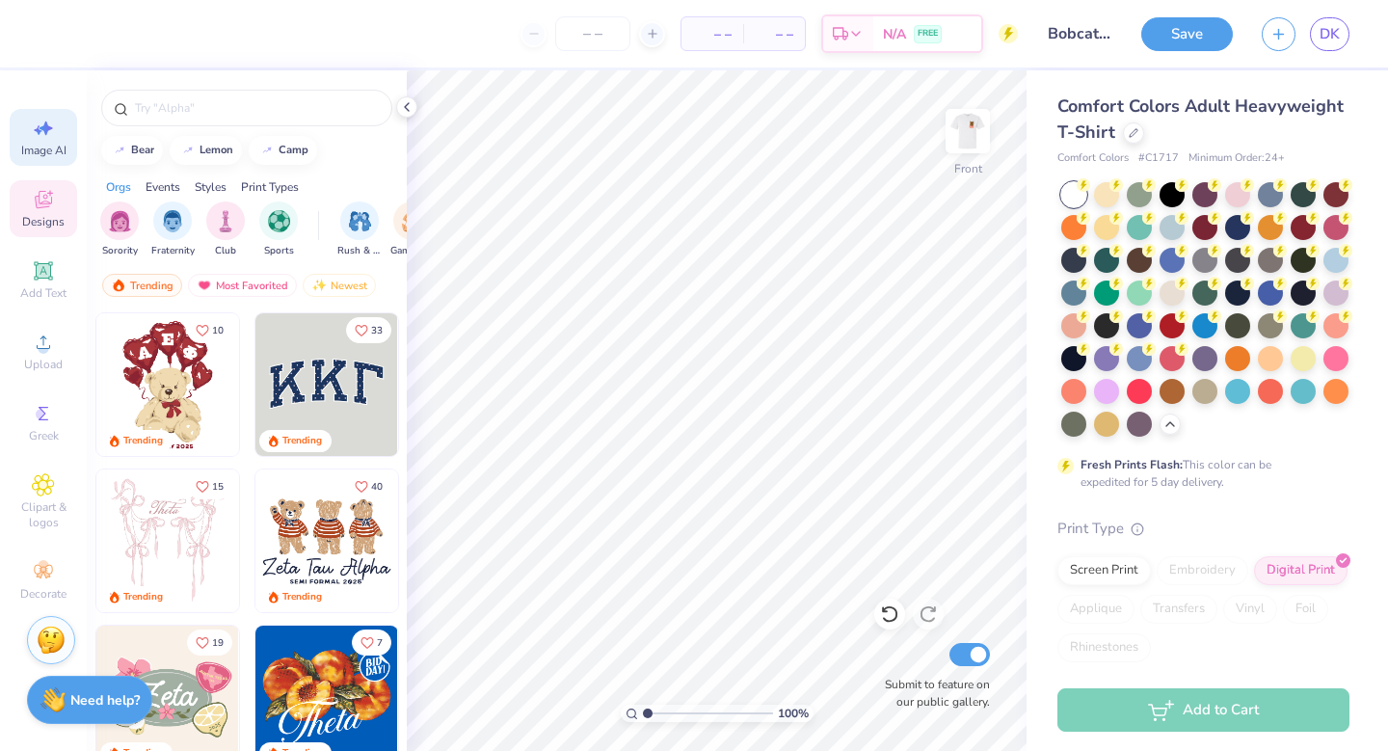
click at [27, 143] on span "Image AI" at bounding box center [43, 150] width 45 height 15
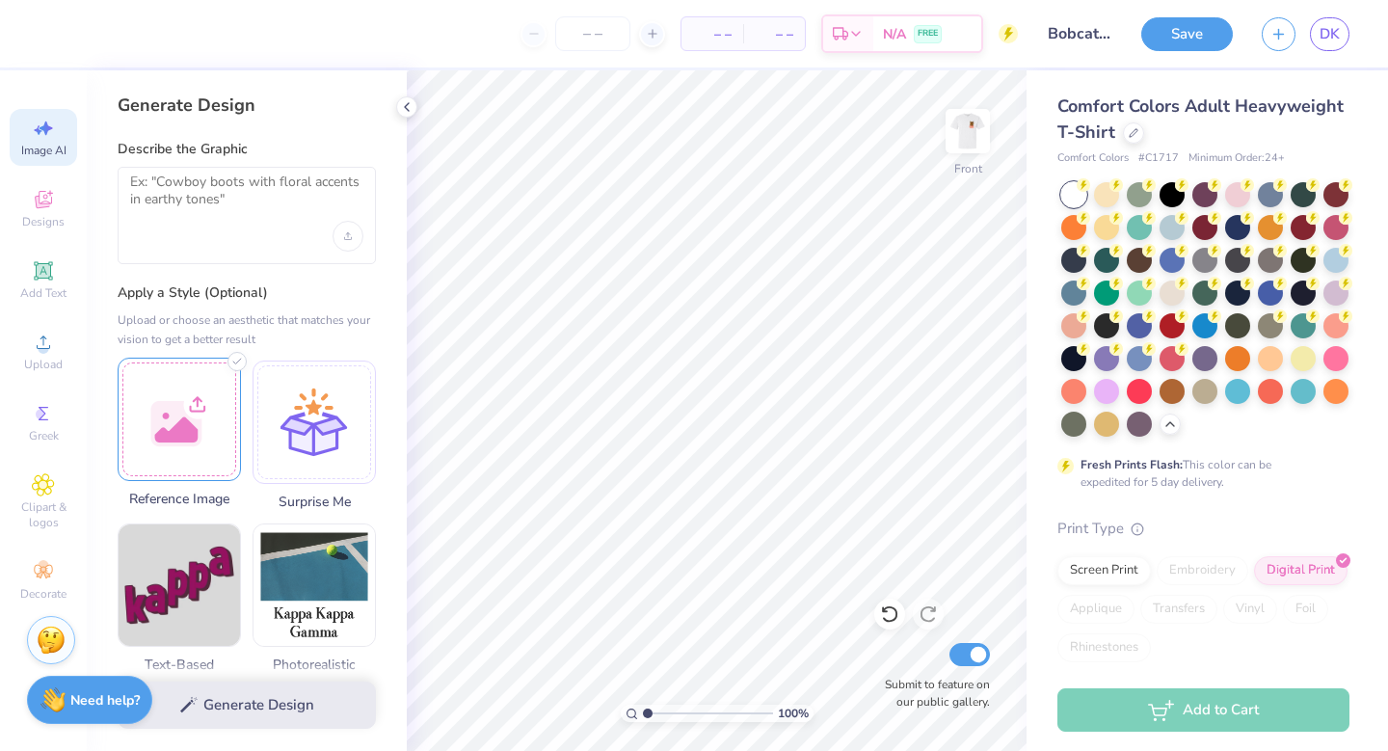
click at [216, 409] on div at bounding box center [179, 419] width 123 height 123
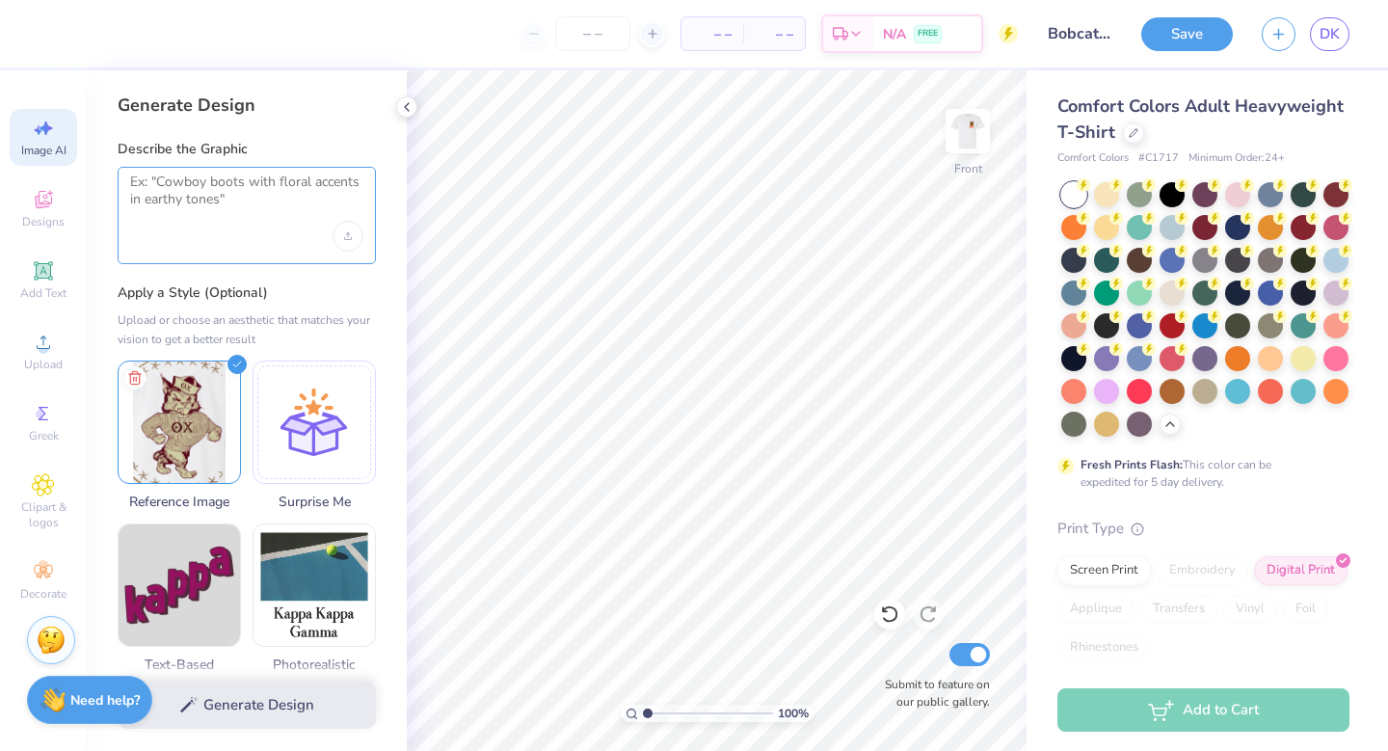
click at [200, 178] on textarea at bounding box center [246, 197] width 233 height 48
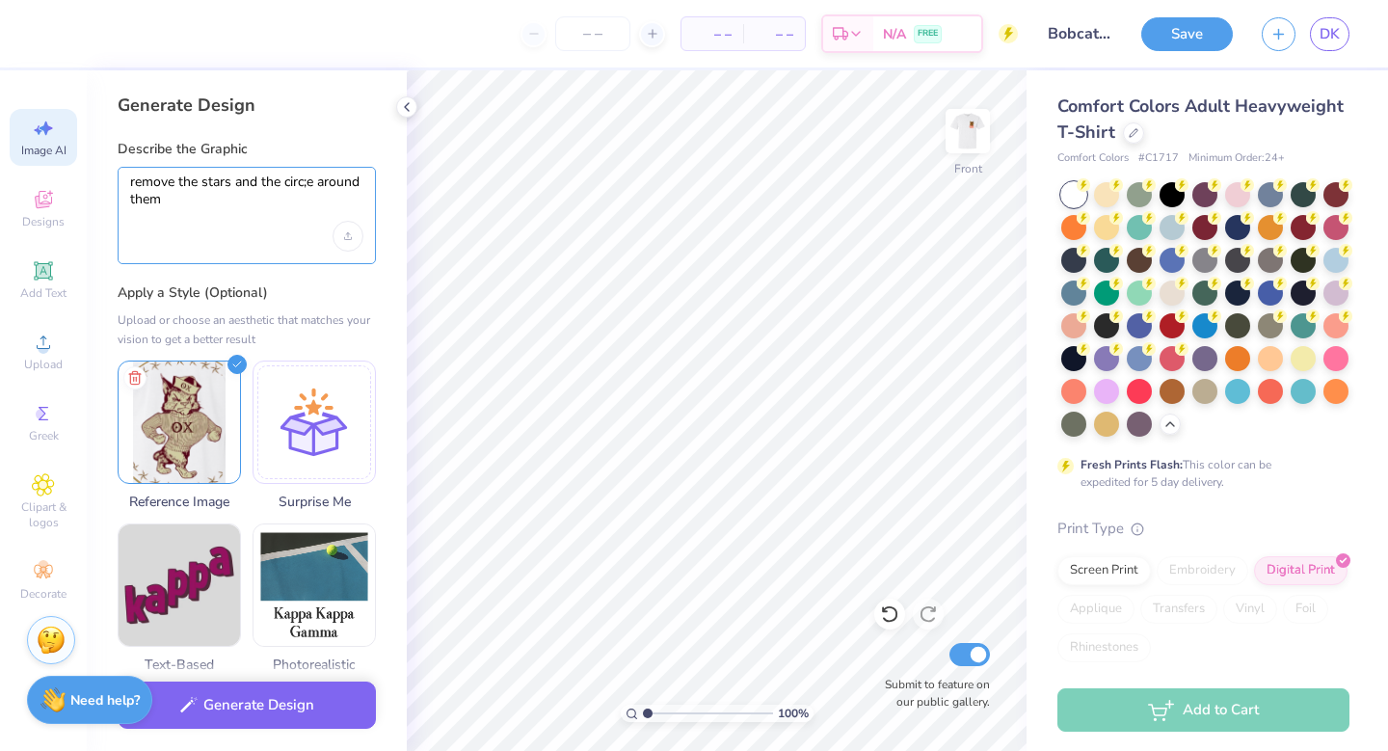
click at [306, 181] on textarea "remove the stars and the circ;e around them" at bounding box center [246, 197] width 233 height 48
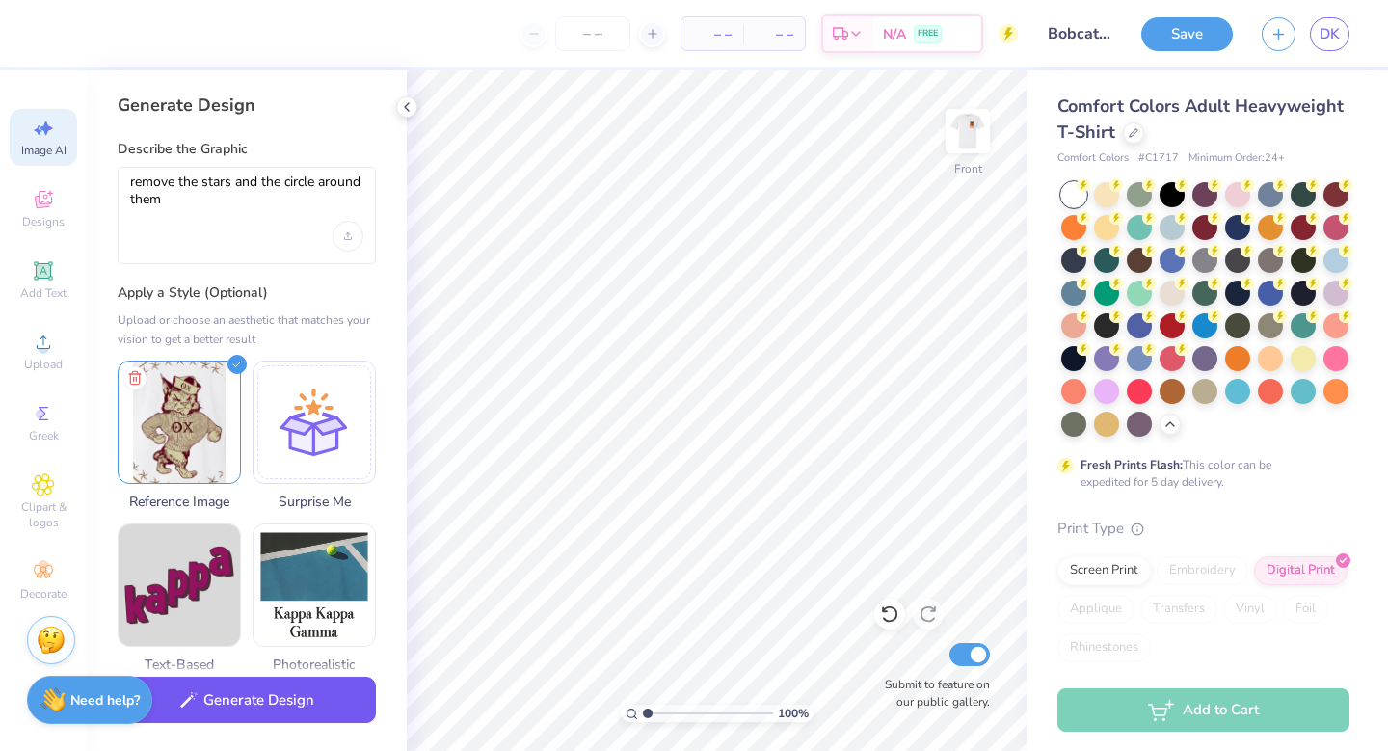
click at [293, 692] on button "Generate Design" at bounding box center [247, 699] width 258 height 47
